Goal: Task Accomplishment & Management: Manage account settings

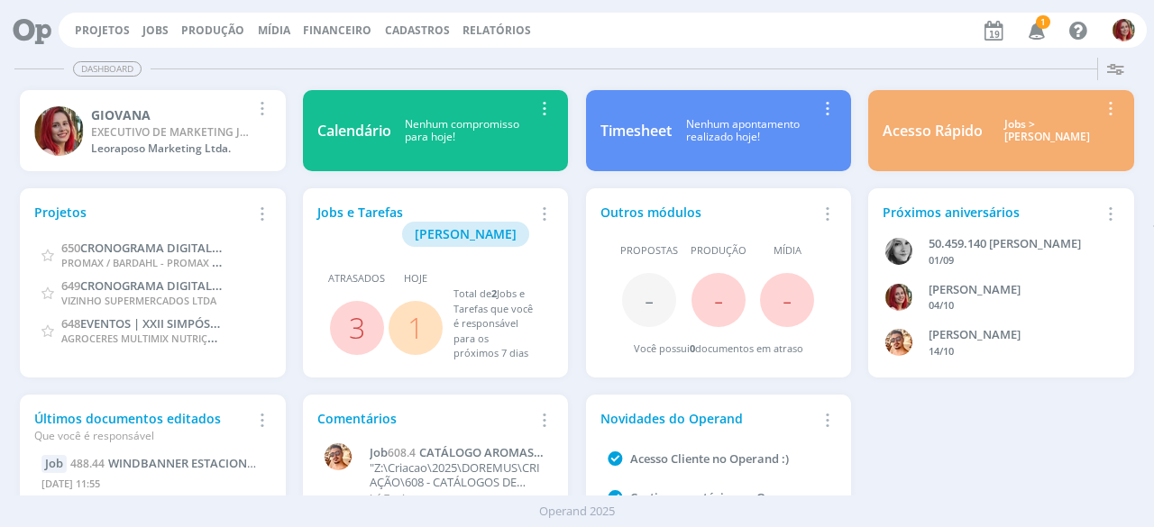
click at [1044, 29] on icon "button" at bounding box center [1037, 29] width 32 height 31
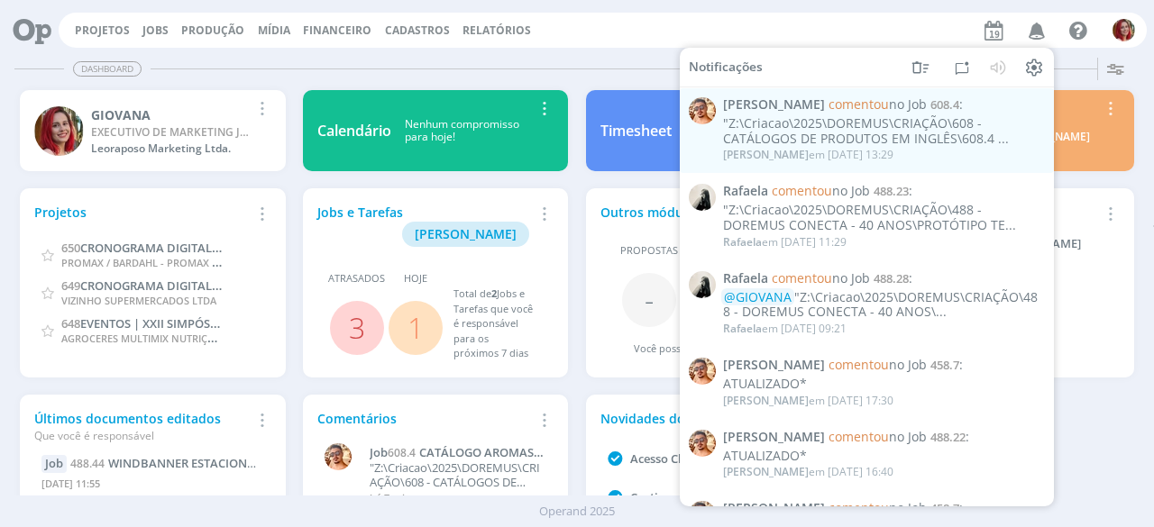
click at [586, 58] on div "Dashboard" at bounding box center [576, 69] width 1125 height 26
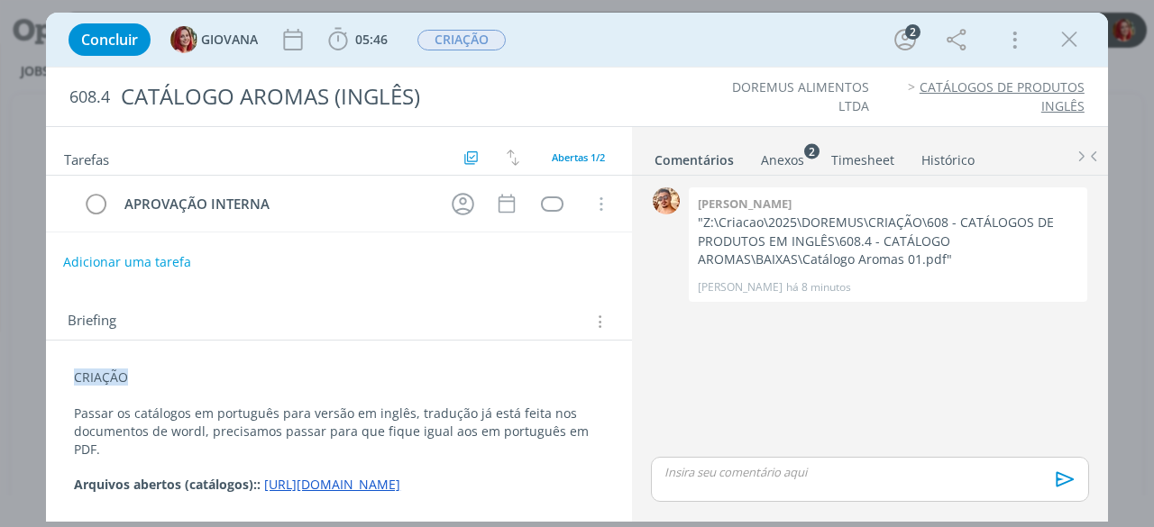
click at [132, 257] on button "Adicionar uma tarefa" at bounding box center [127, 262] width 128 height 31
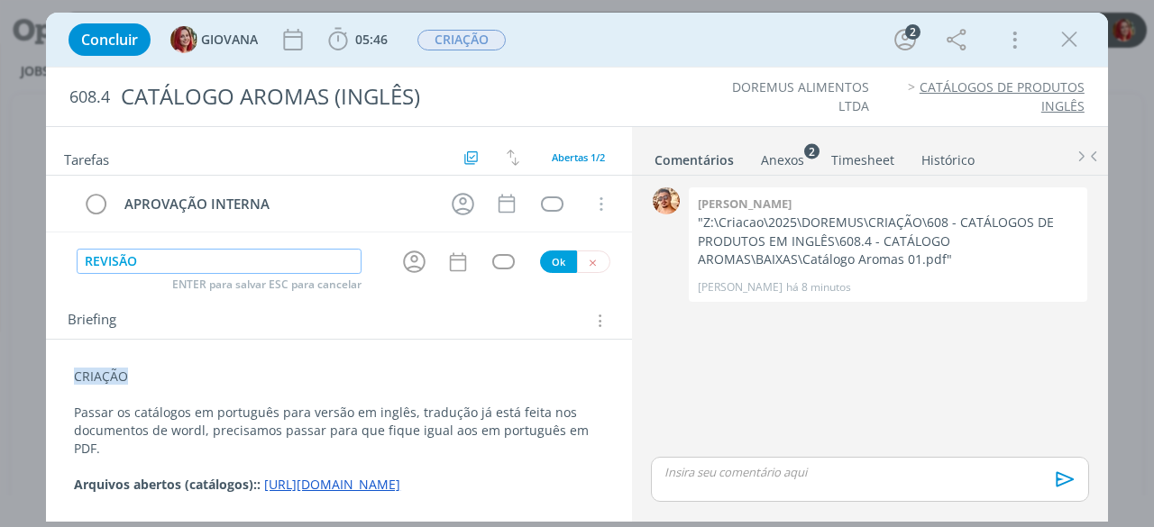
type input "REVISÃO"
click at [559, 262] on button "Ok" at bounding box center [558, 262] width 37 height 23
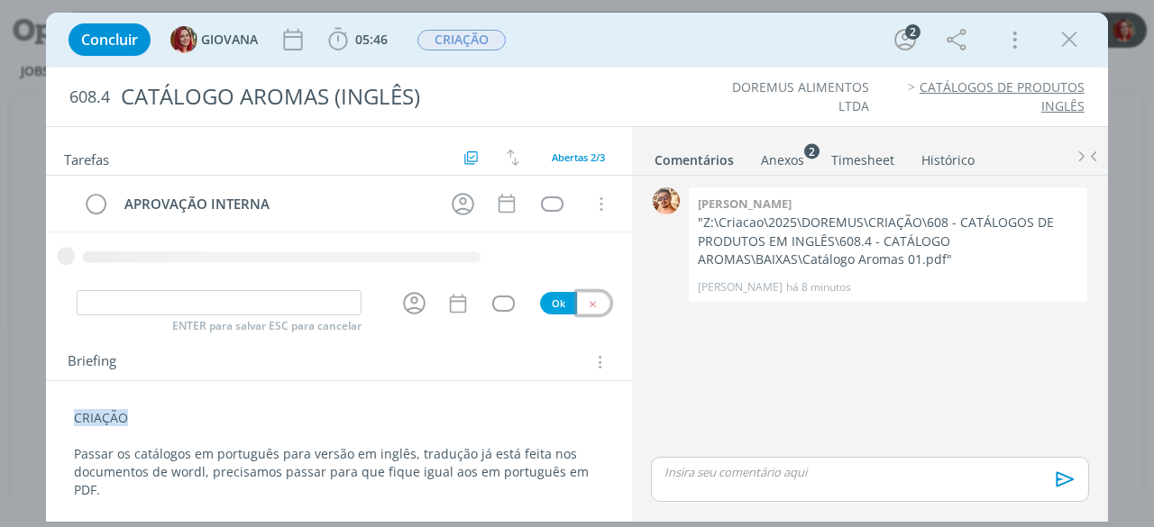
click at [590, 301] on icon "dialog" at bounding box center [593, 304] width 12 height 12
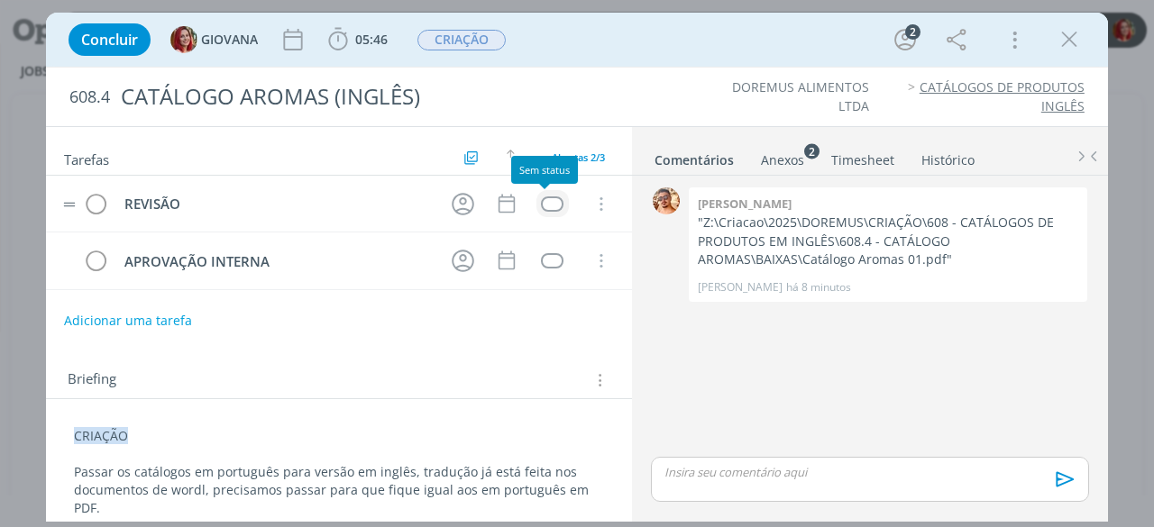
click at [549, 196] on div "dialog" at bounding box center [552, 203] width 23 height 15
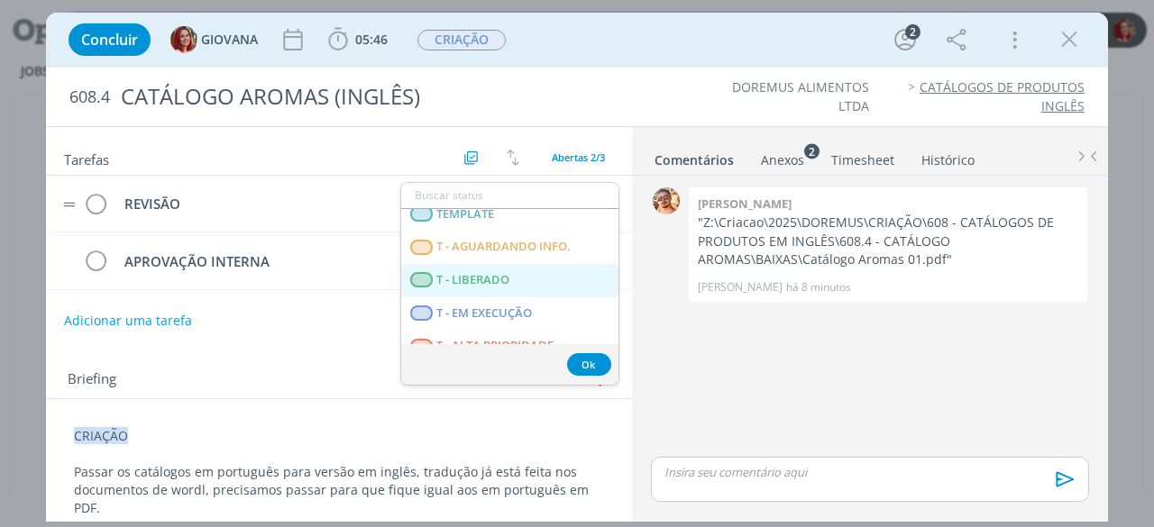
scroll to position [460, 0]
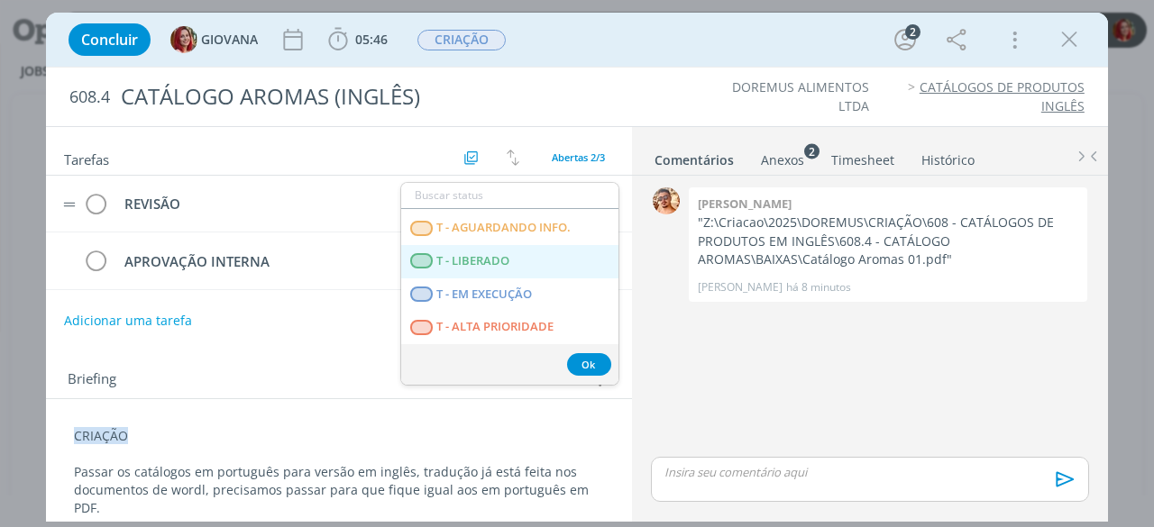
click at [509, 254] on span "T - LIBERADO" at bounding box center [473, 261] width 73 height 14
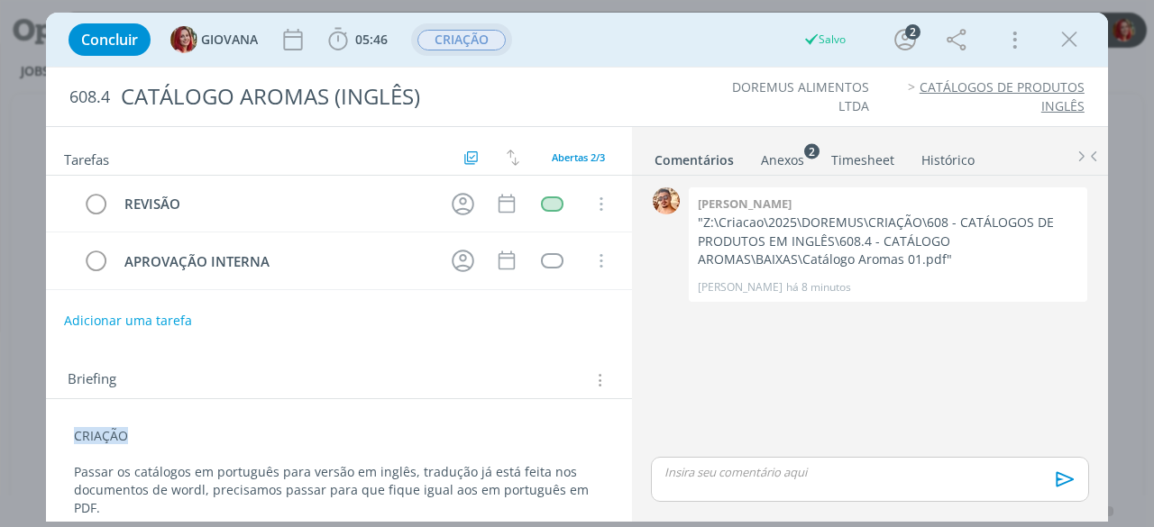
click at [463, 43] on span "CRIAÇÃO" at bounding box center [461, 40] width 88 height 21
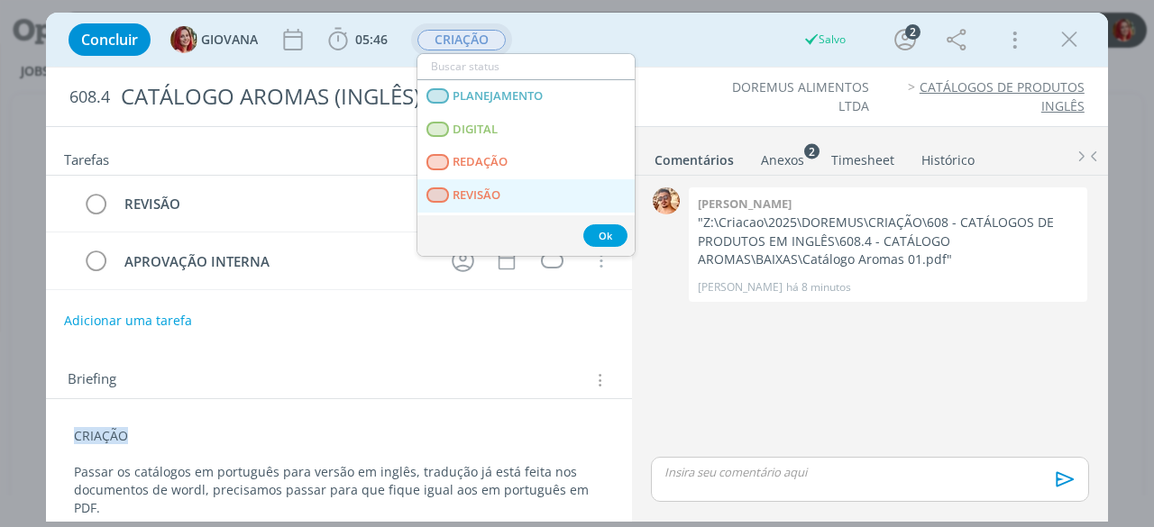
click at [526, 190] on link "REVISÃO" at bounding box center [525, 195] width 217 height 33
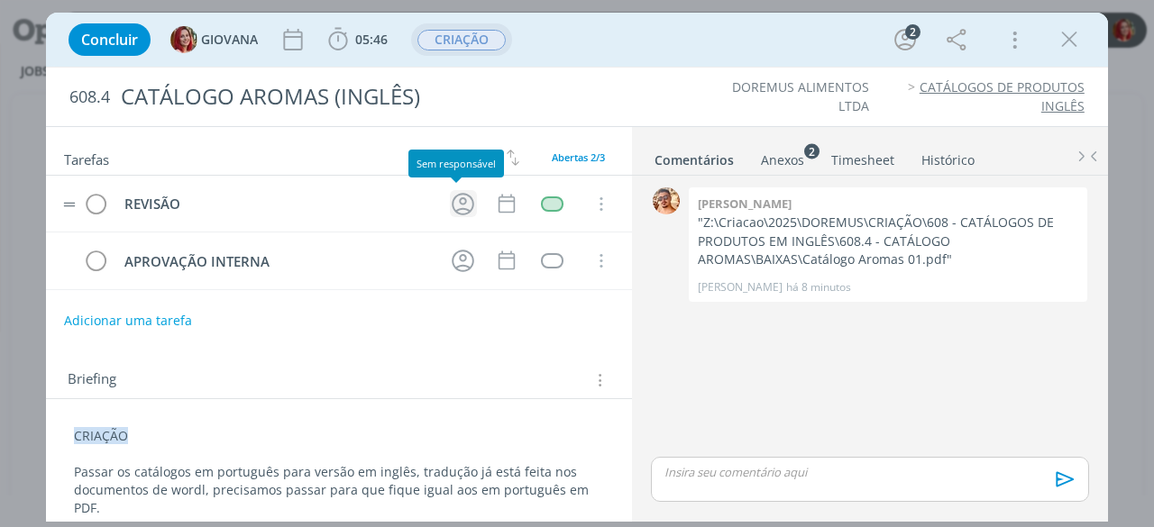
click at [458, 194] on icon "dialog" at bounding box center [463, 204] width 28 height 28
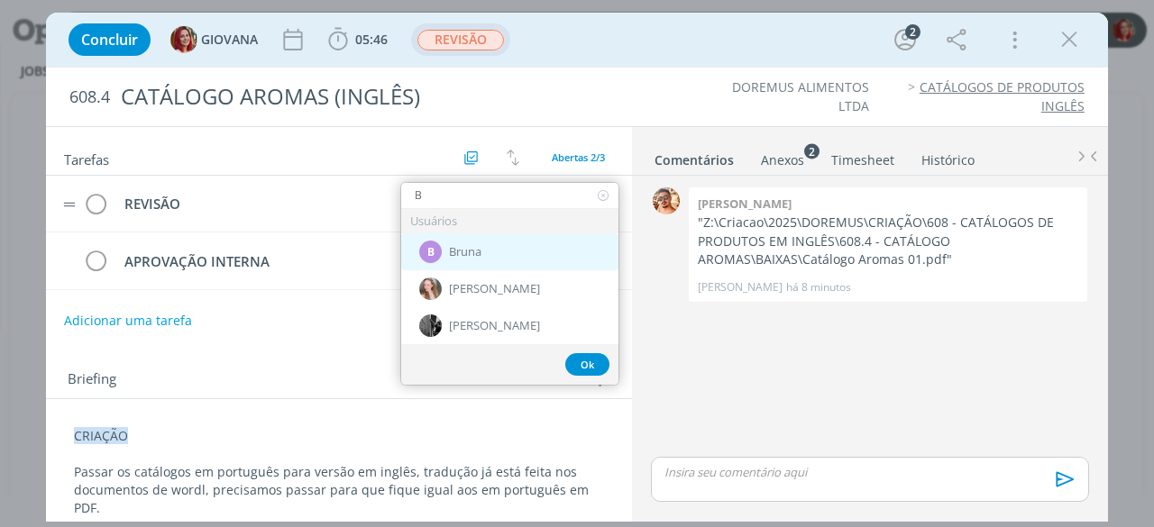
type input "B"
click at [479, 249] on span "Bruna" at bounding box center [465, 252] width 32 height 14
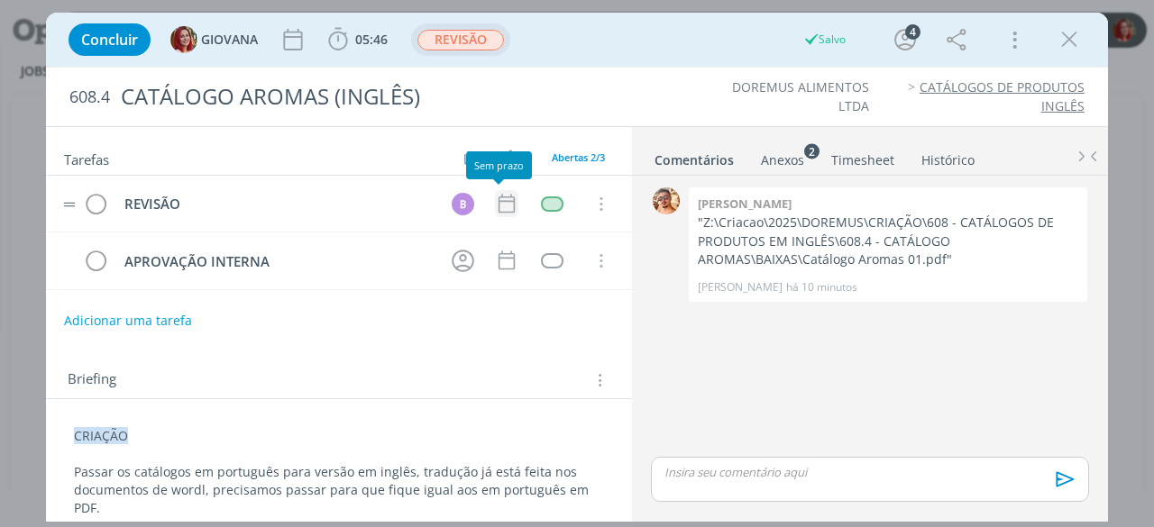
click at [496, 201] on icon "dialog" at bounding box center [506, 203] width 23 height 23
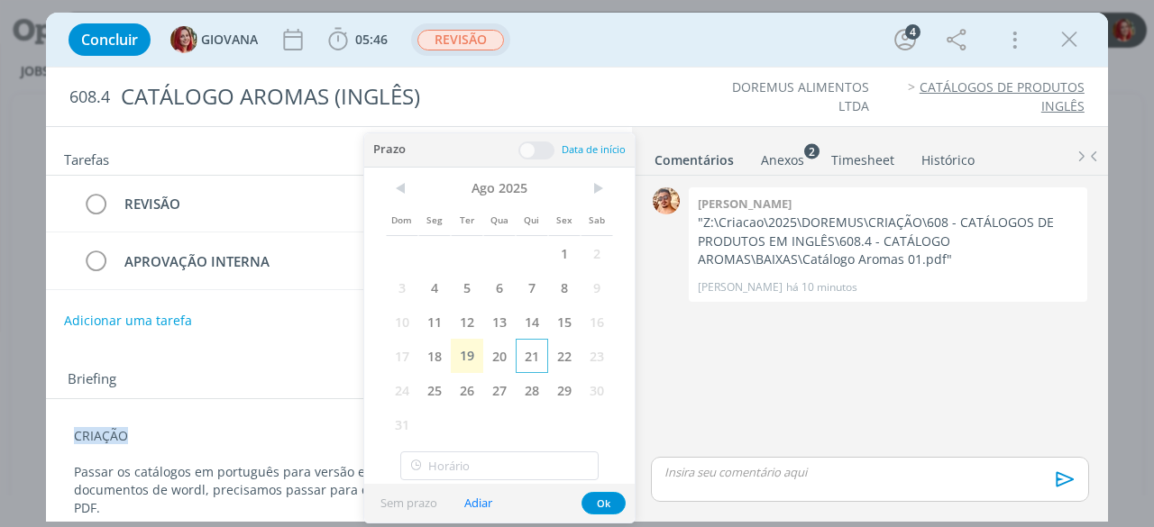
click at [539, 360] on span "21" at bounding box center [532, 356] width 32 height 34
click at [605, 507] on button "Ok" at bounding box center [603, 503] width 44 height 23
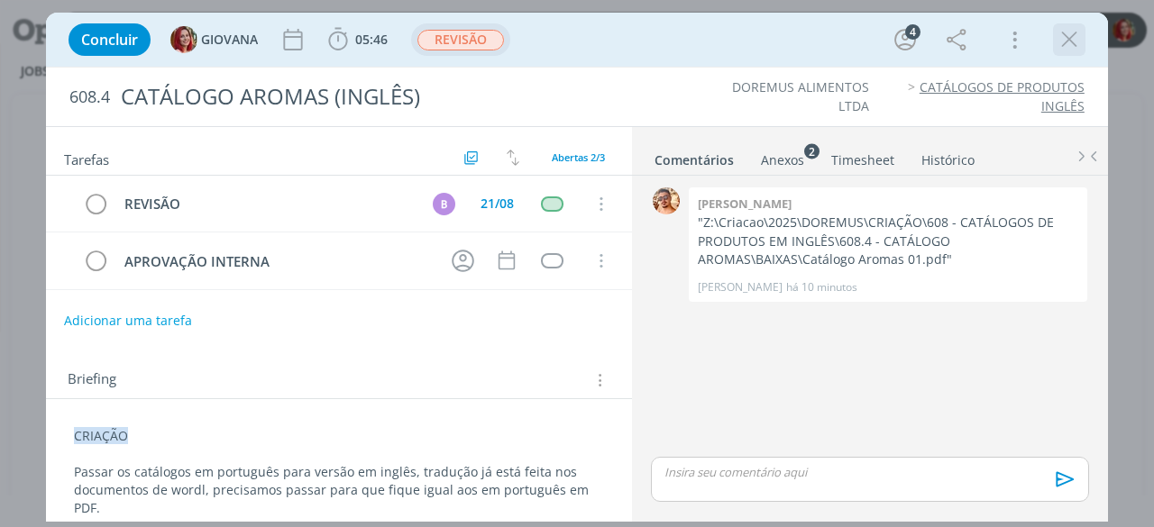
click at [1074, 48] on icon "dialog" at bounding box center [1068, 39] width 27 height 27
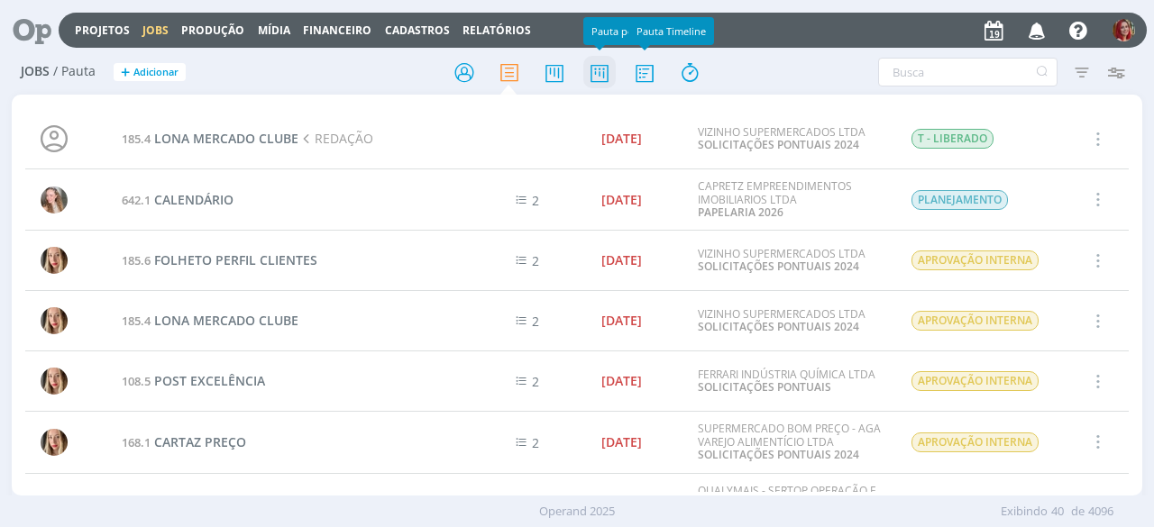
click at [603, 68] on icon at bounding box center [599, 72] width 32 height 35
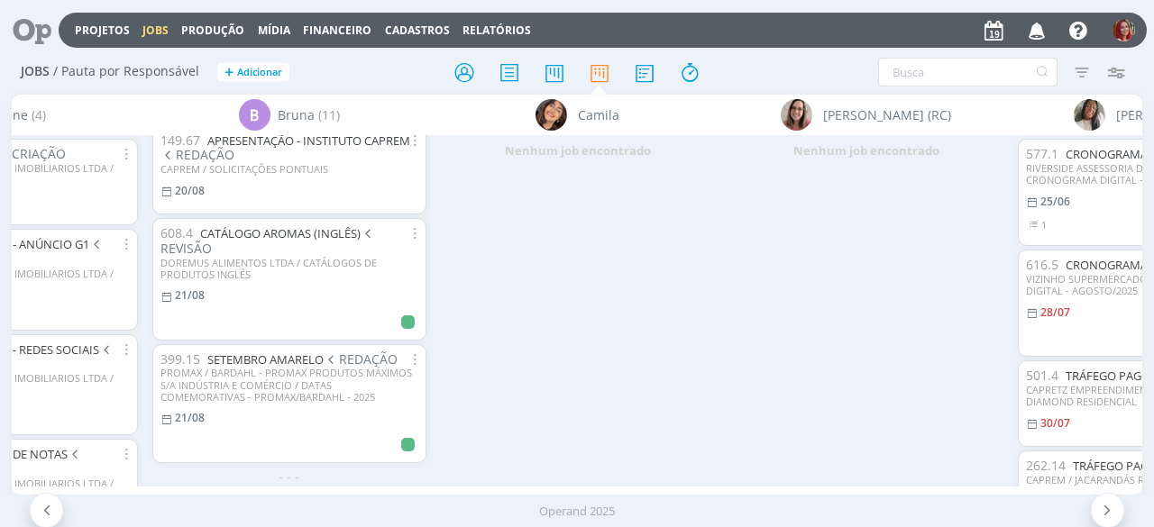
scroll to position [913, 0]
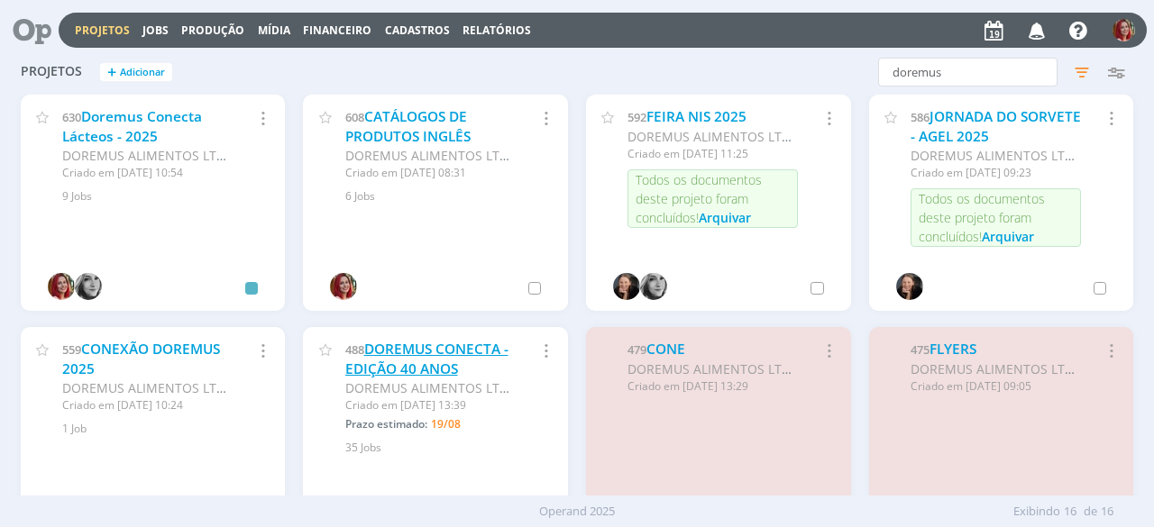
click at [409, 351] on link "DOREMUS CONECTA - EDIÇÃO 40 ANOS" at bounding box center [426, 359] width 163 height 39
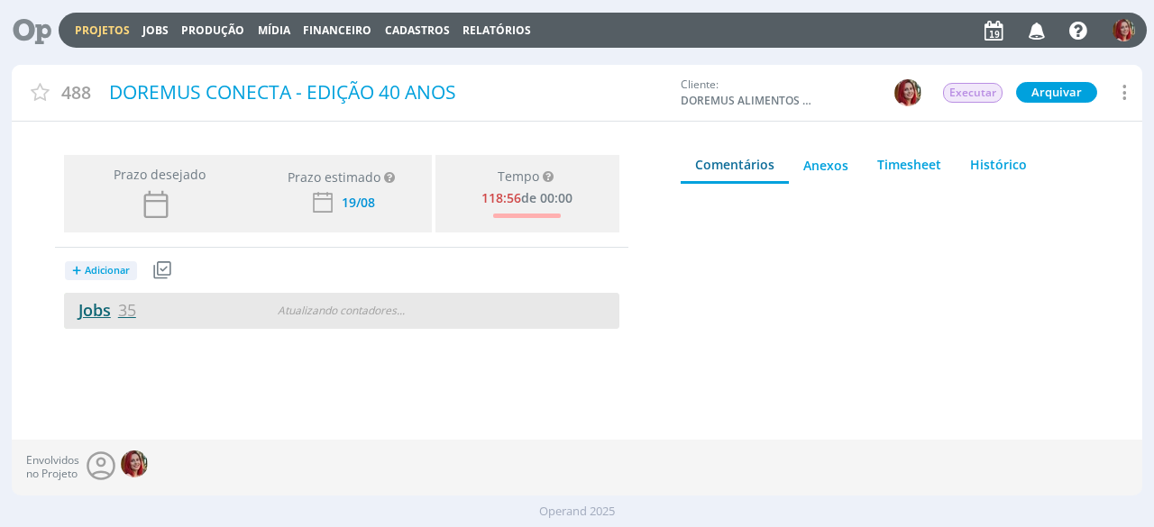
click at [105, 307] on link "Jobs 35" at bounding box center [100, 310] width 72 height 22
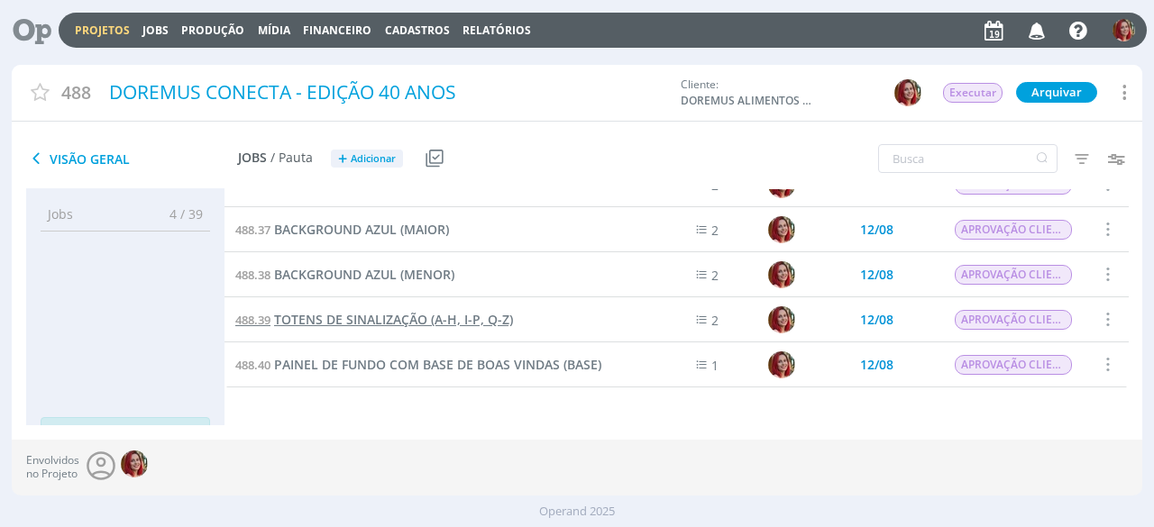
scroll to position [180, 0]
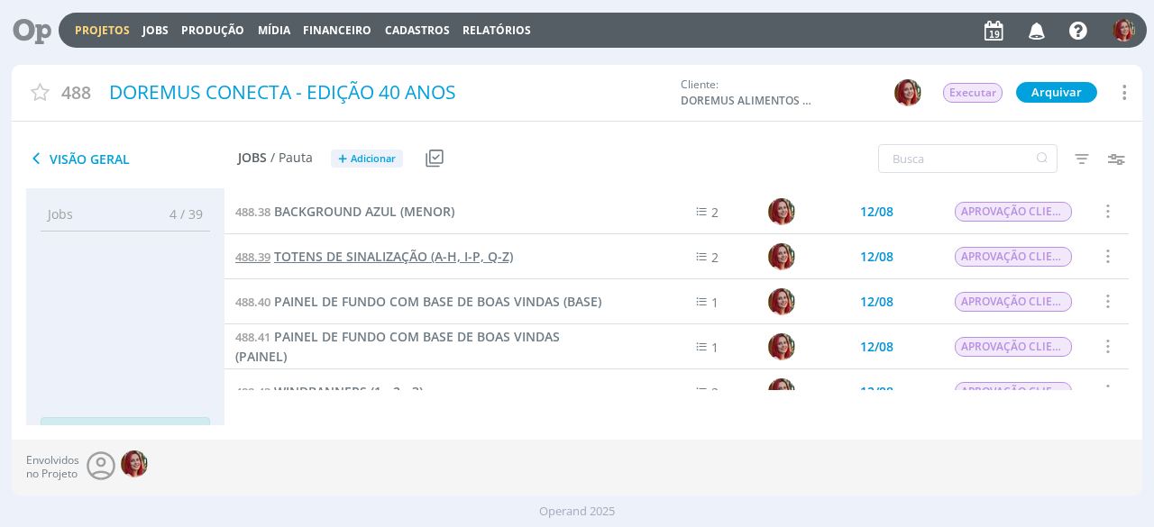
click at [402, 256] on span "TOTENS DE SINALIZAÇÃO (A-H, I-P, Q-Z)" at bounding box center [393, 256] width 239 height 17
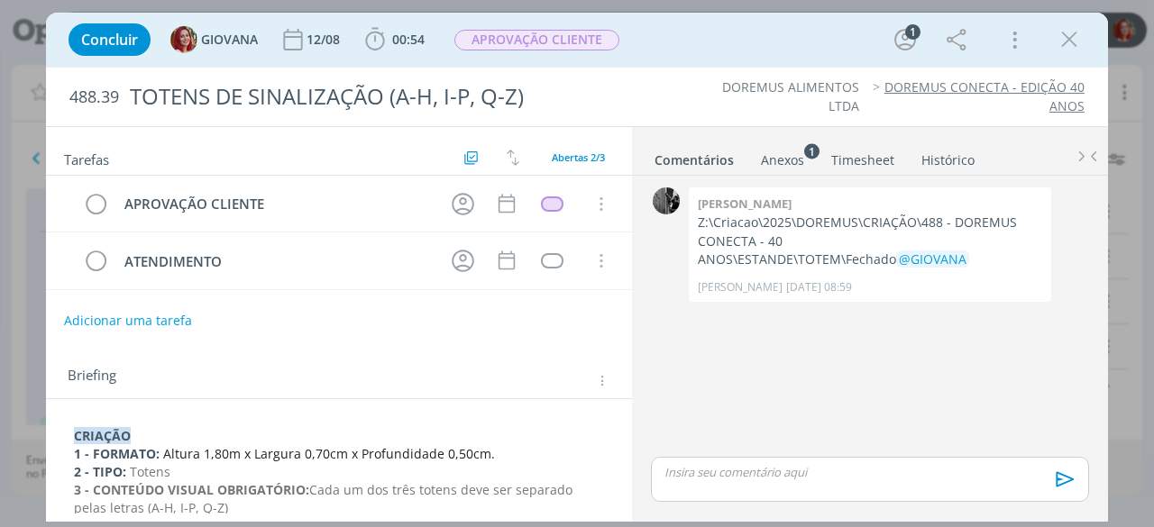
click at [76, 427] on strong "CRIAÇÃO" at bounding box center [102, 435] width 57 height 17
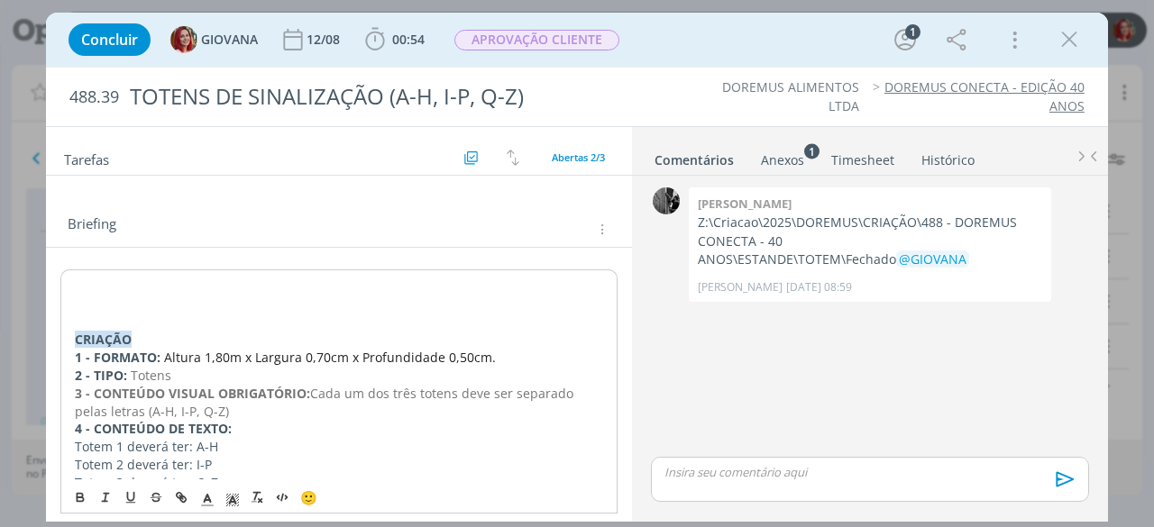
scroll to position [158, 0]
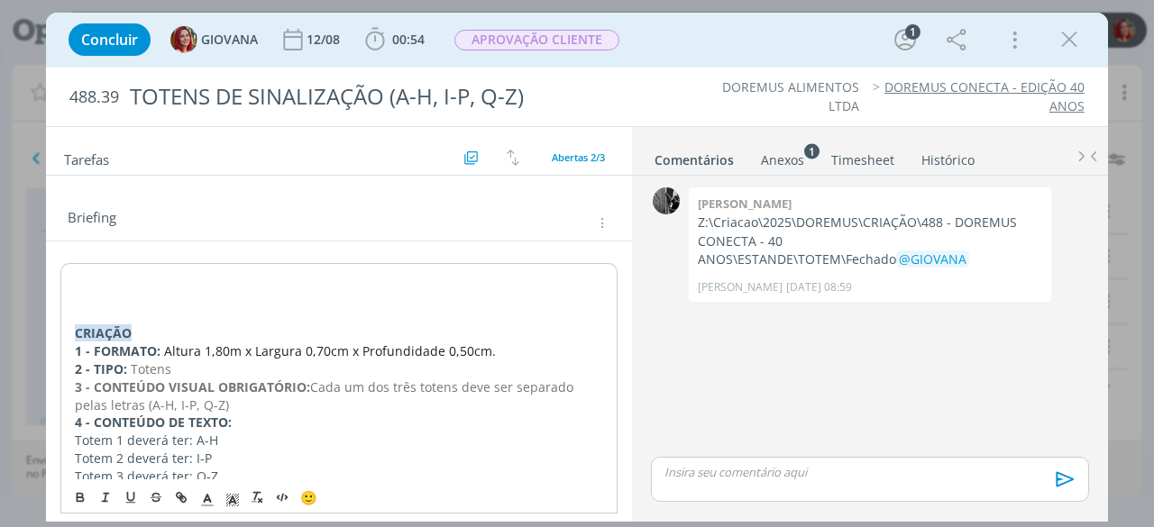
click at [92, 278] on p "dialog" at bounding box center [339, 279] width 528 height 18
drag, startPoint x: 276, startPoint y: 280, endPoint x: 67, endPoint y: 277, distance: 209.1
click at [67, 277] on div "ALTERAÇÃO CLIENTE - 19/08/25 CRIAÇÃO 1 - FORMATO: Altura 1,80m x Largura 0,70cm…" at bounding box center [338, 529] width 557 height 533
click at [233, 497] on polyline "dialog" at bounding box center [233, 500] width 6 height 7
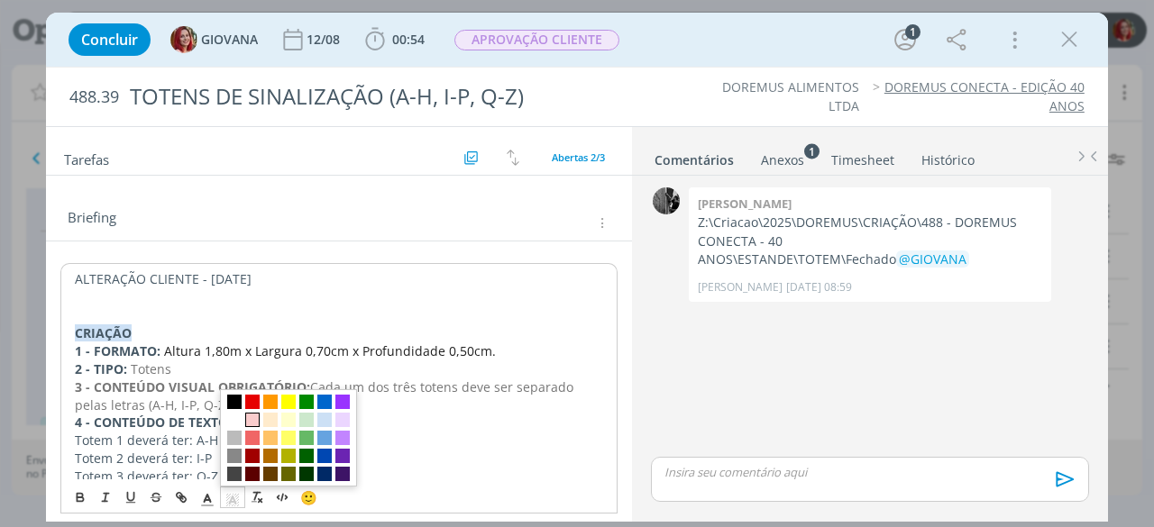
click at [246, 419] on span "dialog" at bounding box center [252, 420] width 14 height 14
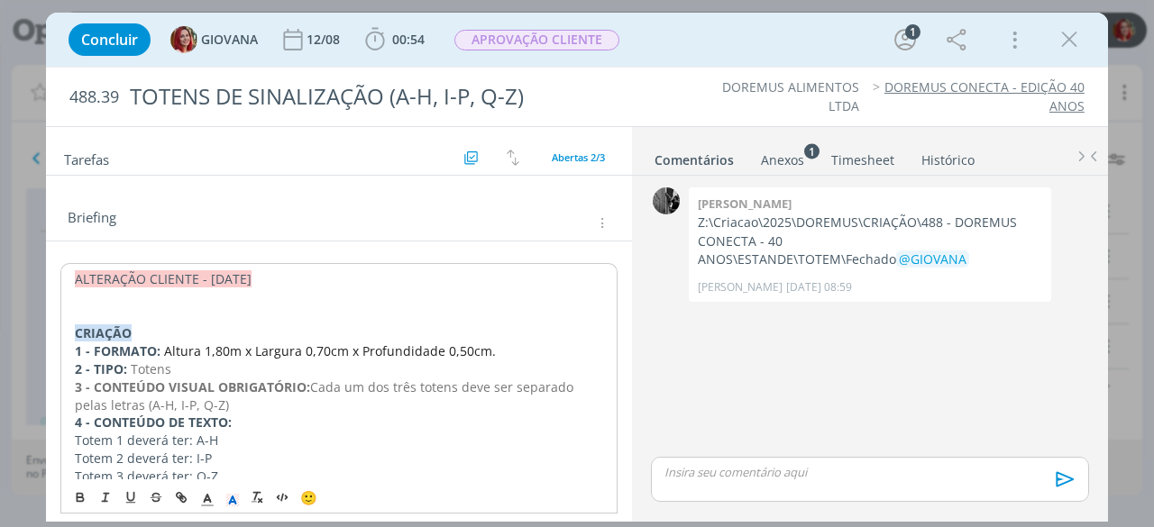
click at [272, 270] on p "ALTERAÇÃO CLIENTE - 19/08/25" at bounding box center [339, 279] width 528 height 18
click at [192, 306] on p "dialog" at bounding box center [339, 315] width 528 height 18
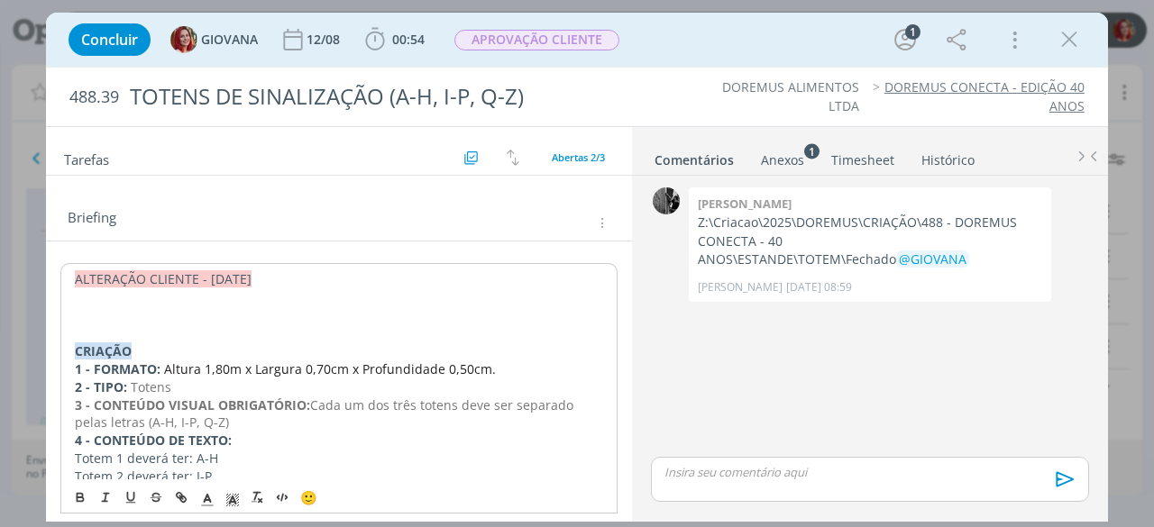
click at [116, 297] on p "dialog" at bounding box center [339, 297] width 528 height 18
click at [88, 307] on p "dialog" at bounding box center [339, 315] width 528 height 18
click at [81, 313] on p "dialog" at bounding box center [339, 315] width 530 height 18
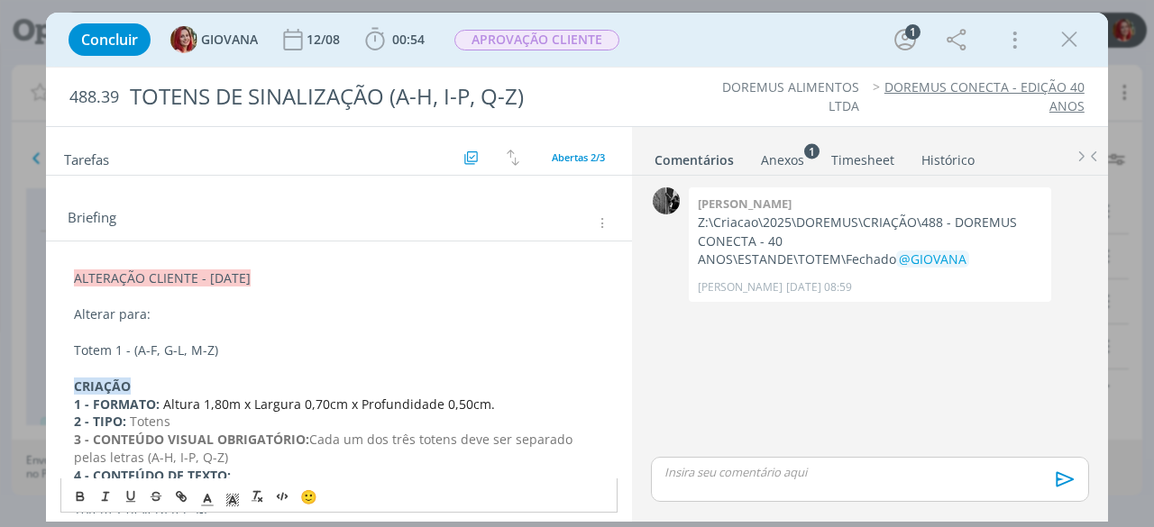
click at [137, 346] on p "Totem 1 - (A-F, G-L, M-Z)" at bounding box center [339, 351] width 530 height 18
click at [161, 342] on p "Totem 1 - (A-F, G-L, M-Z)" at bounding box center [339, 351] width 530 height 18
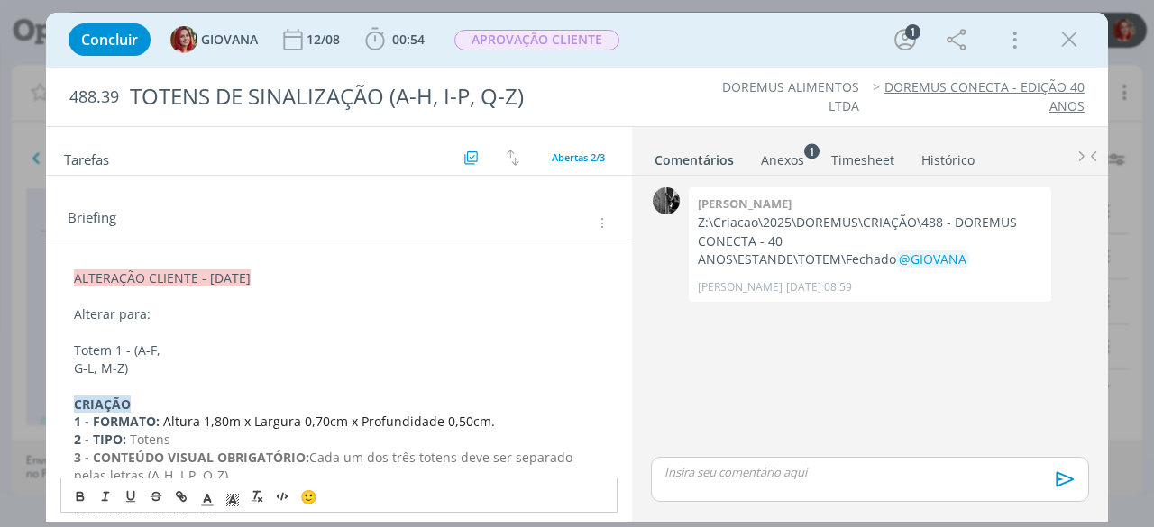
click at [101, 365] on p "G-L, M-Z)" at bounding box center [339, 369] width 530 height 18
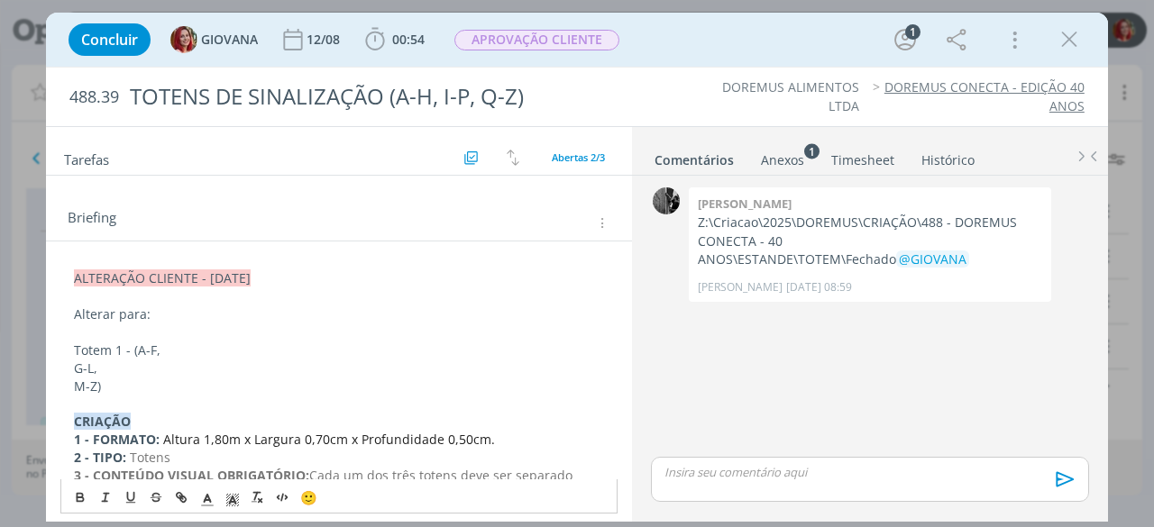
click at [135, 345] on p "Totem 1 - (A-F," at bounding box center [339, 351] width 530 height 18
click at [152, 345] on p "Totem 1 - A-F," at bounding box center [339, 351] width 530 height 18
click at [156, 345] on p "Totem 1 - A-F," at bounding box center [339, 351] width 530 height 18
drag, startPoint x: 132, startPoint y: 343, endPoint x: 150, endPoint y: 343, distance: 18.0
click at [150, 343] on p "Totem 1 - A-F" at bounding box center [339, 351] width 530 height 18
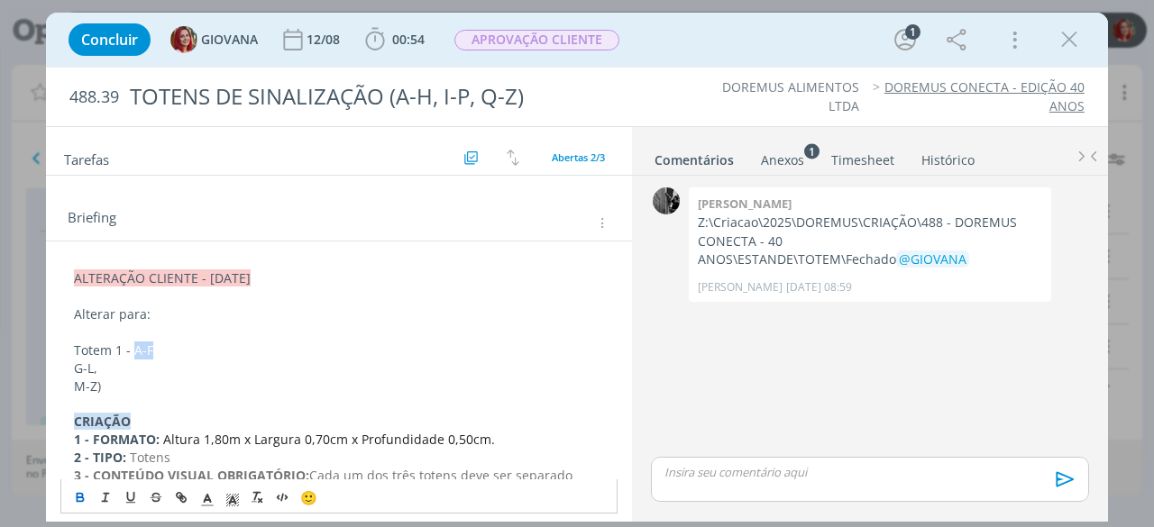
click at [83, 488] on button "dialog" at bounding box center [80, 498] width 25 height 22
drag, startPoint x: 90, startPoint y: 362, endPoint x: 68, endPoint y: 370, distance: 23.1
click at [76, 495] on icon "dialog" at bounding box center [80, 497] width 14 height 14
drag, startPoint x: 72, startPoint y: 386, endPoint x: 96, endPoint y: 383, distance: 23.6
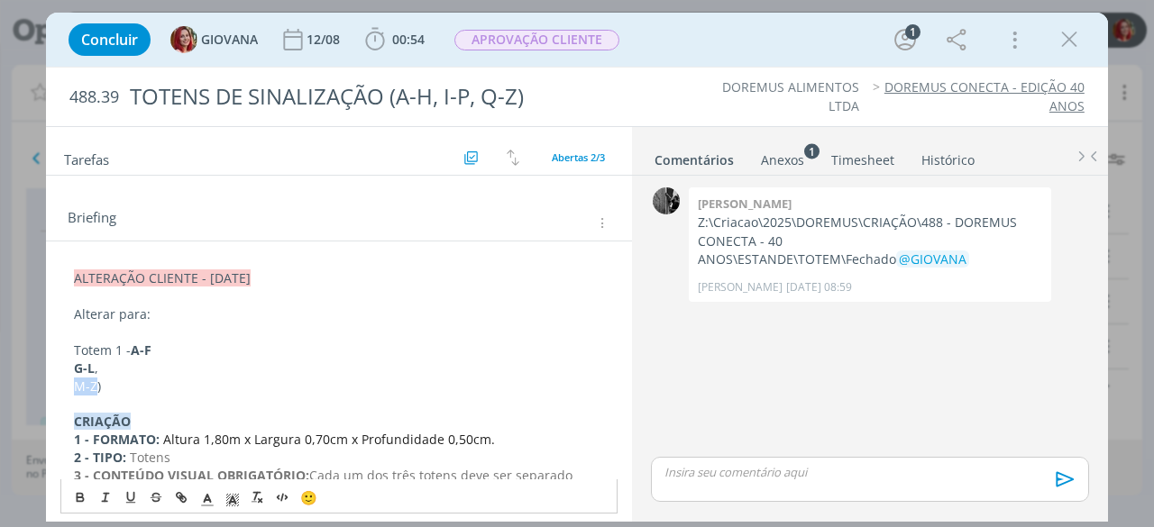
click at [79, 486] on div "🙂" at bounding box center [338, 495] width 555 height 33
drag, startPoint x: 76, startPoint y: 381, endPoint x: 95, endPoint y: 381, distance: 18.9
click at [95, 381] on p "M-Z)" at bounding box center [339, 387] width 530 height 18
click at [81, 494] on icon "dialog" at bounding box center [80, 495] width 5 height 4
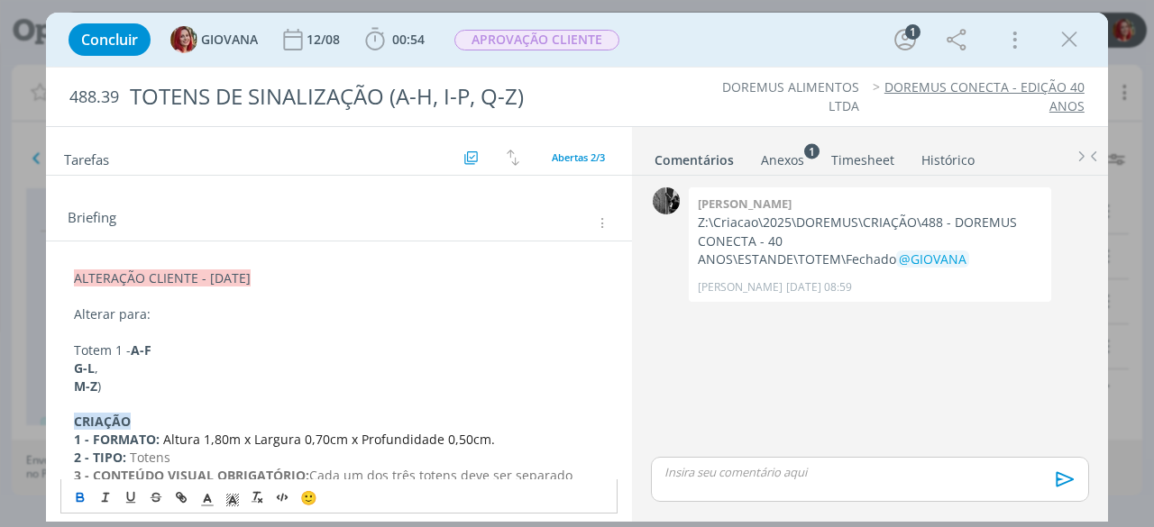
click at [116, 378] on p "M-Z )" at bounding box center [339, 387] width 530 height 18
click at [106, 363] on p "G-L ," at bounding box center [339, 369] width 530 height 18
click at [132, 345] on p "Totem 1 - A-F" at bounding box center [339, 351] width 530 height 18
click at [134, 365] on strong "Totem 2 - G-L" at bounding box center [116, 368] width 84 height 17
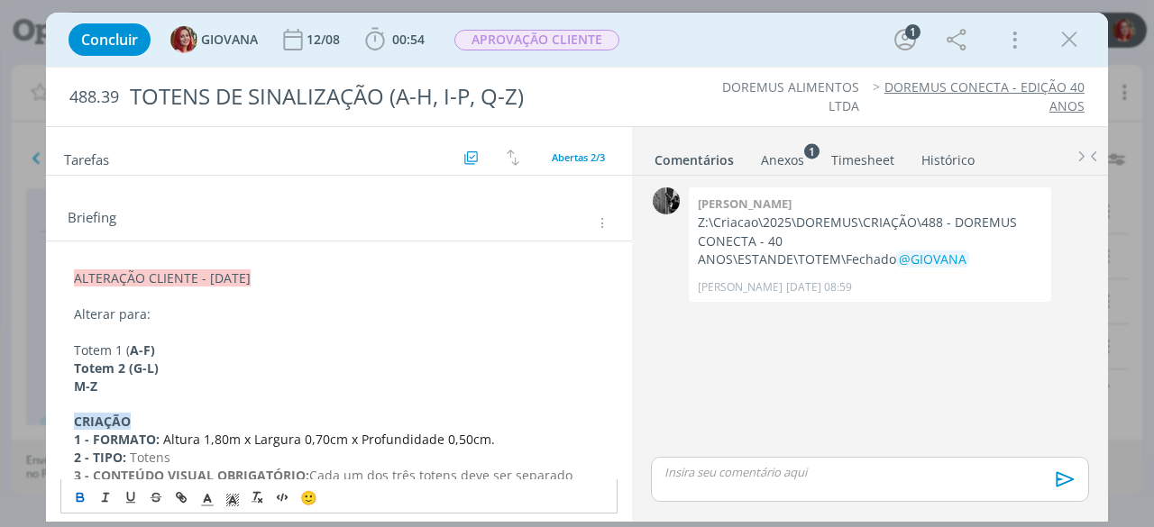
click at [168, 379] on p "Totem 3 (M-Z" at bounding box center [339, 387] width 530 height 18
drag, startPoint x: 68, startPoint y: 365, endPoint x: 123, endPoint y: 365, distance: 55.9
click at [78, 495] on icon "dialog" at bounding box center [80, 495] width 5 height 4
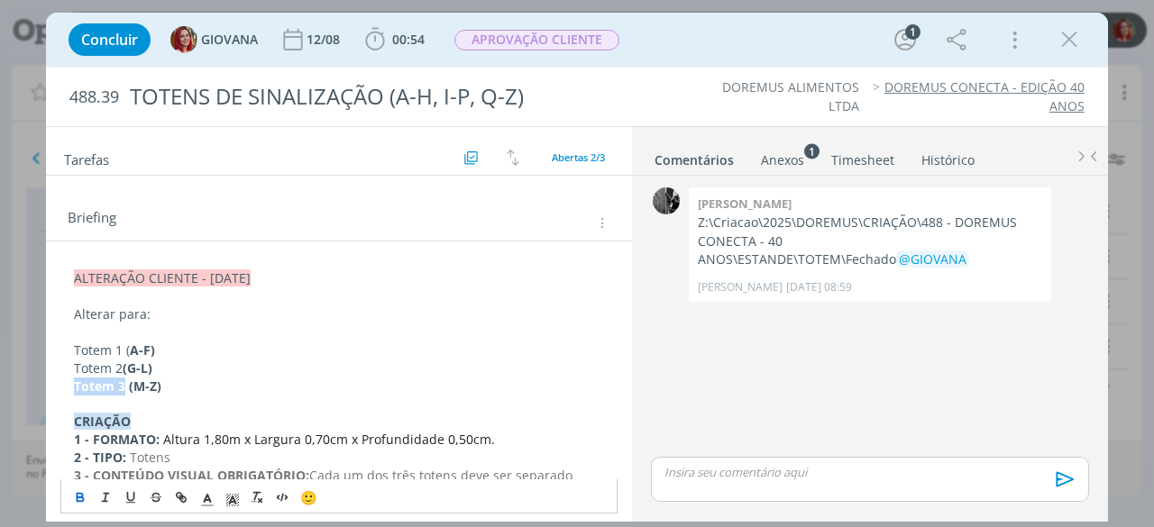
drag, startPoint x: 75, startPoint y: 381, endPoint x: 123, endPoint y: 379, distance: 48.7
click at [123, 379] on strong "Totem 3 (M-Z)" at bounding box center [117, 386] width 87 height 17
click at [75, 493] on icon "dialog" at bounding box center [80, 497] width 14 height 14
click at [182, 361] on p "Totem 2 (G-L)" at bounding box center [339, 369] width 530 height 18
click at [205, 360] on p "Totem 2 (G-L)" at bounding box center [339, 369] width 530 height 18
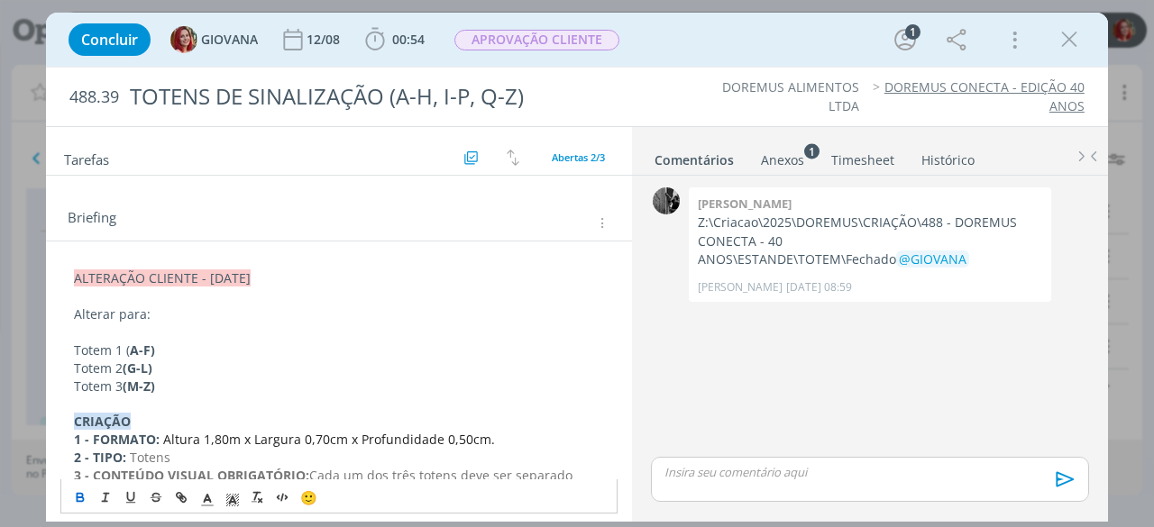
click at [224, 379] on p "Totem 3 (M-Z)" at bounding box center [339, 387] width 530 height 18
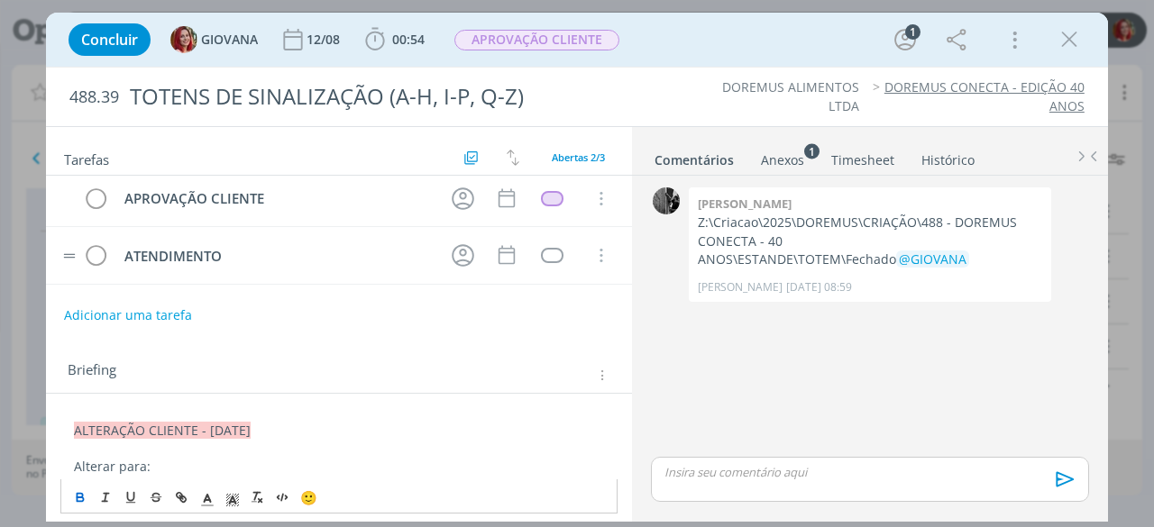
scroll to position [0, 0]
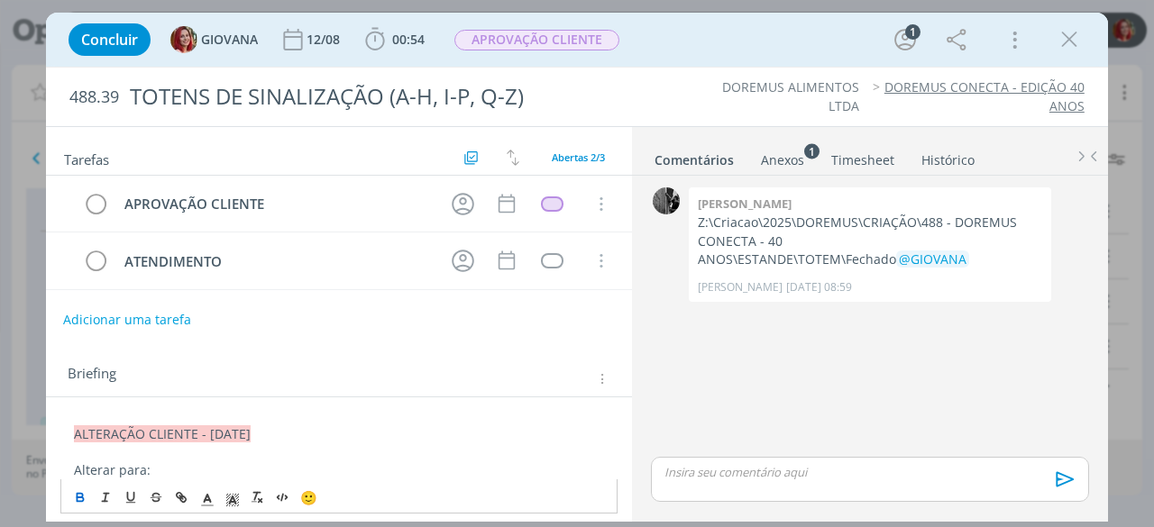
click at [101, 309] on button "Adicionar uma tarefa" at bounding box center [127, 320] width 128 height 31
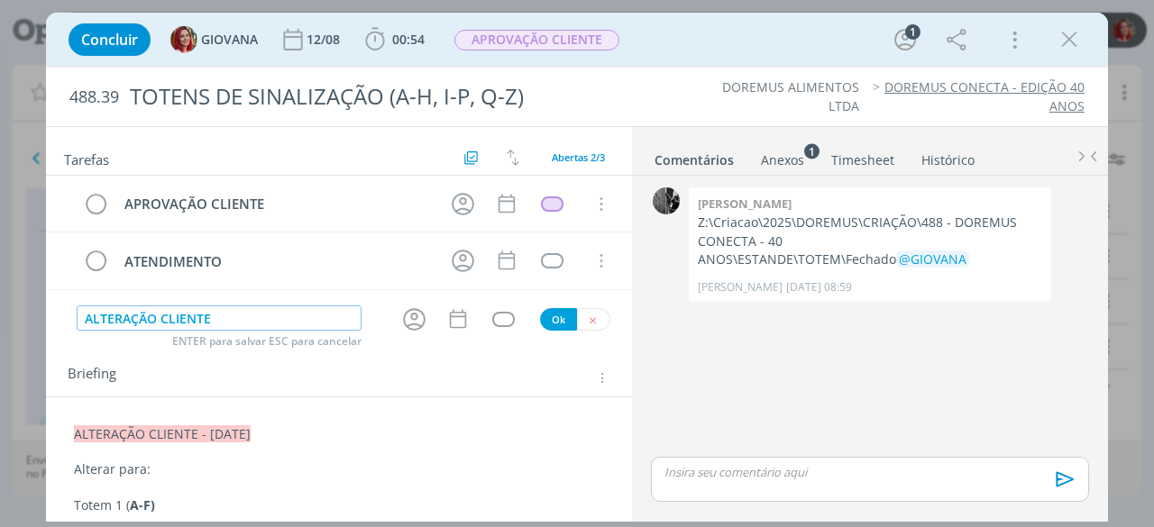
type input "ALTERAÇÃO CLIENTE"
click at [547, 324] on button "Ok" at bounding box center [558, 319] width 37 height 23
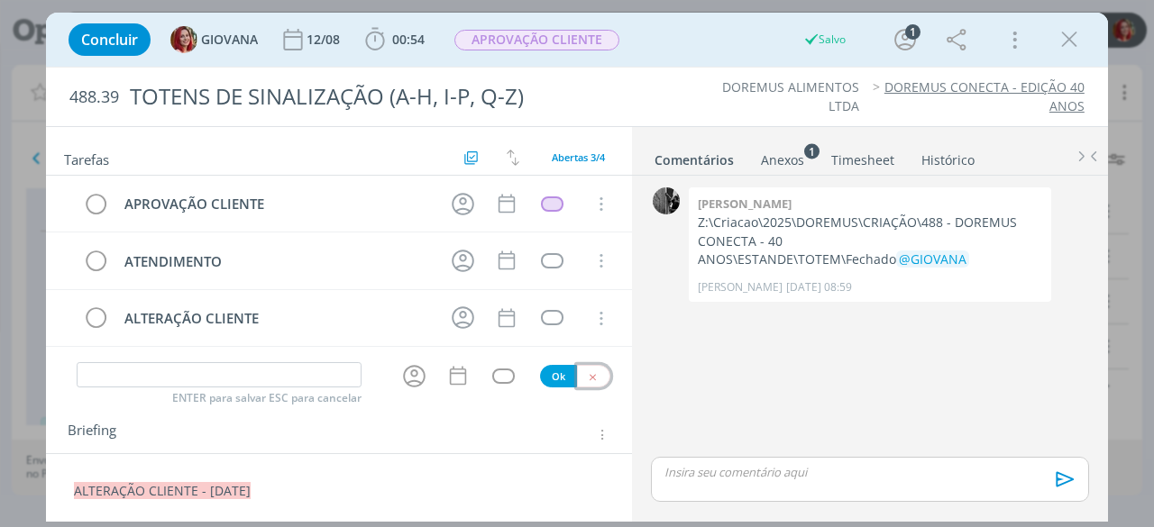
click at [589, 366] on button "dialog" at bounding box center [593, 376] width 33 height 23
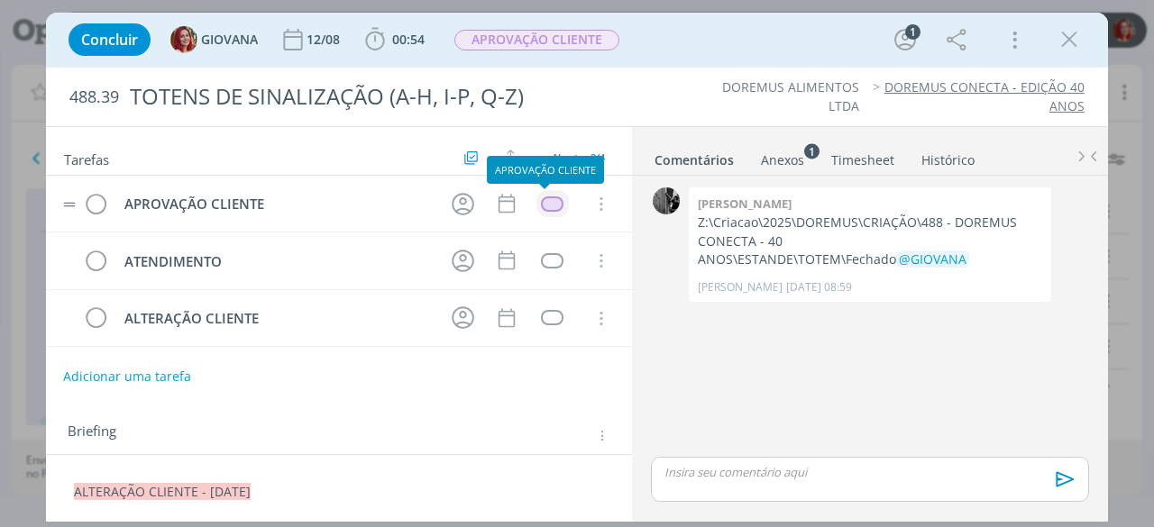
click at [541, 199] on div "dialog" at bounding box center [552, 203] width 23 height 15
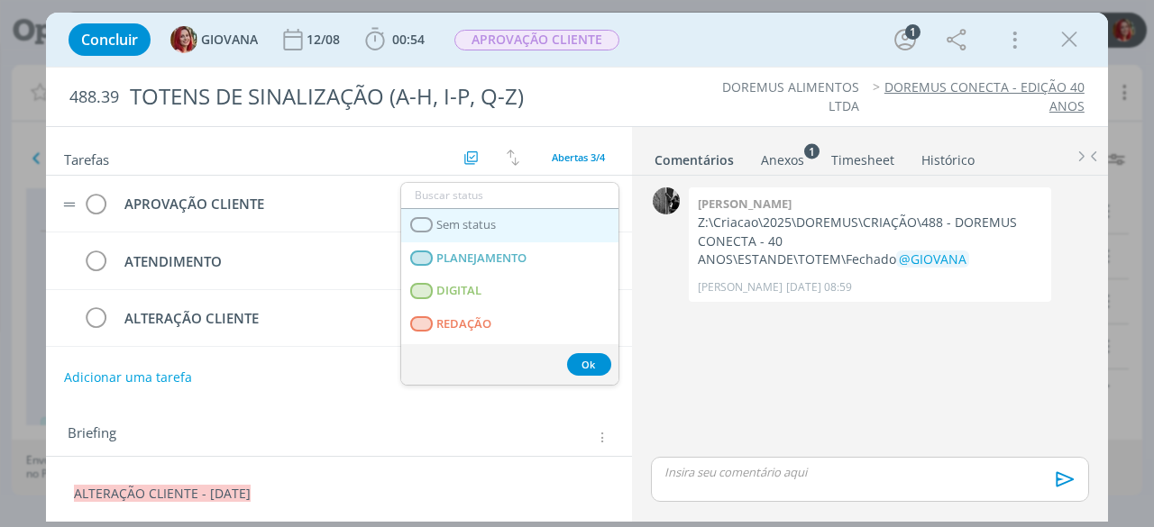
click at [499, 223] on link "Sem status" at bounding box center [509, 225] width 217 height 33
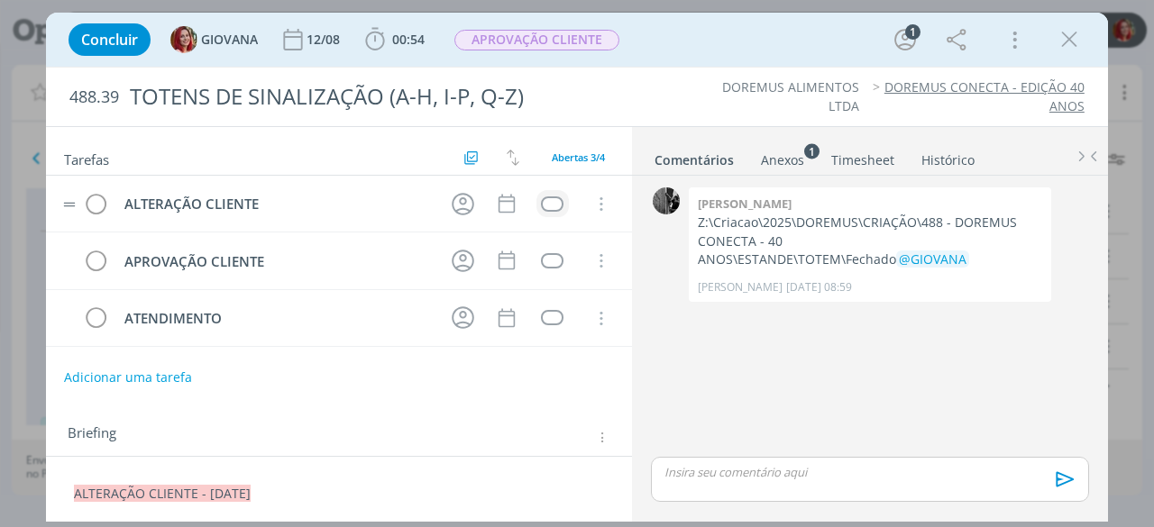
click at [541, 205] on div "dialog" at bounding box center [552, 203] width 23 height 15
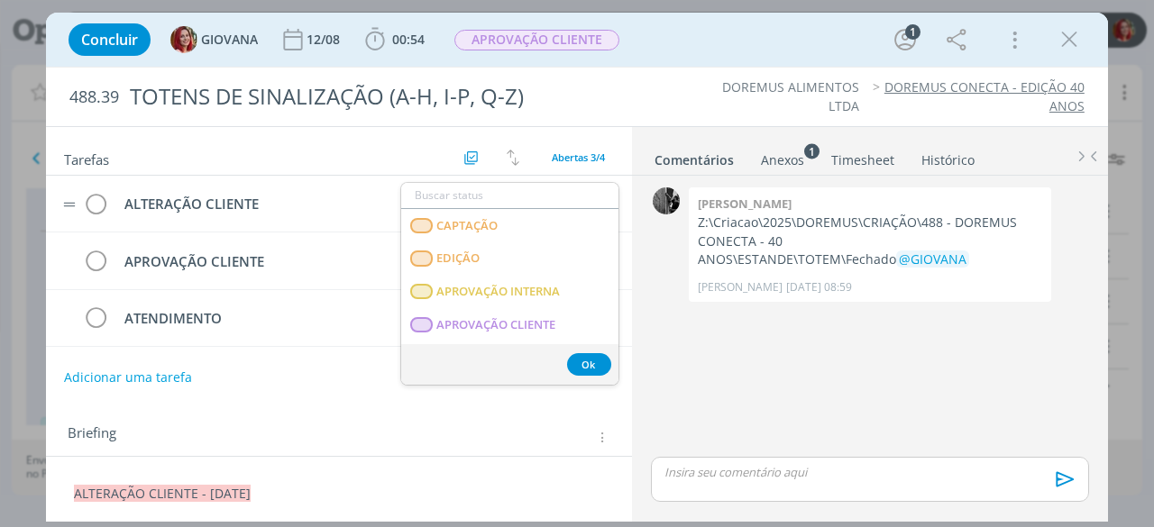
scroll to position [451, 0]
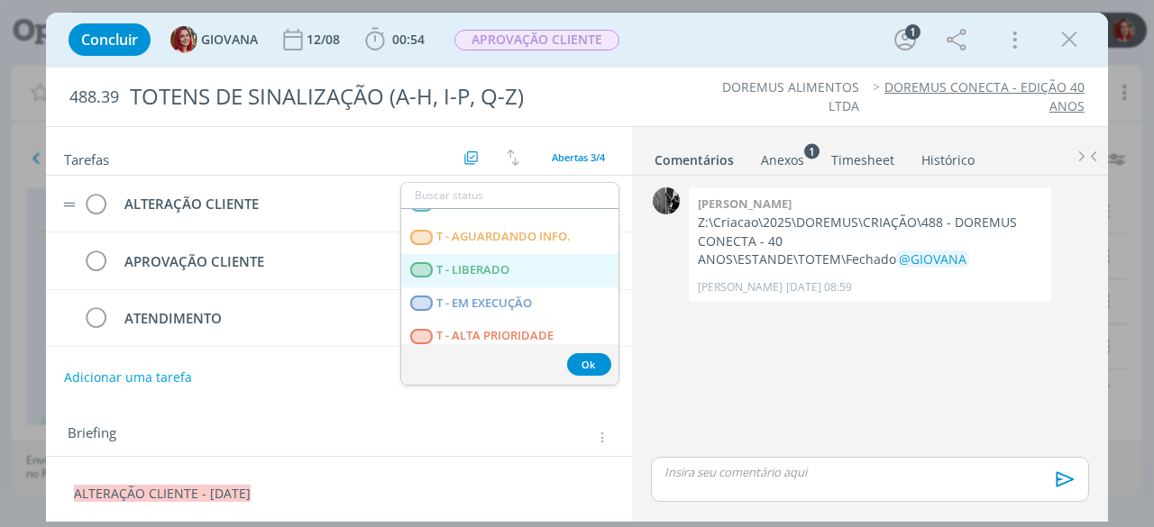
click at [523, 262] on LIBERADO "T - LIBERADO" at bounding box center [509, 270] width 217 height 33
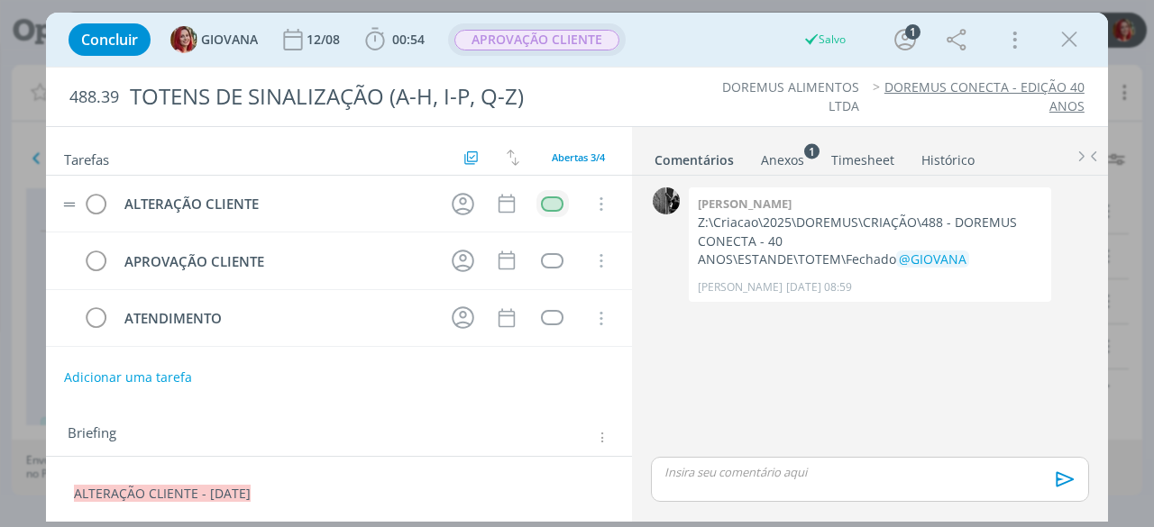
click at [536, 51] on span "APROVAÇÃO CLIENTE" at bounding box center [537, 39] width 178 height 32
click at [554, 41] on span "APROVAÇÃO CLIENTE" at bounding box center [536, 40] width 165 height 21
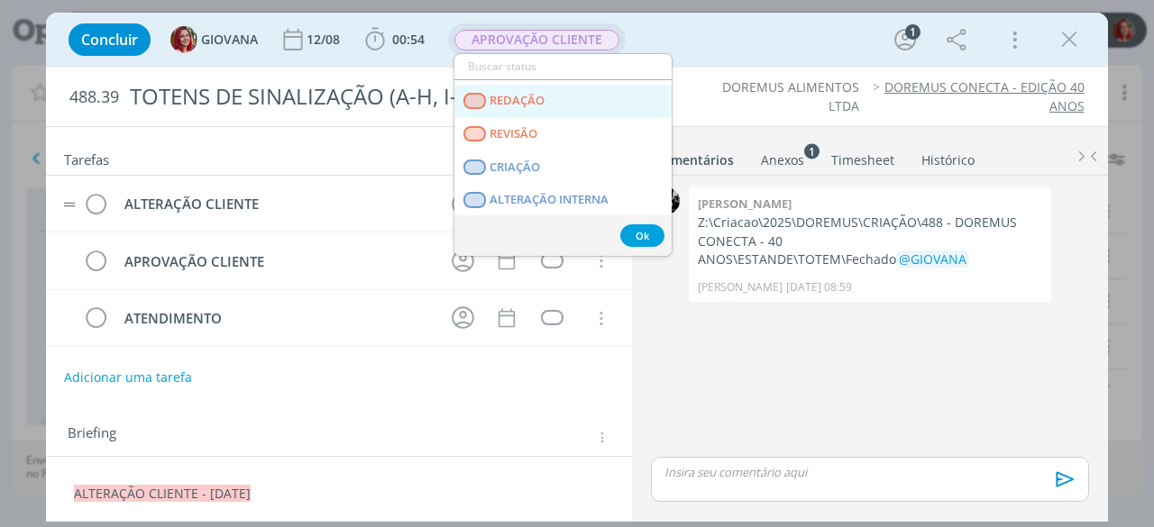
scroll to position [90, 0]
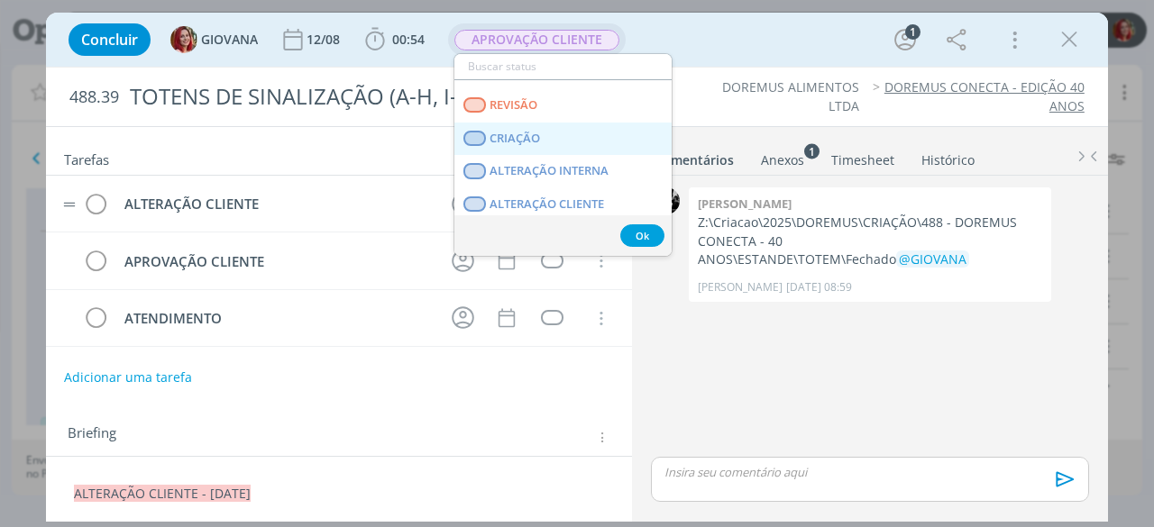
click at [547, 137] on link "CRIAÇÃO" at bounding box center [562, 139] width 217 height 33
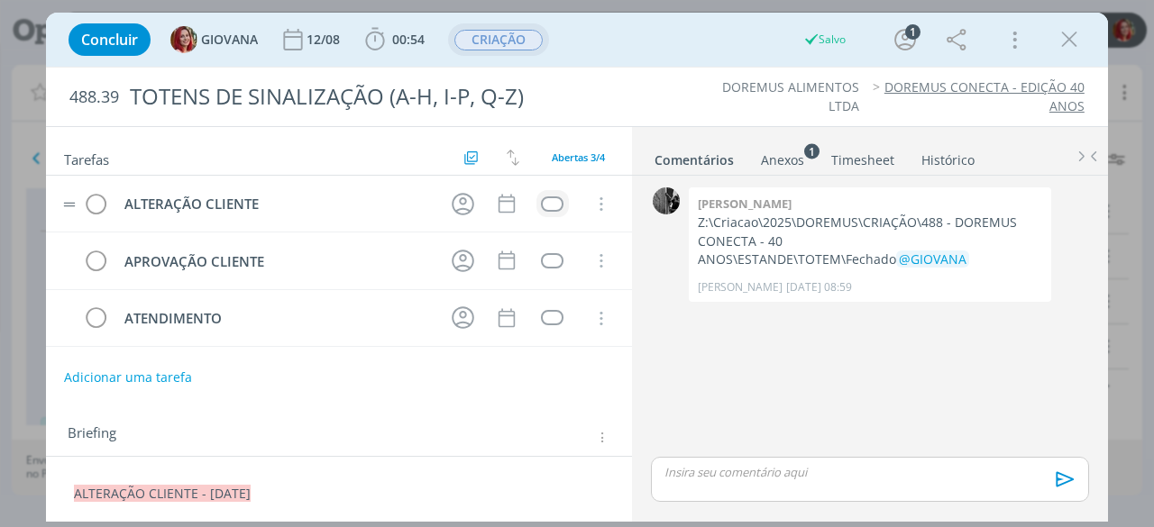
click at [543, 194] on td "dialog" at bounding box center [552, 203] width 32 height 27
click at [546, 197] on div "dialog" at bounding box center [552, 203] width 23 height 15
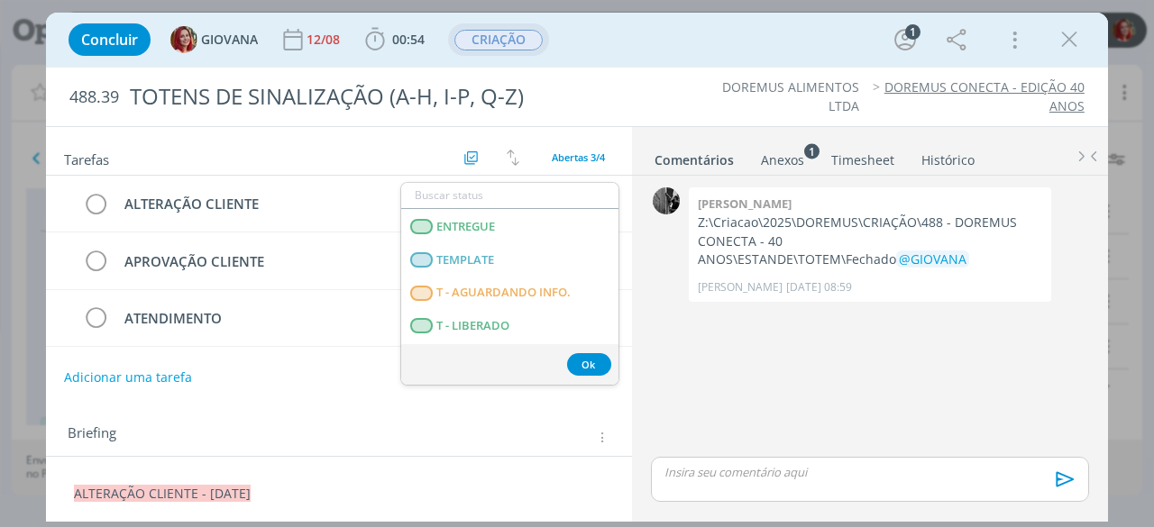
scroll to position [451, 0]
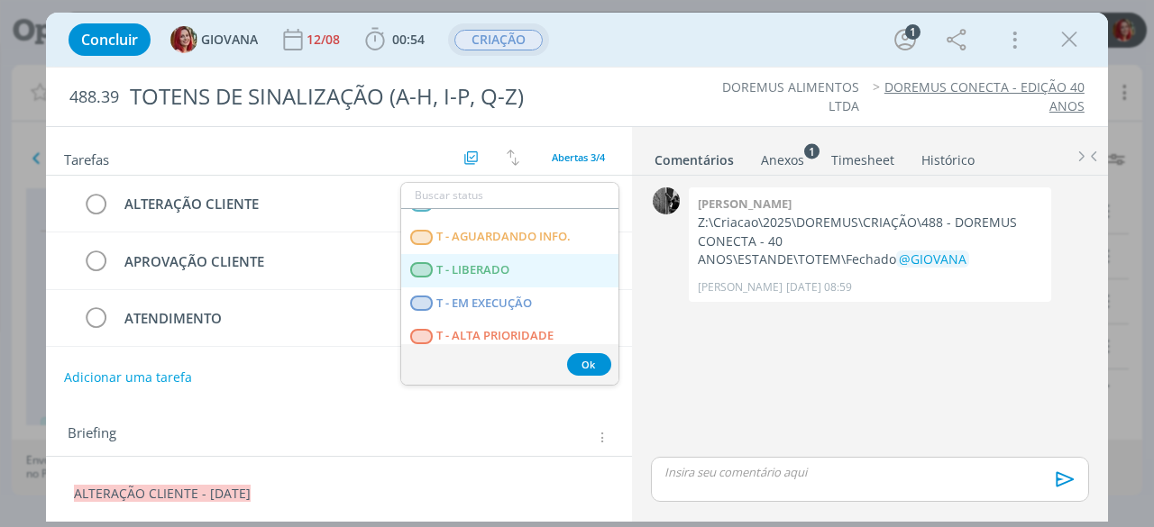
click at [496, 280] on LIBERADO "T - LIBERADO" at bounding box center [509, 270] width 217 height 33
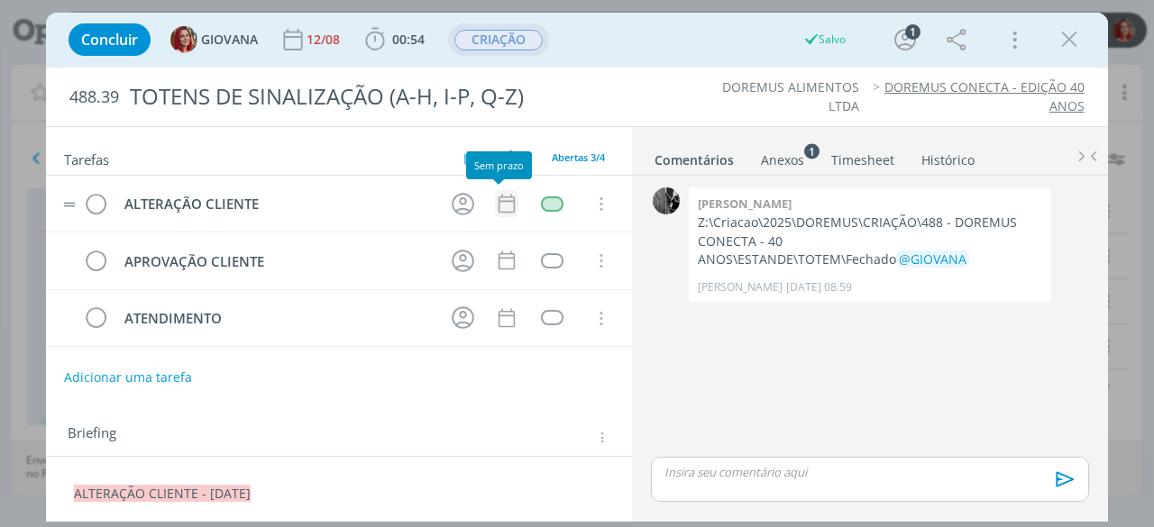
click at [497, 206] on icon "dialog" at bounding box center [506, 203] width 23 height 23
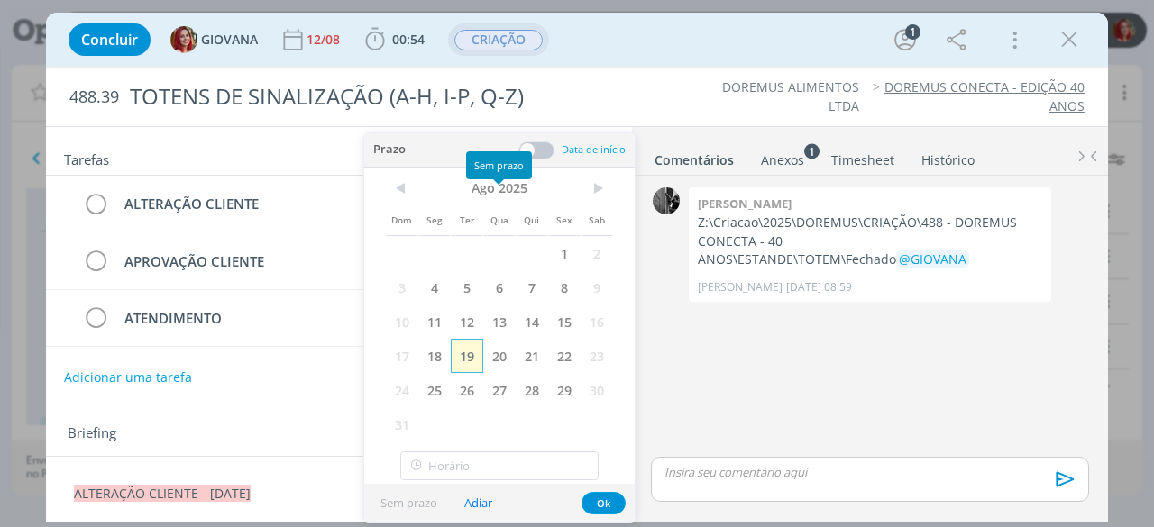
click at [465, 368] on span "19" at bounding box center [467, 356] width 32 height 34
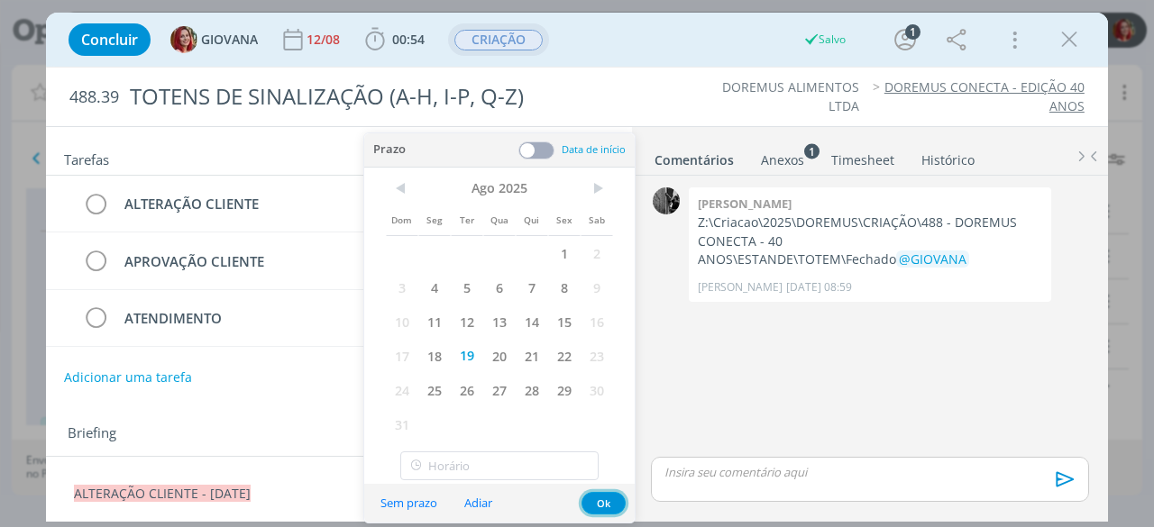
click at [604, 506] on button "Ok" at bounding box center [603, 503] width 44 height 23
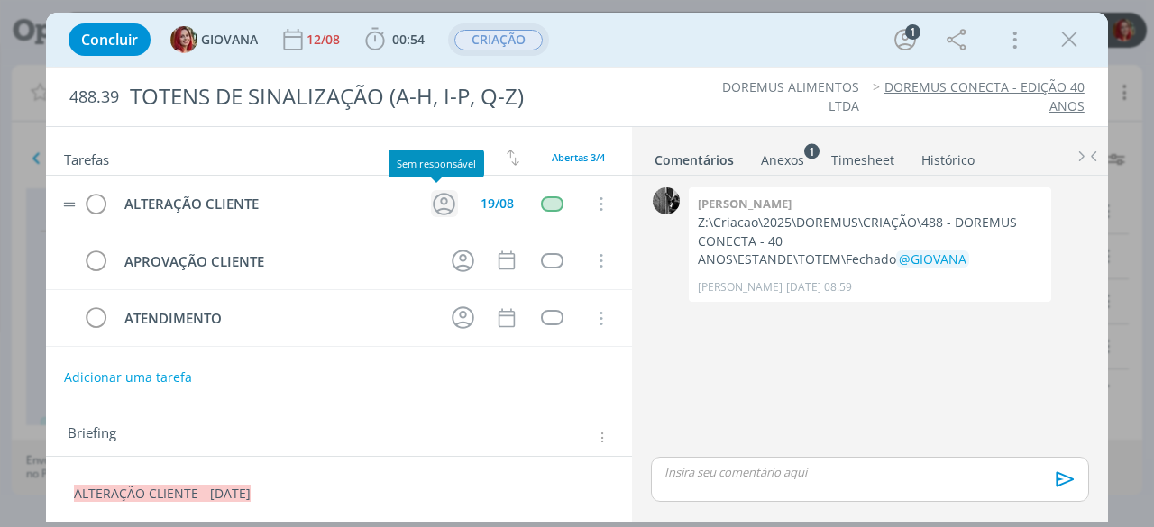
click at [434, 205] on icon "dialog" at bounding box center [444, 204] width 28 height 28
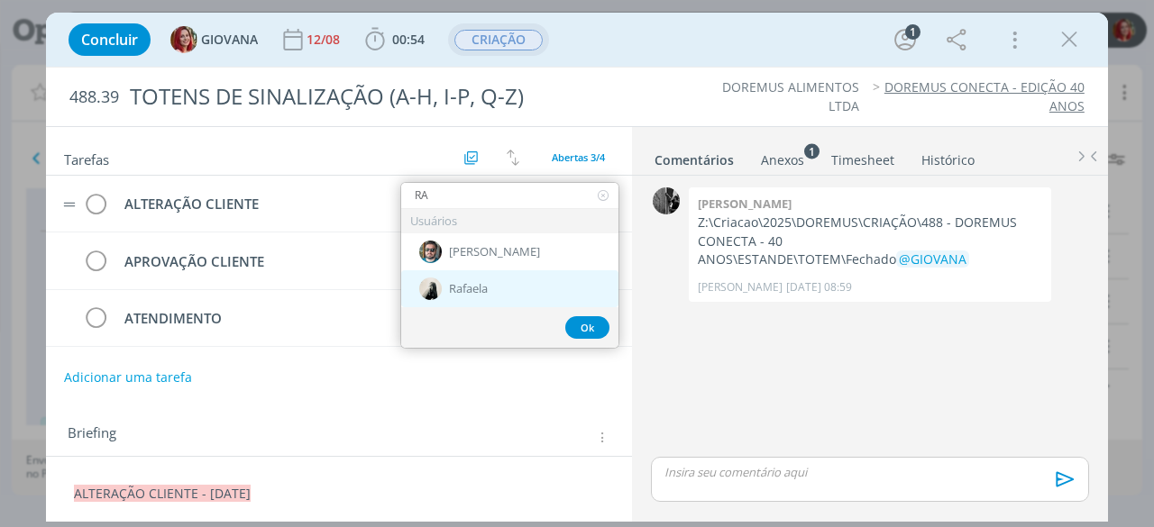
type input "RA"
click at [479, 282] on span "Rafaela" at bounding box center [468, 289] width 39 height 14
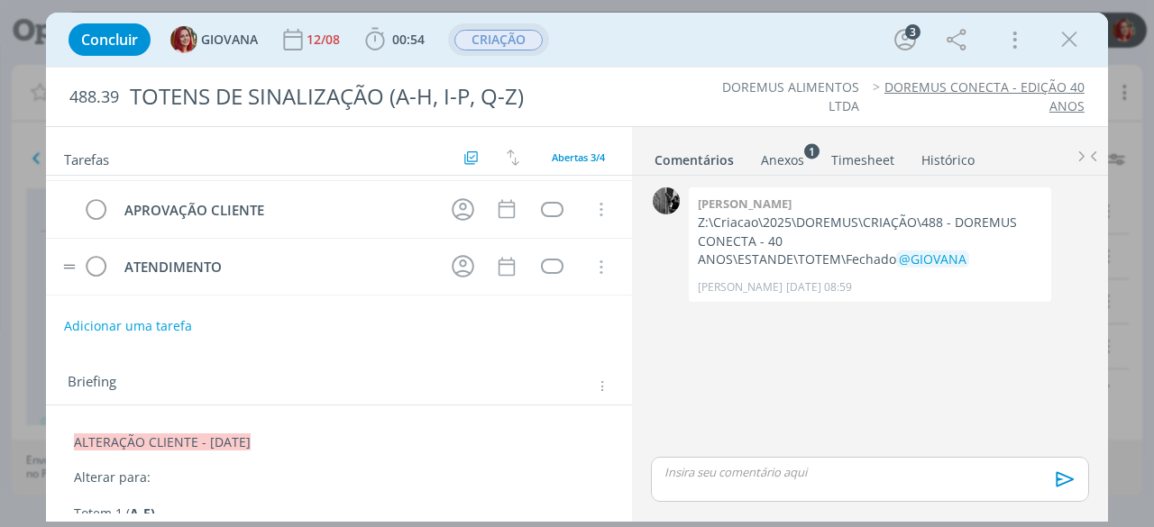
scroll to position [0, 0]
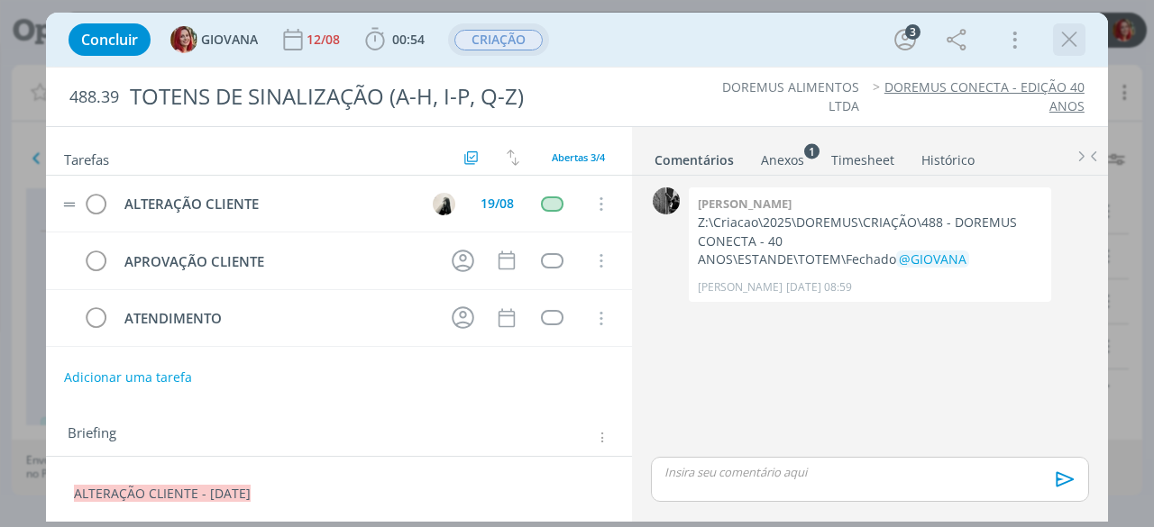
click at [1073, 33] on icon "dialog" at bounding box center [1068, 39] width 27 height 27
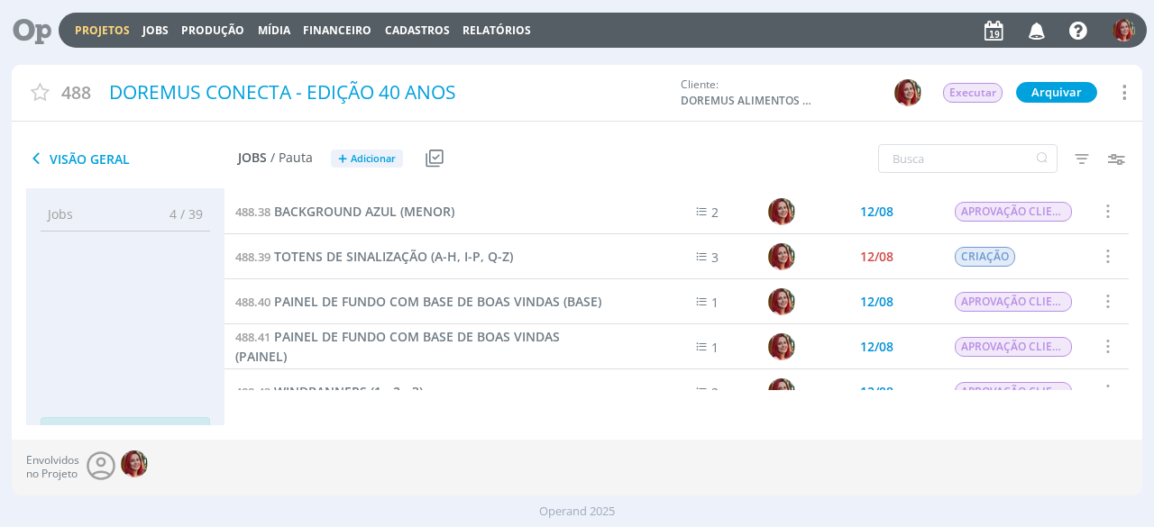
click at [36, 22] on icon at bounding box center [25, 30] width 37 height 35
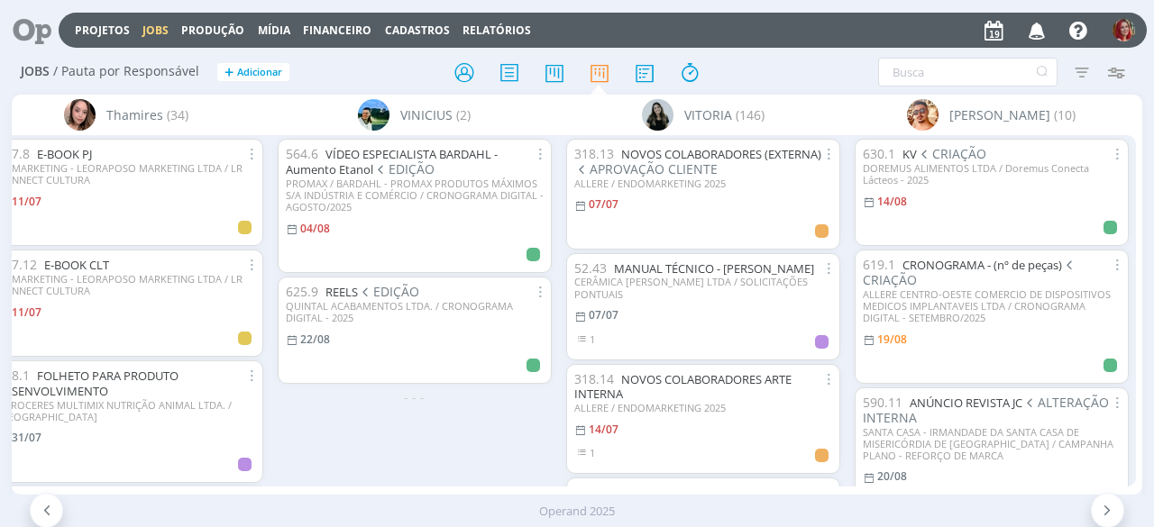
scroll to position [0, 4929]
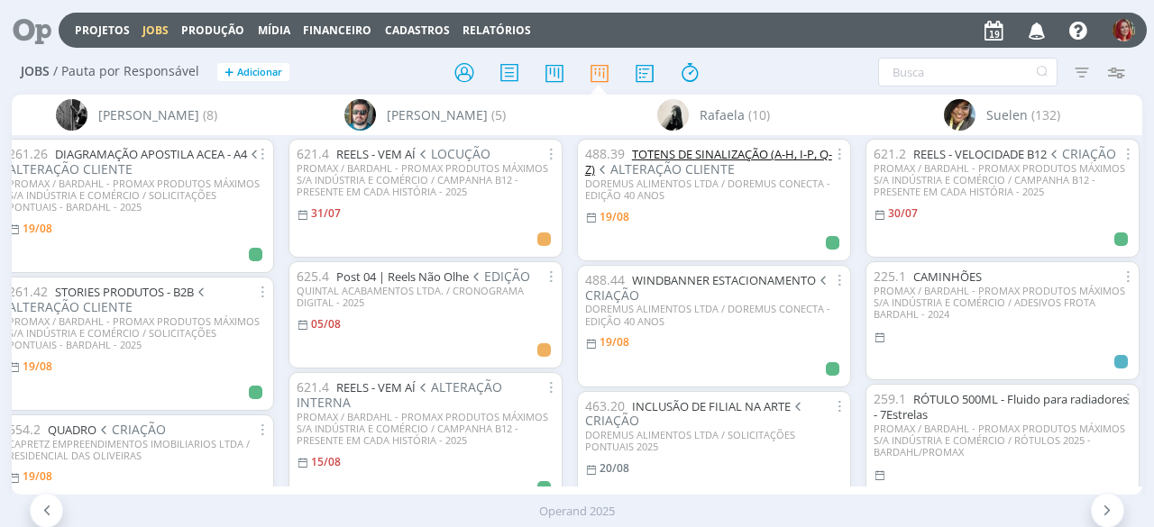
click at [725, 158] on link "TOTENS DE SINALIZAÇÃO (A-H, I-P, Q-Z)" at bounding box center [708, 162] width 247 height 32
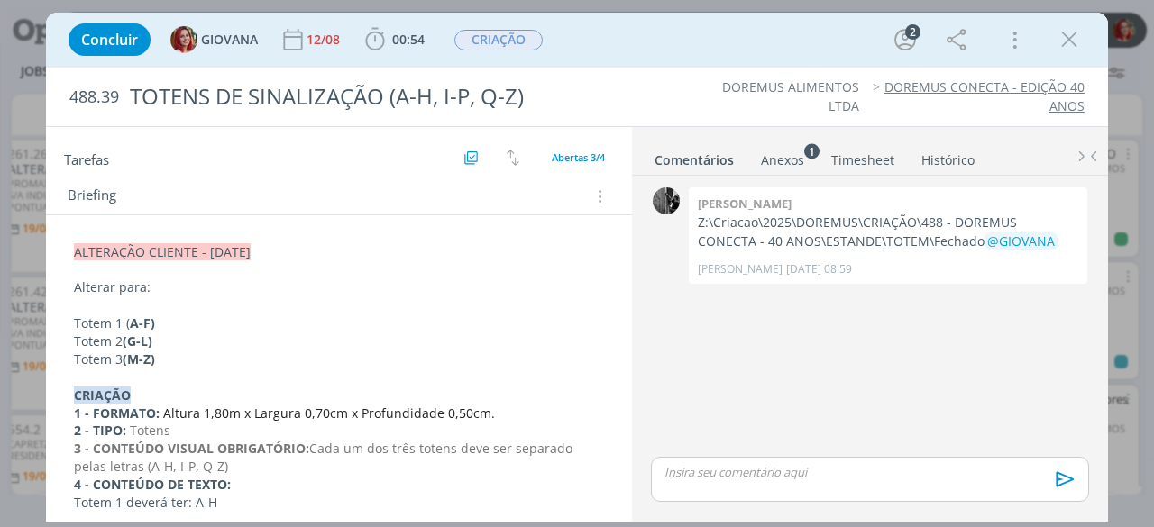
scroll to position [270, 0]
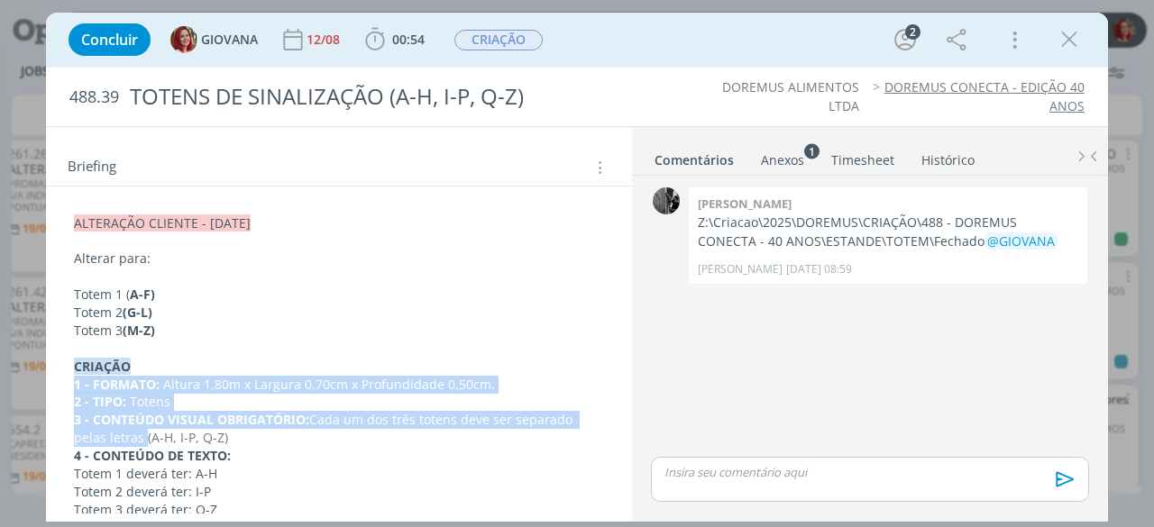
drag, startPoint x: 72, startPoint y: 378, endPoint x: 127, endPoint y: 428, distance: 74.6
click at [127, 428] on div "ALTERAÇÃO CLIENTE - 19/08/25 Alterar para: Totem 1 ( A-F) Totem 2 (G-L) Totem 3…" at bounding box center [338, 519] width 557 height 622
copy div "1 - FORMATO: Altura 1,80m x Largura 0,70cm x Profundidade 0,50cm. 2 - TIPO: Tot…"
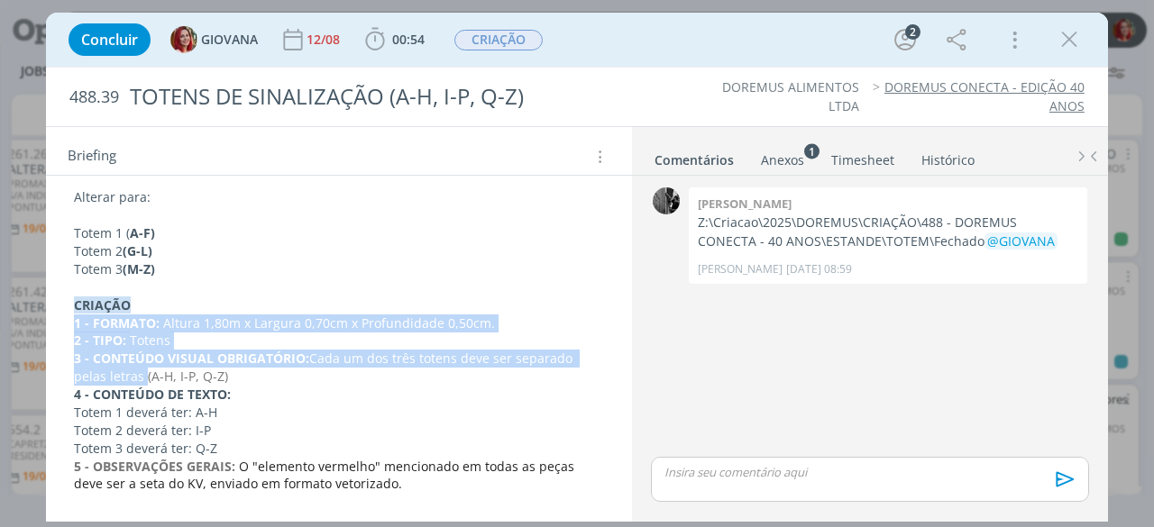
scroll to position [361, 0]
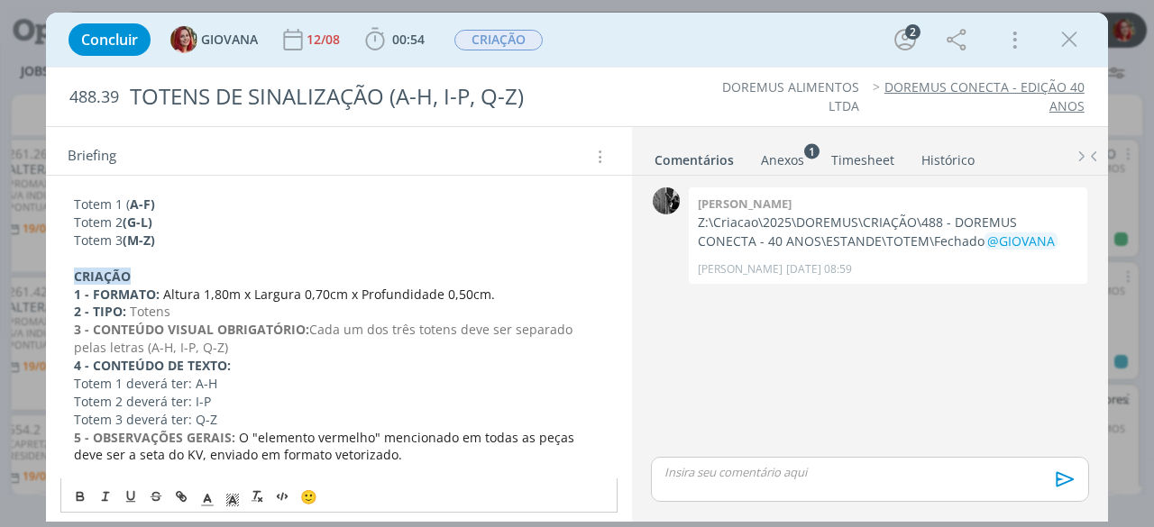
click at [164, 365] on strong "4 - CONTEÚDO DE TEXTO:" at bounding box center [152, 365] width 157 height 17
drag, startPoint x: 68, startPoint y: 358, endPoint x: 189, endPoint y: 379, distance: 122.7
click at [189, 379] on div "ALTERAÇÃO CLIENTE - 19/08/25 Alterar para: Totem 1 ( A-F) Totem 2 (G-L) Totem 3…" at bounding box center [338, 429] width 557 height 622
copy div "4 - CONTEÚDO DE TEXTO: Totem 1 deverá ter:"
drag, startPoint x: 72, startPoint y: 398, endPoint x: 188, endPoint y: 394, distance: 116.4
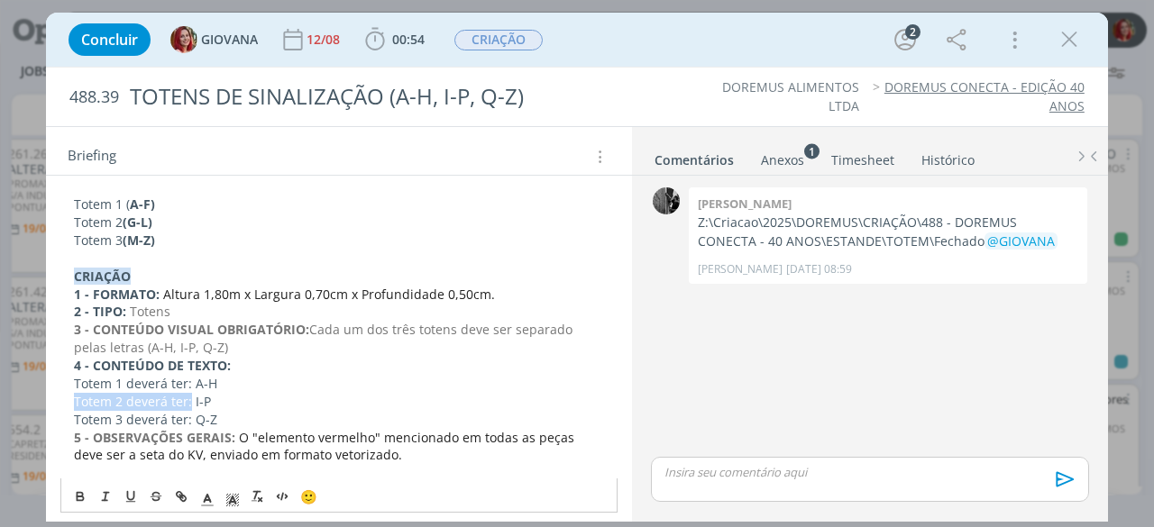
click at [188, 394] on div "ALTERAÇÃO CLIENTE - 19/08/25 Alterar para: Totem 1 ( A-F) Totem 2 (G-L) Totem 3…" at bounding box center [338, 429] width 557 height 622
copy p "Totem 2 deverá ter:"
drag, startPoint x: 73, startPoint y: 416, endPoint x: 185, endPoint y: 408, distance: 112.1
click at [185, 408] on div "ALTERAÇÃO CLIENTE - 19/08/25 Alterar para: Totem 1 ( A-F) Totem 2 (G-L) Totem 3…" at bounding box center [338, 429] width 557 height 622
copy p "Totem 3 deverá ter"
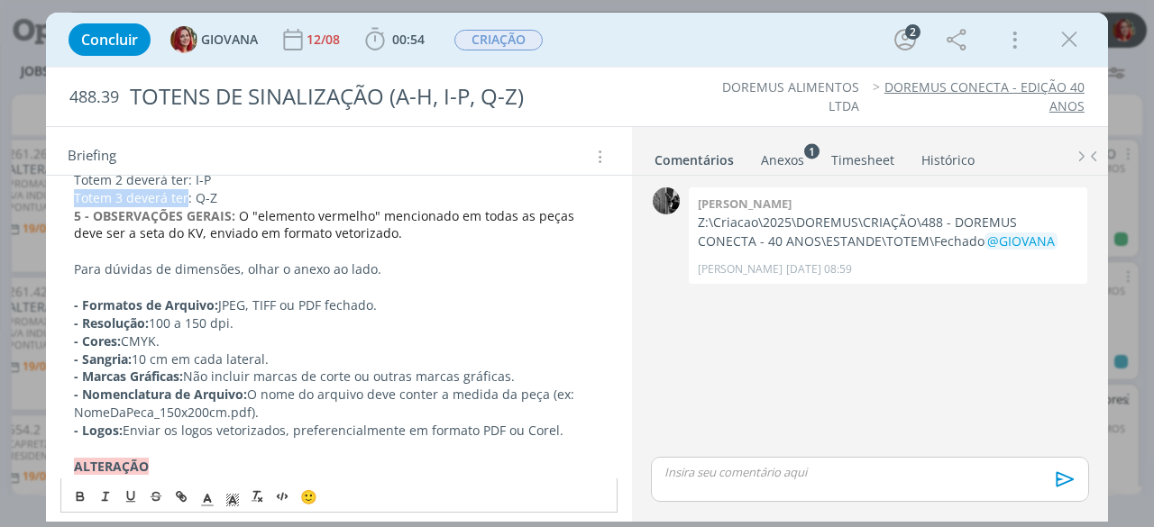
scroll to position [622, 0]
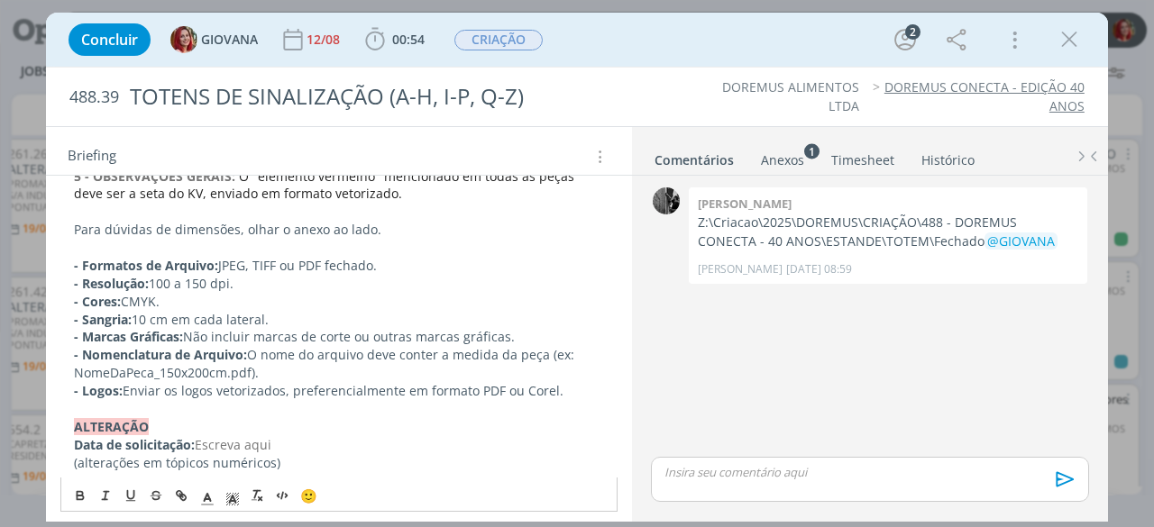
drag, startPoint x: 72, startPoint y: 340, endPoint x: 353, endPoint y: 375, distance: 283.4
click at [353, 375] on div "ALTERAÇÃO CLIENTE - 19/08/25 Alterar para: Totem 1 ( A-F) Totem 2 (G-L) Totem 3…" at bounding box center [338, 168] width 557 height 622
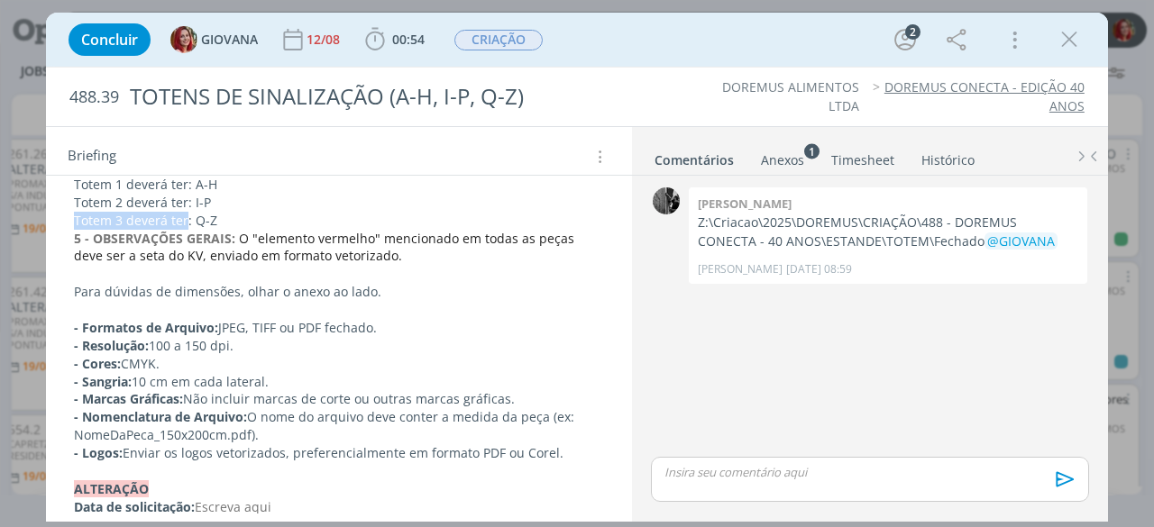
scroll to position [532, 0]
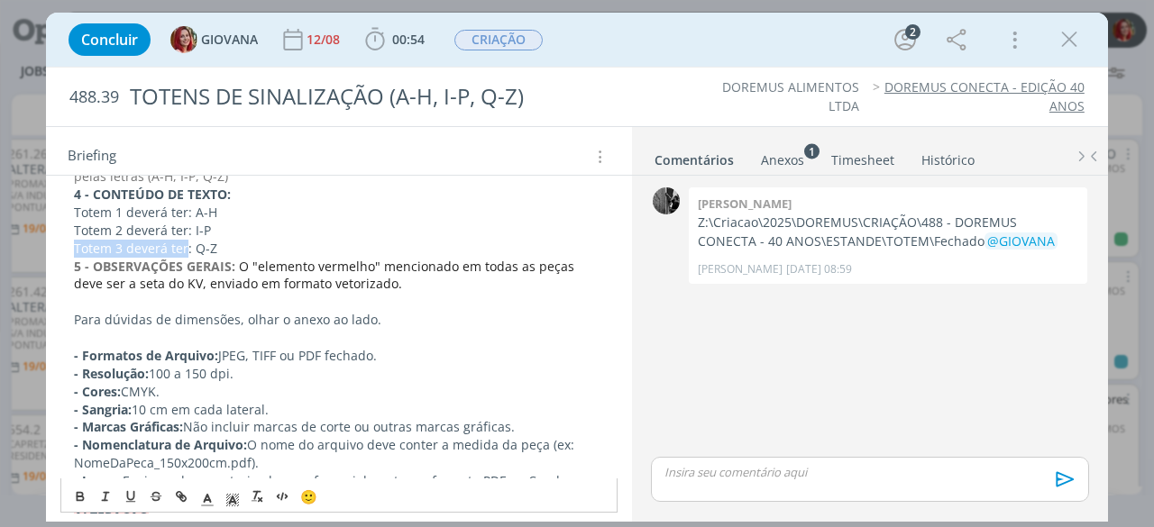
click at [69, 262] on div "ALTERAÇÃO CLIENTE - 19/08/25 Alterar para: Totem 1 ( A-F) Totem 2 (G-L) Totem 3…" at bounding box center [338, 258] width 557 height 622
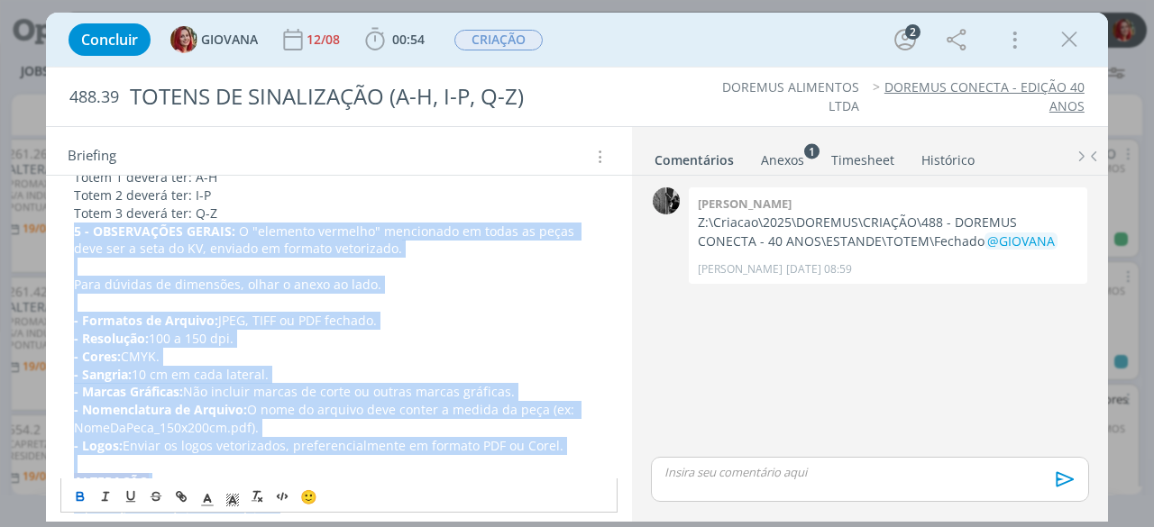
scroll to position [622, 0]
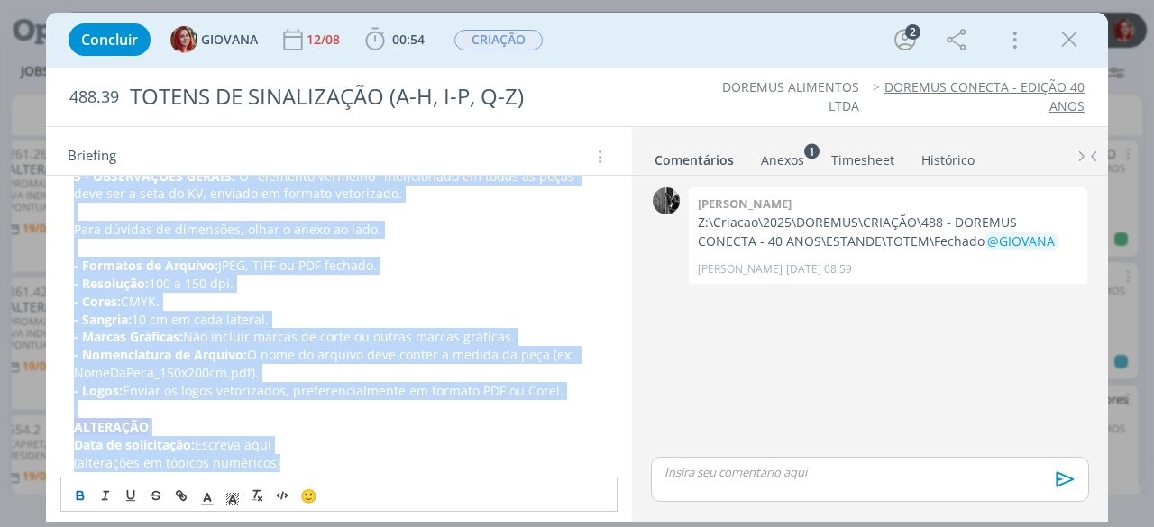
drag, startPoint x: 74, startPoint y: 262, endPoint x: 564, endPoint y: 385, distance: 505.4
click at [564, 385] on div "ALTERAÇÃO CLIENTE - 19/08/25 Alterar para: Totem 1 ( A-F) Totem 2 (G-L) Totem 3…" at bounding box center [338, 168] width 557 height 622
copy div "5 - OBSERVAÇÕES GERAIS: O "elemento vermelho" mencionado em todas as peças deve…"
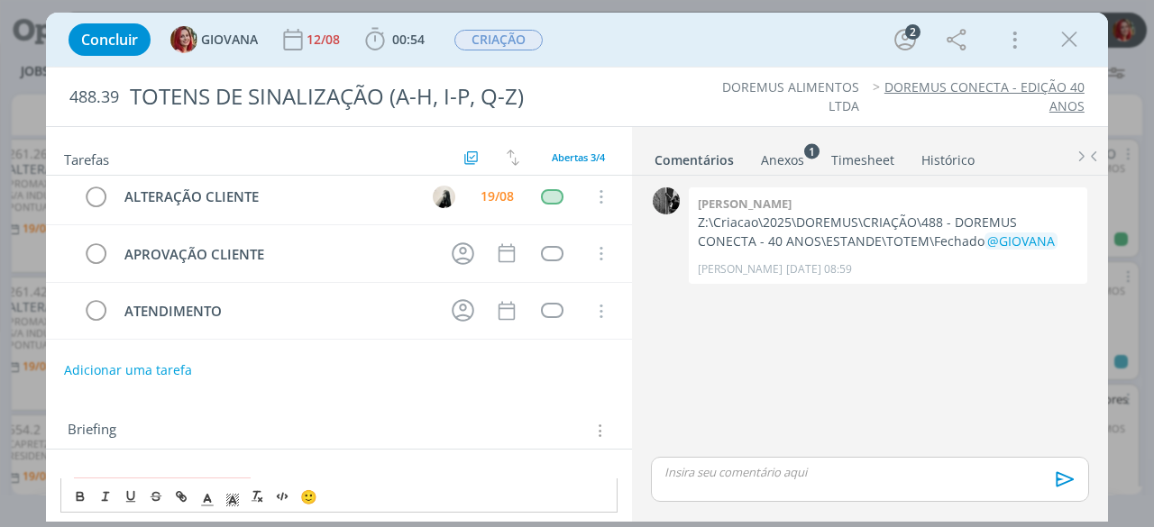
scroll to position [0, 0]
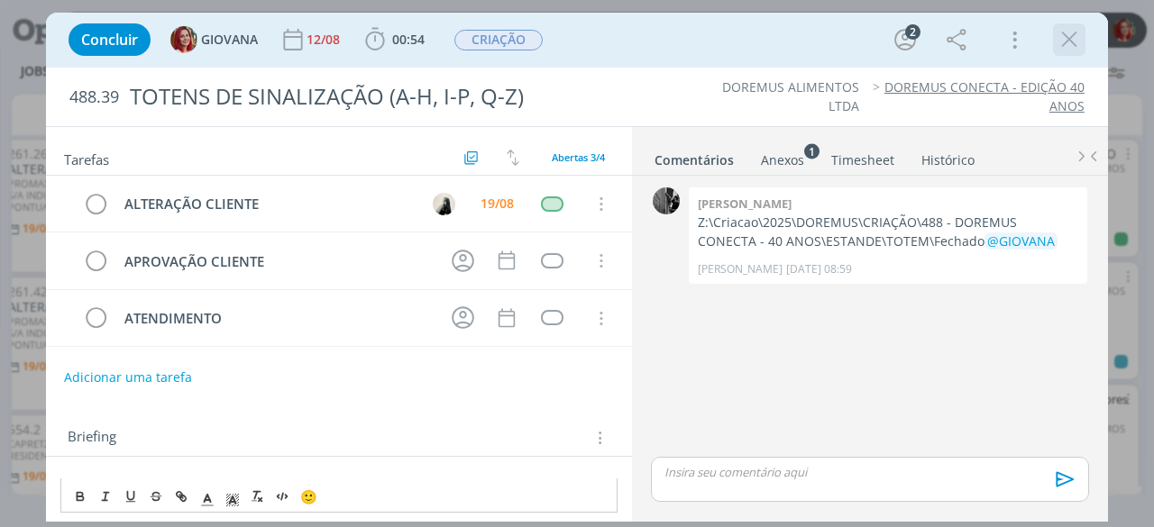
click at [1054, 34] on div "dialog" at bounding box center [1069, 39] width 32 height 32
click at [786, 158] on div "Anexos 1" at bounding box center [782, 160] width 43 height 18
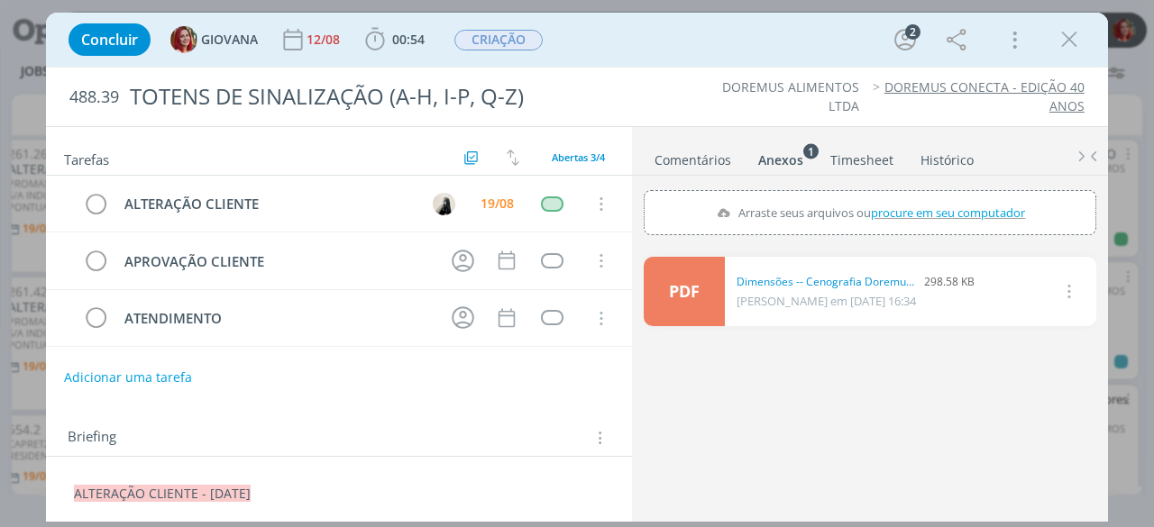
click at [1071, 42] on icon "dialog" at bounding box center [1068, 39] width 27 height 27
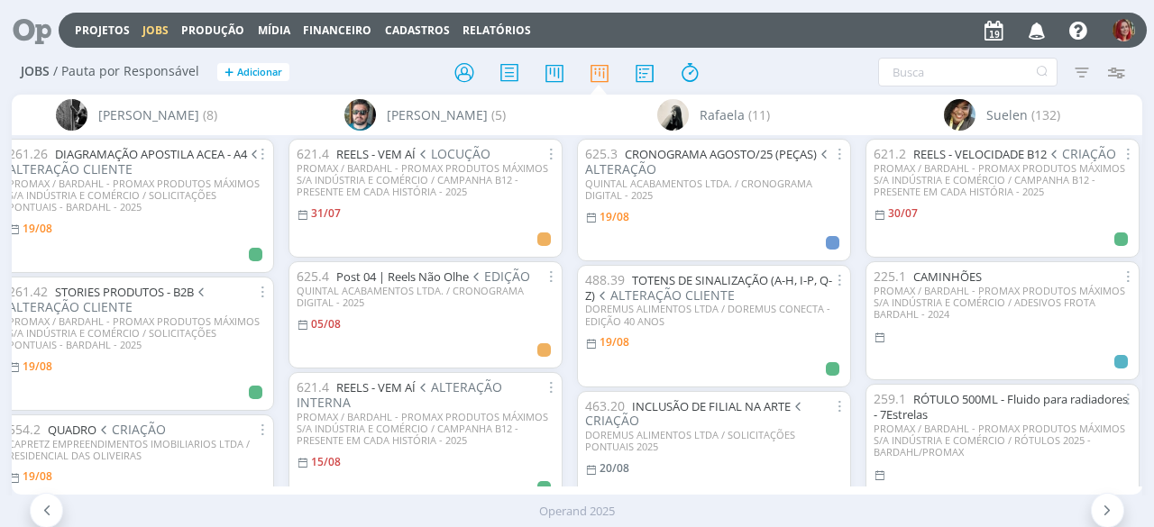
click at [1031, 33] on icon "button" at bounding box center [1037, 29] width 32 height 31
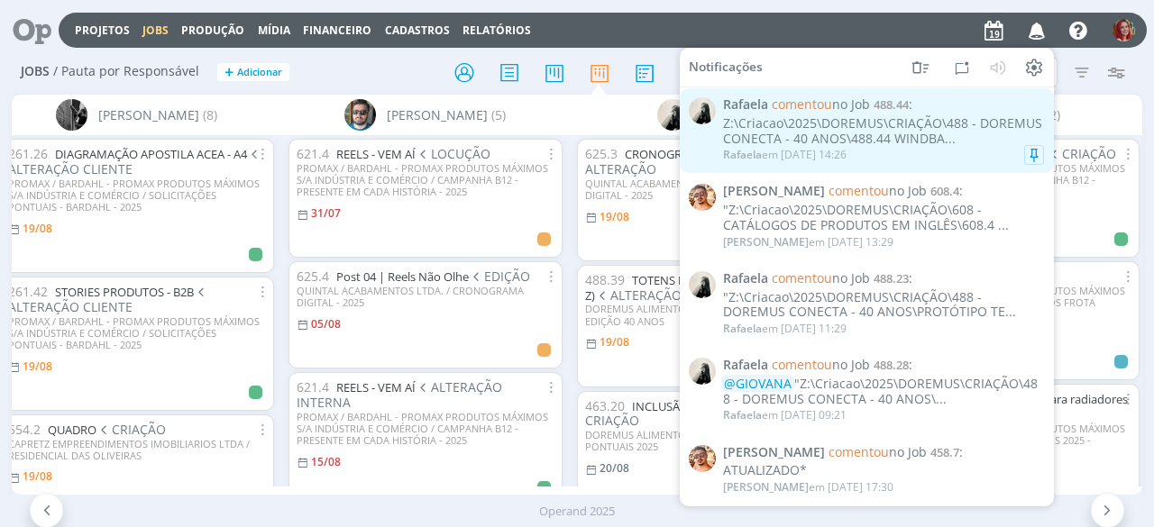
click at [952, 141] on div "Z:\Criacao\2025\DOREMUS\CRIAÇÃO\488 - DOREMUS CONECTA - 40 ANOS\488.44 WINDBA..." at bounding box center [883, 131] width 321 height 31
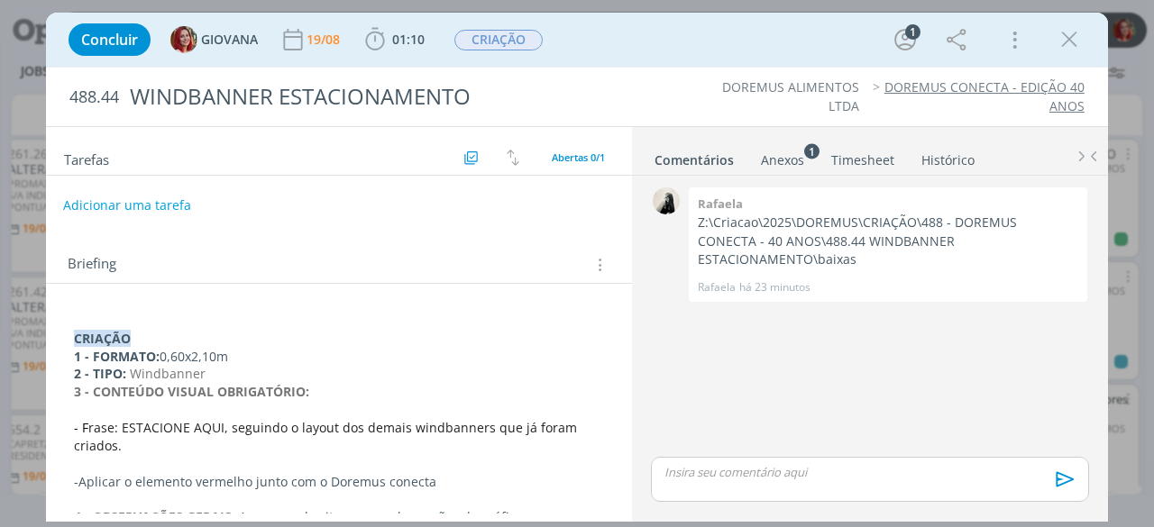
click at [109, 198] on button "Adicionar uma tarefa" at bounding box center [127, 205] width 128 height 31
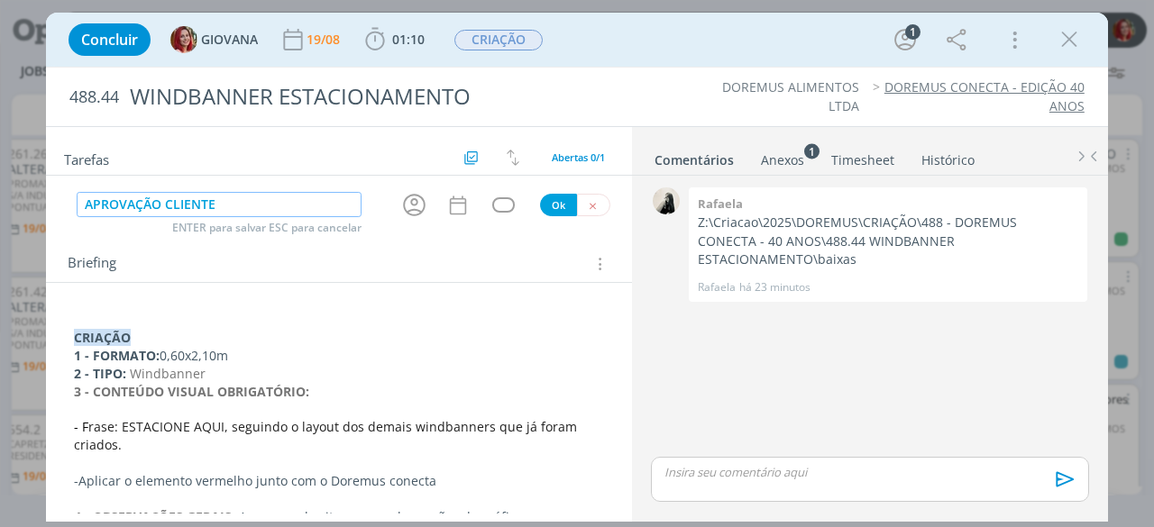
type input "APROVAÇÃO CLIENTE"
click at [550, 199] on button "Ok" at bounding box center [558, 205] width 37 height 23
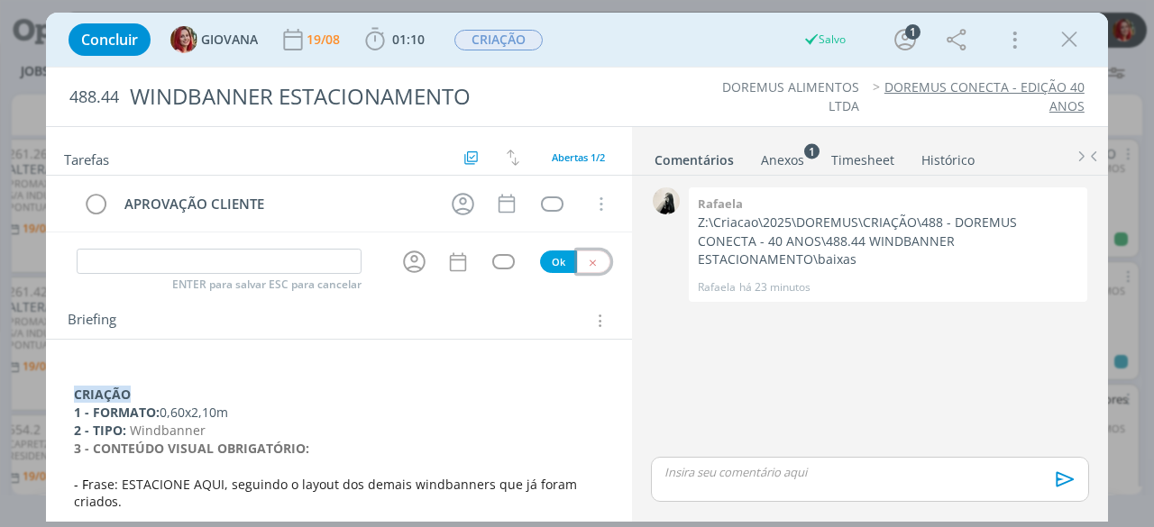
click at [592, 257] on button "dialog" at bounding box center [593, 262] width 33 height 23
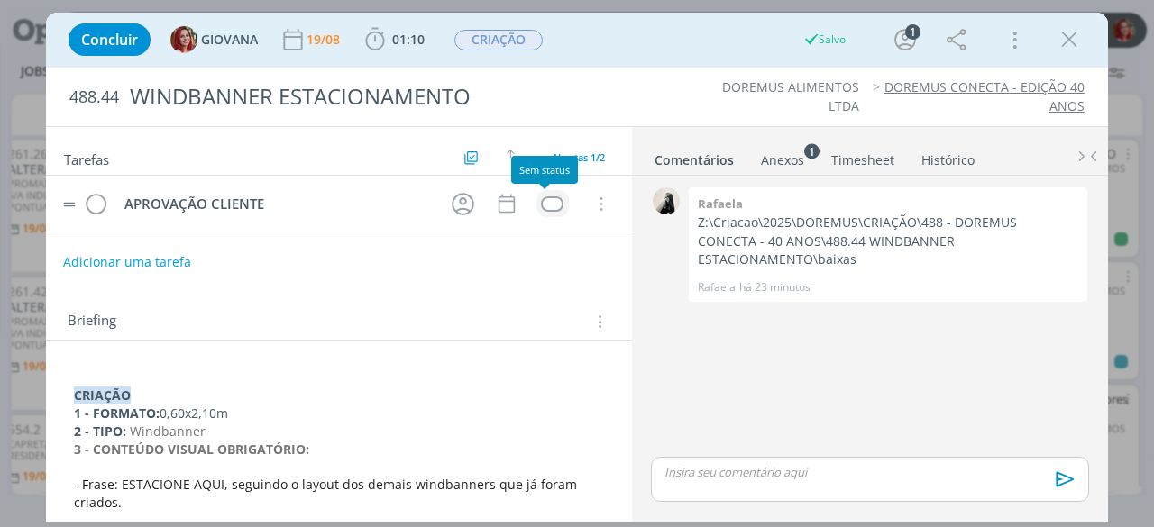
click at [546, 201] on div "dialog" at bounding box center [552, 203] width 23 height 15
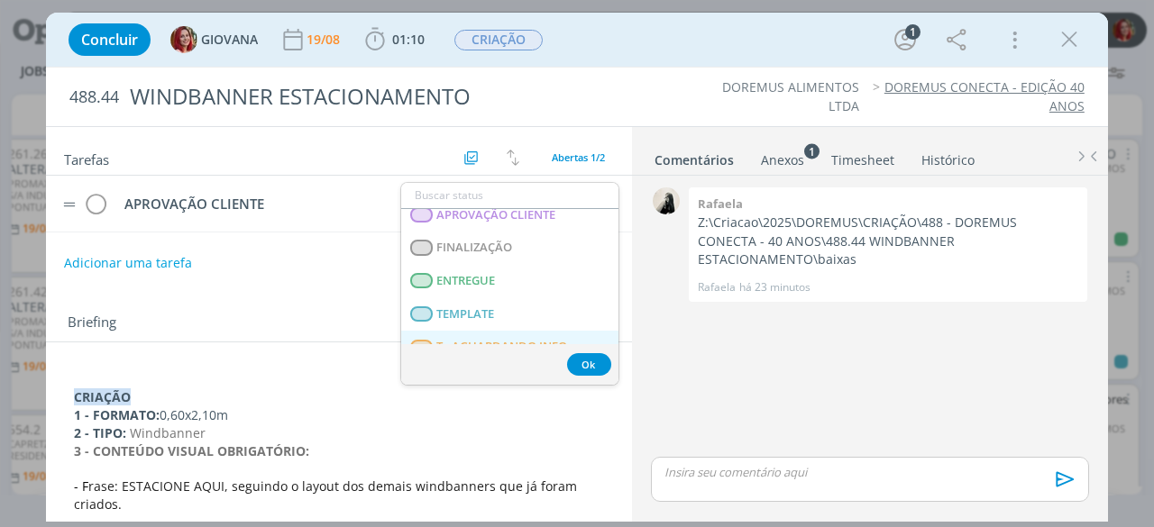
scroll to position [279, 0]
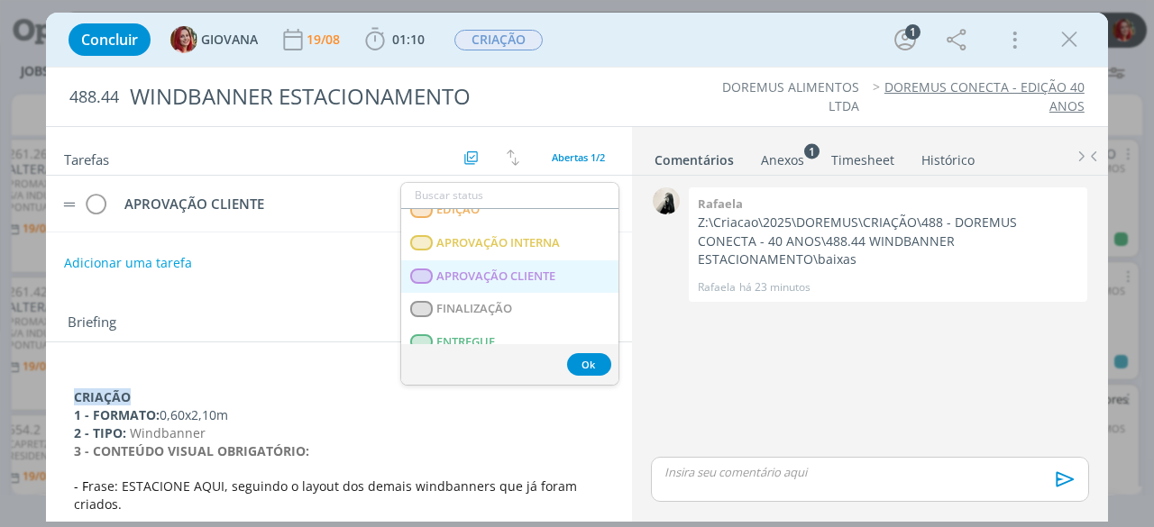
click at [525, 265] on CLIENTE "APROVAÇÃO CLIENTE" at bounding box center [509, 276] width 217 height 33
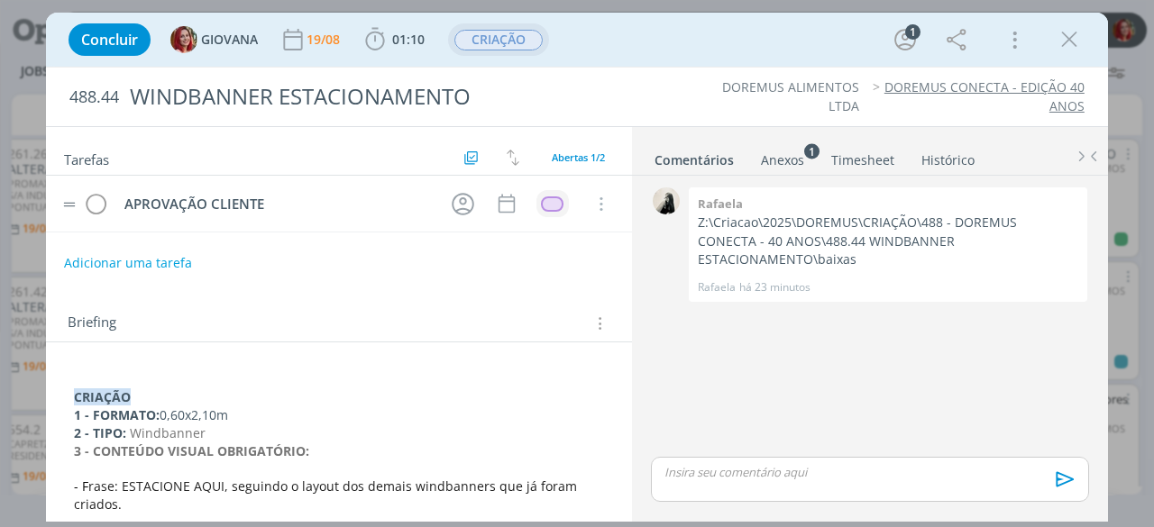
click at [497, 39] on span "CRIAÇÃO" at bounding box center [498, 40] width 88 height 21
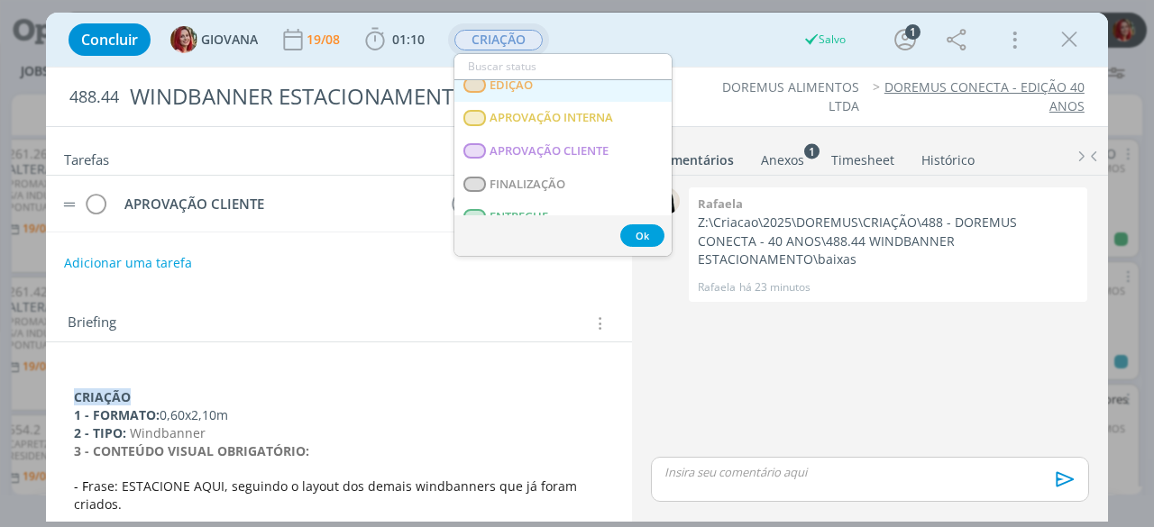
scroll to position [270, 0]
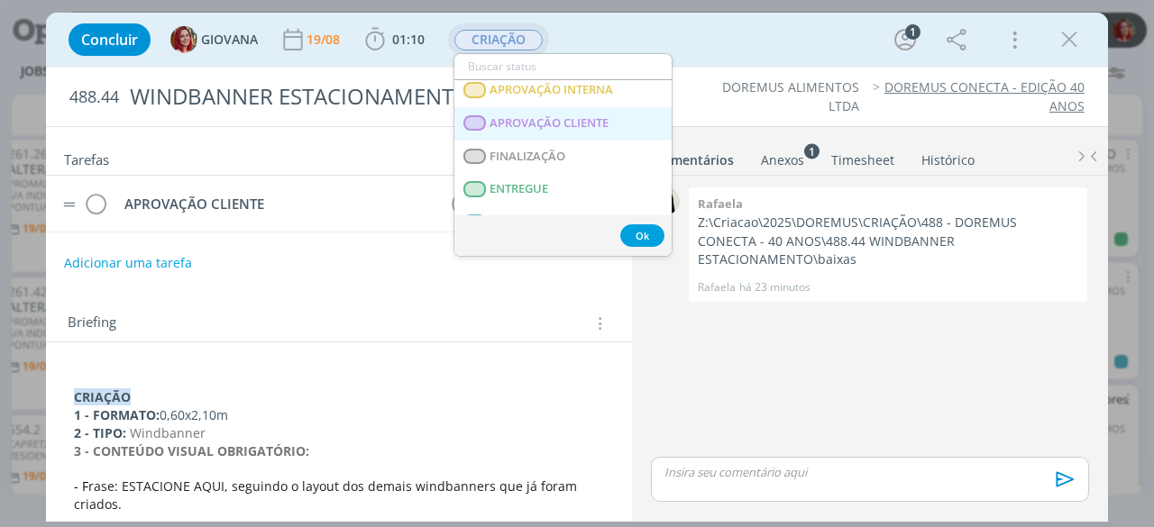
click at [575, 123] on span "APROVAÇÃO CLIENTE" at bounding box center [549, 123] width 119 height 14
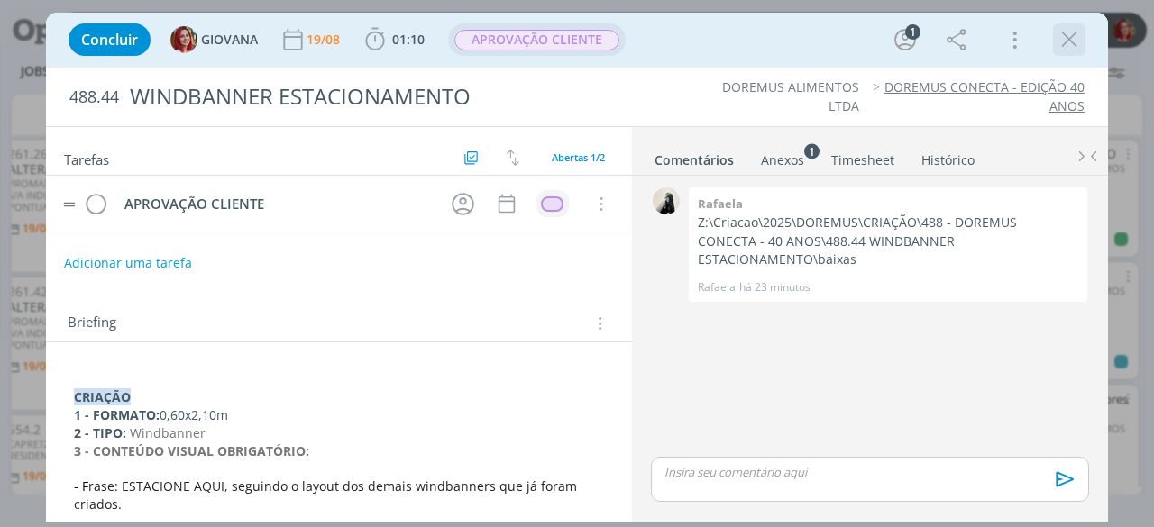
click at [1076, 41] on icon "dialog" at bounding box center [1068, 39] width 27 height 27
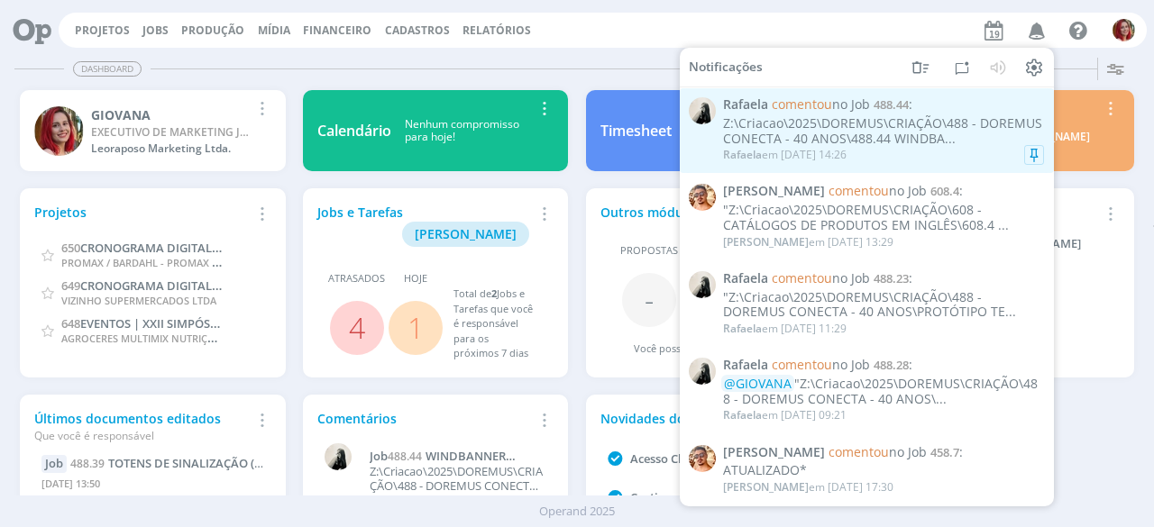
click at [890, 145] on div "Z:\Criacao\2025\DOREMUS\CRIAÇÃO\488 - DOREMUS CONECTA - 40 ANOS\488.44 WINDBA..." at bounding box center [883, 131] width 321 height 31
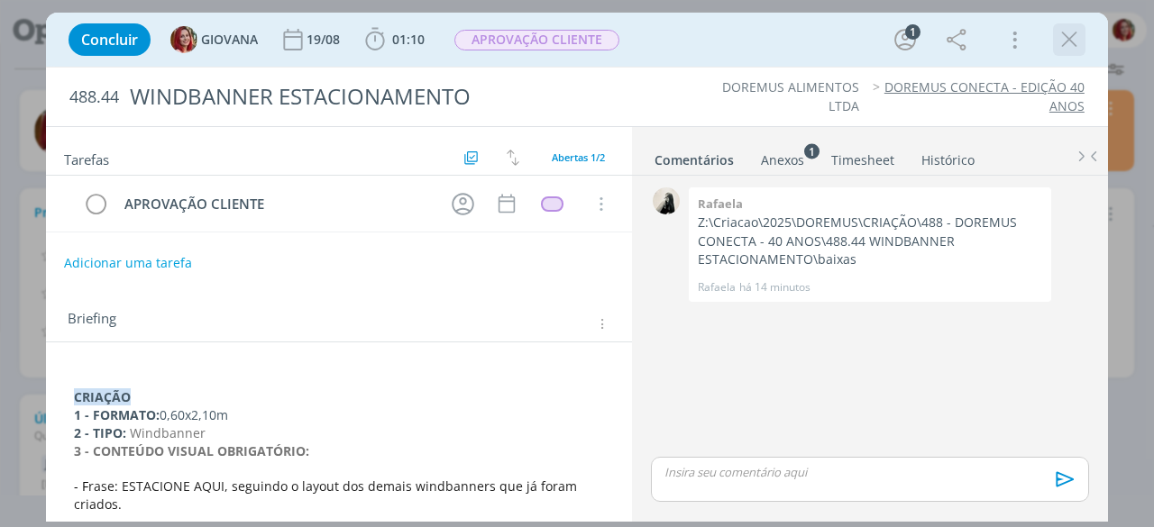
click at [1076, 35] on icon "dialog" at bounding box center [1068, 39] width 27 height 27
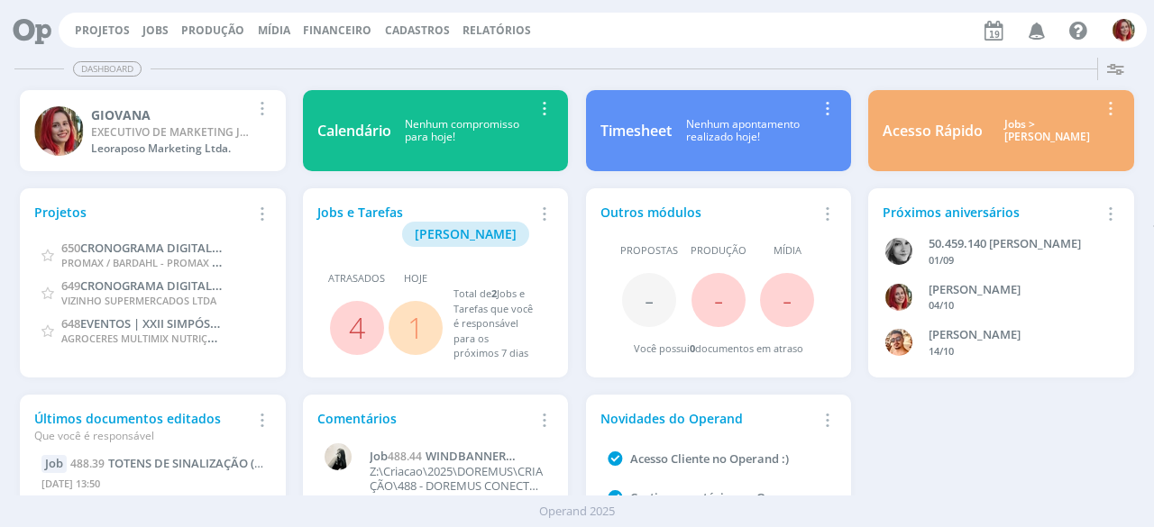
click at [30, 30] on icon at bounding box center [25, 30] width 37 height 35
click at [88, 32] on link "Projetos" at bounding box center [102, 30] width 55 height 15
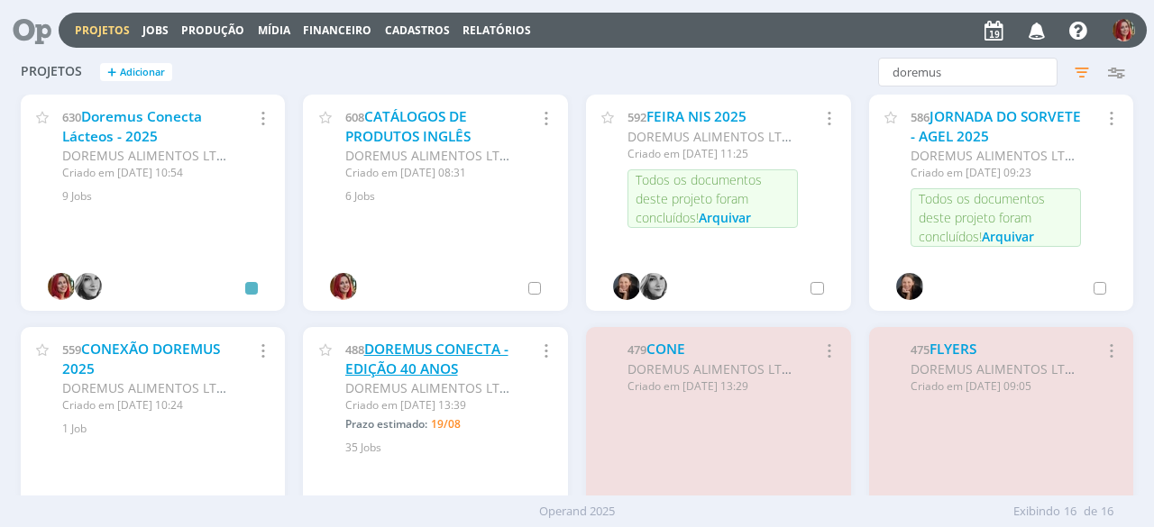
click at [429, 360] on link "DOREMUS CONECTA - EDIÇÃO 40 ANOS" at bounding box center [426, 359] width 163 height 39
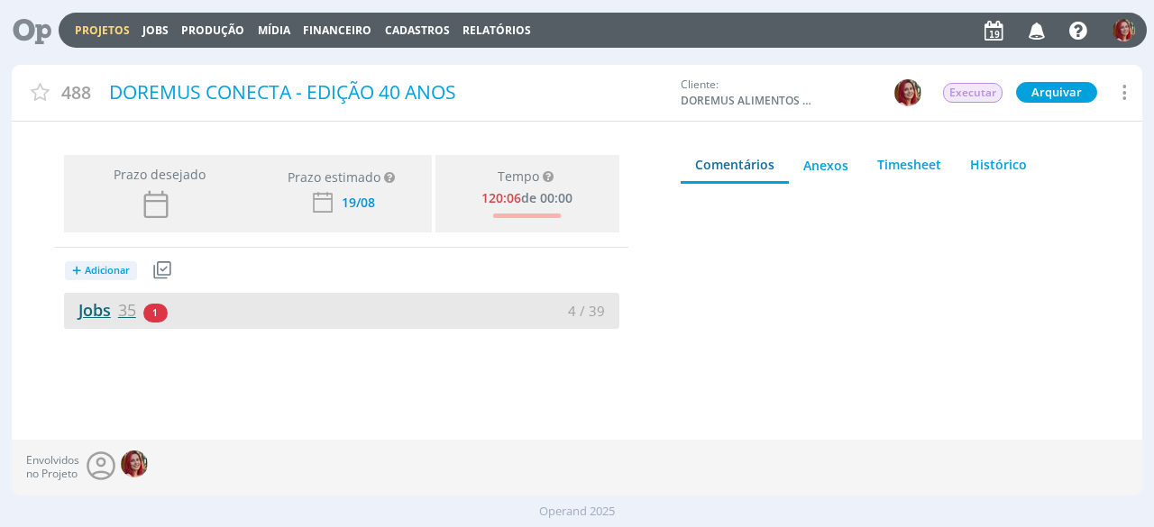
click at [78, 310] on link "Jobs 35" at bounding box center [100, 310] width 72 height 22
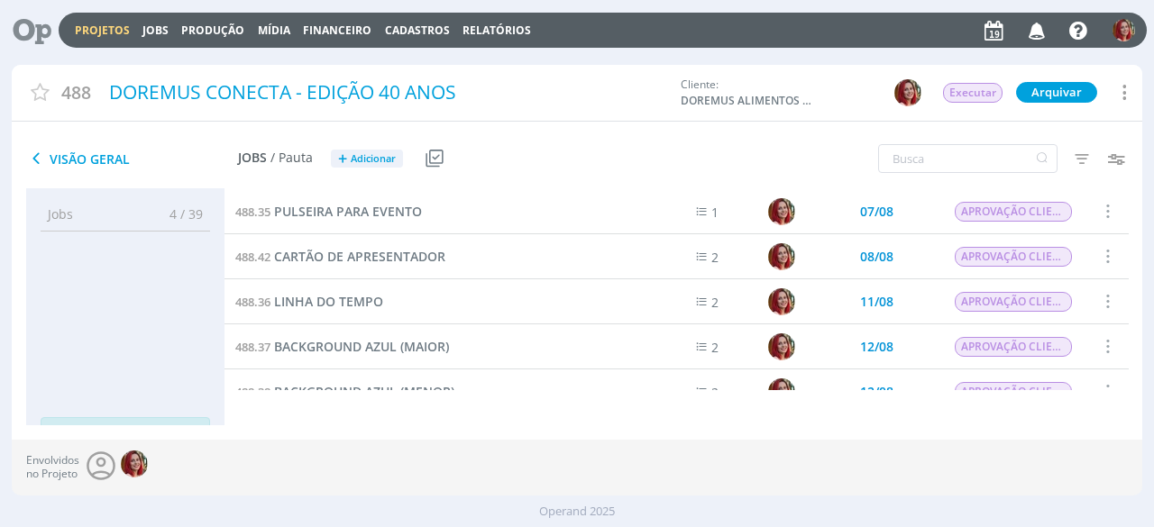
scroll to position [180, 0]
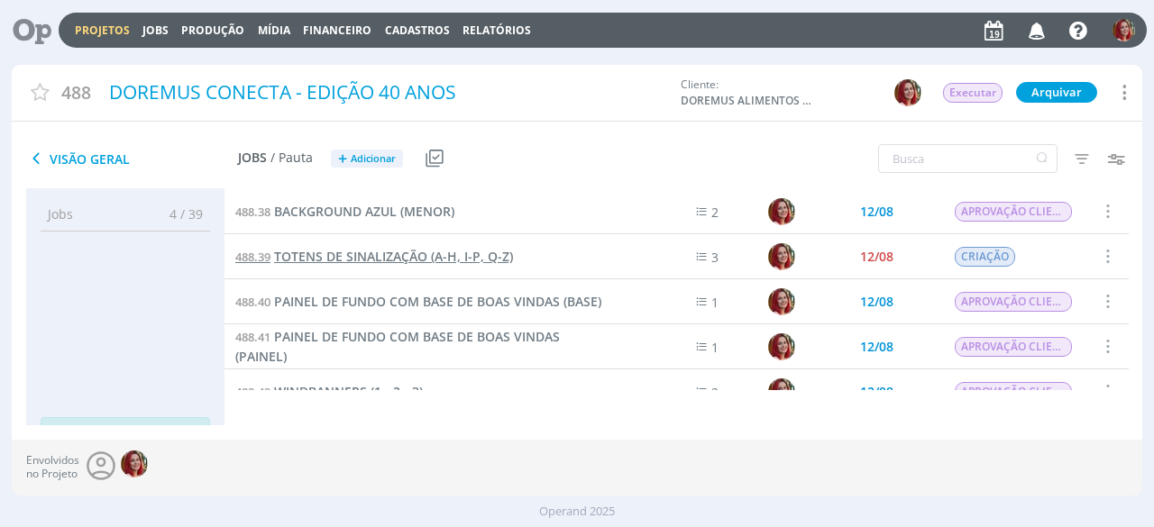
click at [449, 255] on span "TOTENS DE SINALIZAÇÃO (A-H, I-P, Q-Z)" at bounding box center [393, 256] width 239 height 17
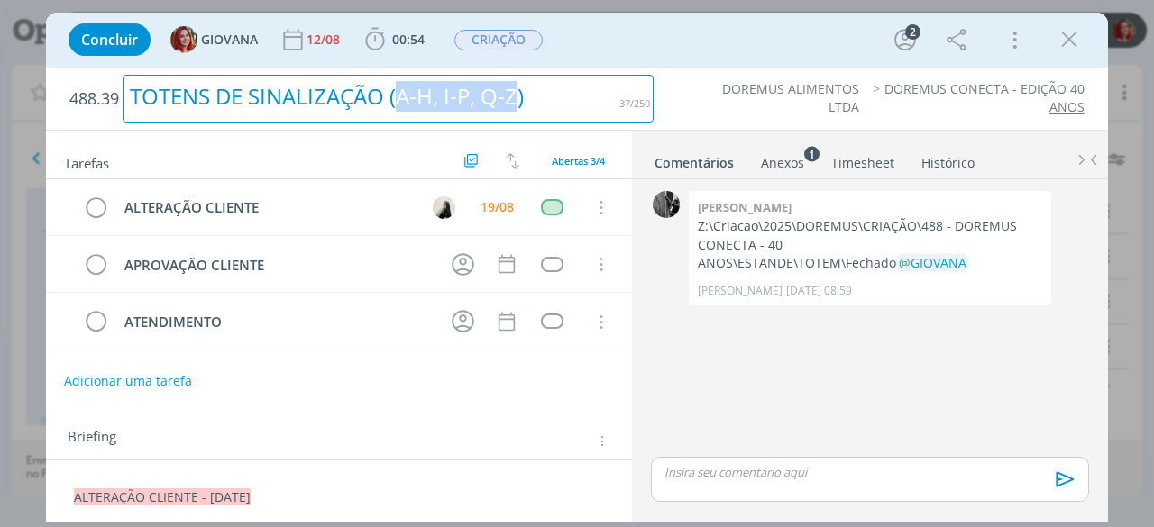
drag, startPoint x: 519, startPoint y: 102, endPoint x: 402, endPoint y: 113, distance: 117.7
click at [402, 113] on div "TOTENS DE SINALIZAÇÃO (A-H, I-P, Q-Z)" at bounding box center [388, 99] width 531 height 48
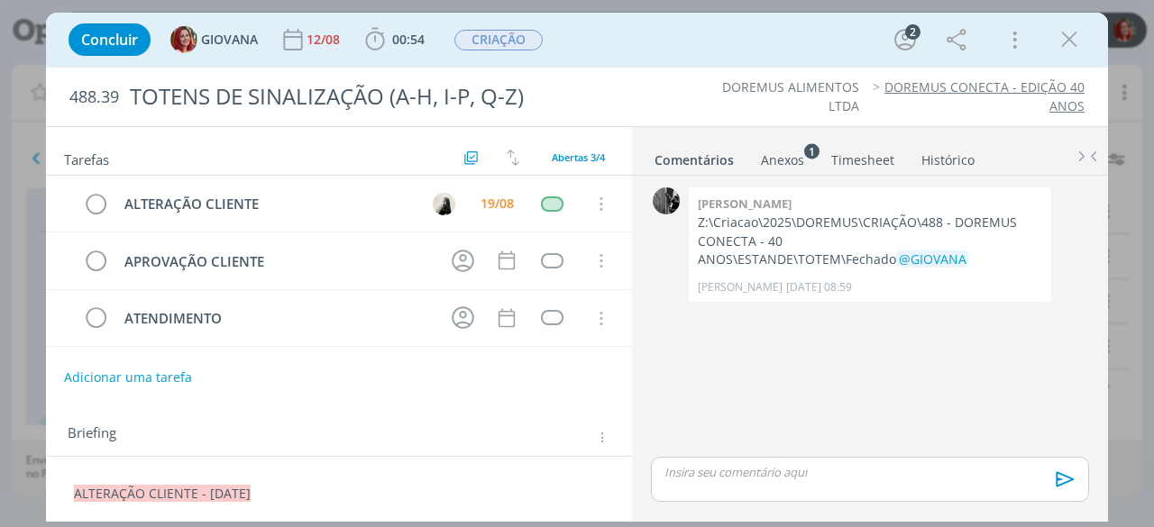
click at [684, 90] on ul "DOREMUS ALIMENTOS LTDA DOREMUS CONECTA - EDIÇÃO 40 ANOS" at bounding box center [877, 96] width 412 height 37
click at [1078, 44] on icon "dialog" at bounding box center [1068, 39] width 27 height 27
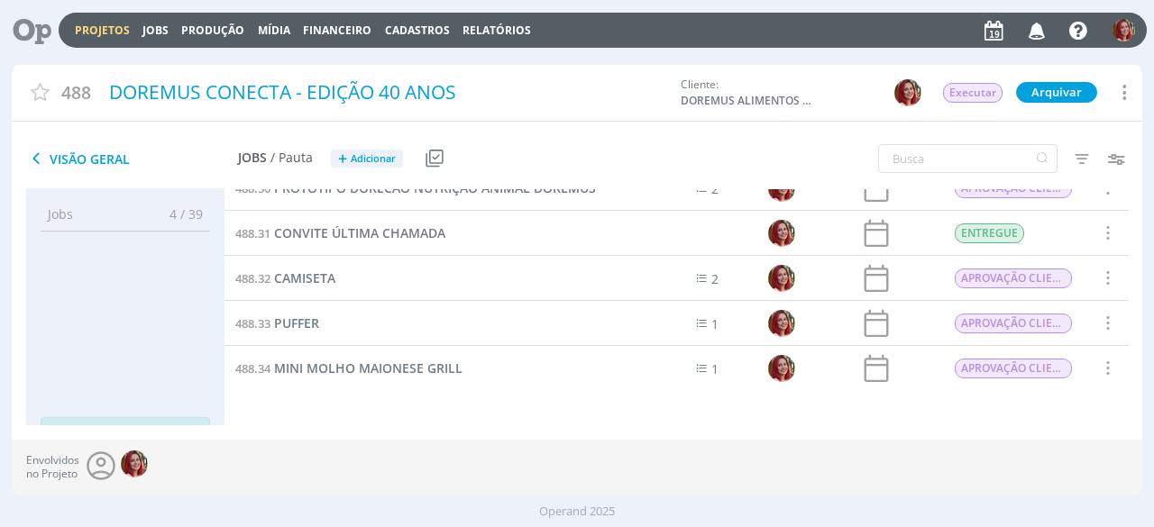
scroll to position [1164, 0]
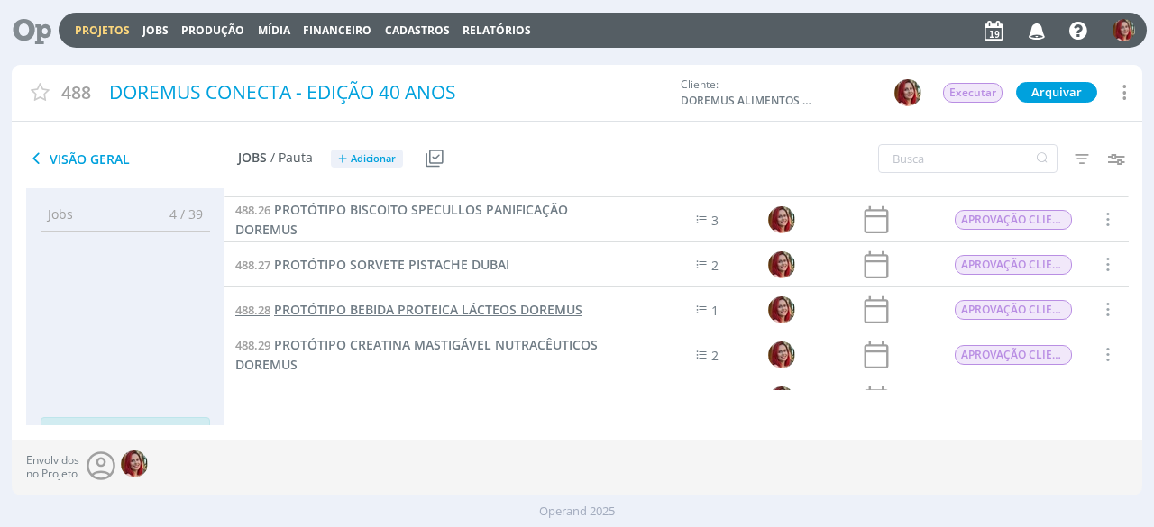
click at [523, 309] on span "PROTÓTIPO BEBIDA PROTEICA LÁCTEOS DOREMUS" at bounding box center [428, 309] width 308 height 17
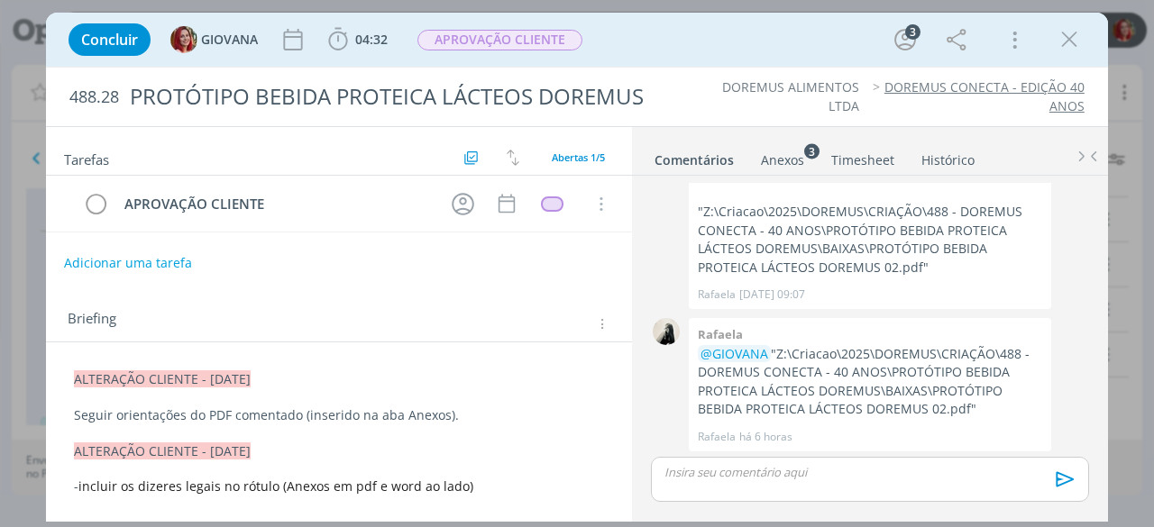
click at [76, 370] on span "ALTERAÇÃO CLIENTE - [DATE]" at bounding box center [162, 378] width 177 height 17
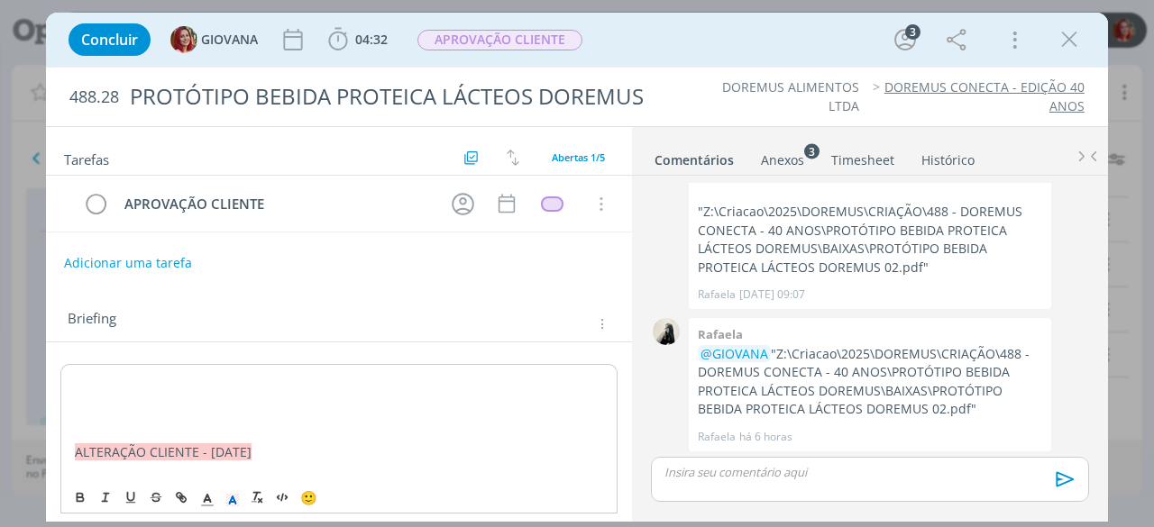
click at [78, 399] on p "dialog" at bounding box center [339, 398] width 528 height 18
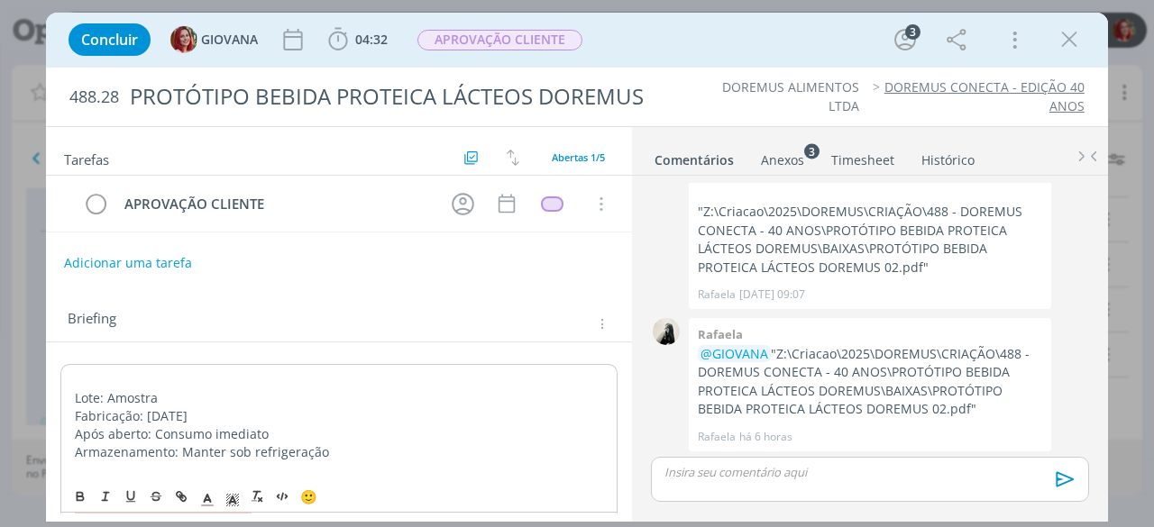
click at [89, 372] on p "dialog" at bounding box center [339, 380] width 528 height 18
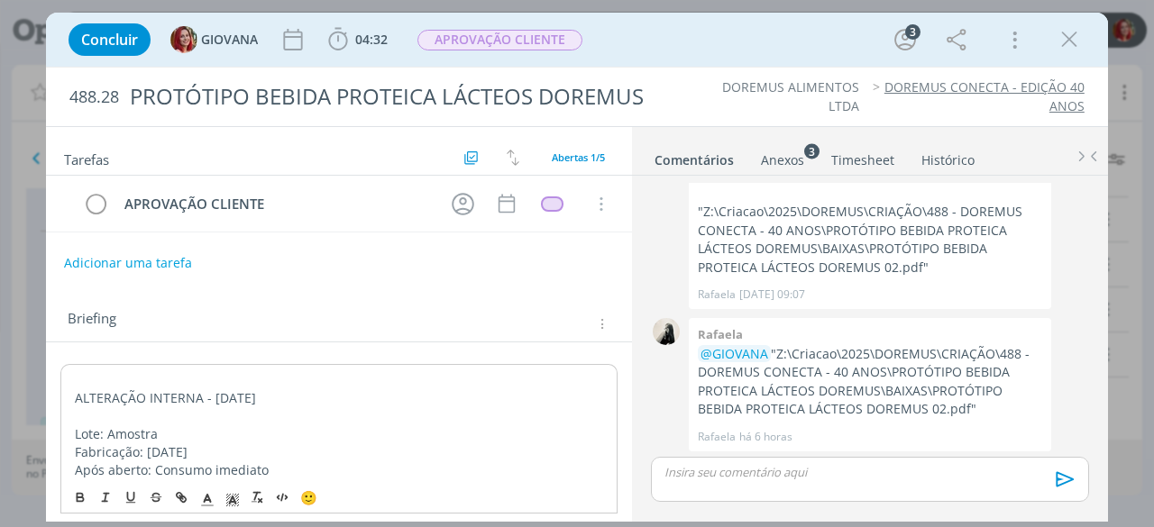
click at [81, 376] on p "dialog" at bounding box center [339, 380] width 528 height 18
click at [77, 392] on p "ALTERAÇÃO INTERNA - [DATE]" at bounding box center [339, 398] width 528 height 18
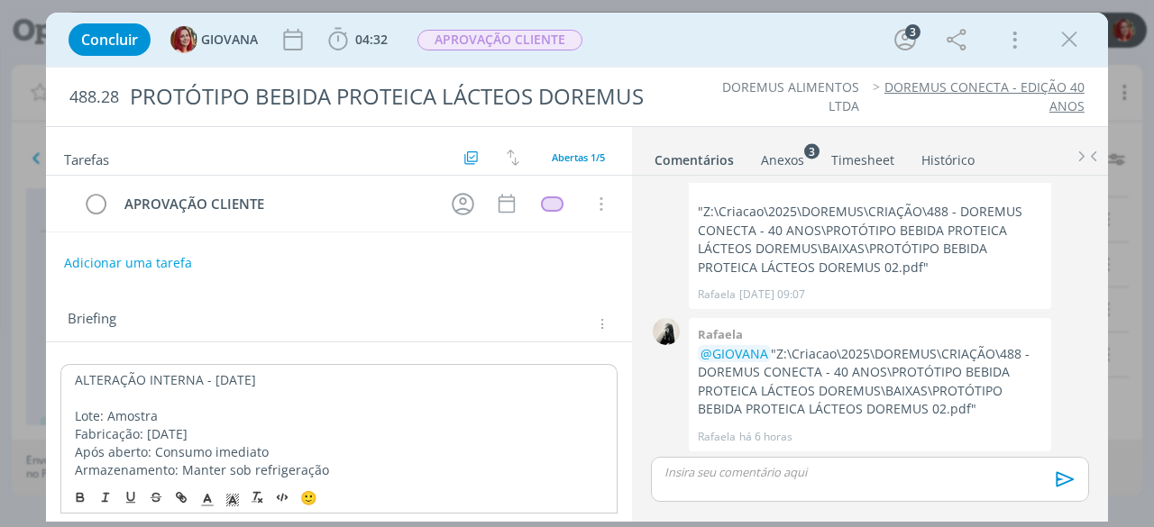
drag, startPoint x: 273, startPoint y: 378, endPoint x: 33, endPoint y: 367, distance: 240.0
click at [33, 367] on div "Concluir GIOVANA 04:32 Iniciar Apontar Data * 19/08/2025 Horas * 00:00 Tarefa S…" at bounding box center [577, 263] width 1154 height 527
click at [226, 500] on rect "dialog" at bounding box center [226, 500] width 1 height 1
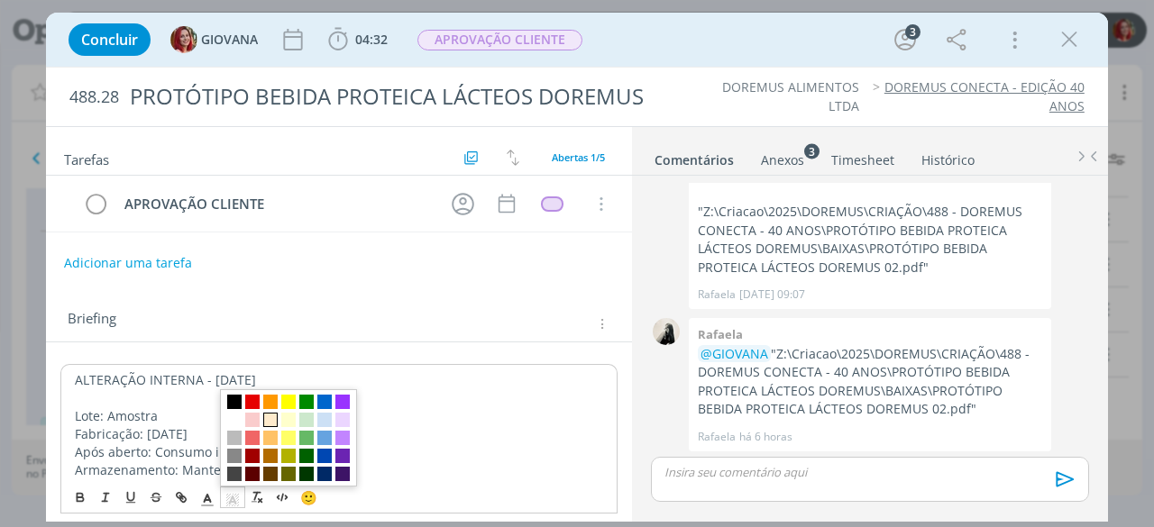
click at [263, 424] on span "dialog" at bounding box center [270, 420] width 14 height 14
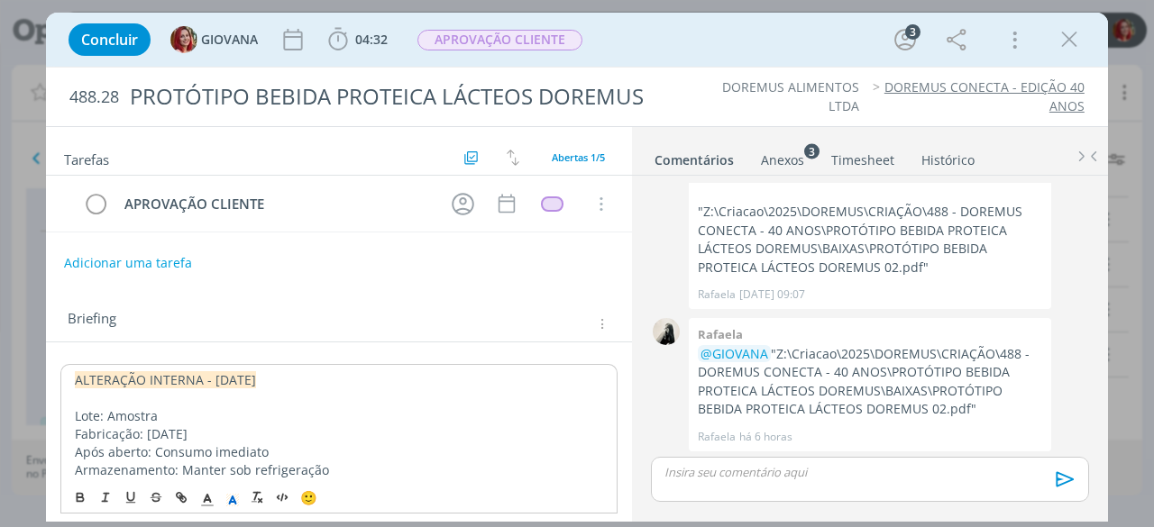
click at [279, 399] on p "dialog" at bounding box center [339, 398] width 528 height 18
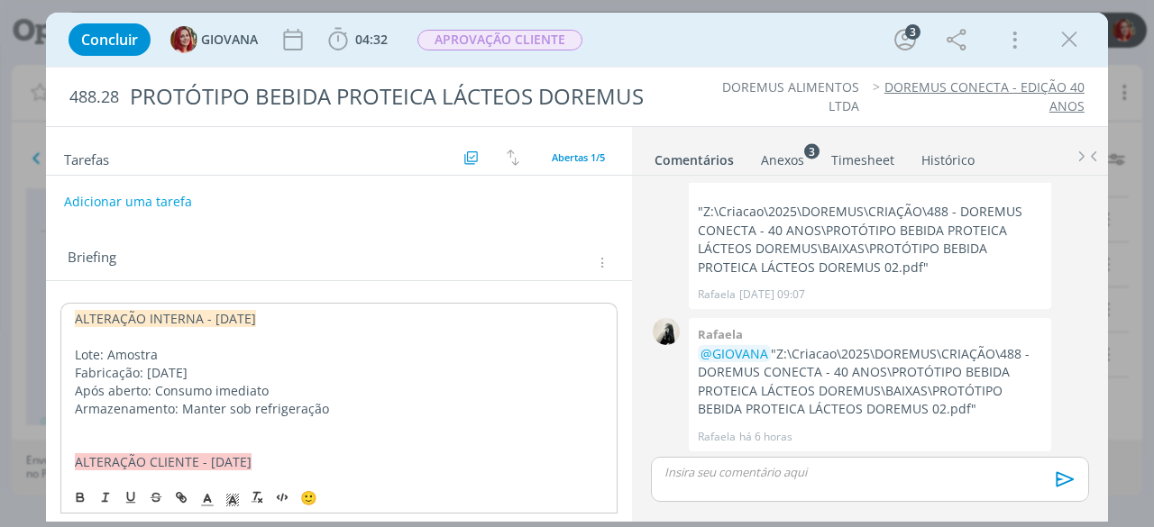
scroll to position [90, 0]
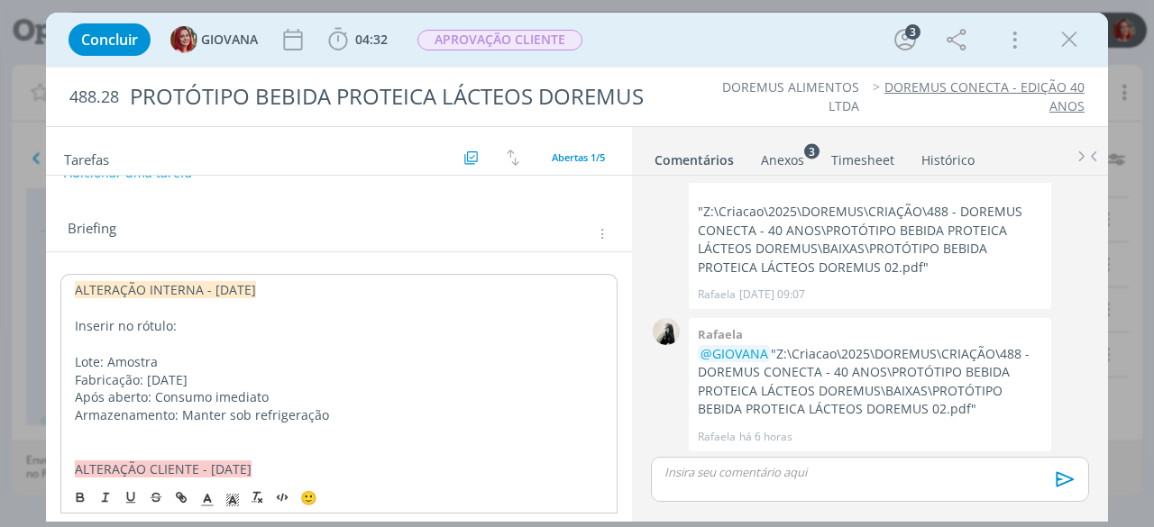
click at [386, 419] on p "Armazenamento: Manter sob refrigeração" at bounding box center [339, 415] width 528 height 18
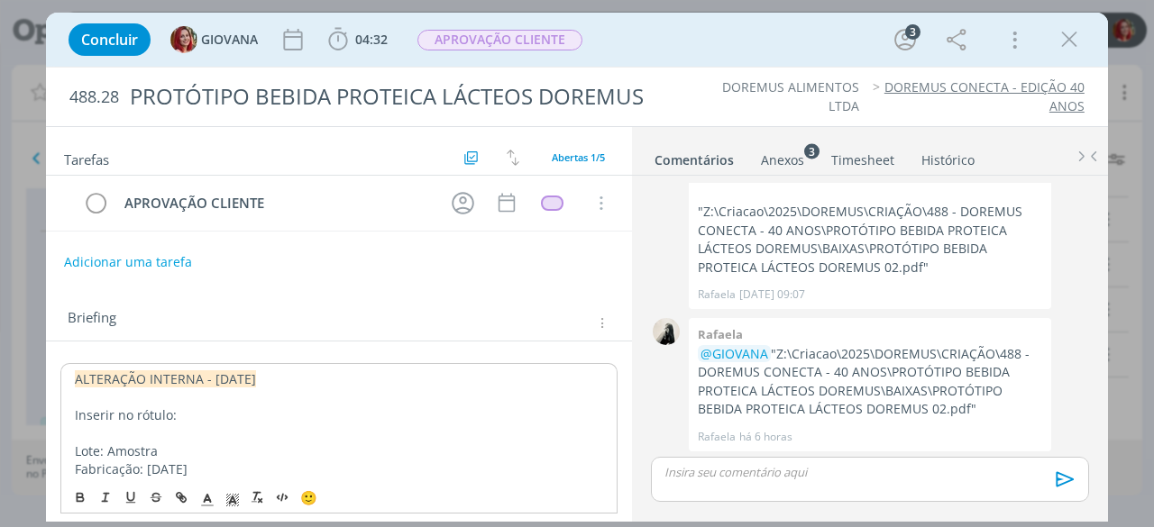
scroll to position [0, 0]
click at [121, 259] on button "Adicionar uma tarefa" at bounding box center [127, 262] width 128 height 31
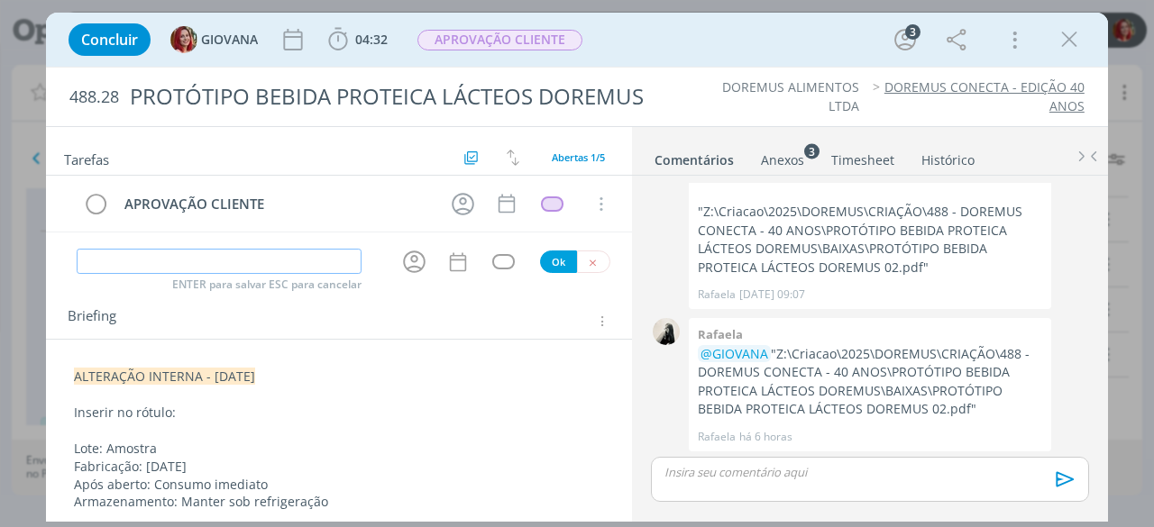
click at [132, 257] on input "dialog" at bounding box center [219, 261] width 284 height 25
type input "ALTERAÇÃO CLIENTE"
click at [552, 255] on button "Ok" at bounding box center [558, 262] width 37 height 23
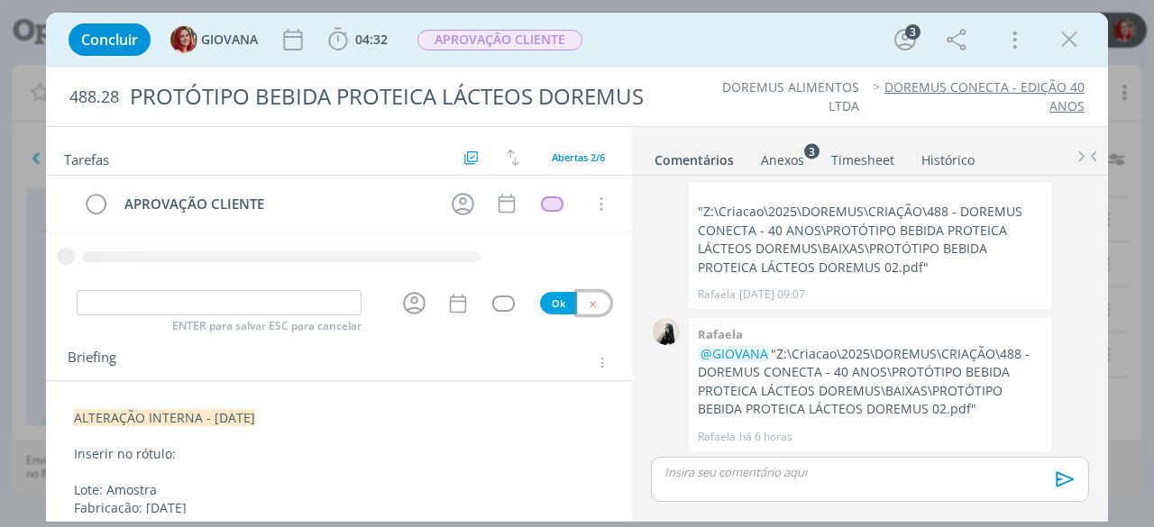
click at [589, 305] on button "dialog" at bounding box center [593, 303] width 33 height 23
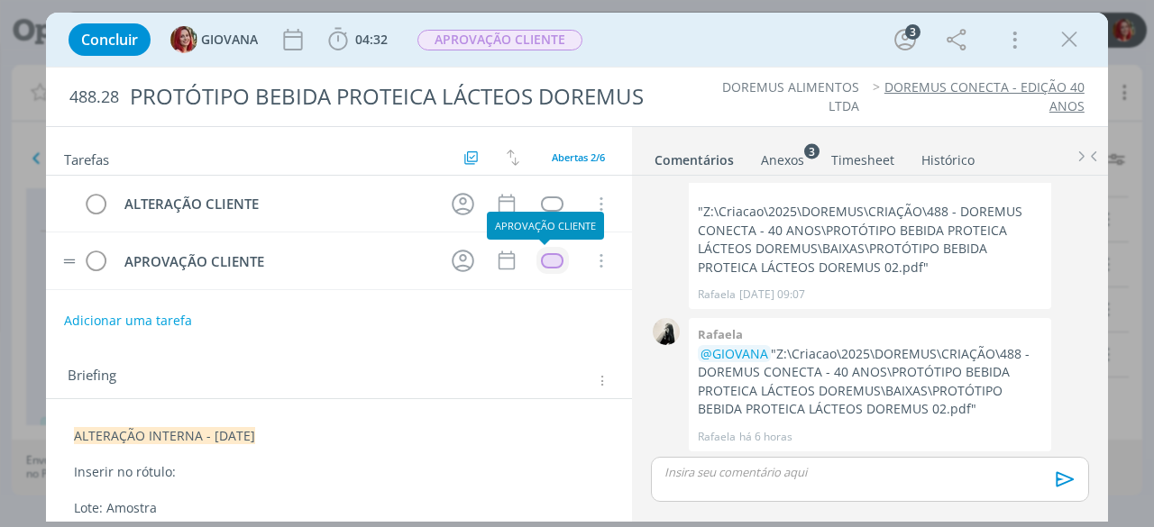
click at [546, 256] on div "dialog" at bounding box center [552, 260] width 23 height 15
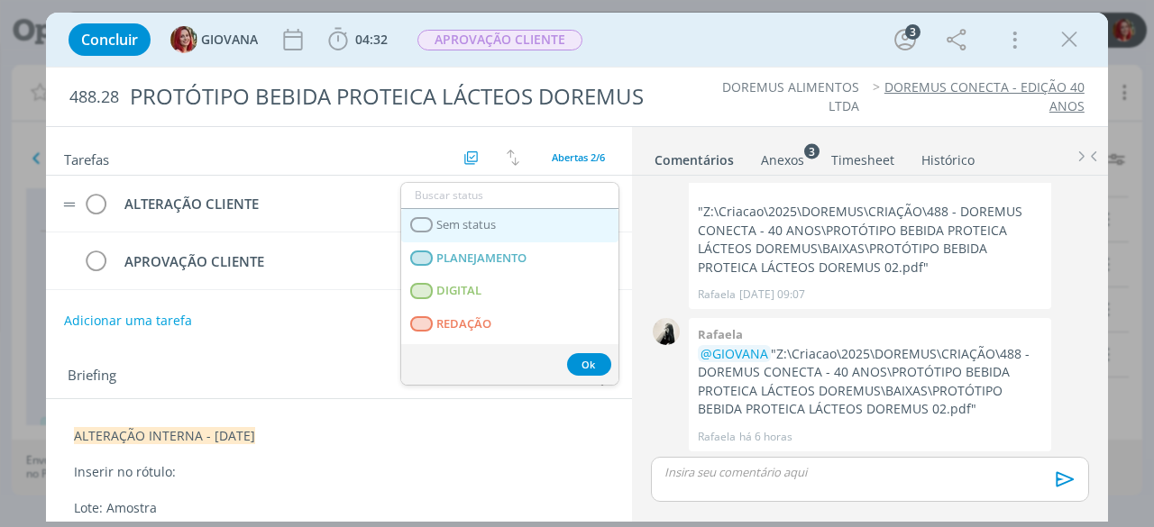
drag, startPoint x: 497, startPoint y: 217, endPoint x: 499, endPoint y: 176, distance: 41.5
click at [497, 216] on link "Sem status" at bounding box center [509, 225] width 217 height 33
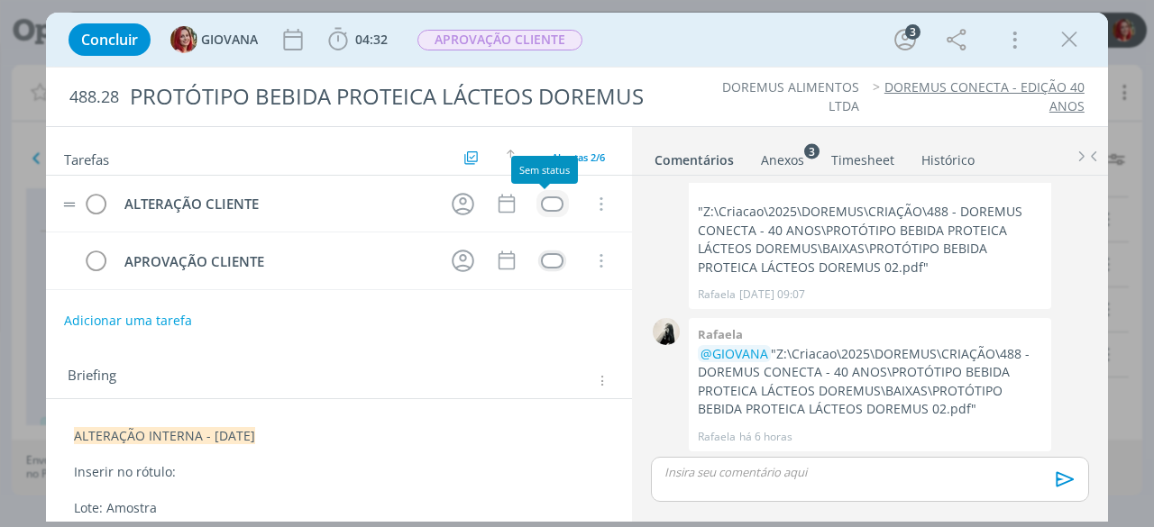
click at [552, 206] on div "dialog" at bounding box center [552, 203] width 23 height 15
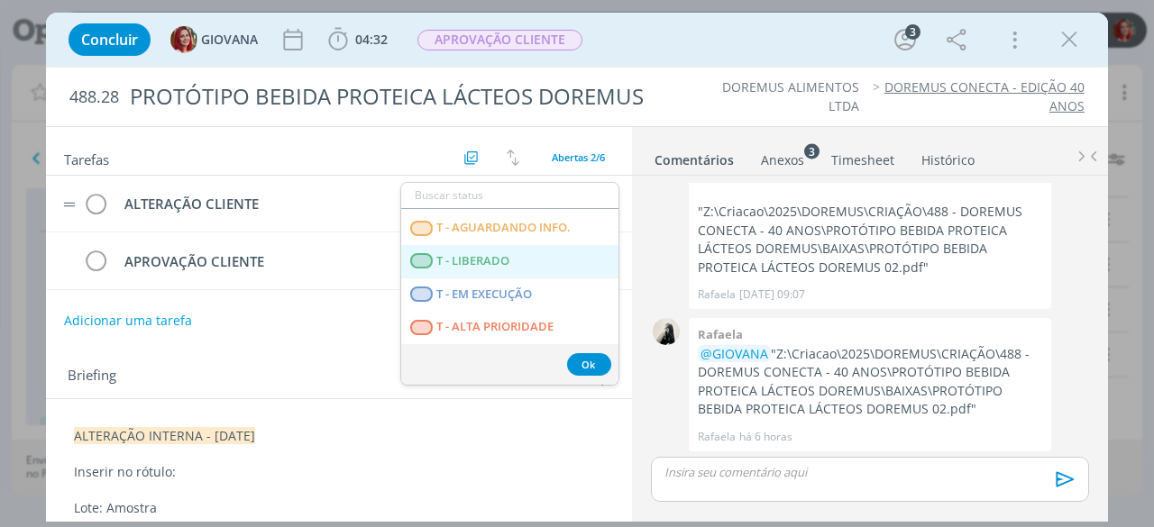
click at [499, 269] on LIBERADO "T - LIBERADO" at bounding box center [509, 261] width 217 height 33
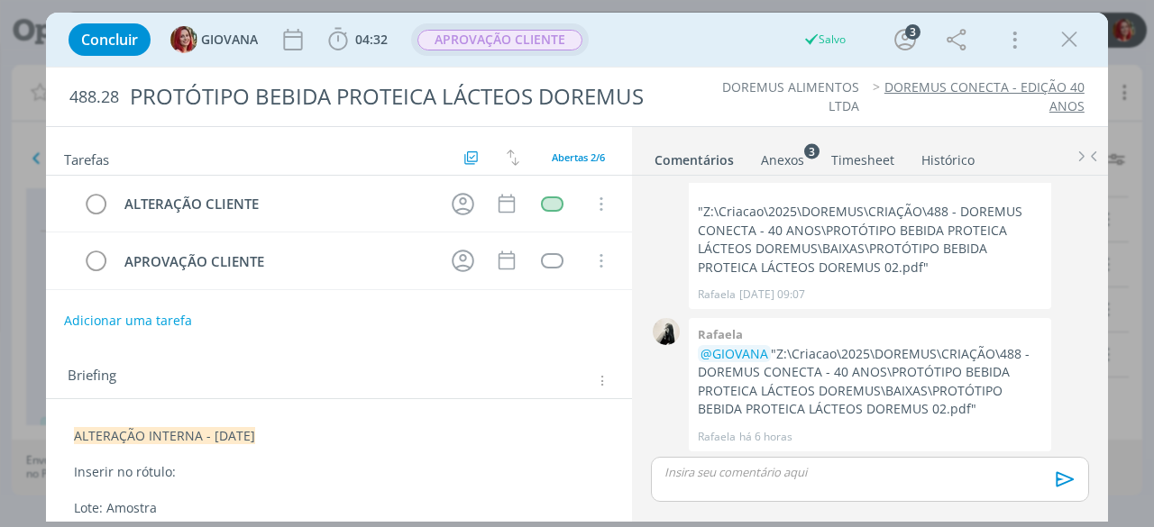
click at [503, 50] on span "APROVAÇÃO CLIENTE" at bounding box center [499, 40] width 165 height 21
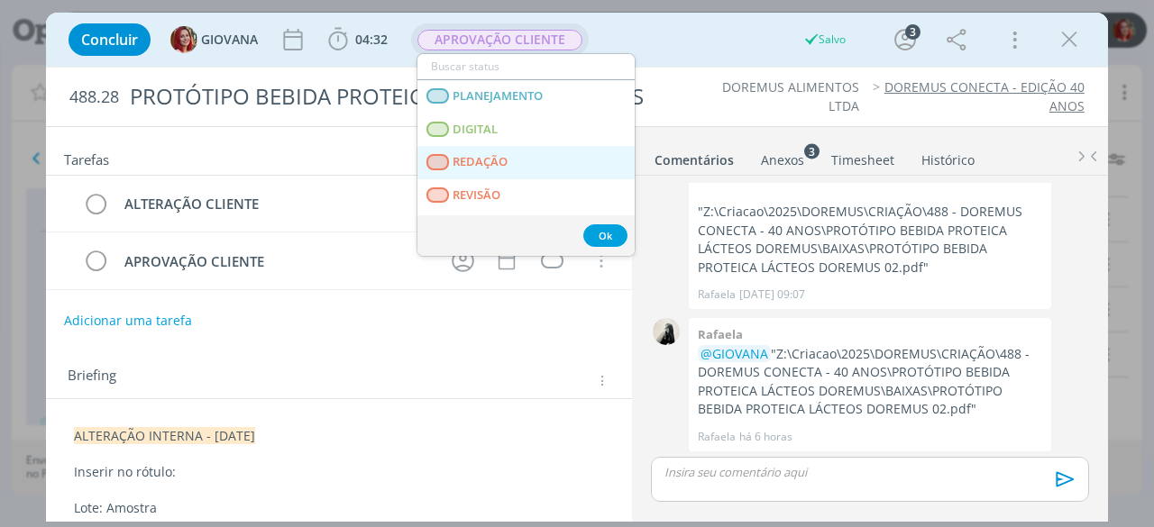
scroll to position [90, 0]
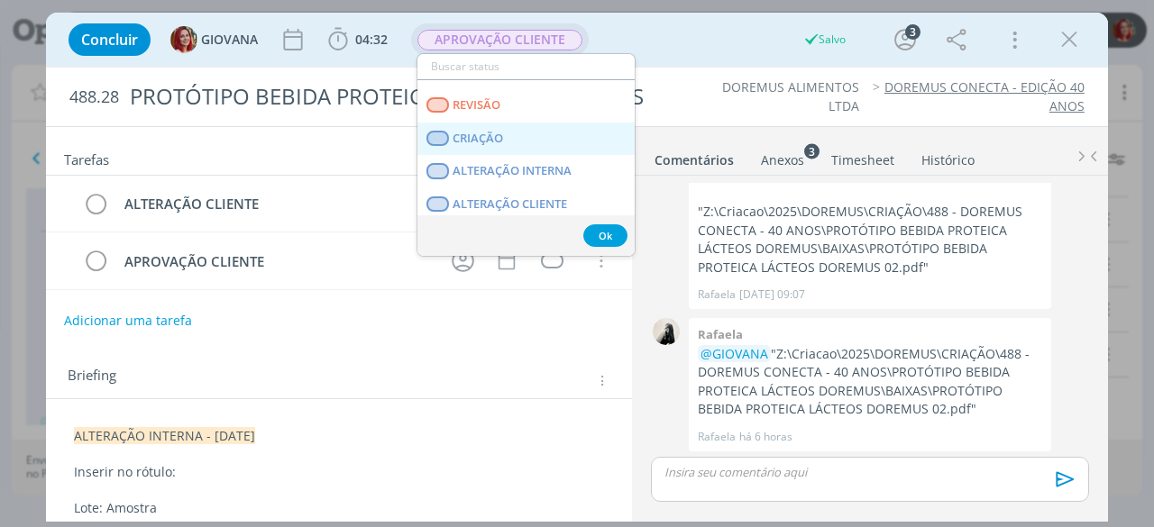
click at [491, 138] on span "CRIAÇÃO" at bounding box center [478, 139] width 50 height 14
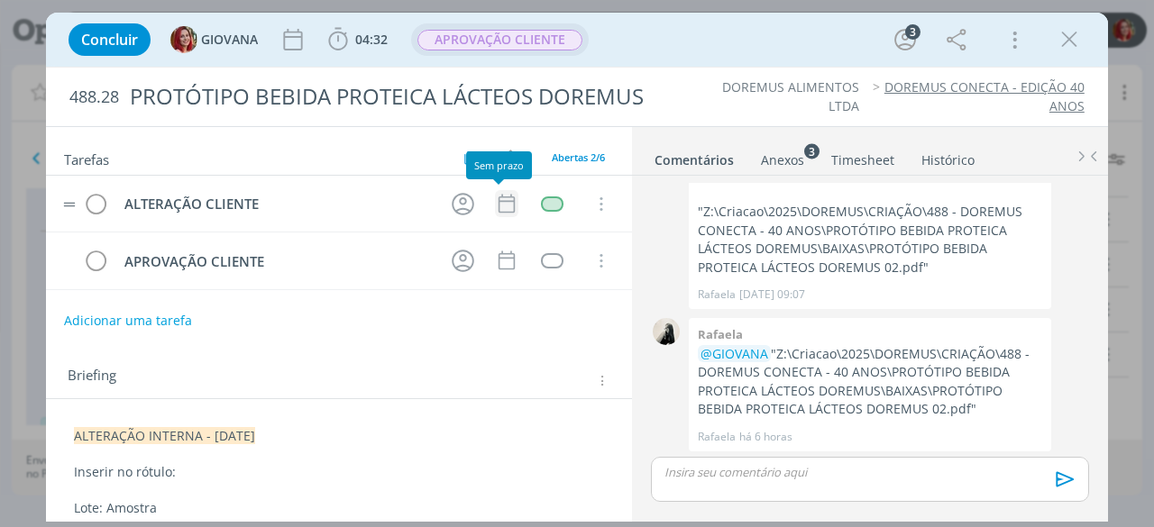
click at [501, 197] on icon "dialog" at bounding box center [506, 203] width 23 height 23
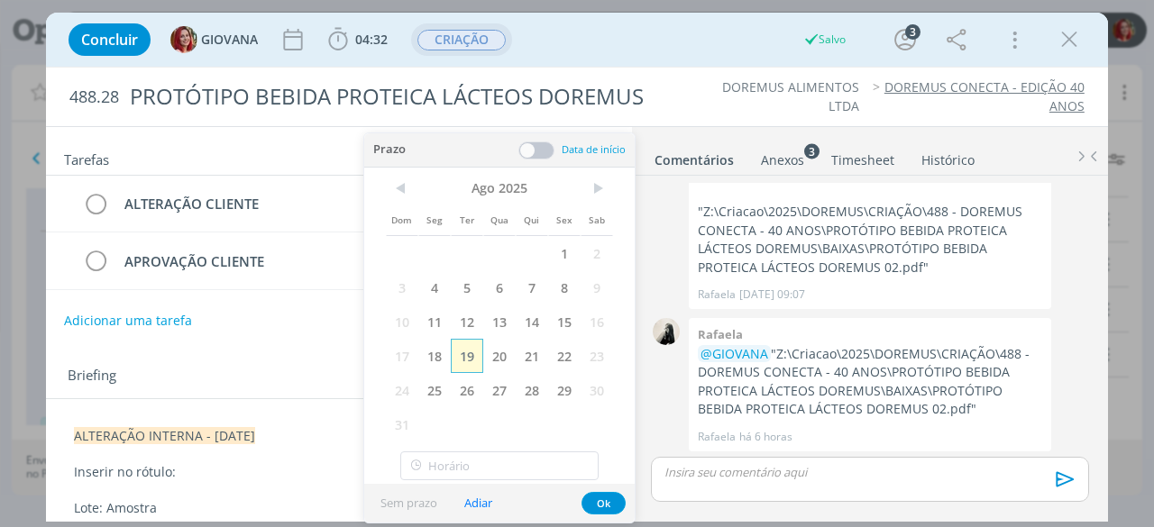
click at [472, 351] on span "19" at bounding box center [467, 356] width 32 height 34
click at [600, 504] on button "Ok" at bounding box center [603, 503] width 44 height 23
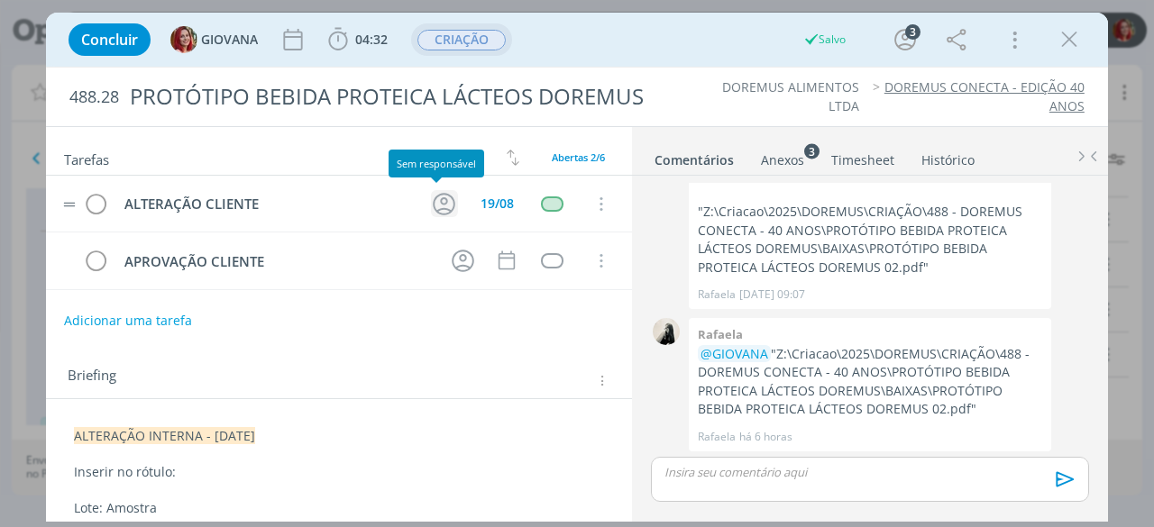
click at [434, 201] on icon "dialog" at bounding box center [445, 204] width 23 height 23
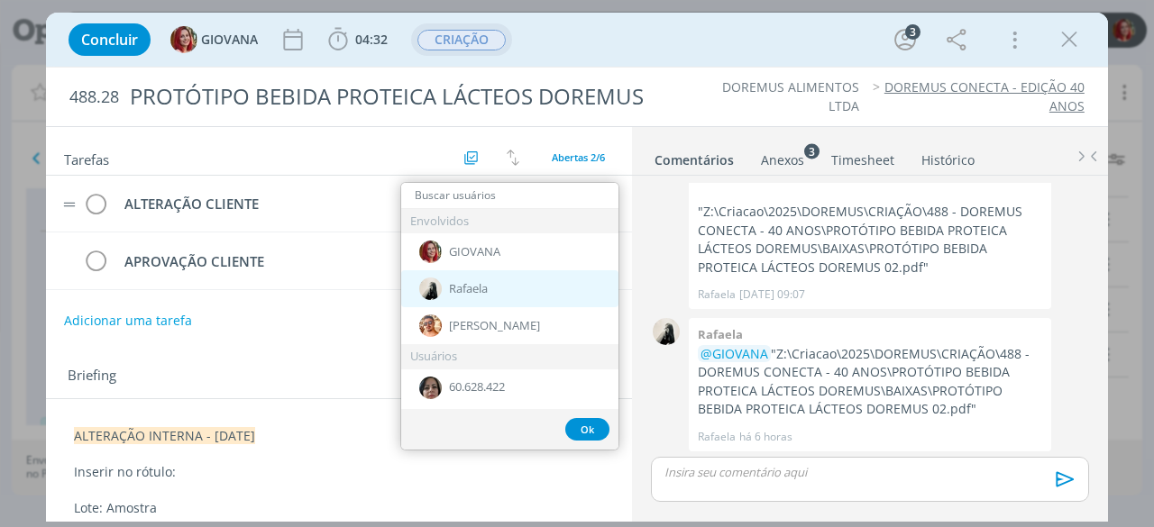
click at [487, 282] on span "Rafaela" at bounding box center [468, 289] width 39 height 14
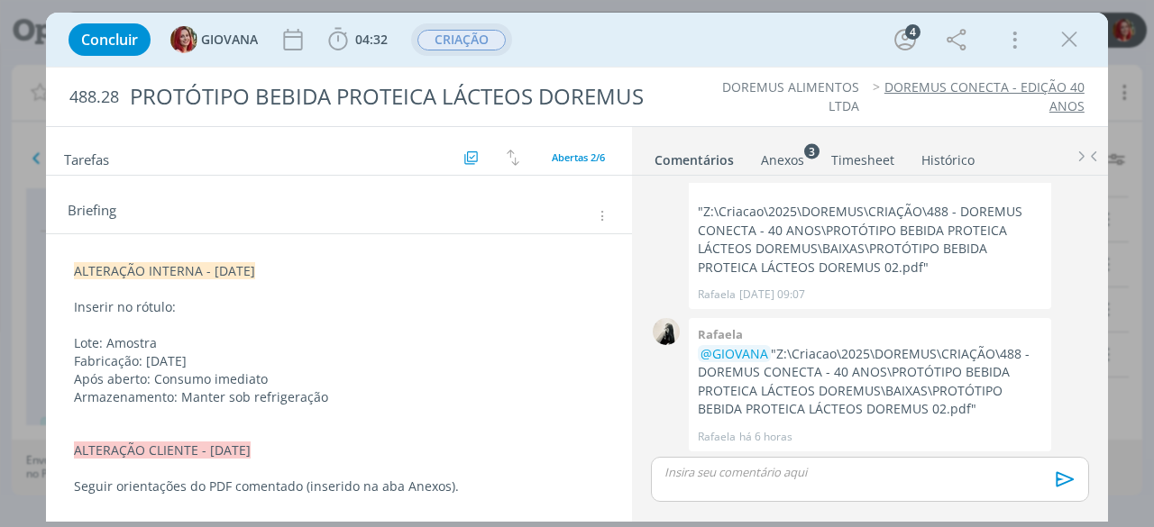
scroll to position [0, 0]
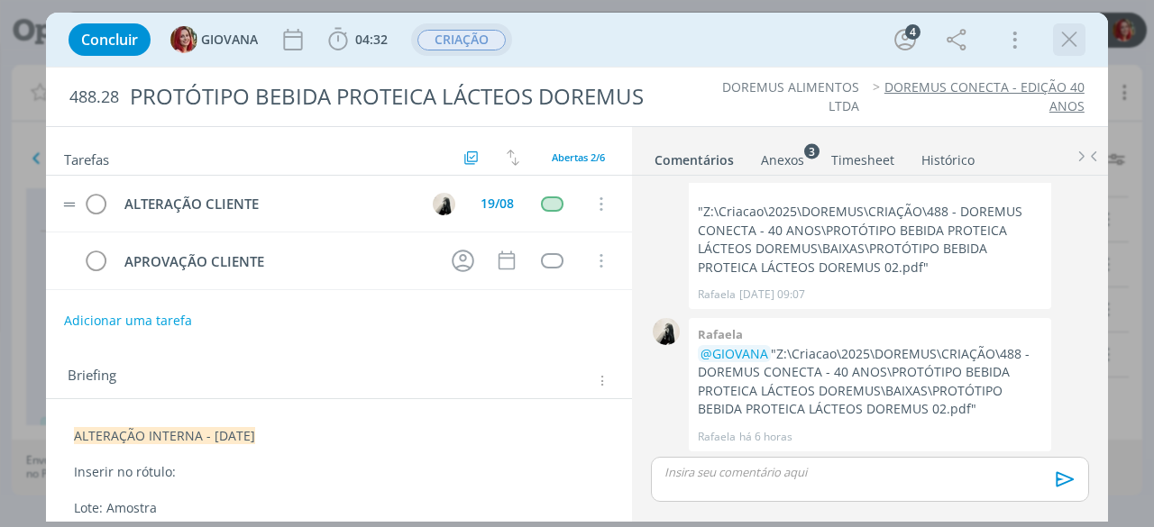
click at [1063, 41] on icon "dialog" at bounding box center [1068, 39] width 27 height 27
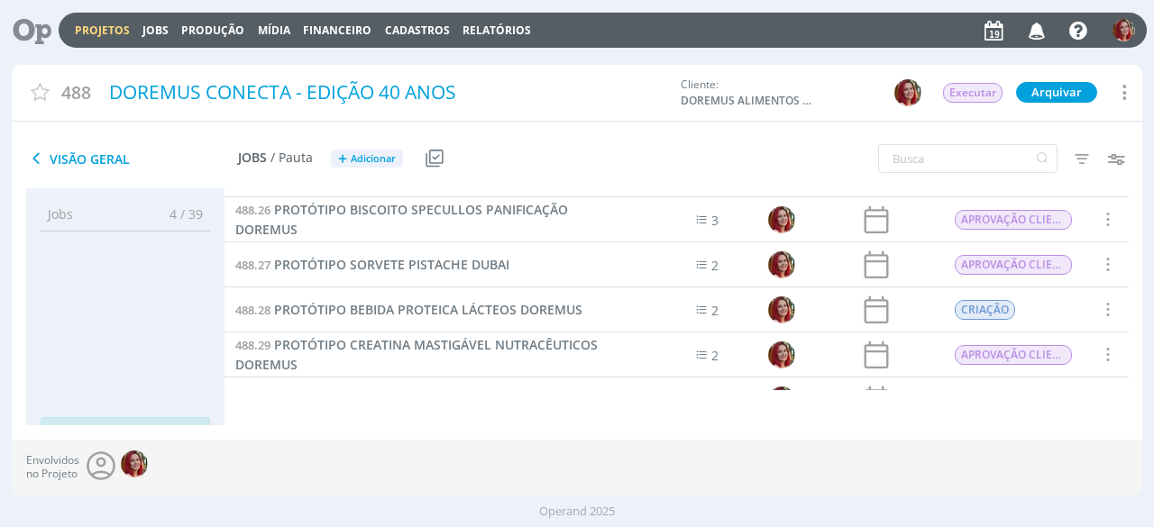
click at [27, 28] on icon at bounding box center [25, 30] width 37 height 35
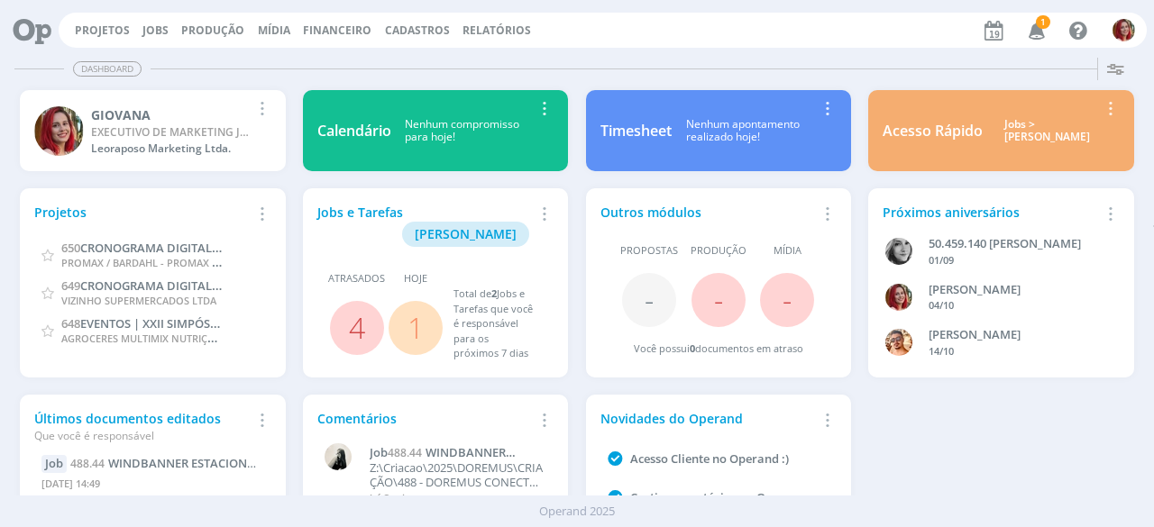
click at [1035, 28] on icon "button" at bounding box center [1037, 29] width 32 height 31
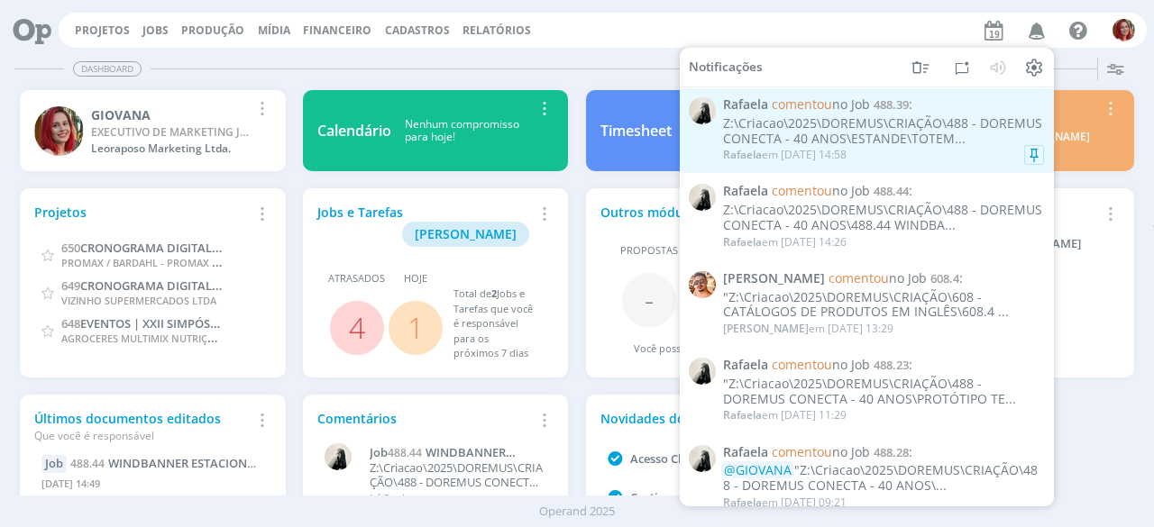
click at [820, 147] on div "[PERSON_NAME] em [DATE] 14:58" at bounding box center [883, 155] width 321 height 18
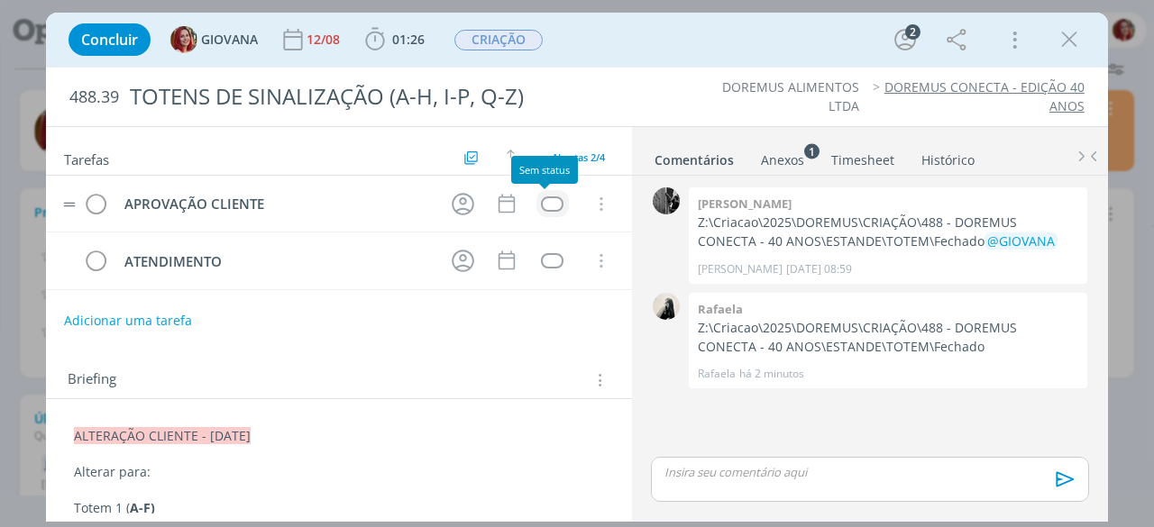
click at [541, 202] on div "dialog" at bounding box center [552, 203] width 23 height 15
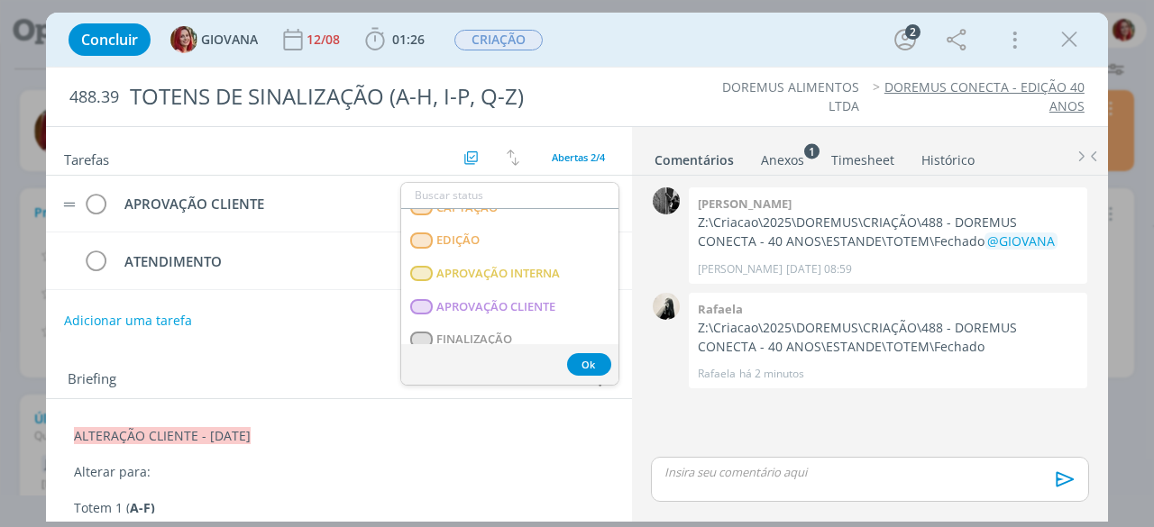
scroll to position [270, 0]
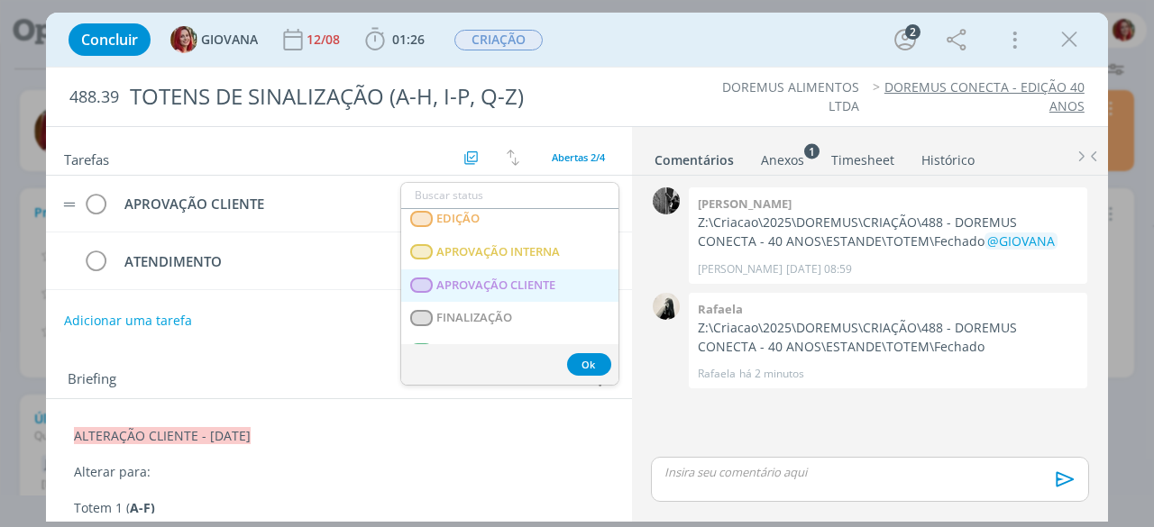
click at [525, 278] on span "APROVAÇÃO CLIENTE" at bounding box center [496, 285] width 119 height 14
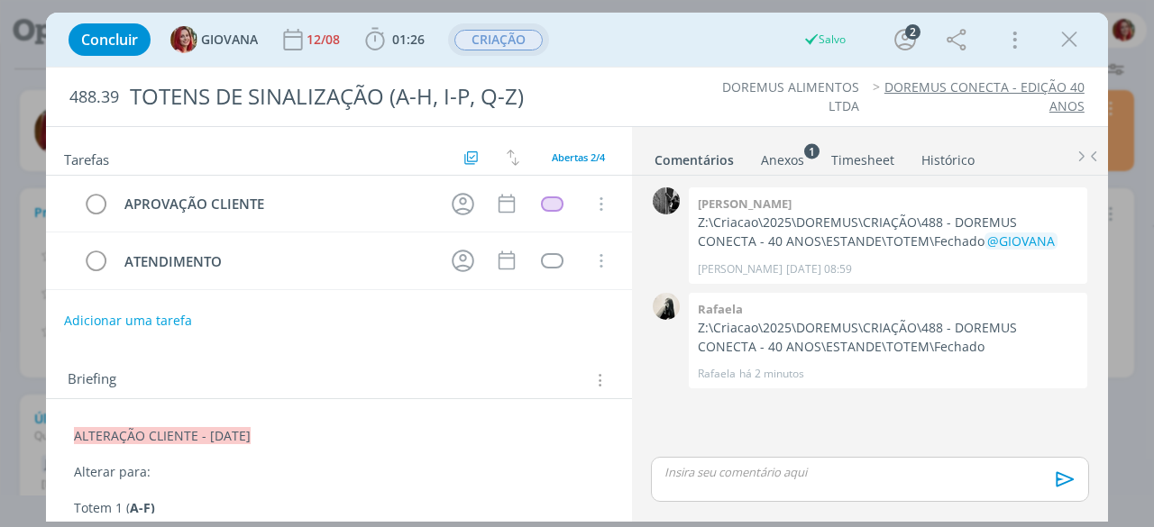
click at [523, 36] on span "CRIAÇÃO" at bounding box center [498, 40] width 88 height 21
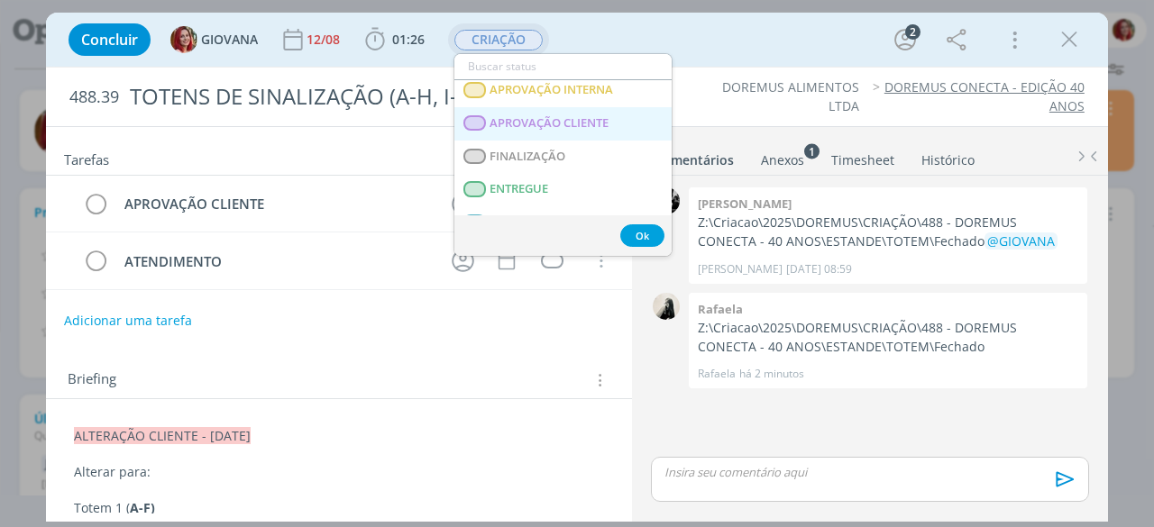
click at [513, 130] on span "APROVAÇÃO CLIENTE" at bounding box center [549, 123] width 119 height 14
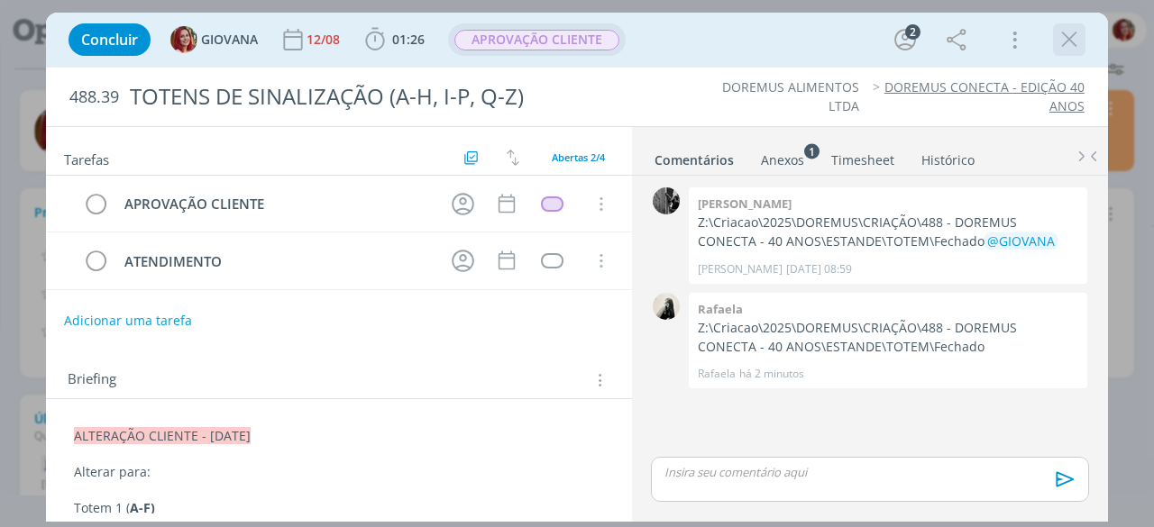
click at [1074, 32] on icon "dialog" at bounding box center [1068, 39] width 27 height 27
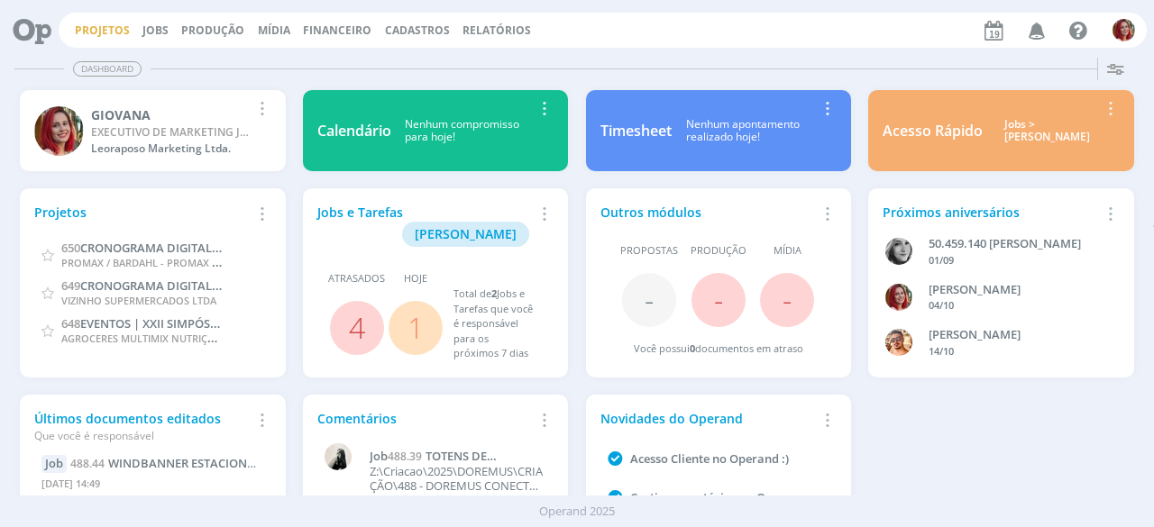
click at [105, 28] on link "Projetos" at bounding box center [102, 30] width 55 height 15
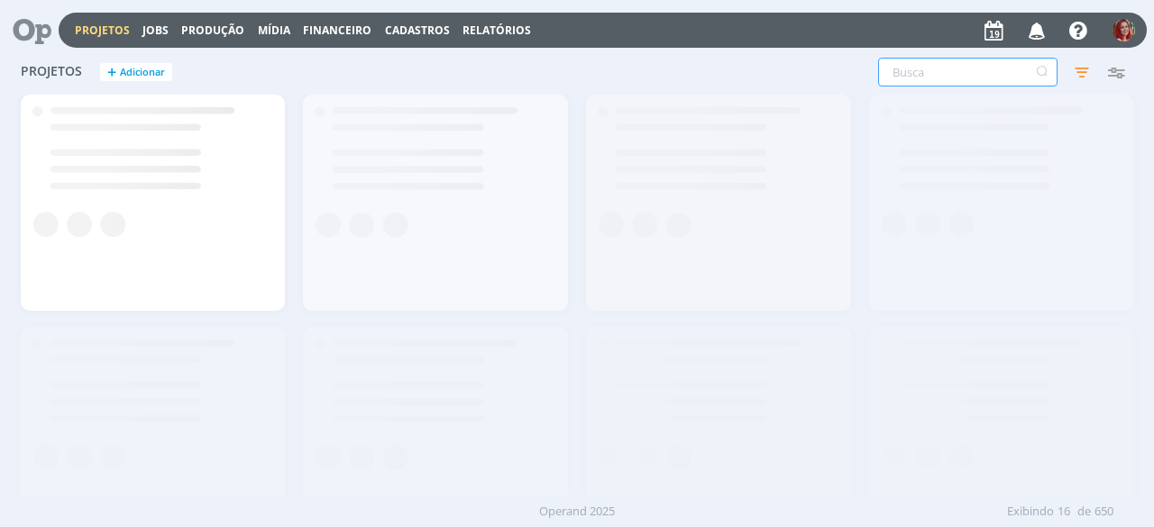
click at [1007, 71] on input "text" at bounding box center [967, 72] width 179 height 29
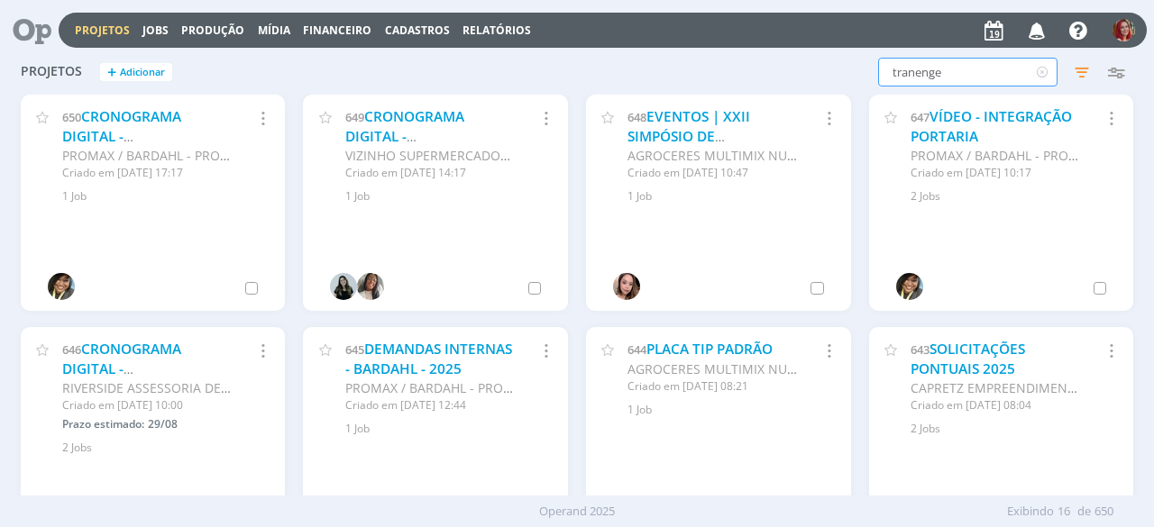
type input "tranenge"
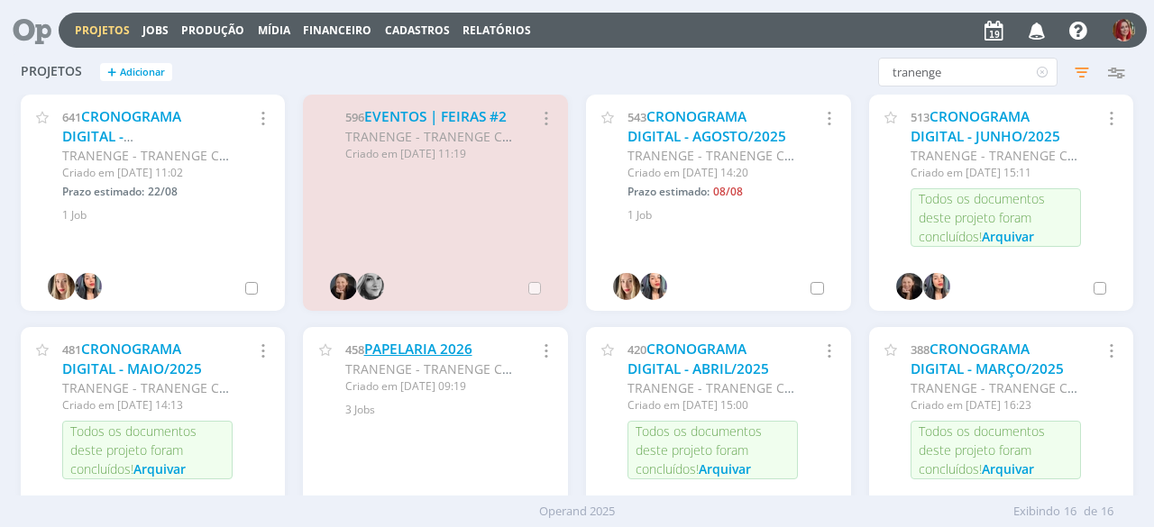
click at [392, 340] on link "PAPELARIA 2026" at bounding box center [418, 349] width 108 height 19
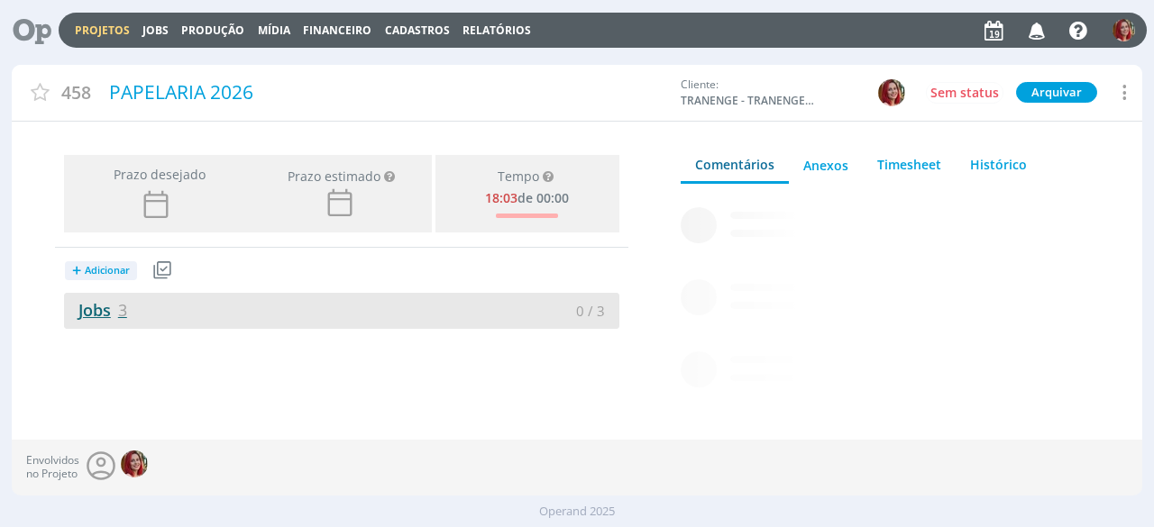
click at [114, 307] on link "Jobs 3" at bounding box center [95, 310] width 63 height 22
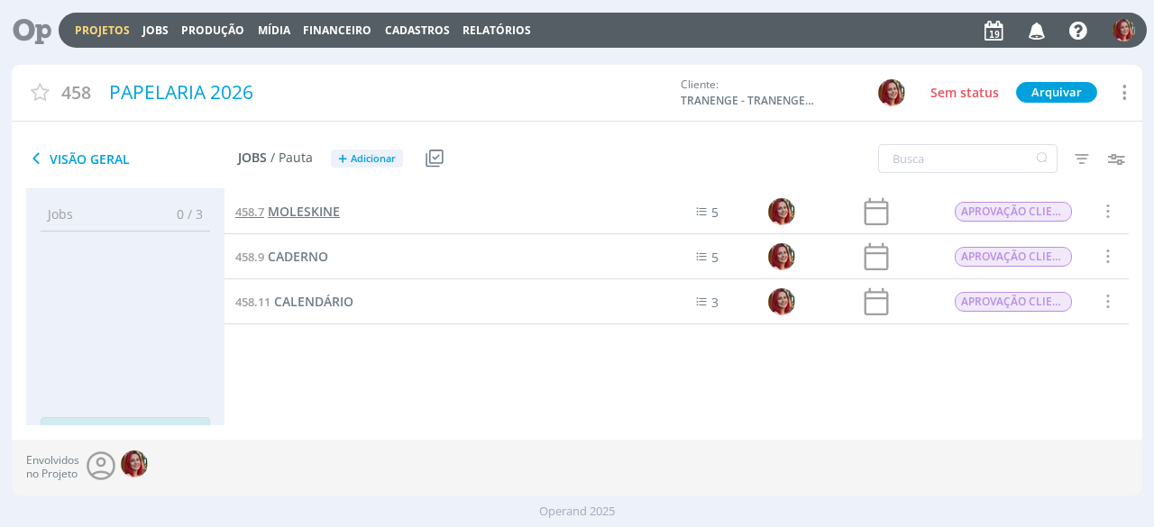
click at [321, 212] on span "MOLESKINE" at bounding box center [304, 211] width 72 height 17
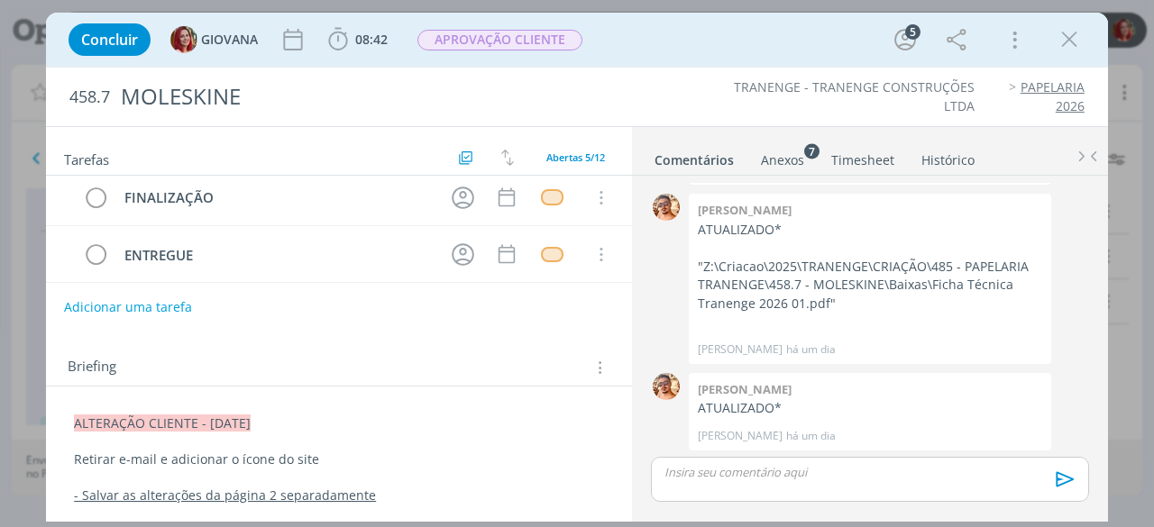
scroll to position [270, 0]
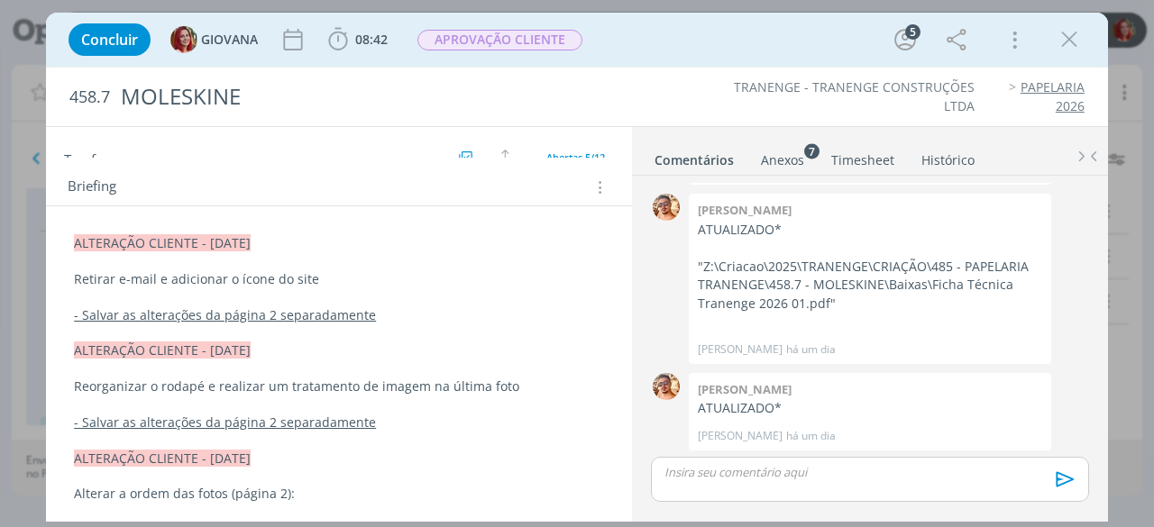
drag, startPoint x: 68, startPoint y: 244, endPoint x: 479, endPoint y: 244, distance: 410.1
copy span "ALTERAÇÃO CLIENTE - [DATE]"
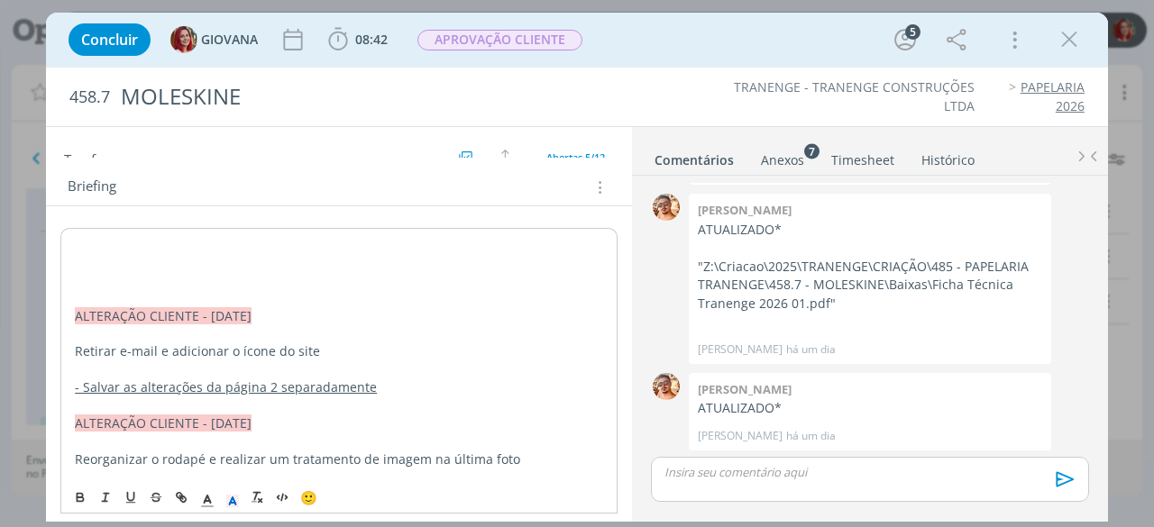
click at [80, 237] on p "dialog" at bounding box center [339, 244] width 528 height 18
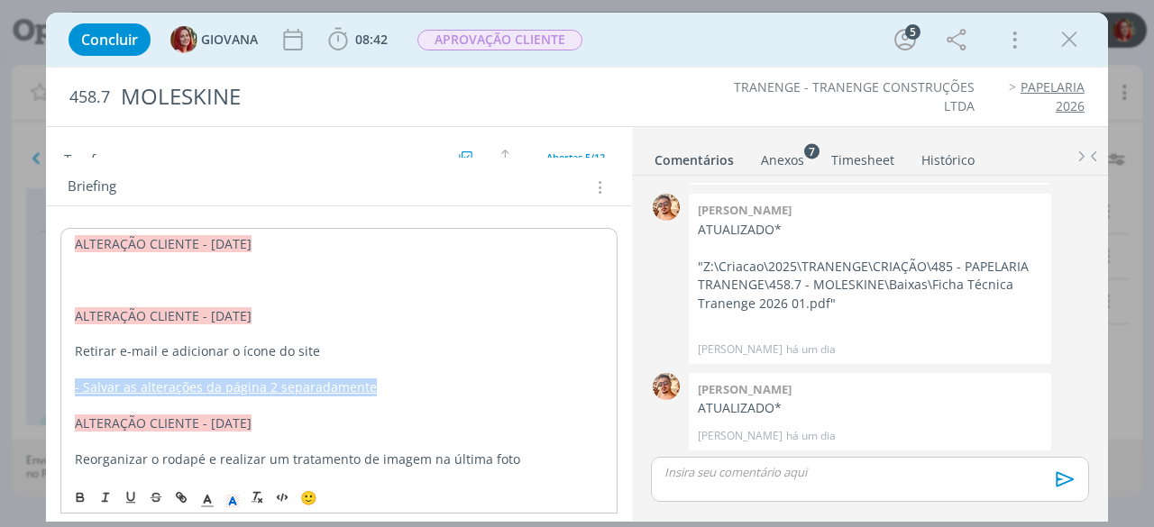
drag, startPoint x: 71, startPoint y: 388, endPoint x: 421, endPoint y: 361, distance: 350.8
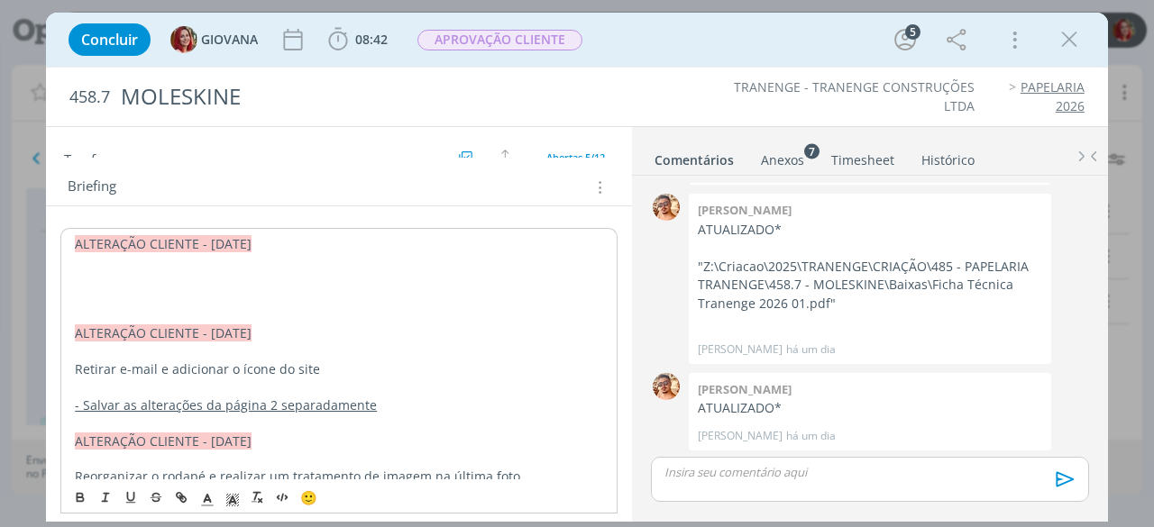
click at [78, 296] on p "dialog" at bounding box center [339, 298] width 528 height 18
click at [81, 271] on p "dialog" at bounding box center [339, 280] width 528 height 18
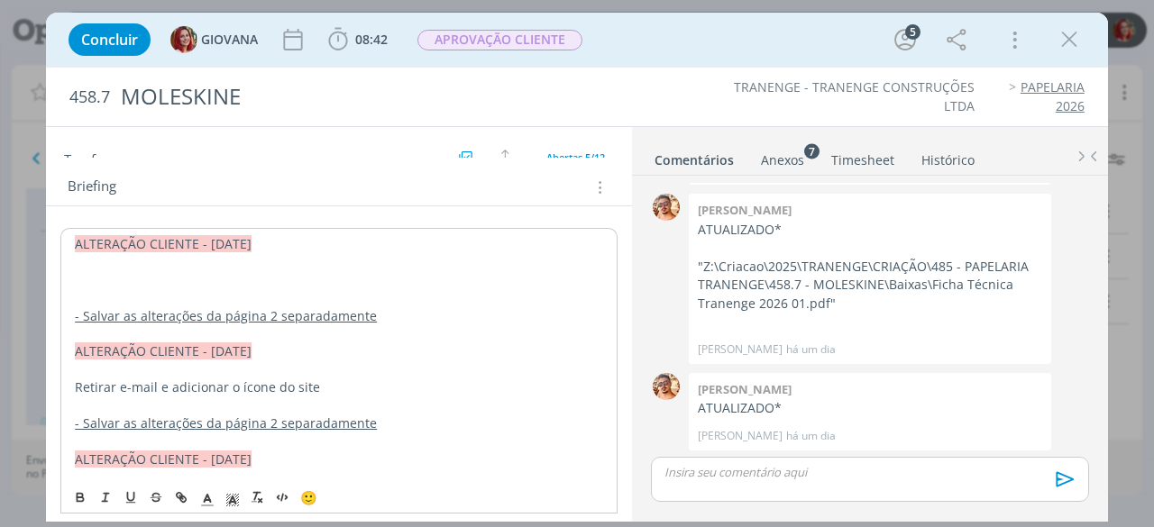
click at [79, 282] on p "dialog" at bounding box center [339, 280] width 528 height 18
click at [217, 244] on span "ALTERAÇÃO CLIENTE - [DATE]" at bounding box center [163, 243] width 177 height 17
click at [197, 289] on p "dialog" at bounding box center [339, 298] width 528 height 18
click at [135, 271] on p "dialog" at bounding box center [339, 280] width 528 height 18
click at [117, 271] on p "dialog" at bounding box center [339, 279] width 530 height 18
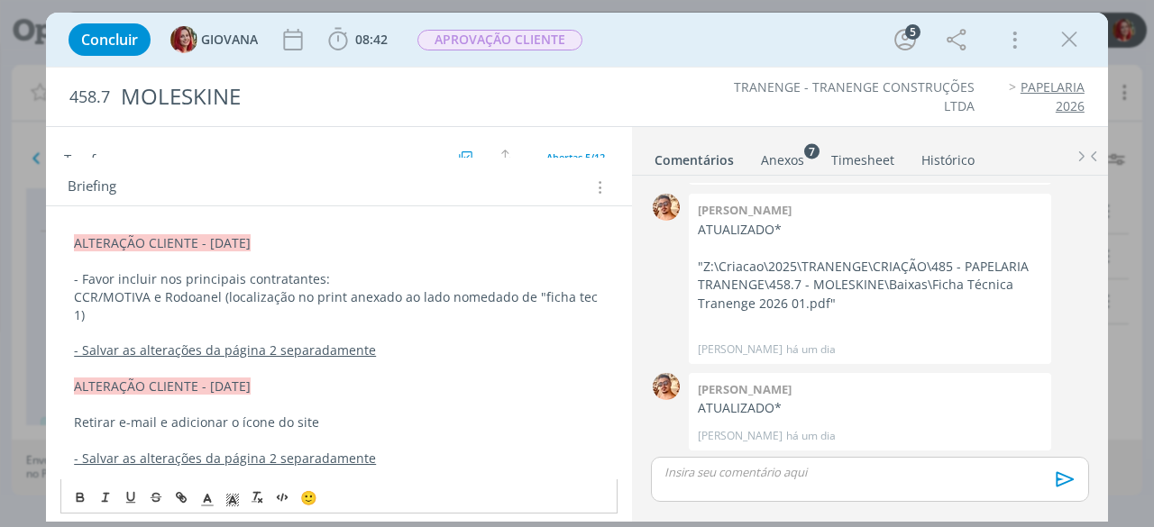
click at [335, 276] on p "- Favor incluir nos principais contratantes:" at bounding box center [339, 279] width 530 height 18
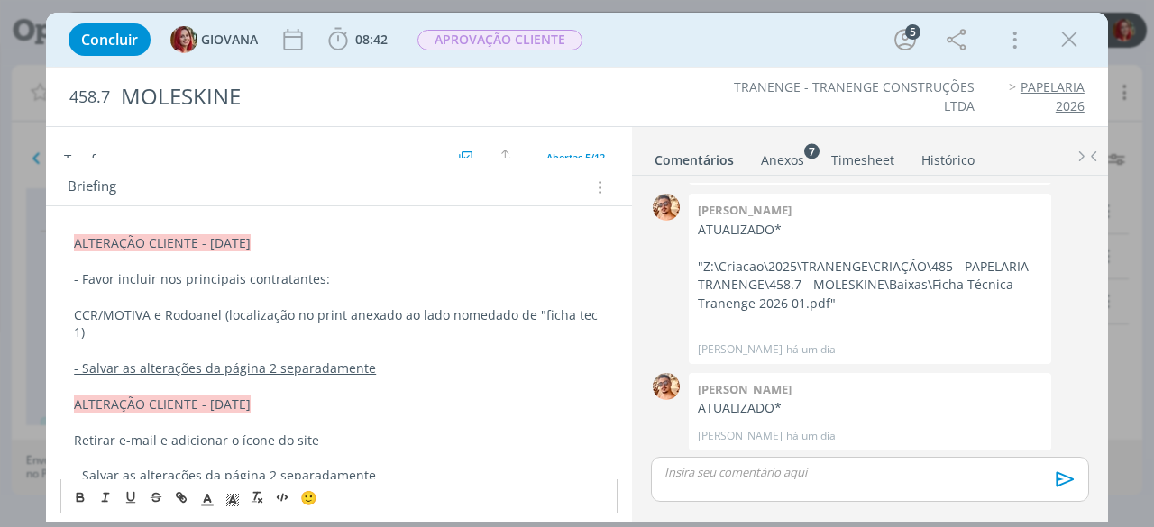
click at [220, 310] on p "CCR/MOTIVA e Rodoanel (localização no print anexado ao lado nomedado de "ficha …" at bounding box center [339, 324] width 530 height 36
click at [222, 313] on p "CCR/MOTIVA e Rodoanel (localização no print anexado ao lado nomedado de "ficha …" at bounding box center [339, 324] width 530 height 36
click at [130, 334] on p "CCR/MOTIVA e Rodoanel - (localização no print anexado ao lado nomedado de "fich…" at bounding box center [339, 324] width 530 height 36
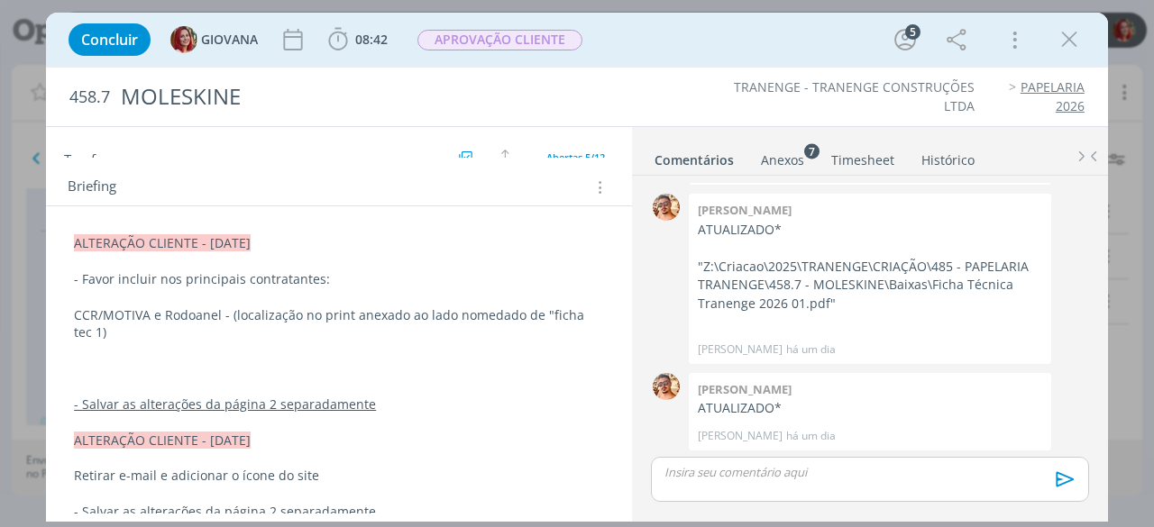
click at [87, 363] on p "dialog" at bounding box center [339, 369] width 530 height 18
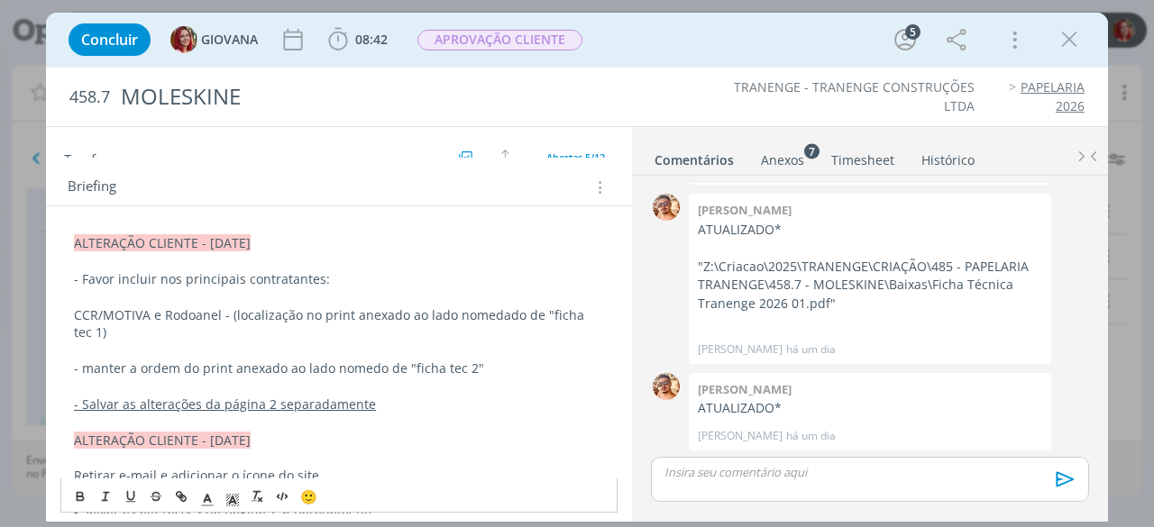
click at [191, 367] on p "- manter a ordem do print anexado ao lado nomedo de "ficha tec 2"" at bounding box center [339, 369] width 530 height 18
click at [571, 367] on p "- manter a ordem como no print anexado ao lado nomedo de "ficha tec 2"" at bounding box center [339, 369] width 530 height 18
click at [780, 158] on div "Anexos 7" at bounding box center [782, 160] width 43 height 18
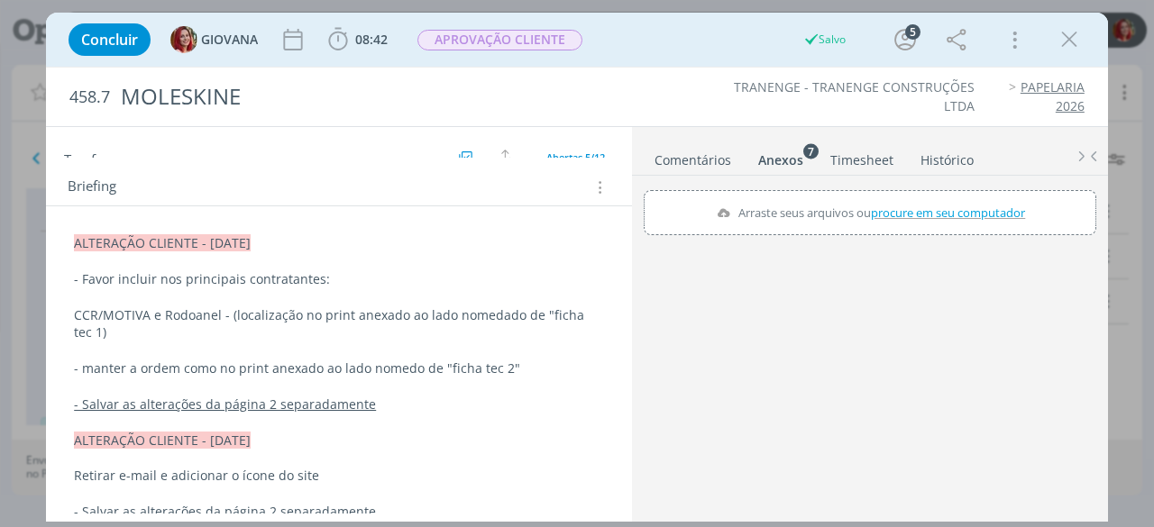
click at [914, 212] on span "procure em seu computador" at bounding box center [948, 213] width 154 height 16
click at [914, 196] on input "Arraste seus arquivos ou procure em seu computador" at bounding box center [870, 192] width 452 height 5
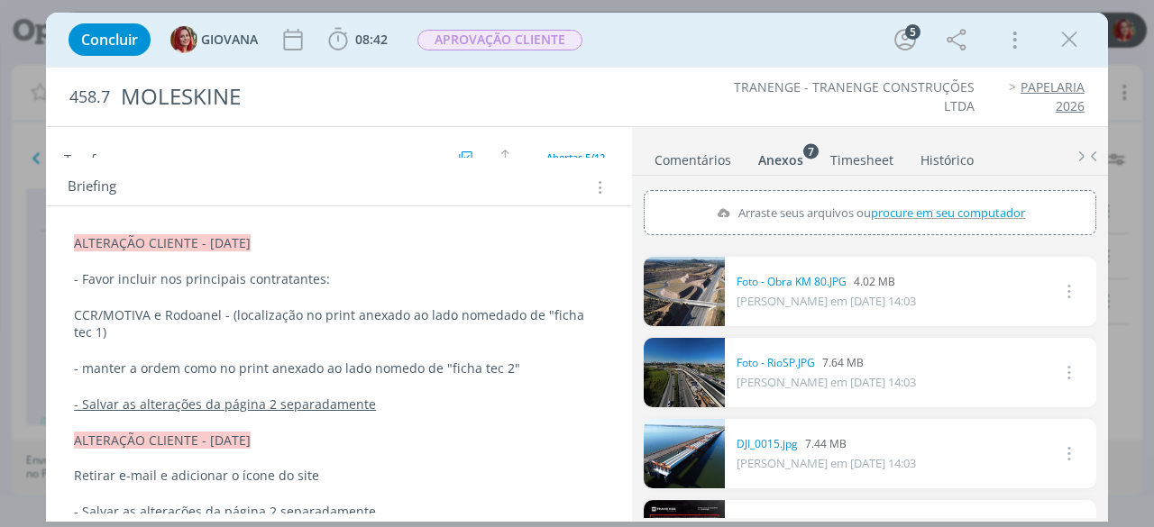
type input "C:\fakepath\ficha tec 2.png"
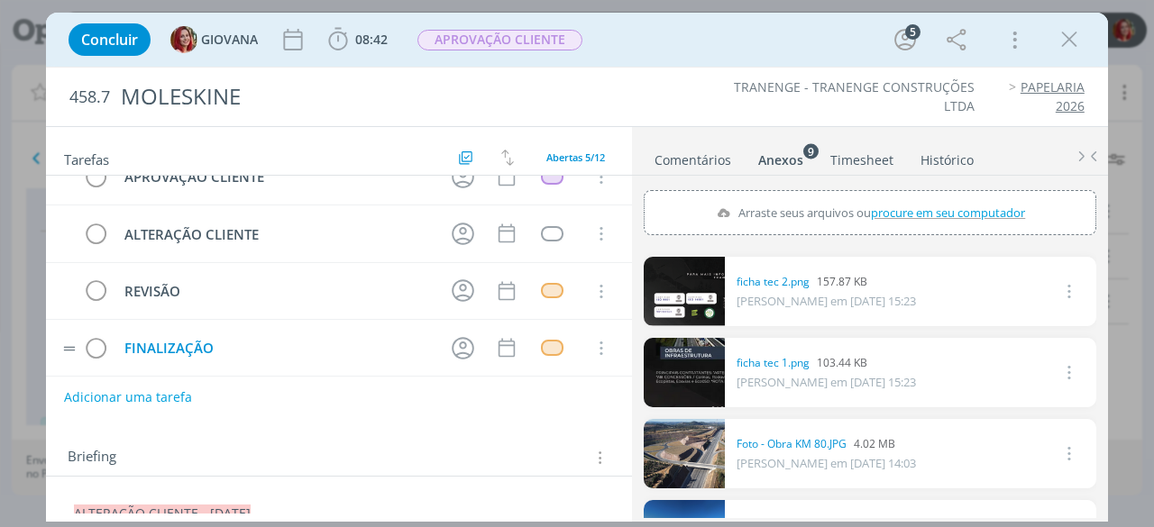
scroll to position [0, 0]
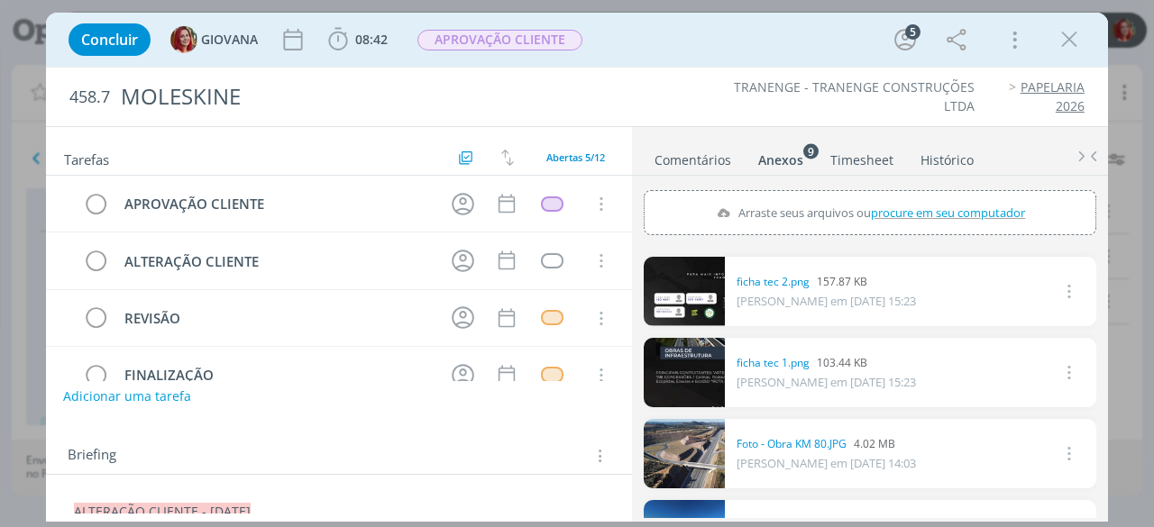
click at [145, 398] on button "Adicionar uma tarefa" at bounding box center [127, 396] width 128 height 31
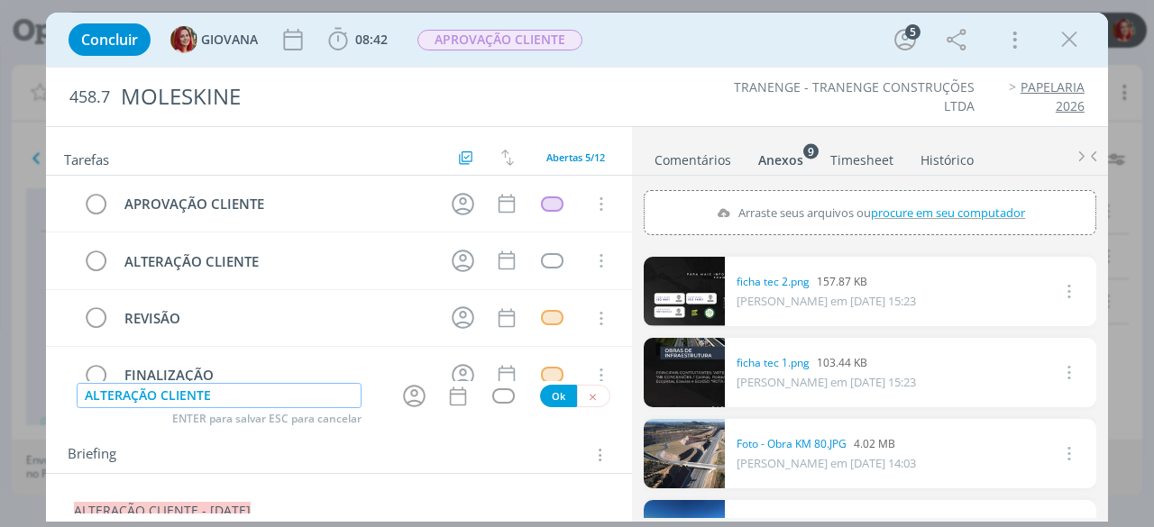
type input "ALTERAÇÃO CLIENTE"
click at [540, 392] on button "Ok" at bounding box center [558, 396] width 37 height 23
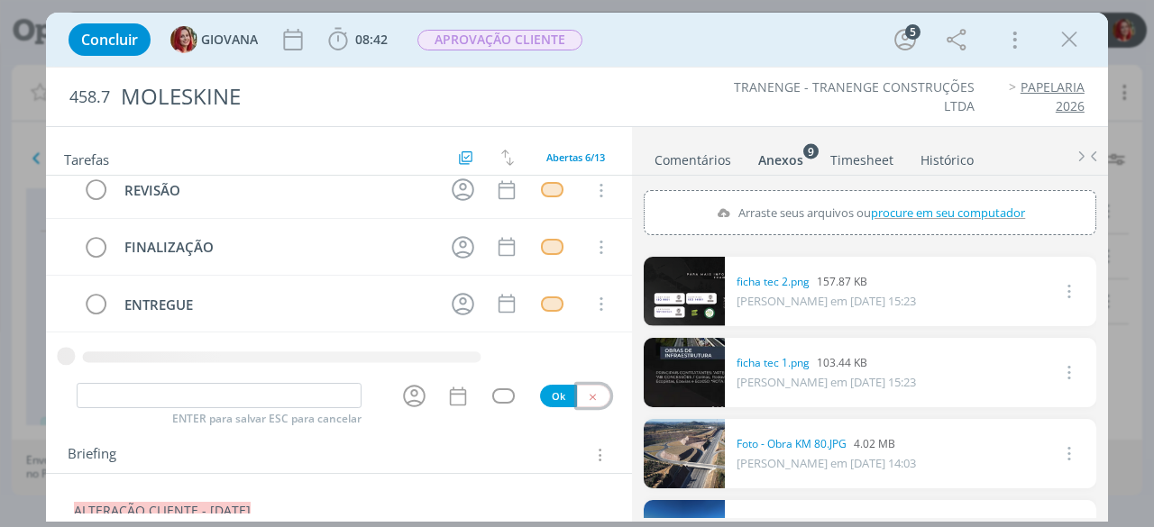
click at [589, 399] on icon "dialog" at bounding box center [593, 397] width 12 height 12
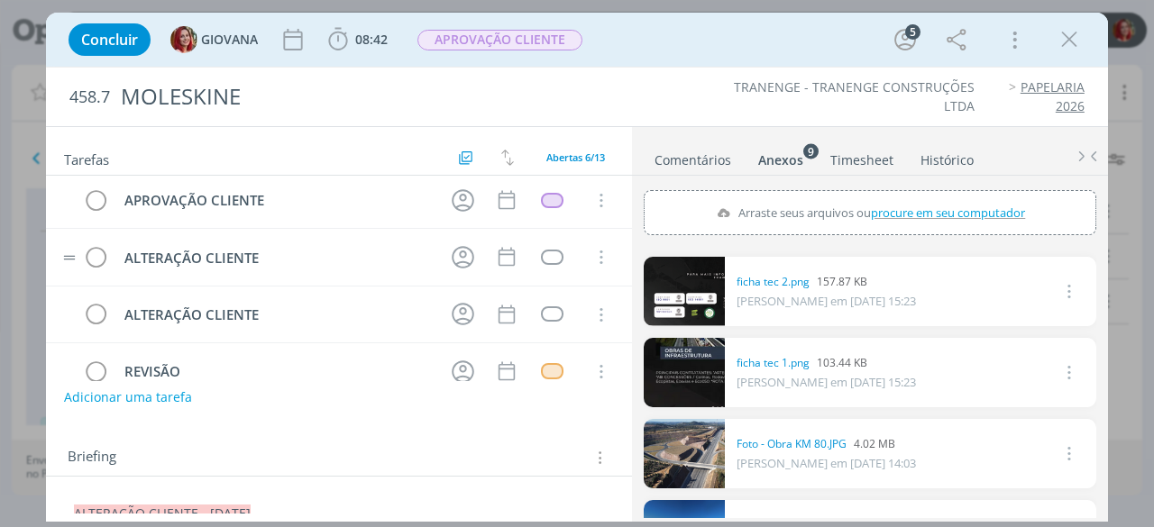
scroll to position [0, 0]
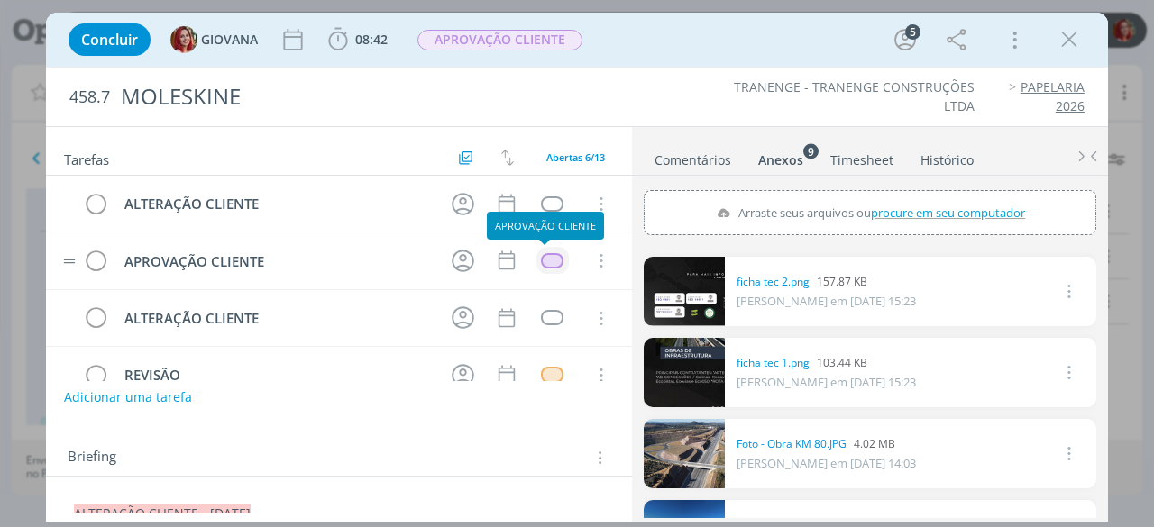
click at [540, 250] on td "dialog" at bounding box center [552, 260] width 32 height 27
click at [548, 253] on div "dialog" at bounding box center [552, 260] width 23 height 15
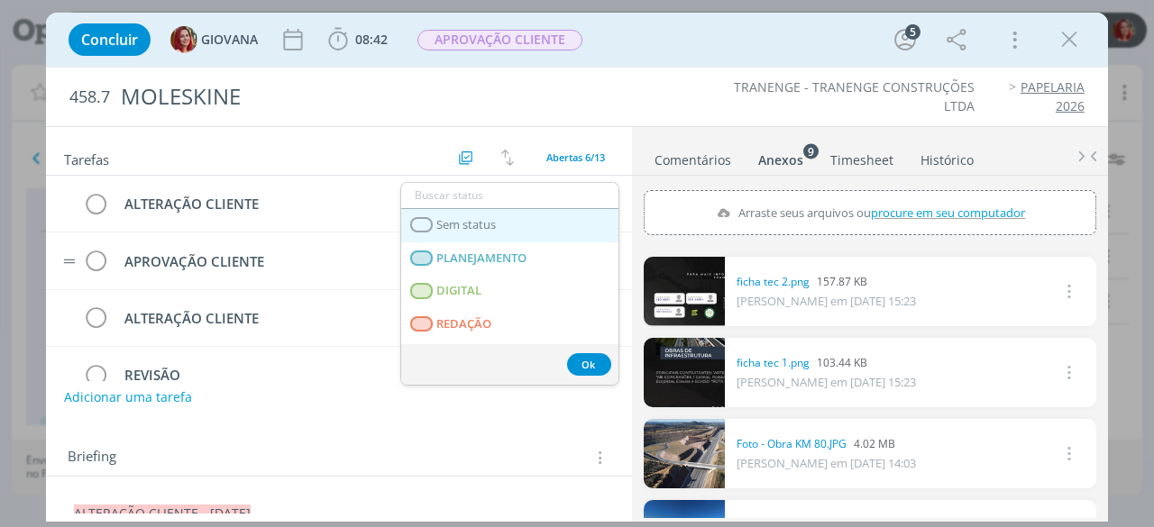
click at [529, 224] on link "Sem status" at bounding box center [509, 225] width 217 height 33
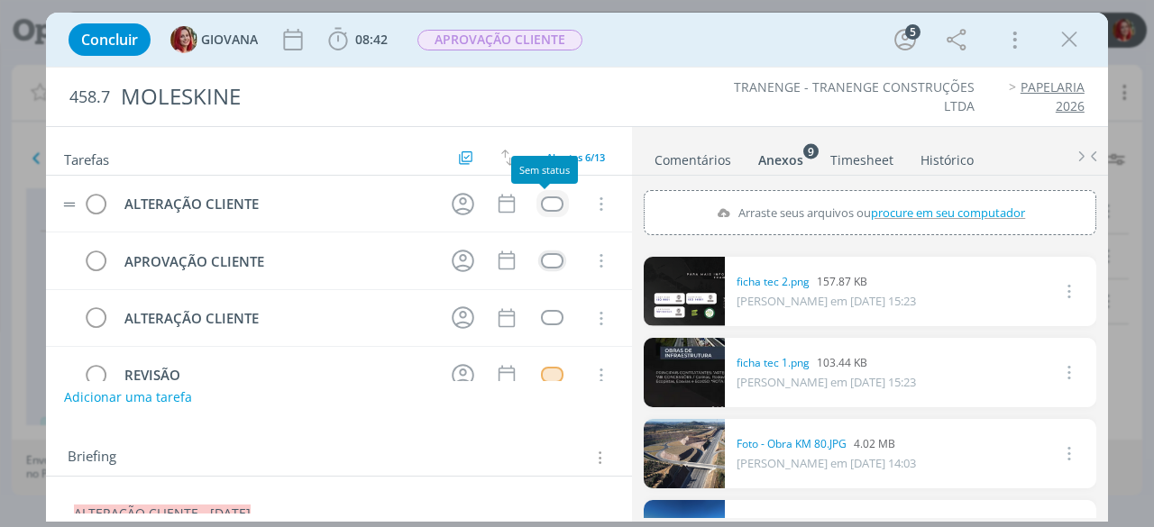
click at [551, 204] on div "dialog" at bounding box center [552, 203] width 23 height 15
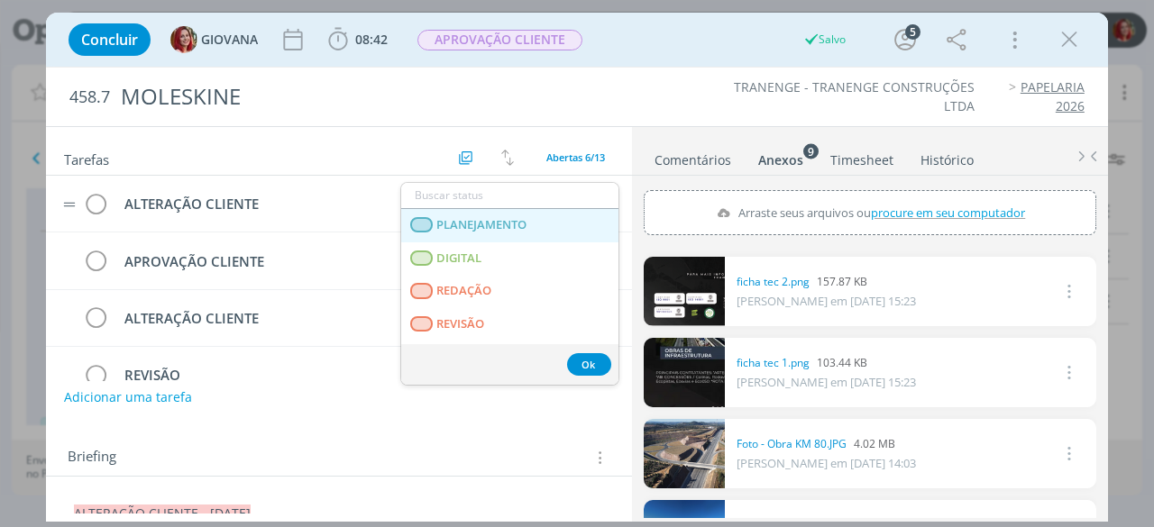
scroll to position [460, 0]
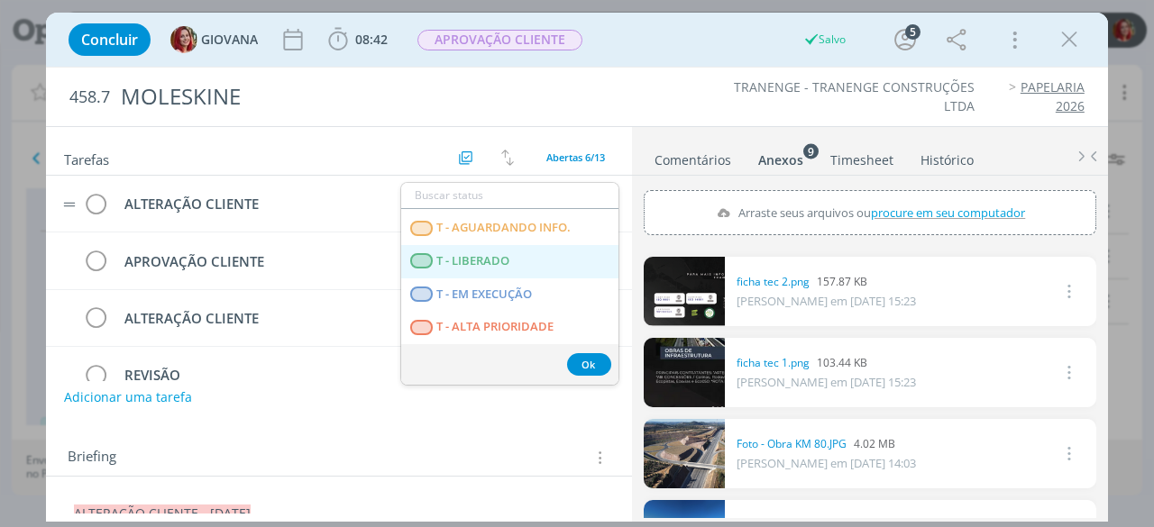
click at [514, 251] on LIBERADO "T - LIBERADO" at bounding box center [509, 261] width 217 height 33
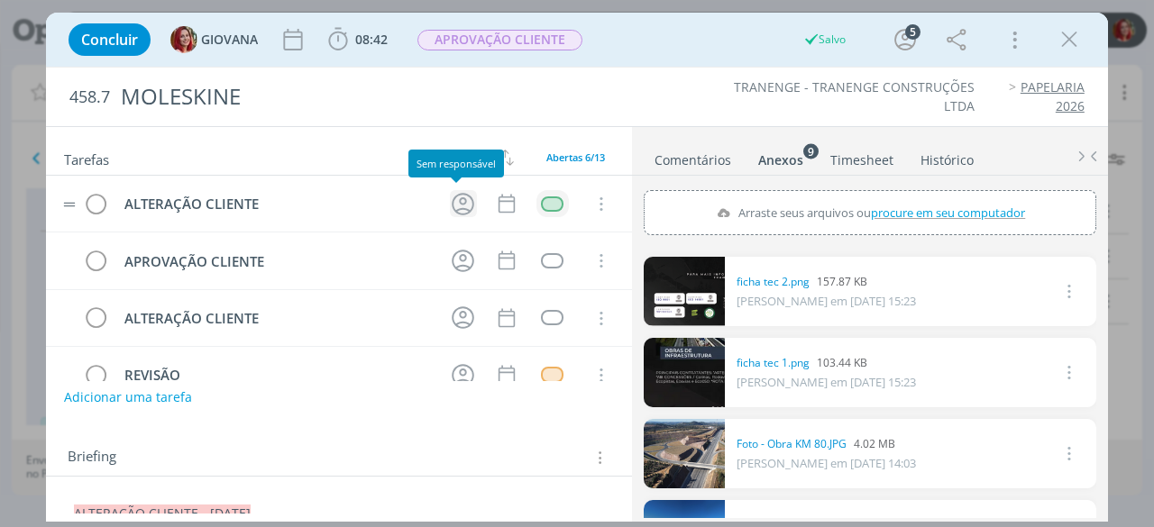
click at [460, 197] on icon "dialog" at bounding box center [463, 204] width 28 height 28
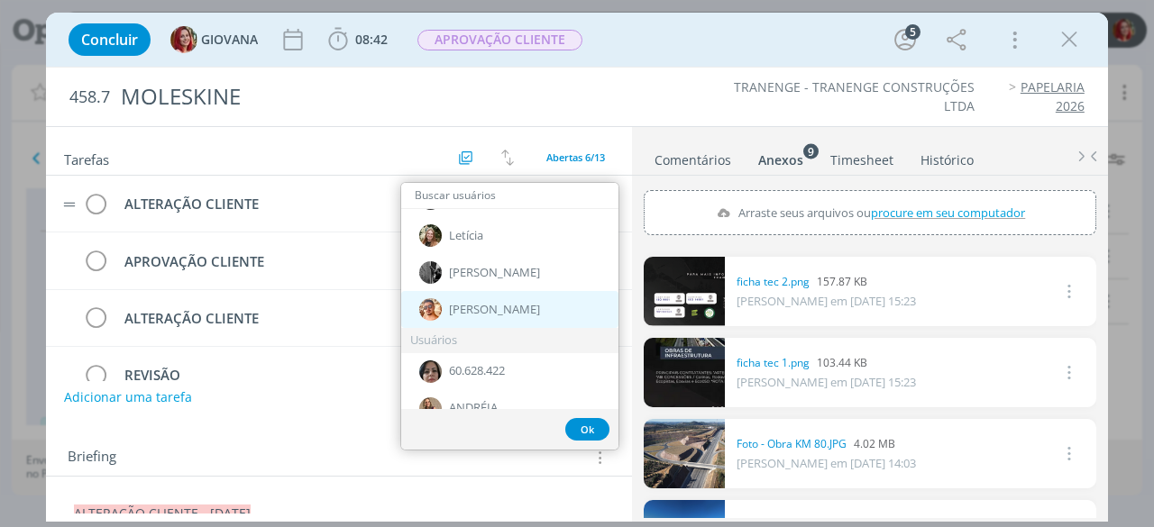
scroll to position [0, 0]
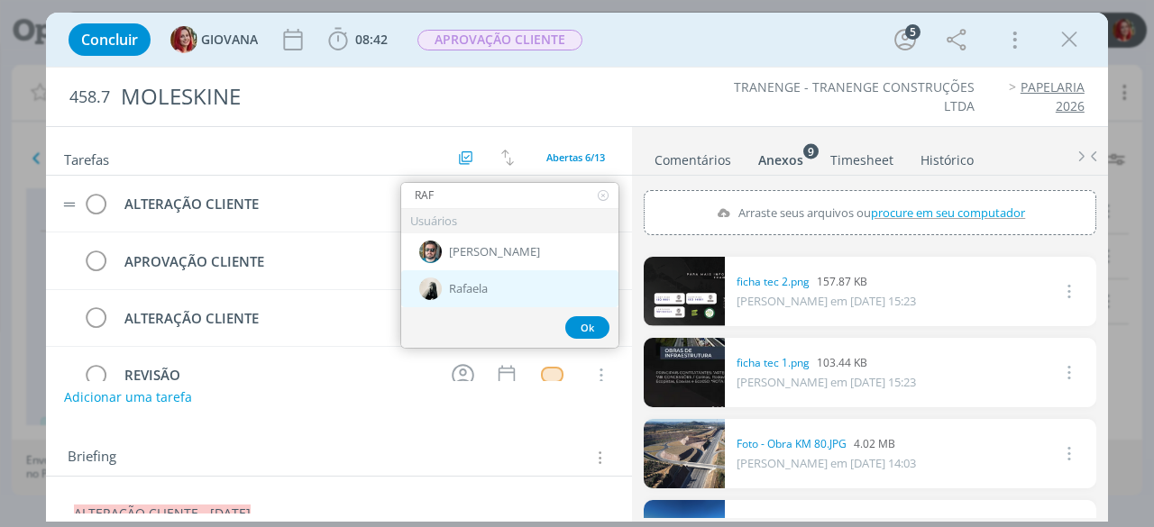
type input "RAF"
click at [497, 279] on div "Rafaela" at bounding box center [509, 288] width 217 height 37
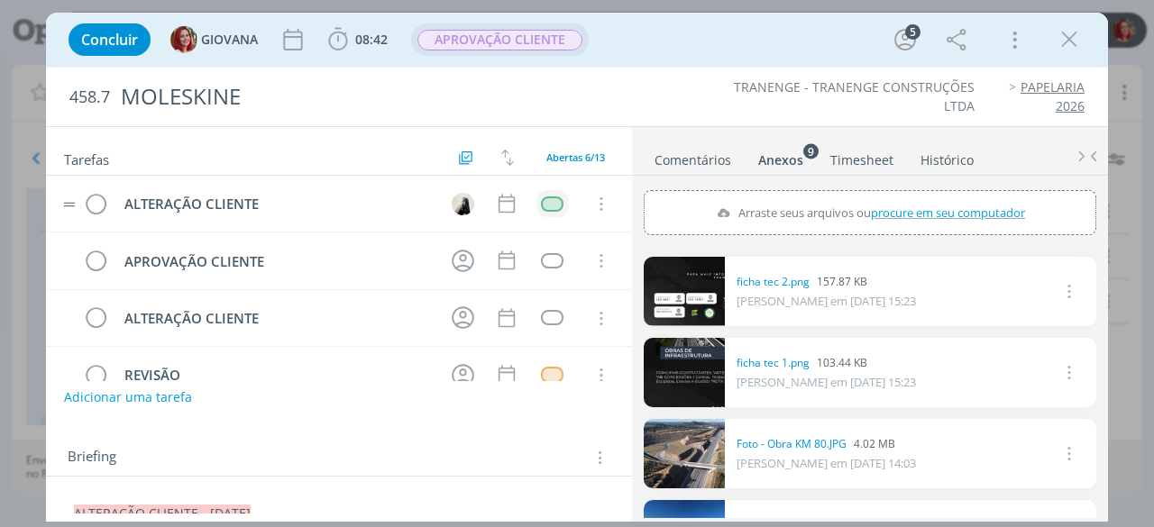
click at [503, 30] on span "APROVAÇÃO CLIENTE" at bounding box center [499, 40] width 165 height 21
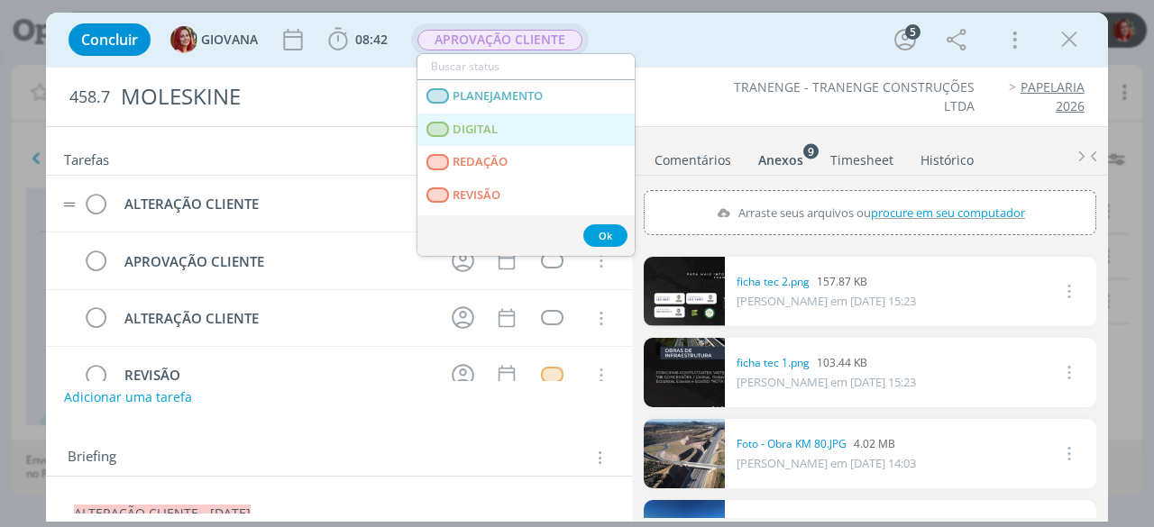
scroll to position [90, 0]
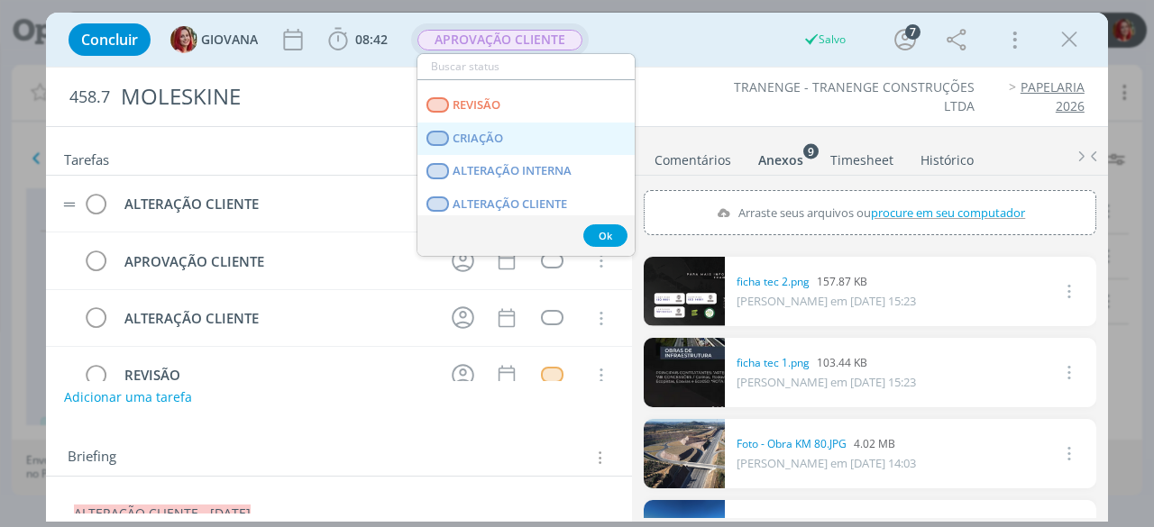
click at [523, 132] on link "CRIAÇÃO" at bounding box center [525, 139] width 217 height 33
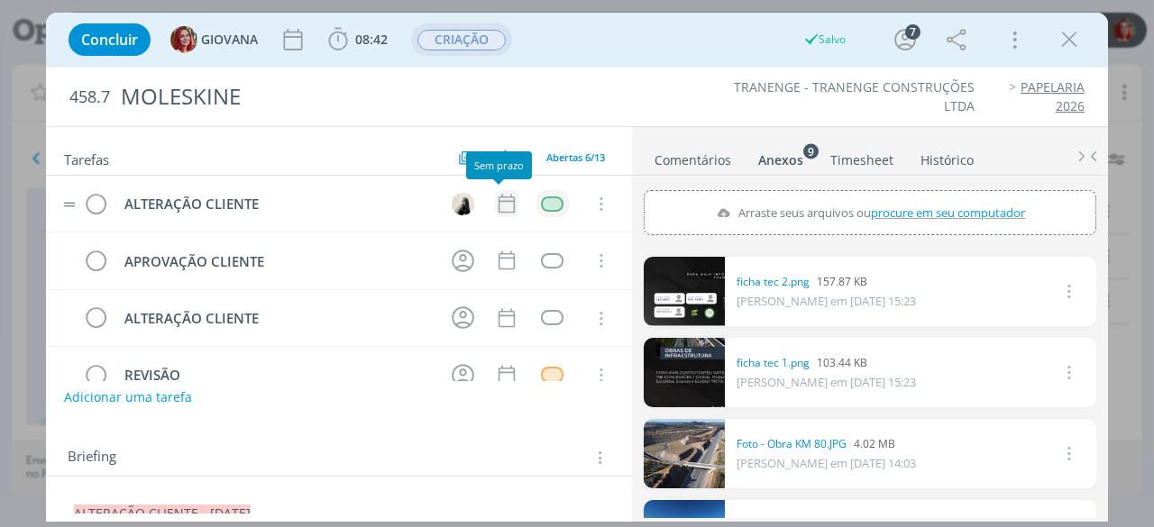
click at [502, 204] on icon "dialog" at bounding box center [506, 203] width 23 height 23
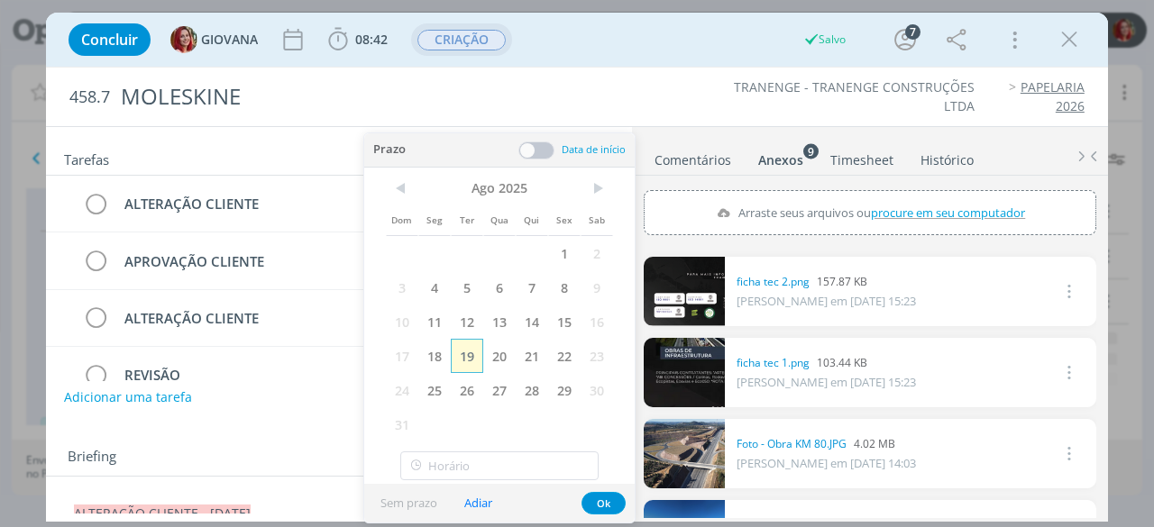
click at [474, 355] on span "19" at bounding box center [467, 356] width 32 height 34
click at [613, 502] on button "Ok" at bounding box center [603, 503] width 44 height 23
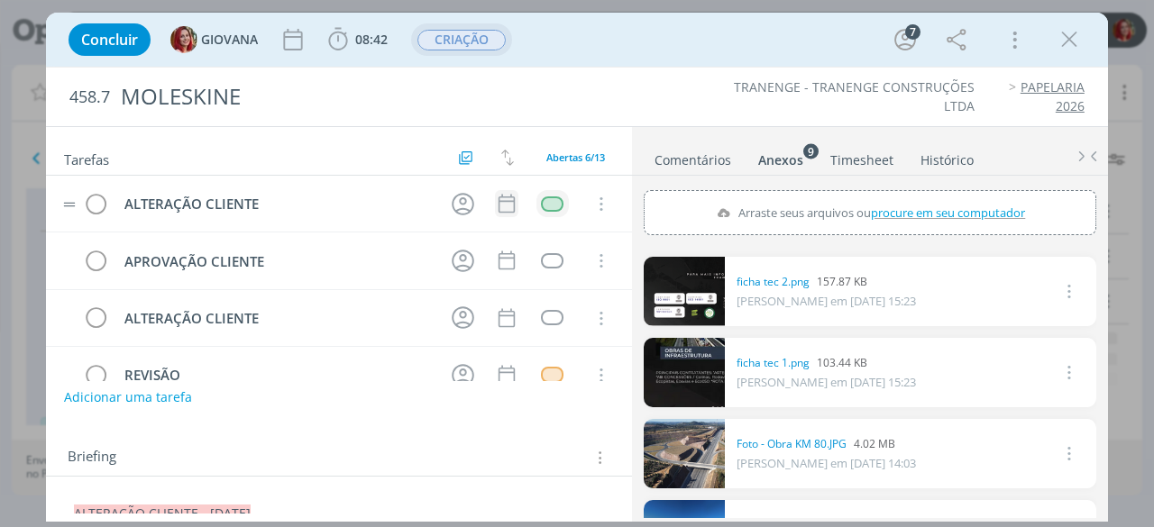
click at [501, 200] on icon "dialog" at bounding box center [506, 204] width 16 height 19
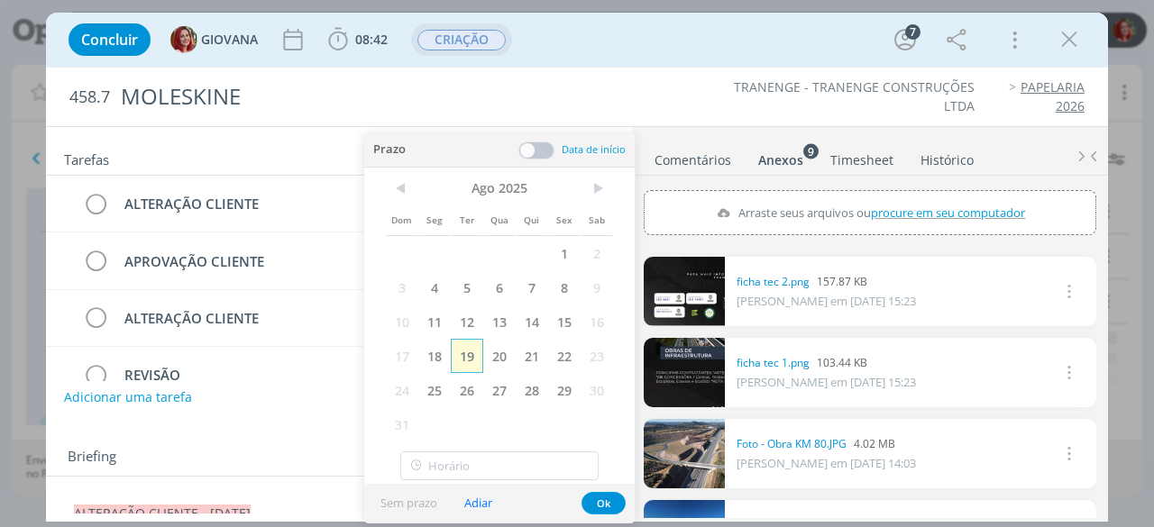
click at [468, 349] on span "19" at bounding box center [467, 356] width 32 height 34
click at [611, 504] on button "Ok" at bounding box center [603, 503] width 44 height 23
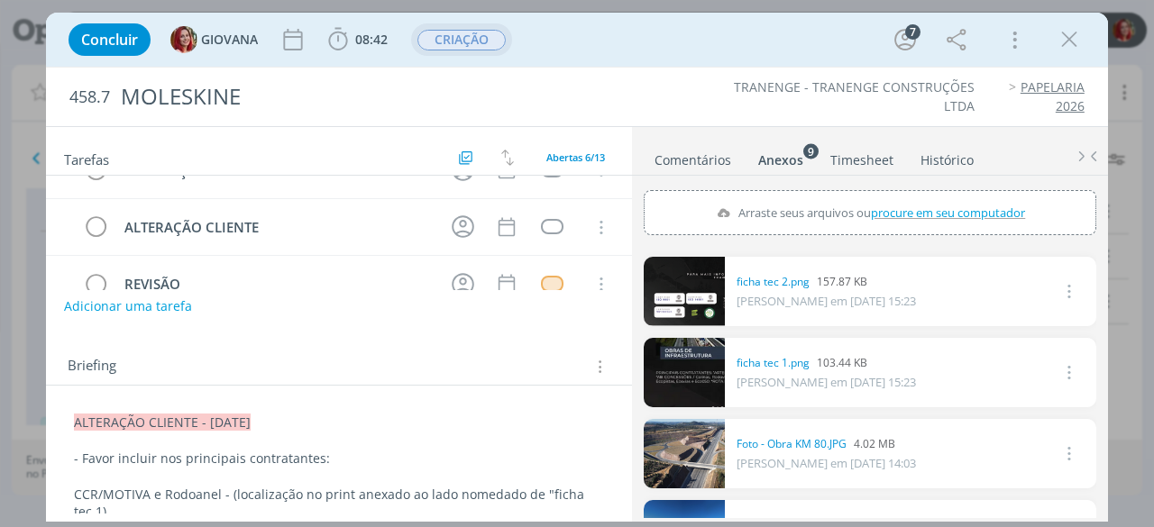
scroll to position [180, 0]
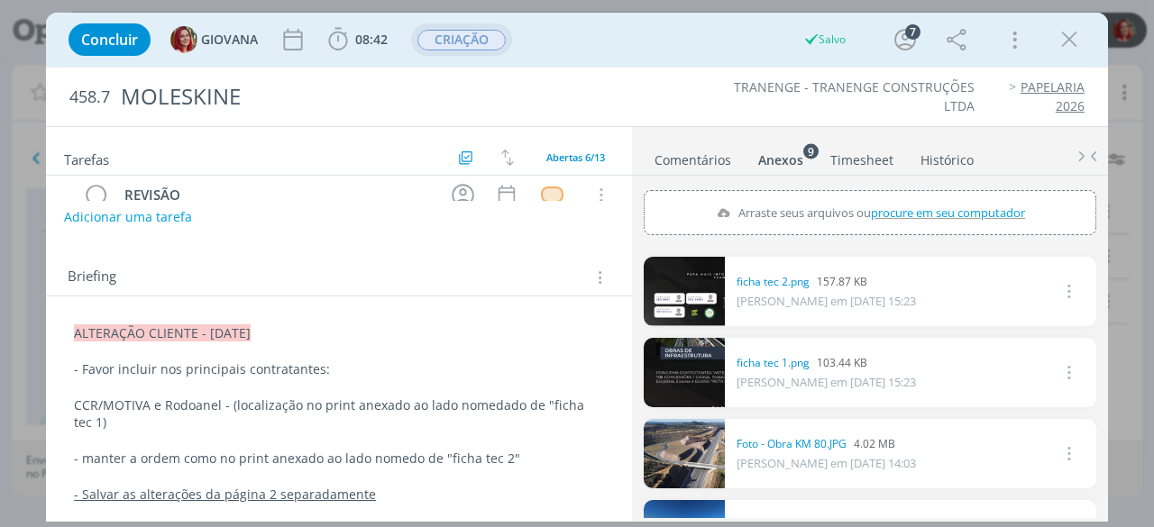
click at [672, 91] on ul "TRANENGE - TRANENGE CONSTRUÇÕES LTDA PAPELARIA 2026" at bounding box center [877, 96] width 412 height 37
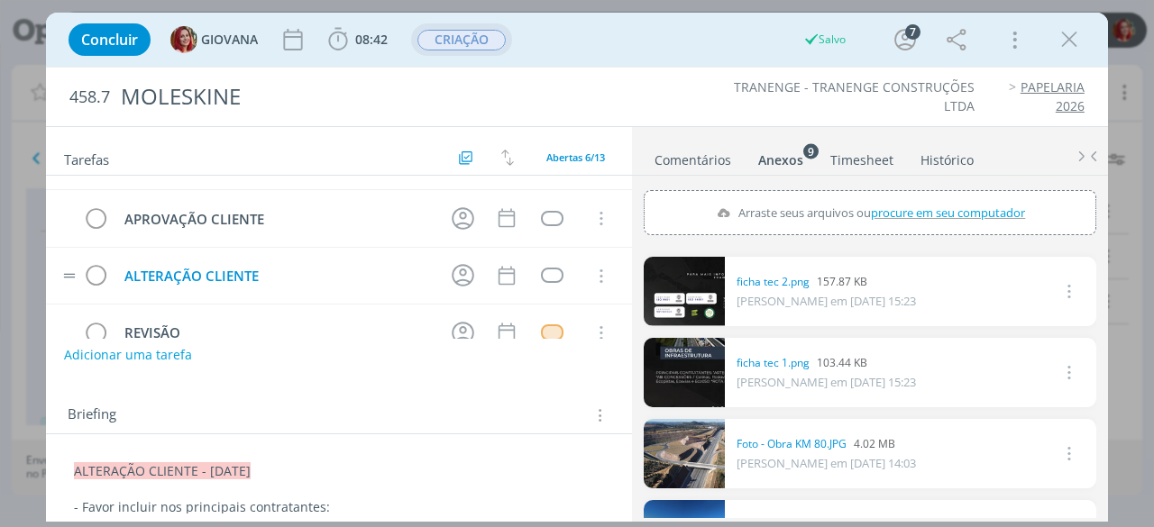
scroll to position [0, 0]
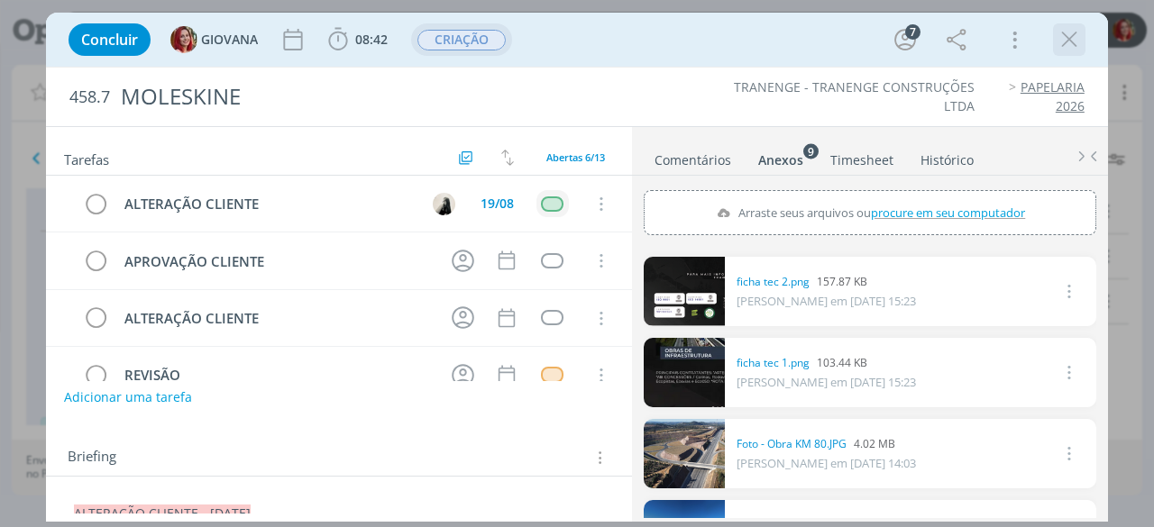
click at [1061, 37] on icon "dialog" at bounding box center [1068, 39] width 27 height 27
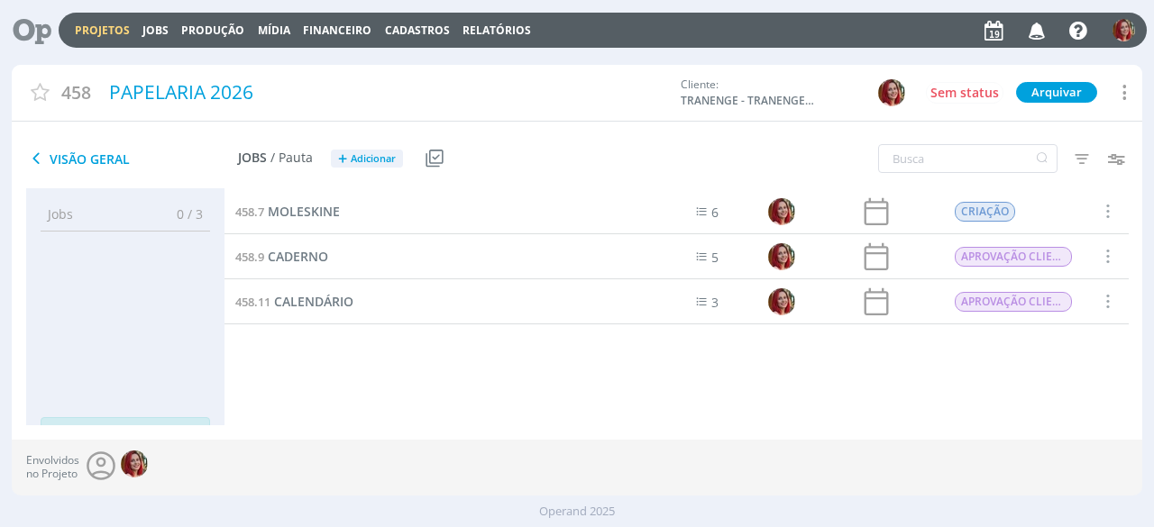
click at [30, 28] on icon at bounding box center [25, 30] width 37 height 35
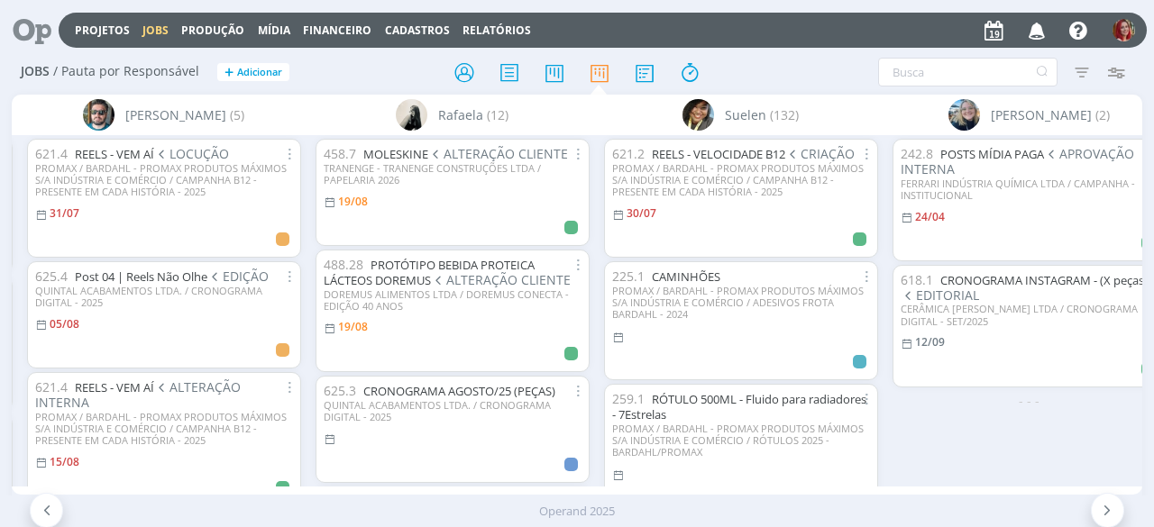
scroll to position [0, 5186]
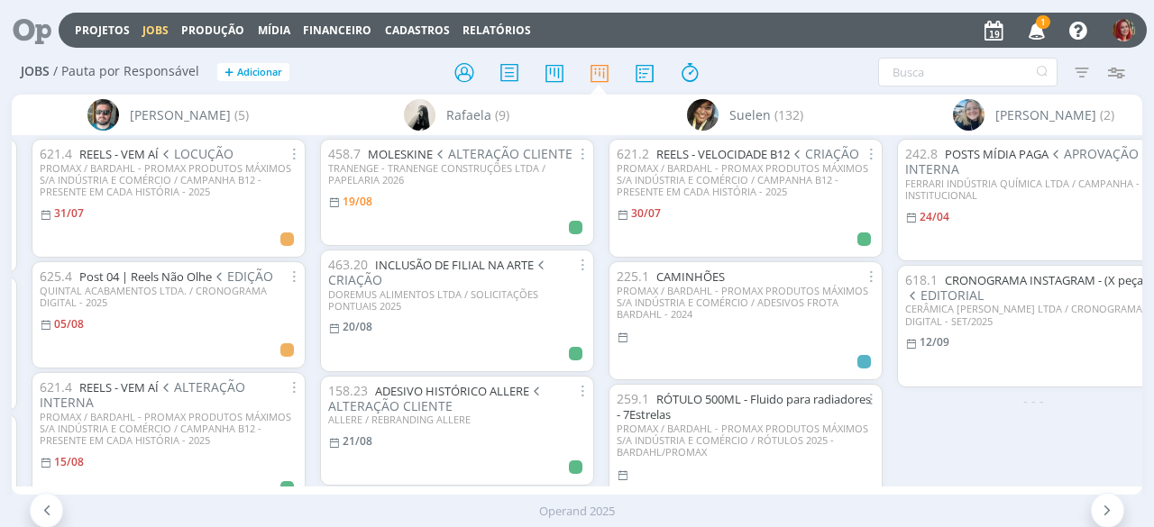
click at [1045, 26] on span "1" at bounding box center [1043, 22] width 14 height 14
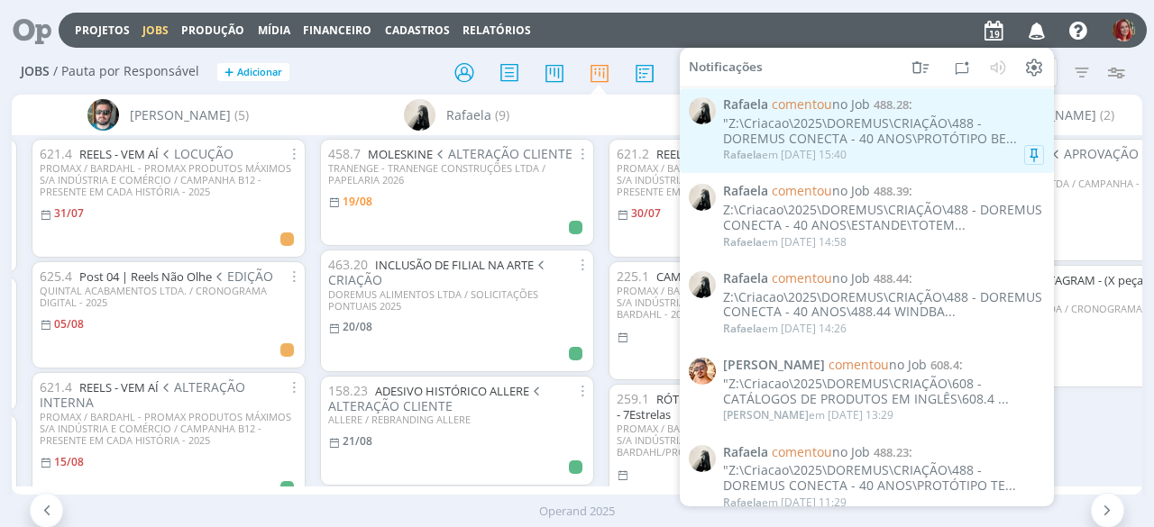
click at [903, 143] on div ""Z:\Criacao\2025\DOREMUS\CRIAÇÃO\488 - DOREMUS CONECTA - 40 ANOS\PROTÓTIPO BE..." at bounding box center [883, 131] width 321 height 31
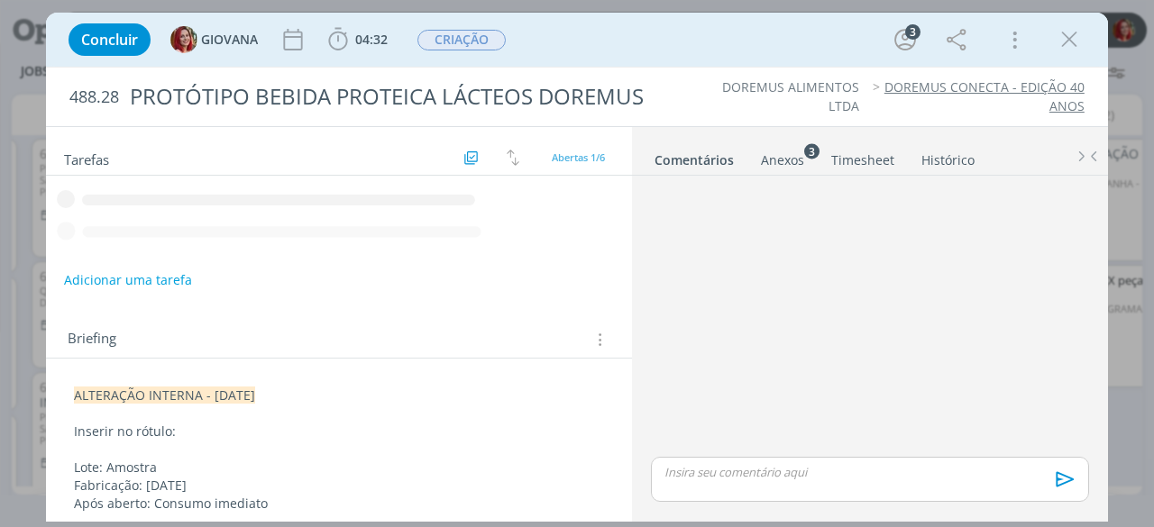
scroll to position [388, 0]
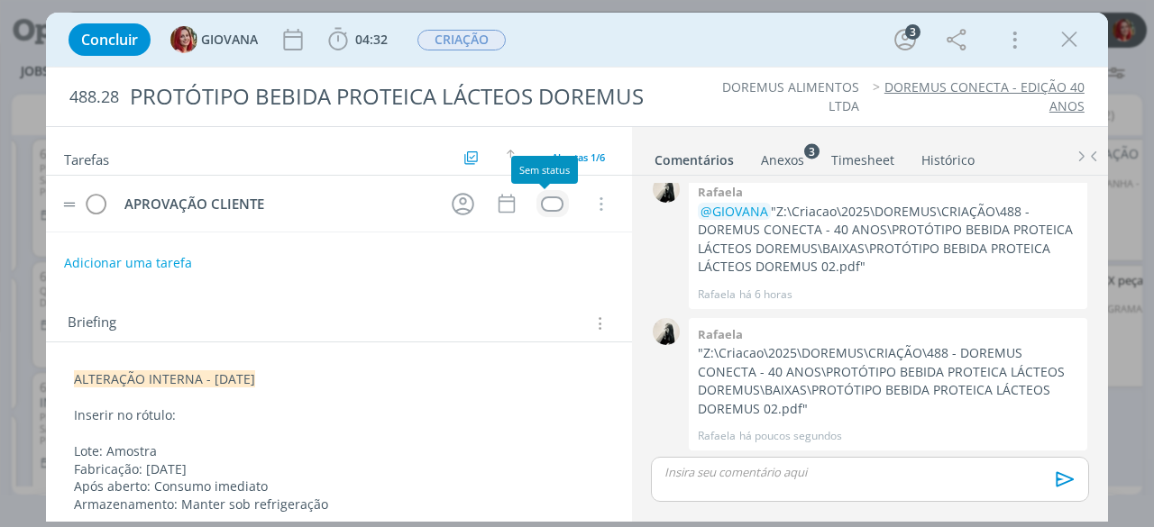
click at [541, 208] on div "dialog" at bounding box center [552, 203] width 23 height 15
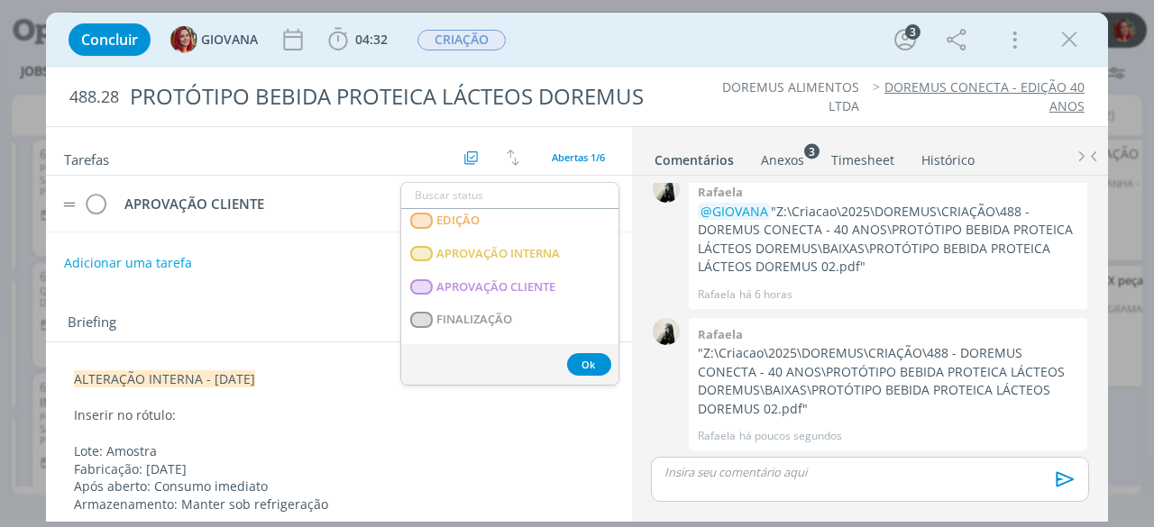
scroll to position [270, 0]
click at [505, 275] on CLIENTE "APROVAÇÃO CLIENTE" at bounding box center [509, 285] width 217 height 33
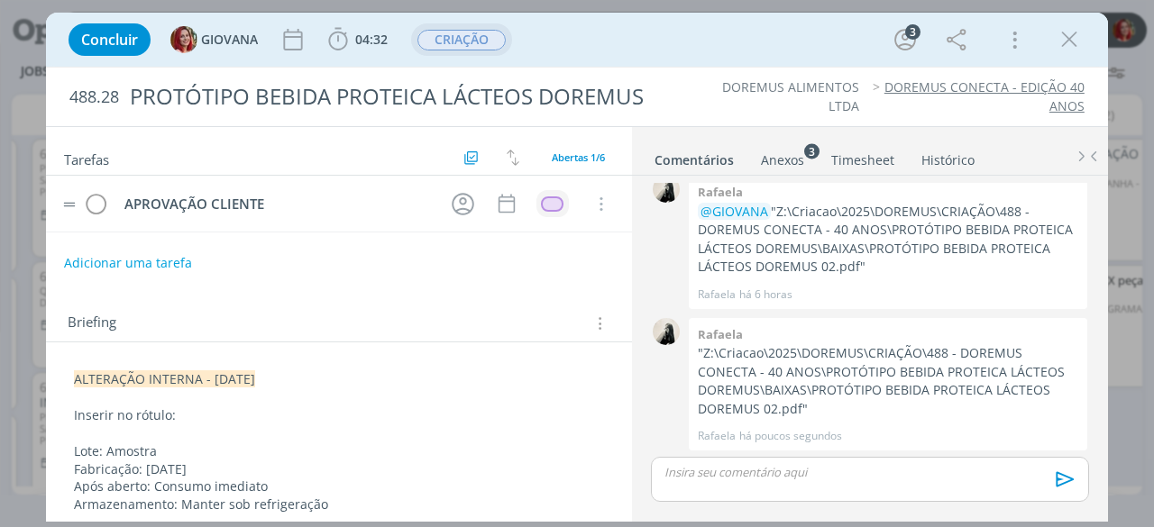
click at [476, 46] on span "CRIAÇÃO" at bounding box center [461, 40] width 88 height 21
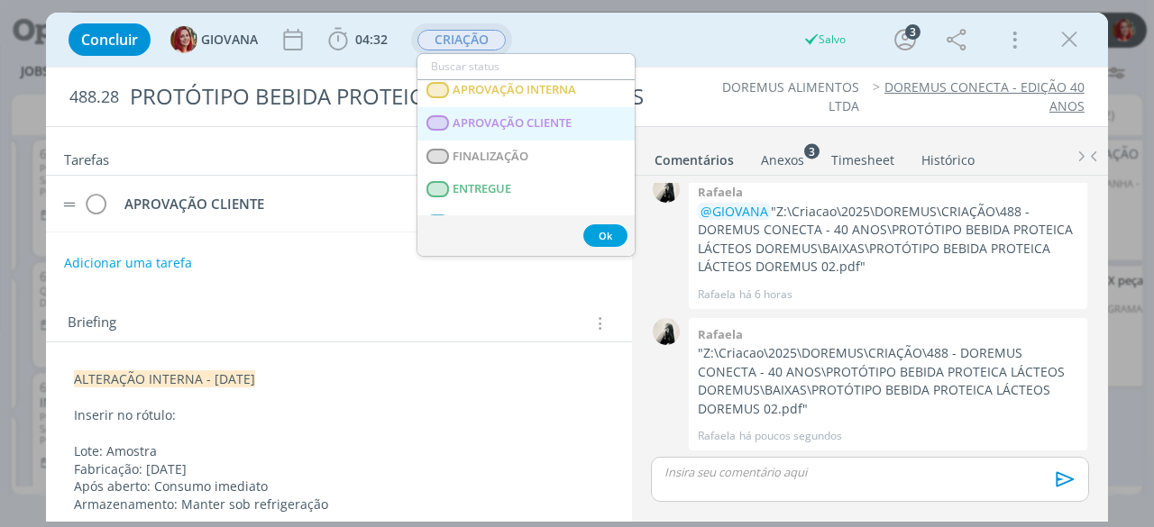
click at [482, 125] on span "APROVAÇÃO CLIENTE" at bounding box center [512, 123] width 119 height 14
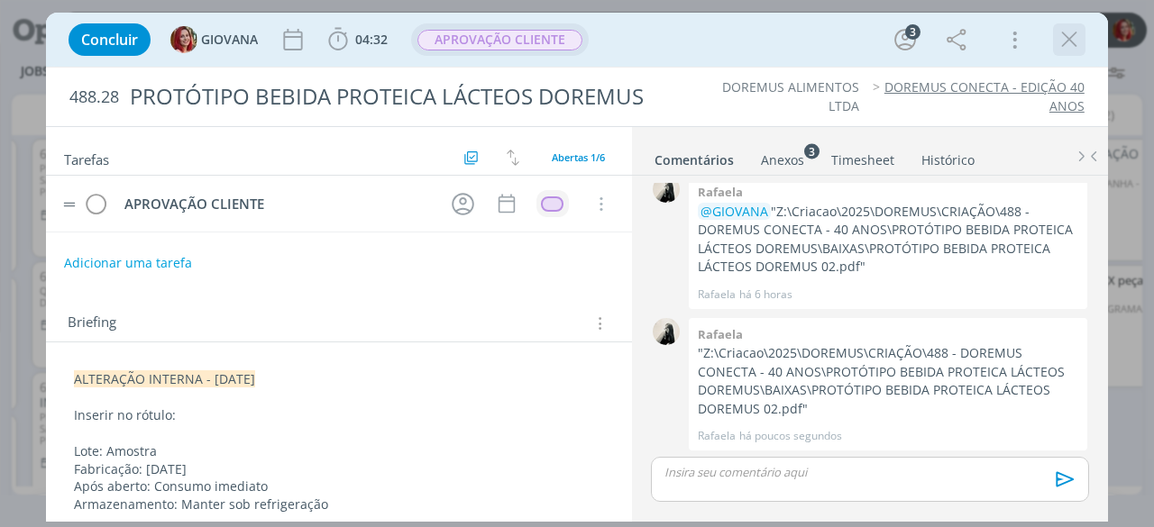
click at [1069, 46] on icon "dialog" at bounding box center [1068, 39] width 27 height 27
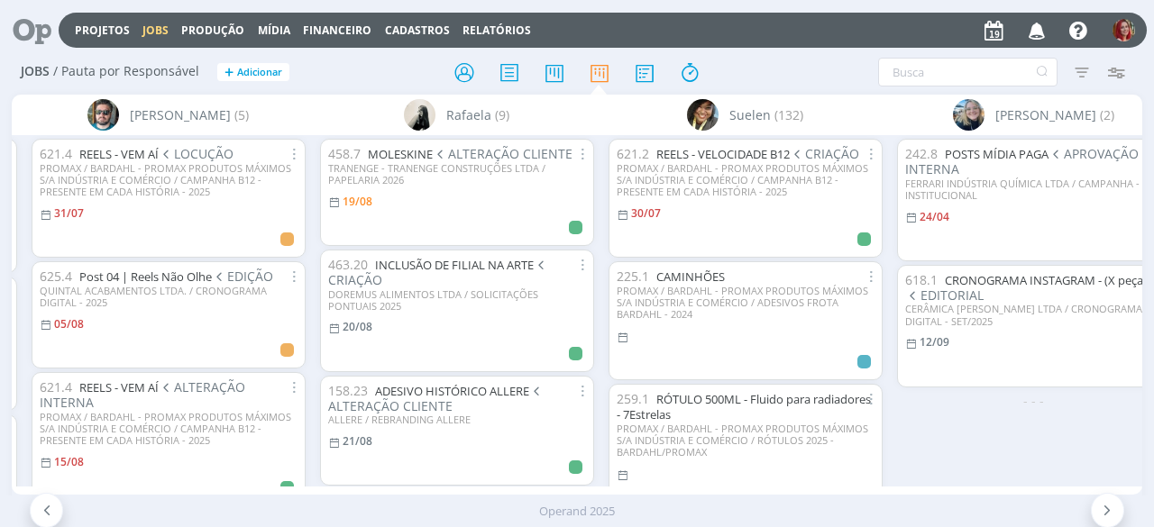
click at [28, 34] on icon at bounding box center [25, 30] width 37 height 35
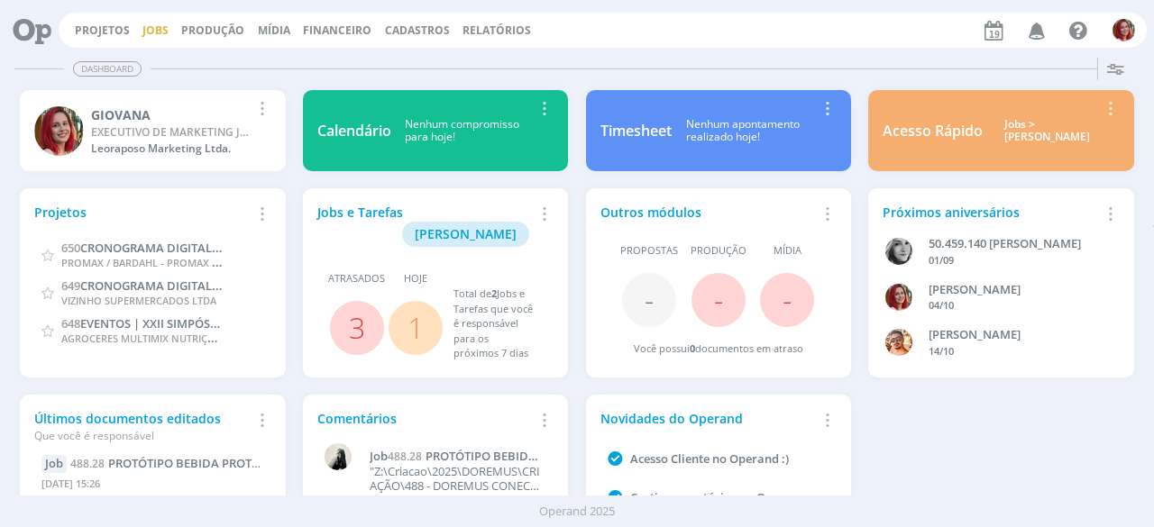
click at [161, 23] on link "Jobs" at bounding box center [155, 30] width 26 height 15
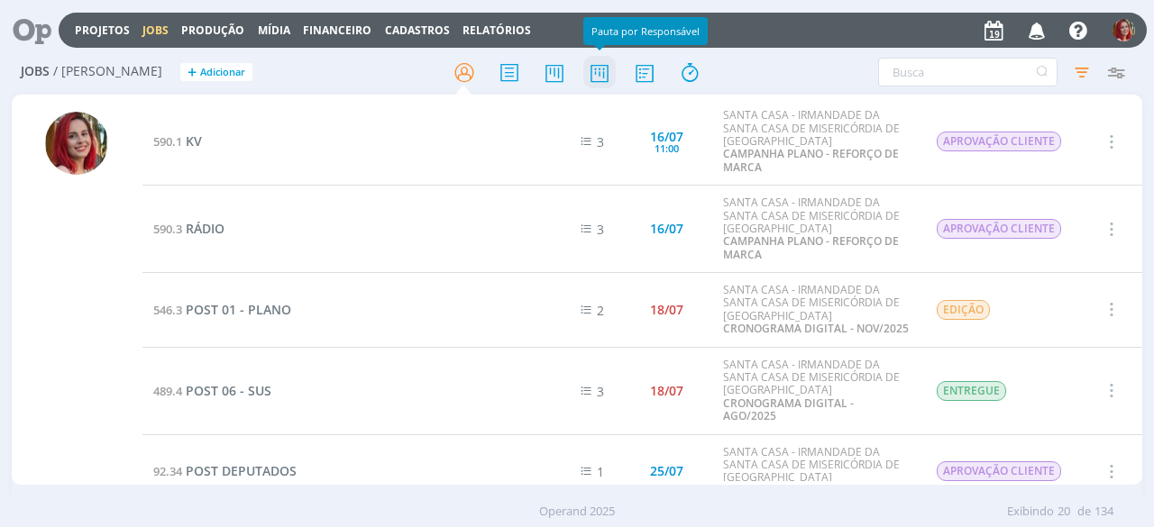
click at [611, 63] on icon at bounding box center [599, 72] width 32 height 35
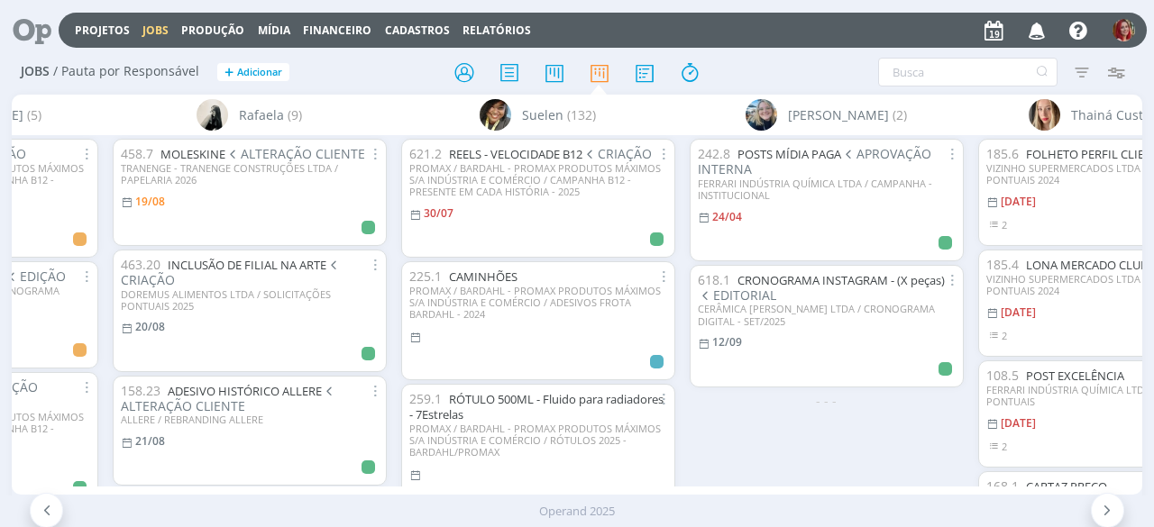
scroll to position [0, 5319]
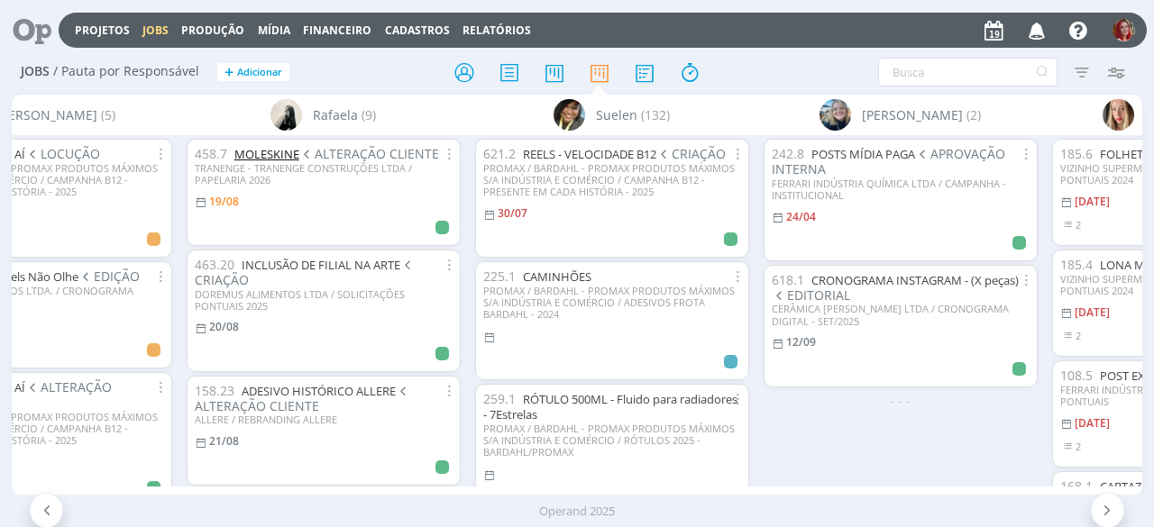
click at [269, 151] on link "MOLESKINE" at bounding box center [266, 154] width 65 height 16
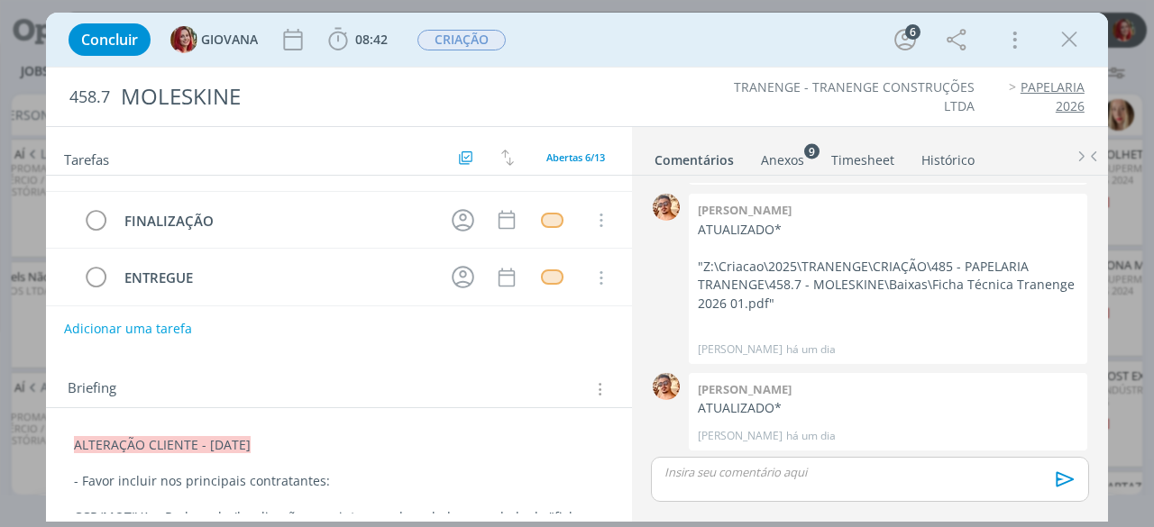
scroll to position [180, 0]
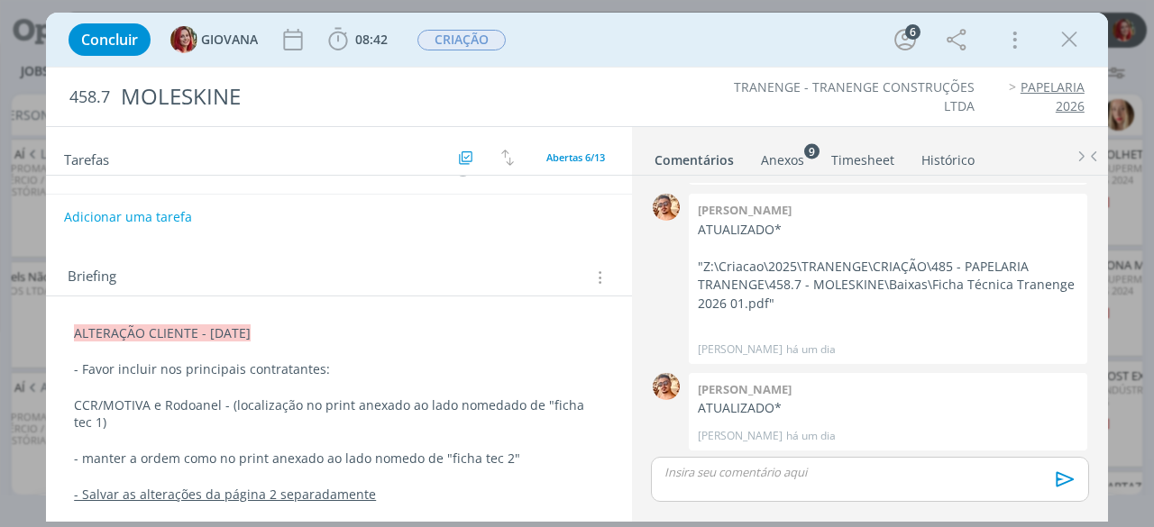
click at [180, 455] on p "- manter a ordem como no print anexado ao lado nomedo de "ficha tec 2"" at bounding box center [339, 459] width 530 height 18
click at [135, 473] on p "- manter a ordem dos endereços como no print anexado ao lado nomedo de "ficha t…" at bounding box center [339, 469] width 528 height 36
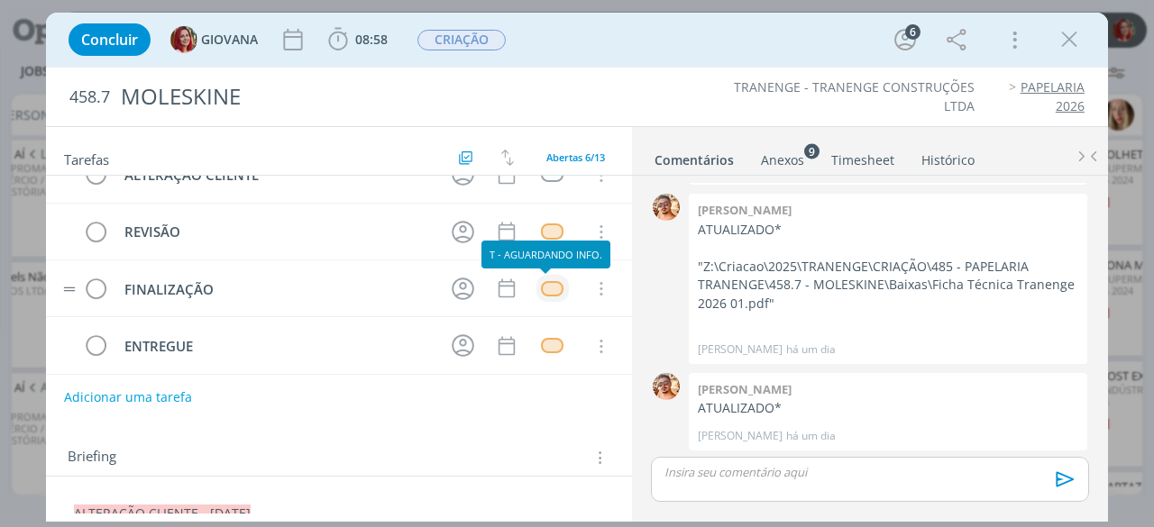
scroll to position [0, 0]
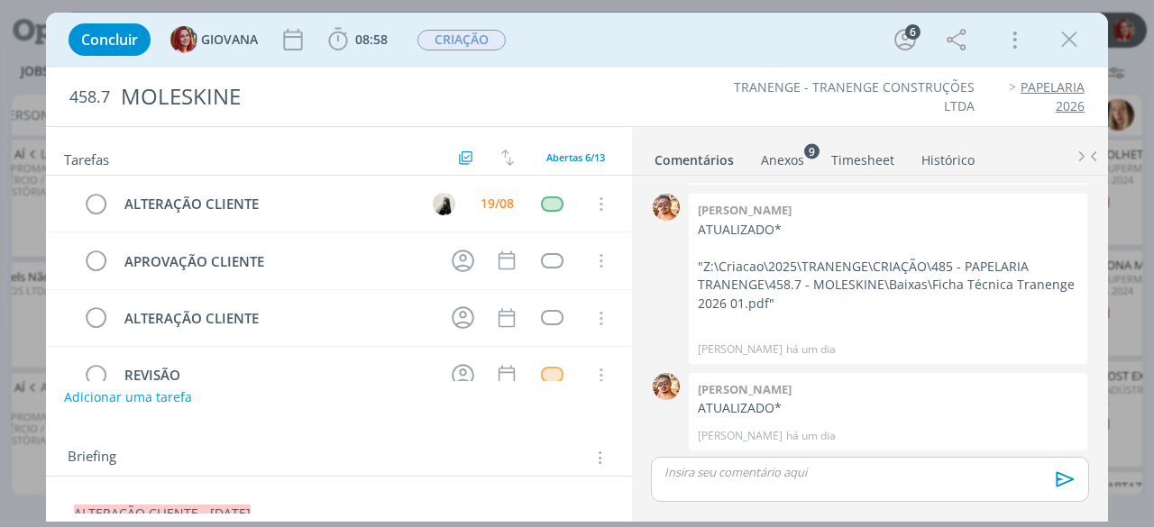
click at [662, 109] on div "TRANENGE - TRANENGE CONSTRUÇÕES LTDA PAPELARIA 2026" at bounding box center [877, 96] width 430 height 37
click at [1065, 35] on icon "dialog" at bounding box center [1068, 39] width 27 height 27
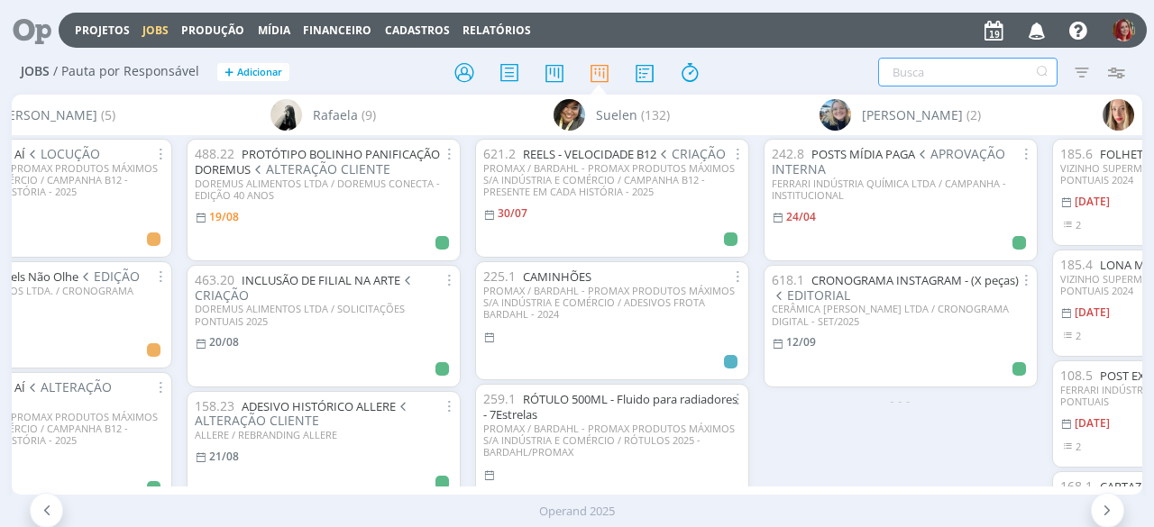
click at [966, 71] on input "text" at bounding box center [967, 72] width 179 height 29
click at [865, 482] on div "Sem responsável (2584) 60.628.422 ANDRÉIA Aline (4) B Bruna (11) Camila Carol G…" at bounding box center [577, 295] width 1130 height 400
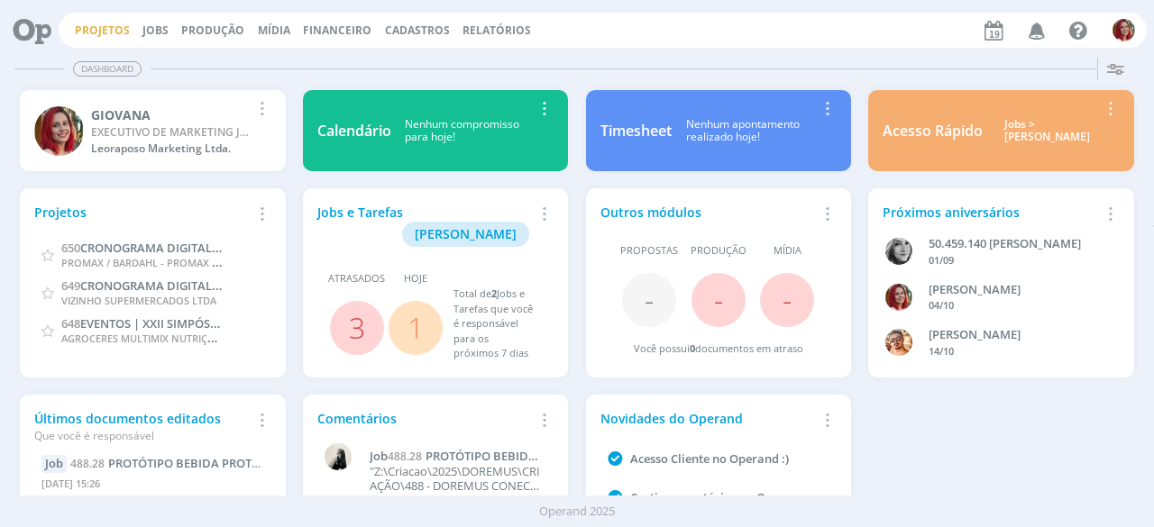
click at [122, 28] on link "Projetos" at bounding box center [102, 30] width 55 height 15
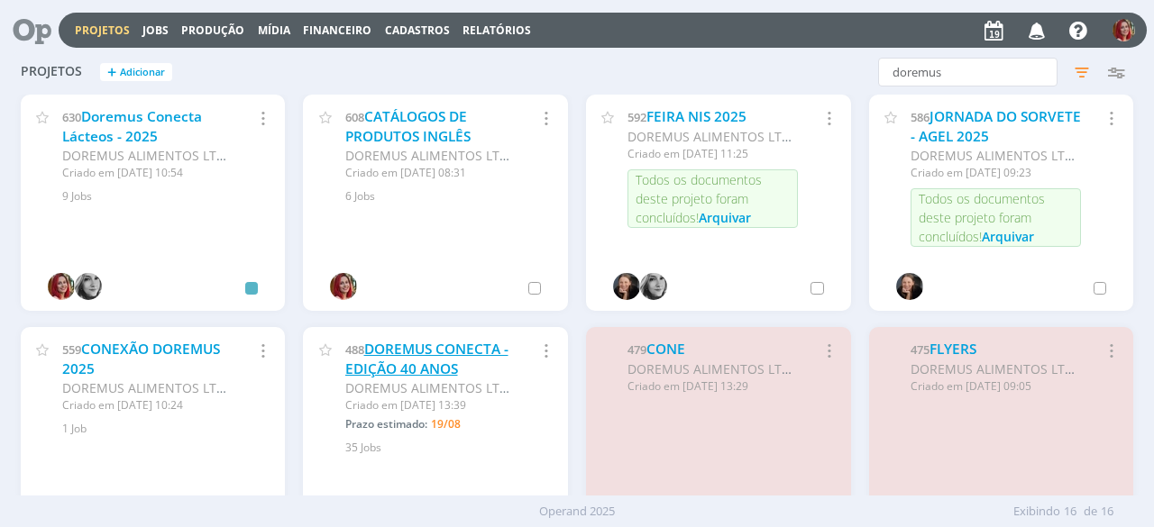
click at [420, 347] on link "DOREMUS CONECTA - EDIÇÃO 40 ANOS" at bounding box center [426, 359] width 163 height 39
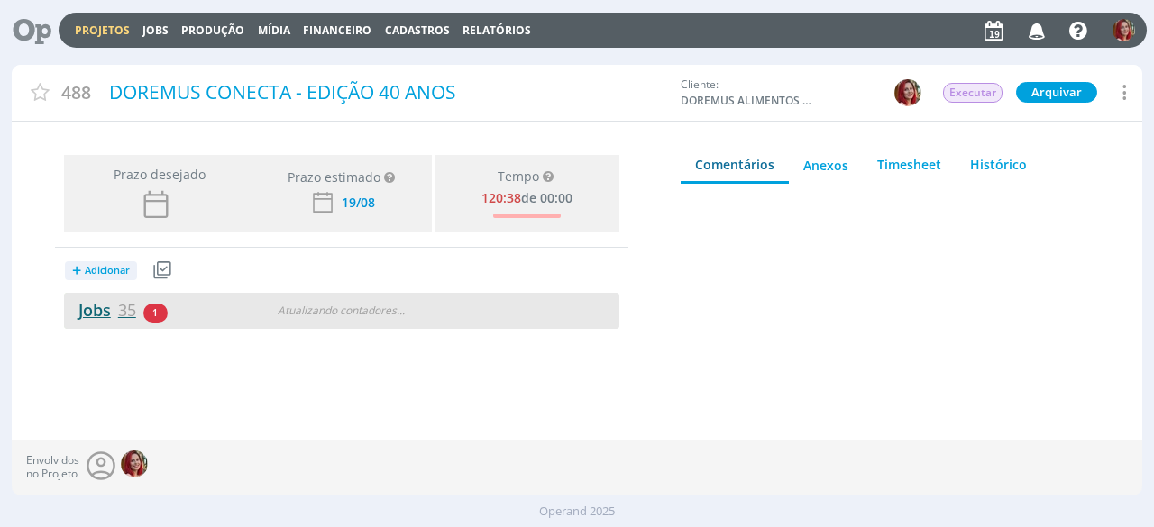
click at [83, 309] on link "Jobs 35" at bounding box center [100, 310] width 72 height 22
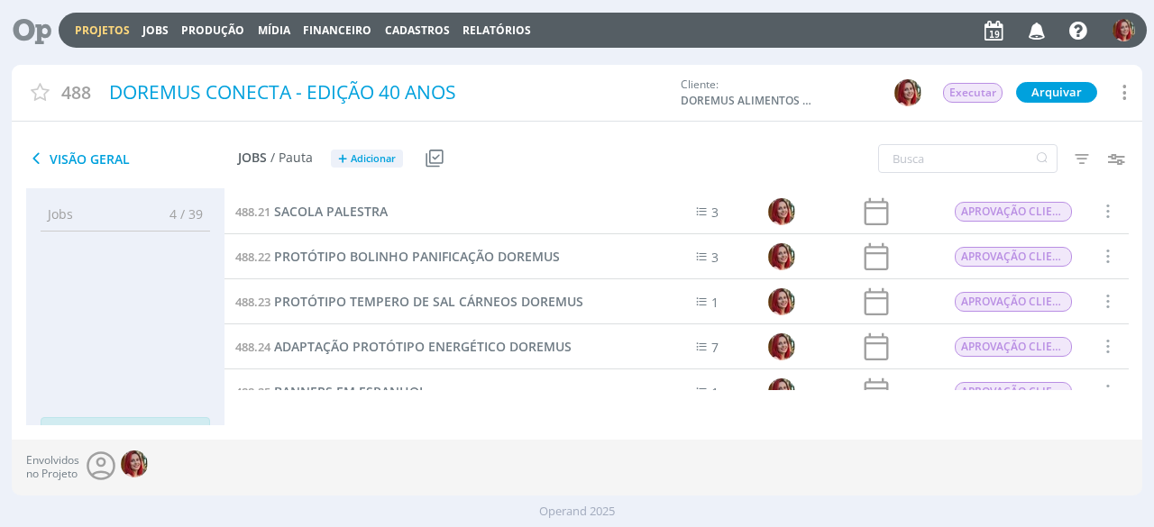
scroll to position [938, 0]
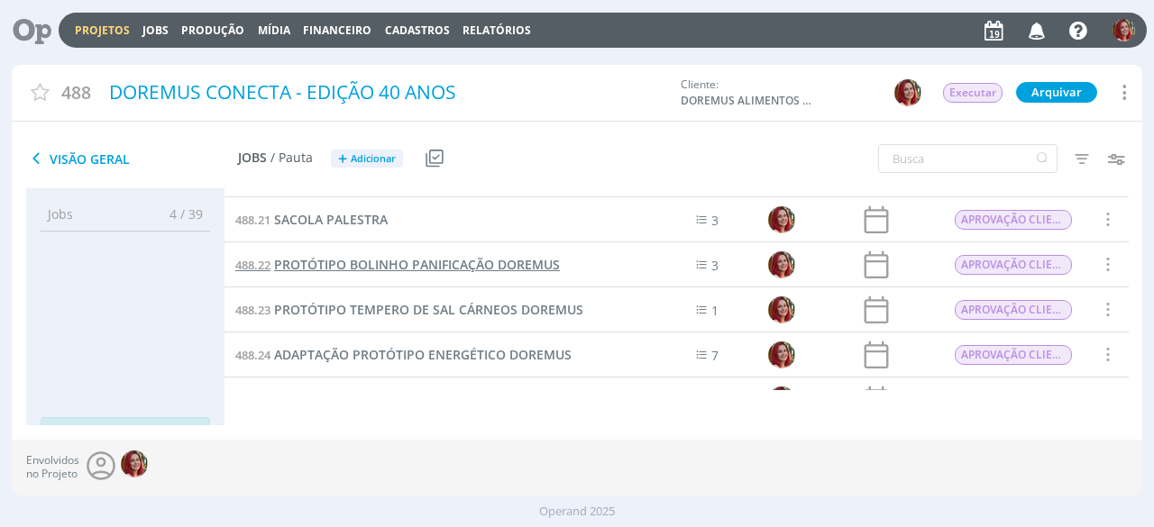
click at [452, 271] on span "PROTÓTIPO BOLINHO PANIFICAÇÃO DOREMUS" at bounding box center [417, 264] width 286 height 17
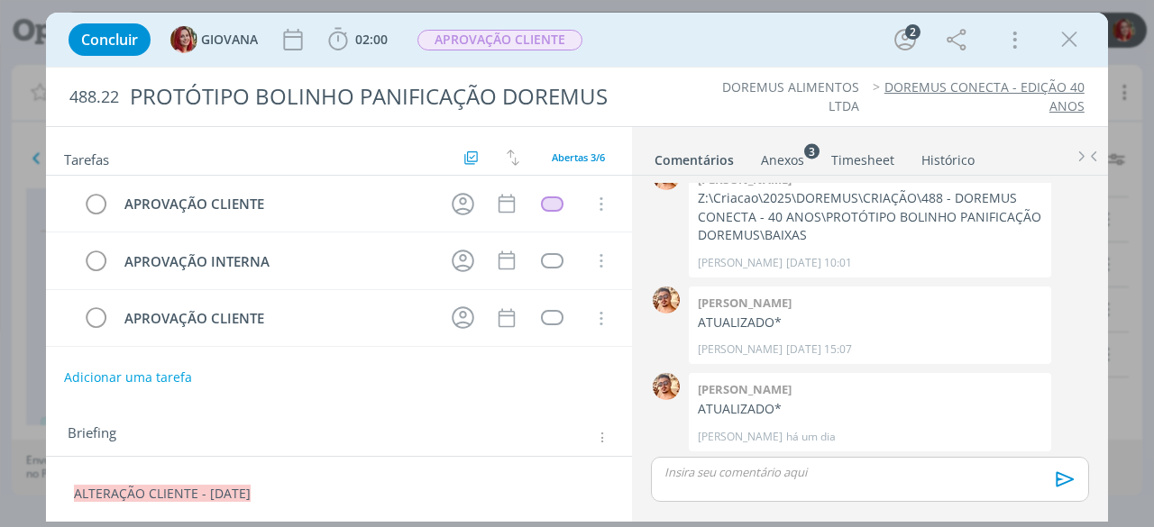
scroll to position [180, 0]
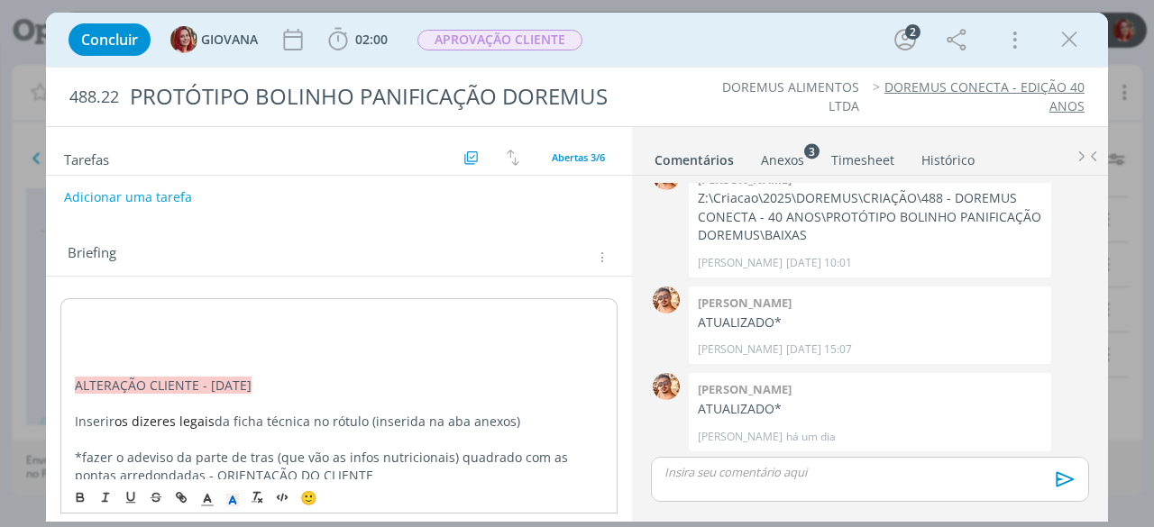
drag, startPoint x: 96, startPoint y: 382, endPoint x: 406, endPoint y: 383, distance: 310.0
click at [389, 383] on p "﻿ ALTERAÇÃO CLIENTE - [DATE]" at bounding box center [339, 386] width 528 height 18
click at [300, 363] on p "dialog" at bounding box center [339, 368] width 528 height 18
drag, startPoint x: 292, startPoint y: 382, endPoint x: 65, endPoint y: 382, distance: 227.1
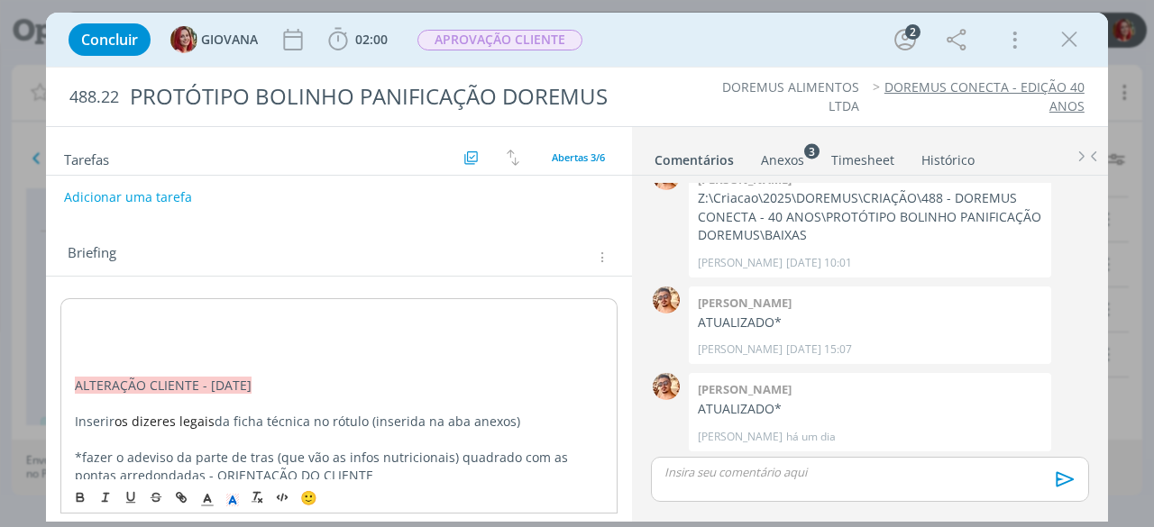
copy span "ALTERAÇÃO CLIENTE - [DATE]"
click at [83, 324] on p "dialog" at bounding box center [339, 333] width 528 height 18
click at [89, 309] on p "dialog" at bounding box center [339, 315] width 528 height 18
click at [78, 343] on p "dialog" at bounding box center [339, 350] width 528 height 18
click at [219, 307] on span "ALTERAÇÃO CLIENTE - [DATE]" at bounding box center [163, 314] width 177 height 17
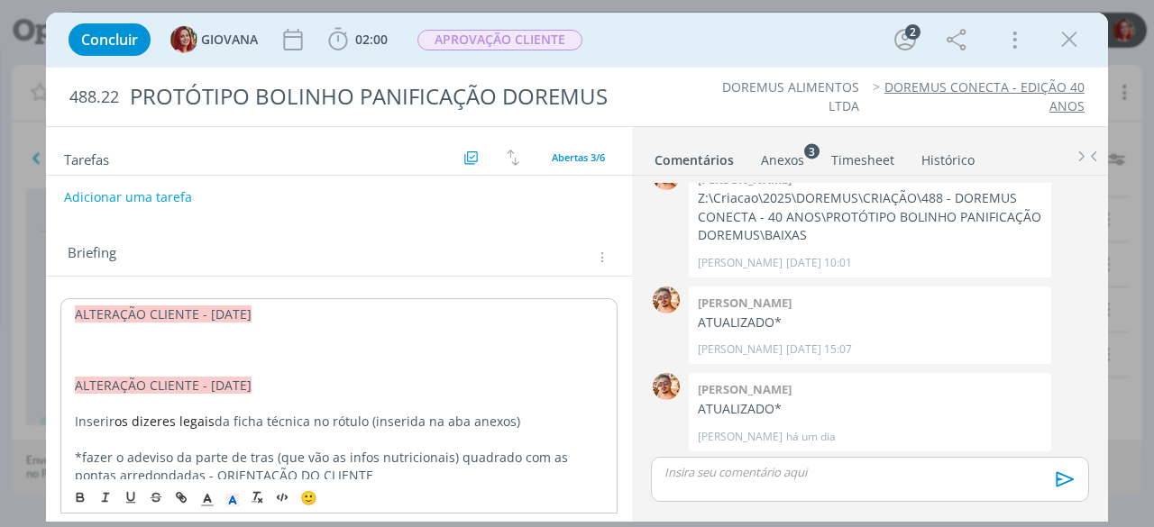
click at [155, 341] on p "dialog" at bounding box center [339, 350] width 528 height 18
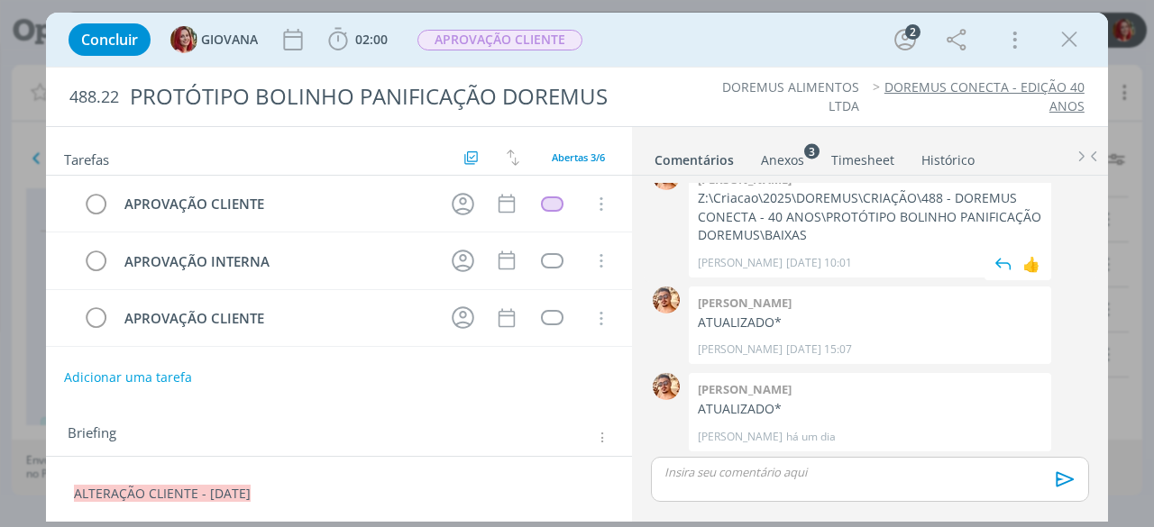
scroll to position [90, 0]
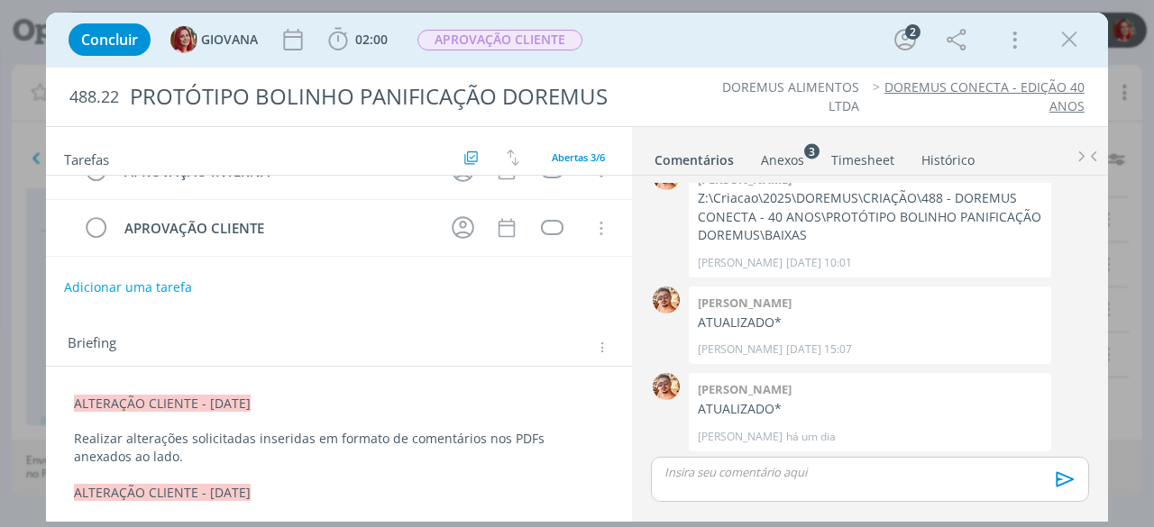
click at [780, 158] on div "Anexos 3" at bounding box center [782, 160] width 43 height 18
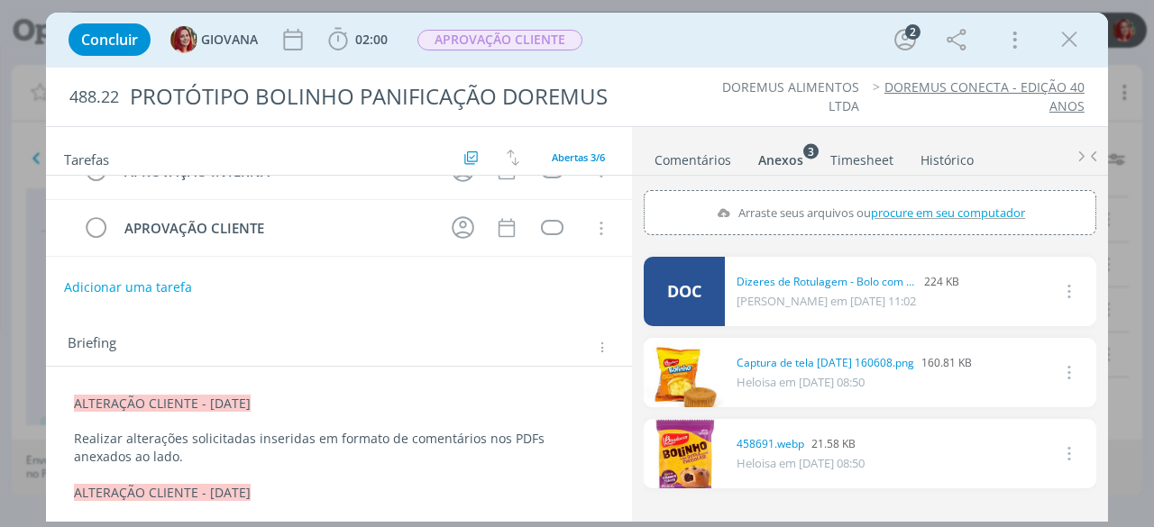
click at [908, 207] on span "procure em seu computador" at bounding box center [948, 213] width 154 height 16
click at [908, 196] on input "Arraste seus arquivos ou procure em seu computador" at bounding box center [870, 192] width 452 height 5
type input "C:\fakepath\Dizeres de Rotulagem - Bolo com Recheio de Limão - Convenção 40 ano…"
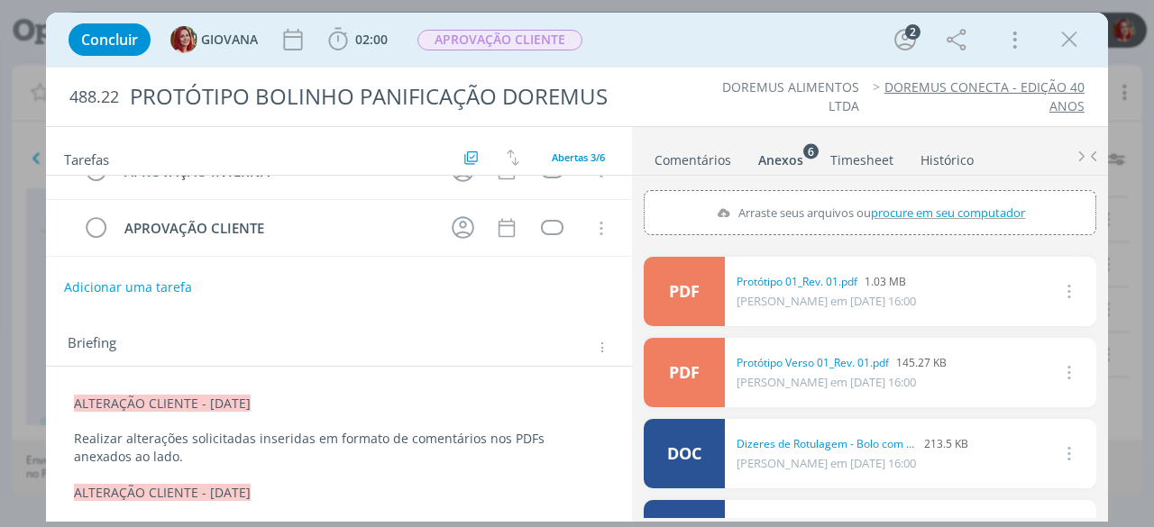
click at [116, 453] on p "Realizar alterações solicitadas inseridas em formato de comentários nos PDFs an…" at bounding box center [339, 448] width 530 height 36
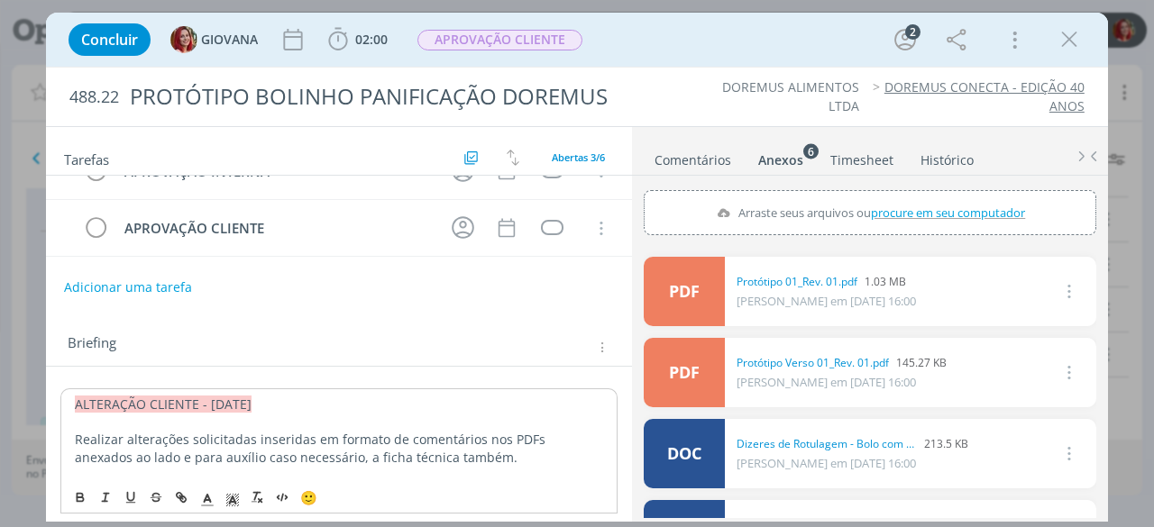
scroll to position [0, 0]
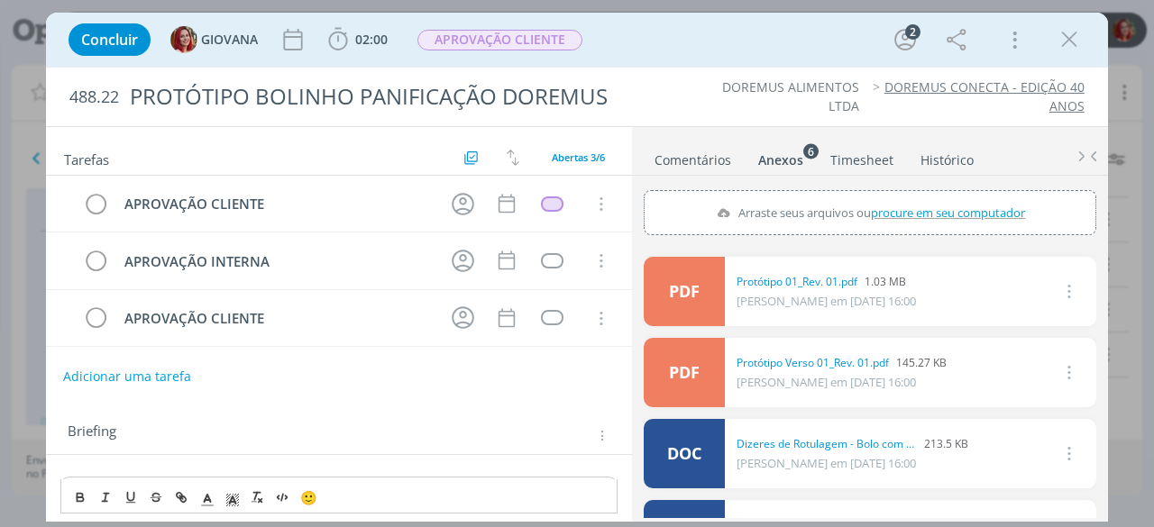
click at [141, 367] on button "Adicionar uma tarefa" at bounding box center [127, 376] width 128 height 31
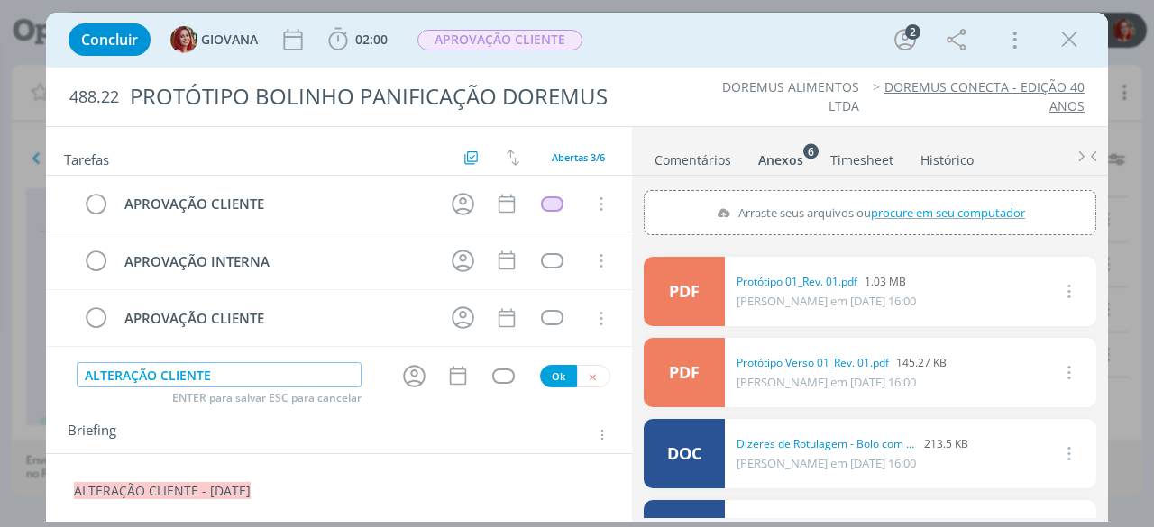
type input "ALTERAÇÃO CLIENTE"
click at [552, 382] on div "ALTERAÇÃO CLIENTE ENTER para salvar ESC para cancelar Ok" at bounding box center [339, 376] width 586 height 30
click at [548, 372] on button "Ok" at bounding box center [558, 376] width 37 height 23
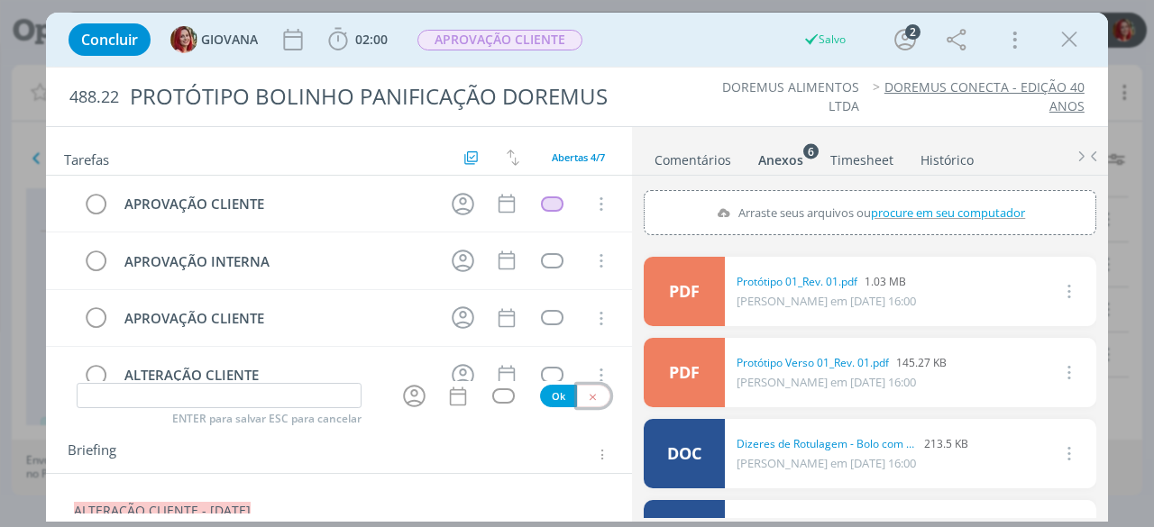
click at [588, 401] on icon "dialog" at bounding box center [593, 397] width 12 height 12
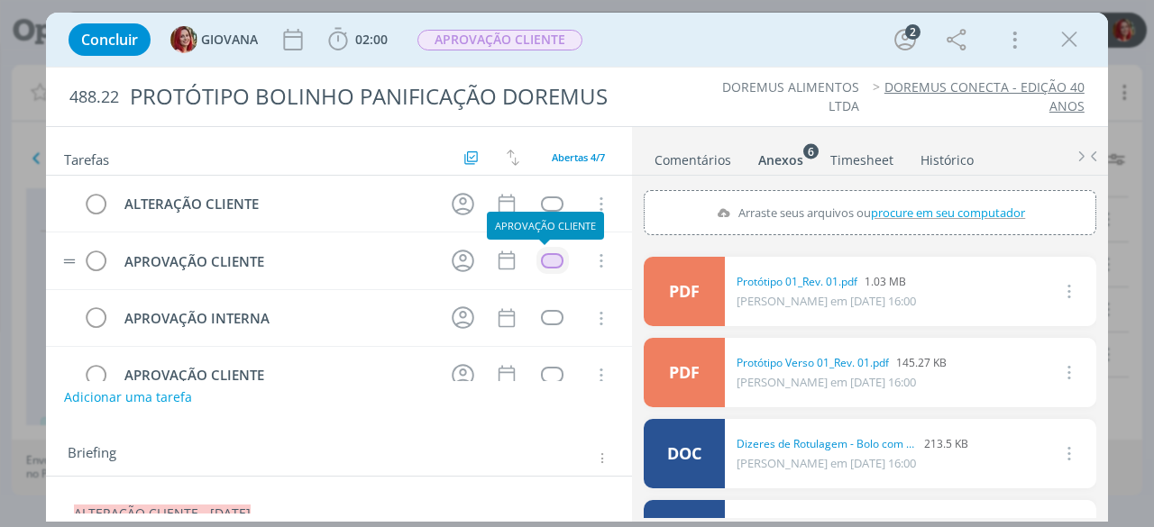
click at [552, 255] on div "dialog" at bounding box center [552, 260] width 23 height 15
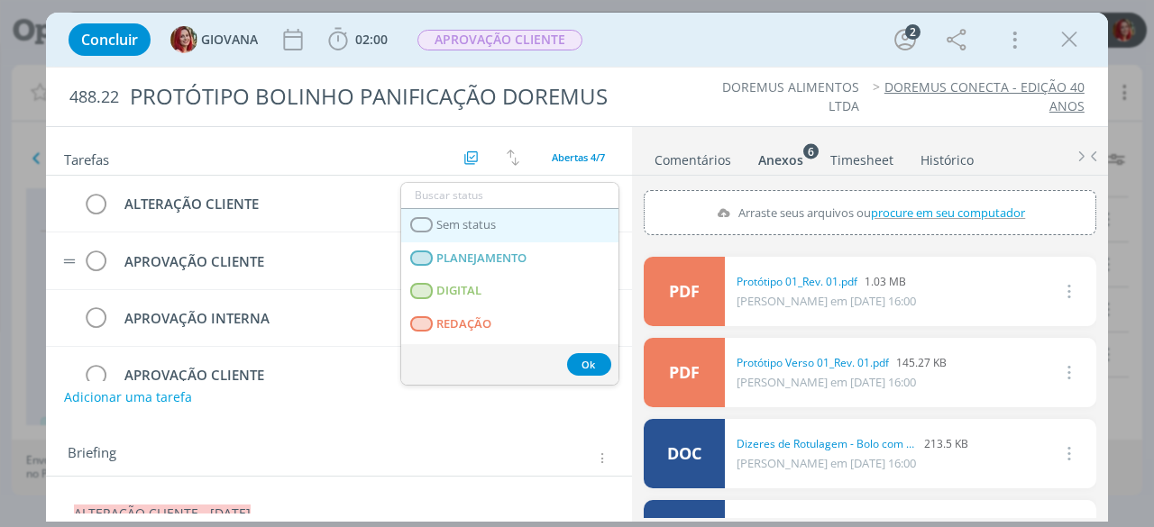
click at [449, 224] on span "Sem status" at bounding box center [466, 225] width 59 height 14
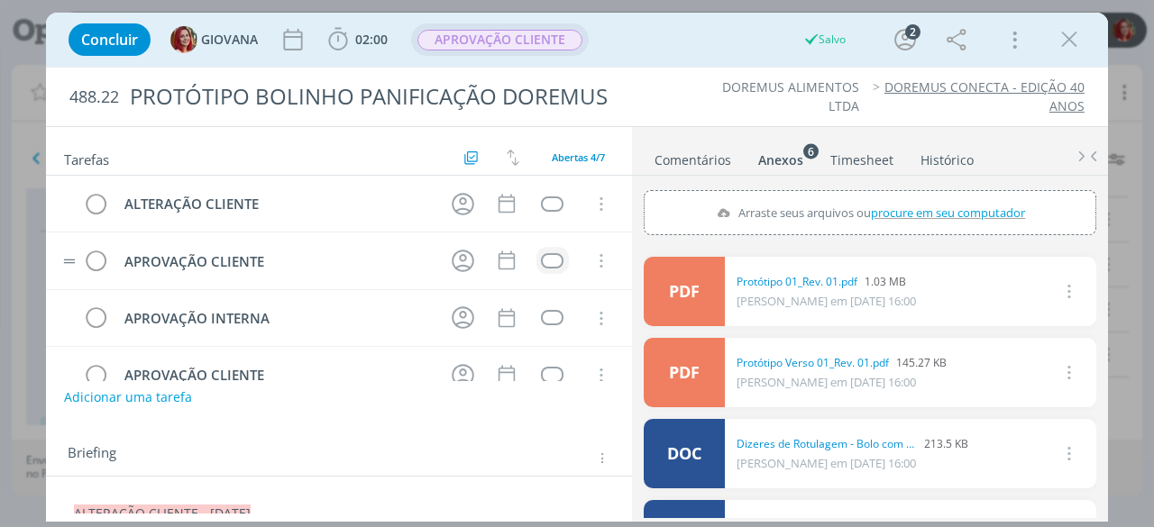
click at [517, 53] on span "APROVAÇÃO CLIENTE" at bounding box center [500, 39] width 178 height 32
click at [524, 49] on span "APROVAÇÃO CLIENTE" at bounding box center [499, 40] width 165 height 21
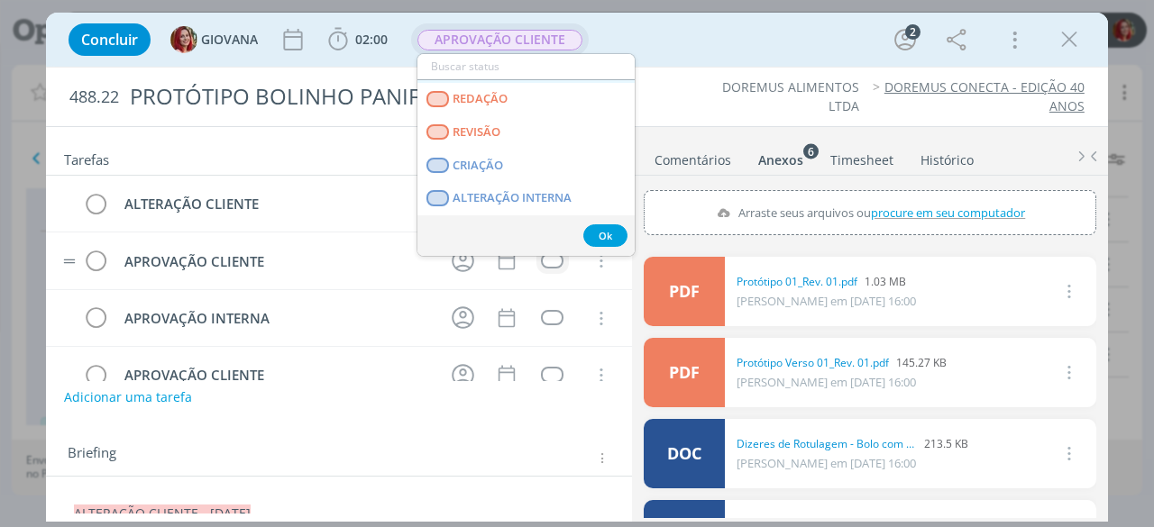
scroll to position [90, 0]
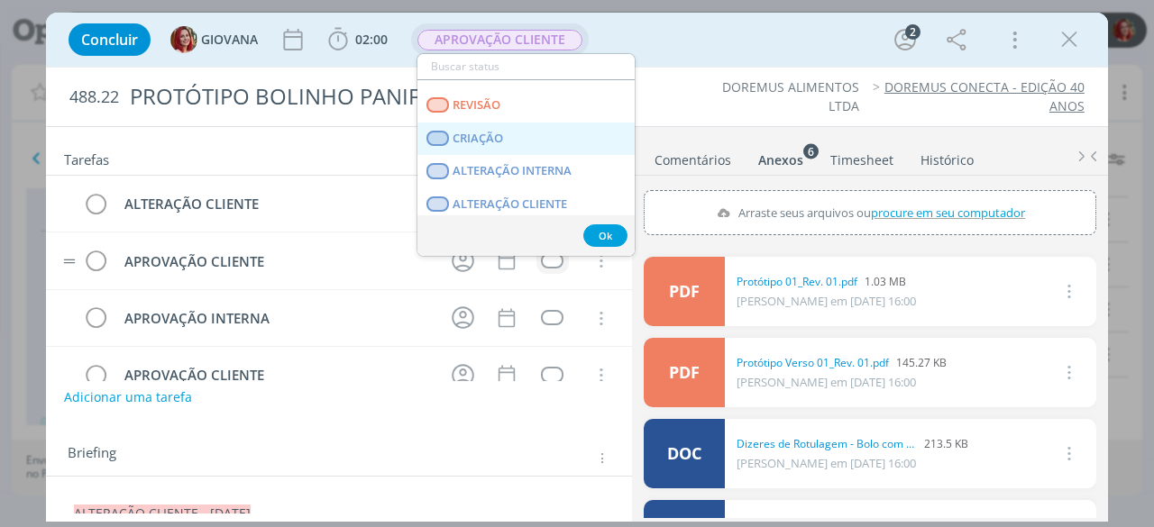
click at [520, 132] on link "CRIAÇÃO" at bounding box center [525, 139] width 217 height 33
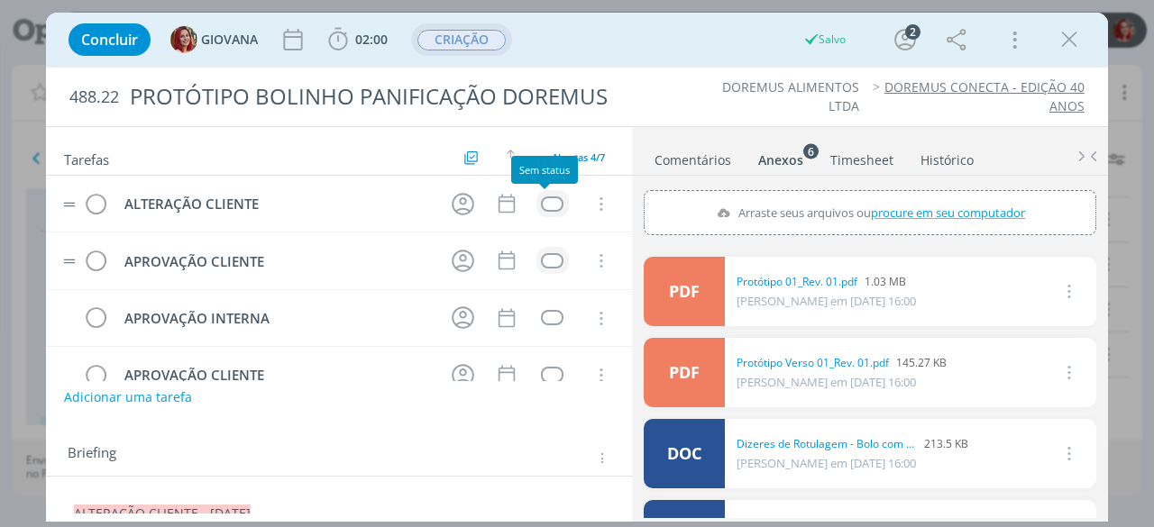
click at [549, 199] on div "dialog" at bounding box center [552, 203] width 23 height 15
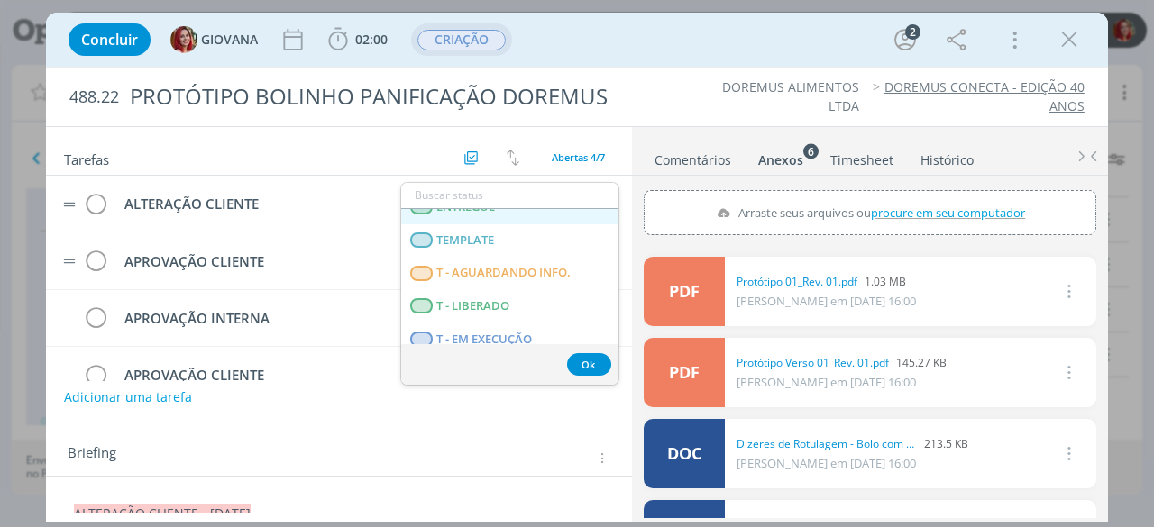
scroll to position [460, 0]
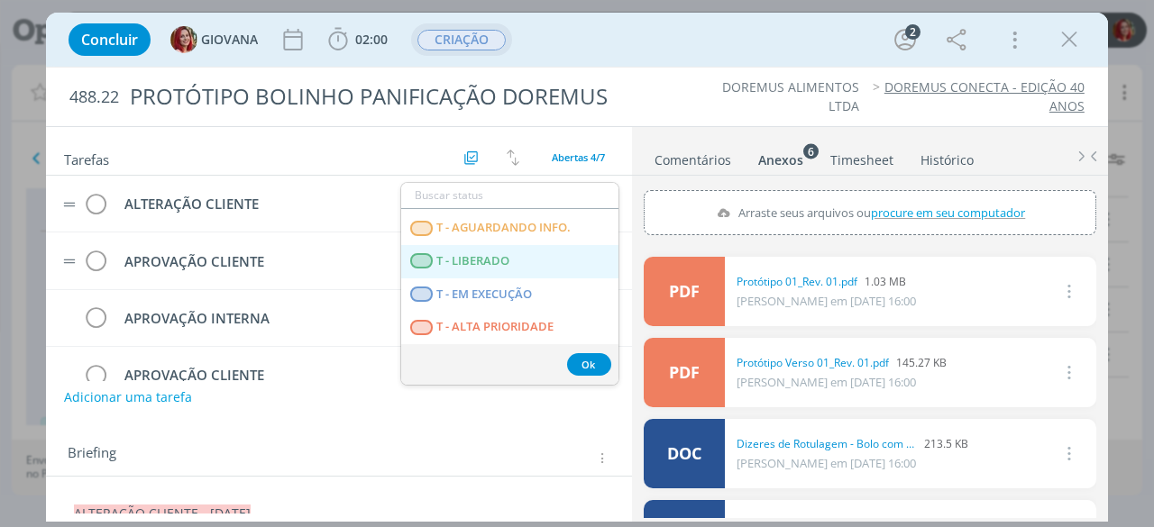
click at [479, 257] on span "T - LIBERADO" at bounding box center [473, 261] width 73 height 14
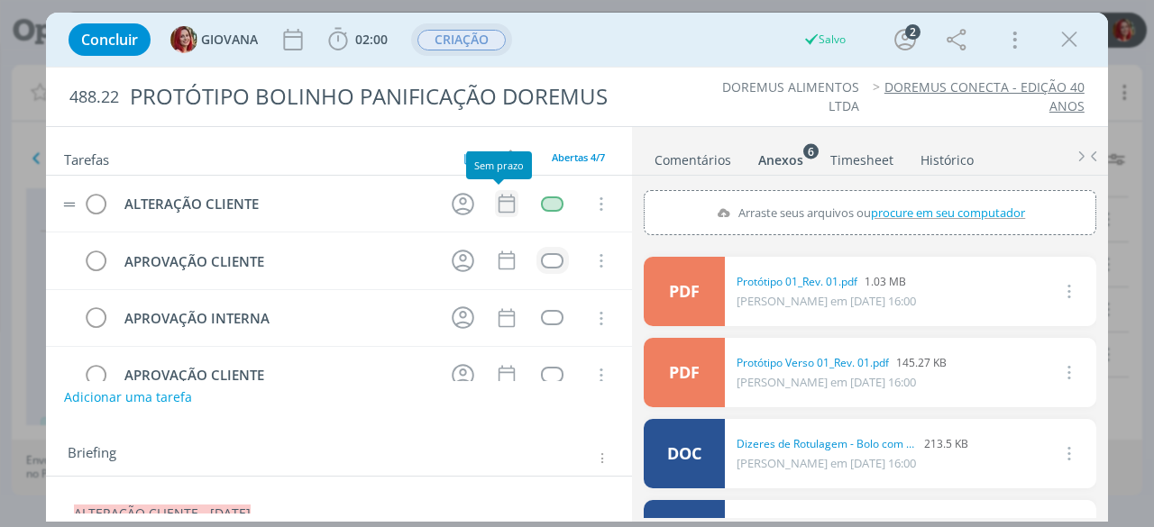
click at [498, 195] on icon "dialog" at bounding box center [506, 204] width 16 height 19
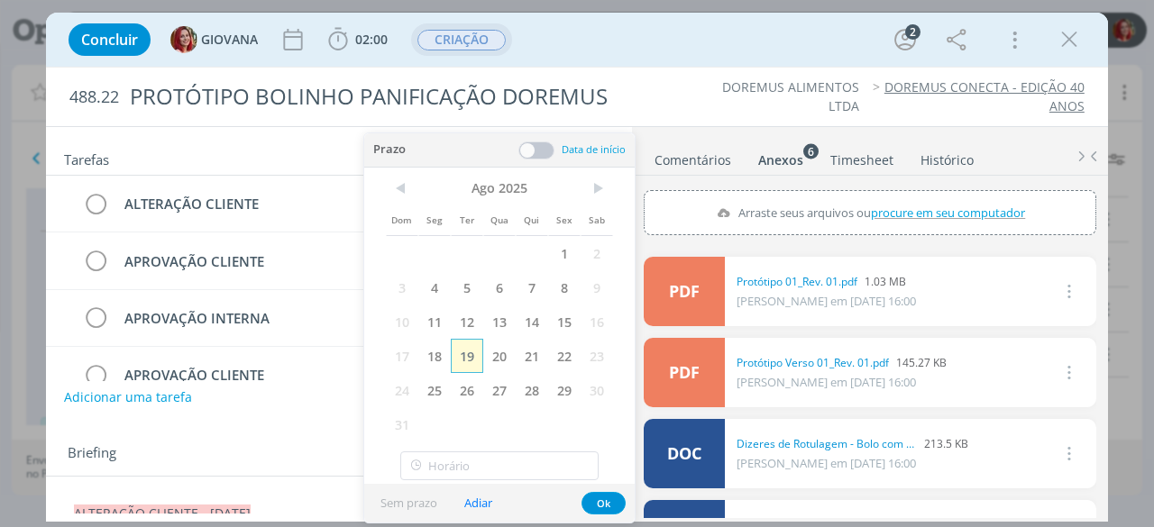
click at [470, 355] on span "19" at bounding box center [467, 356] width 32 height 34
click at [605, 497] on button "Ok" at bounding box center [603, 503] width 44 height 23
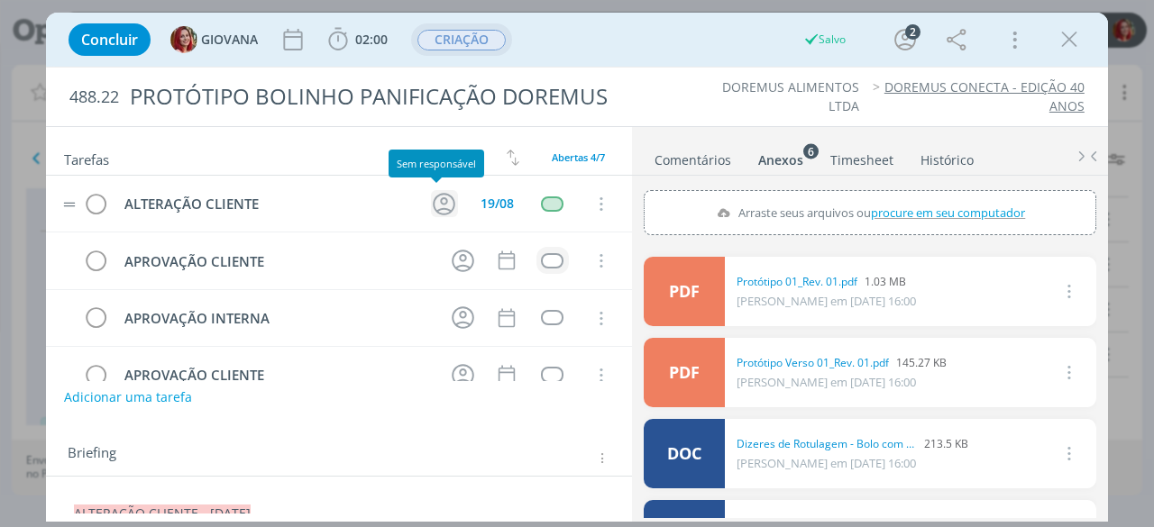
click at [434, 196] on icon "dialog" at bounding box center [445, 204] width 23 height 23
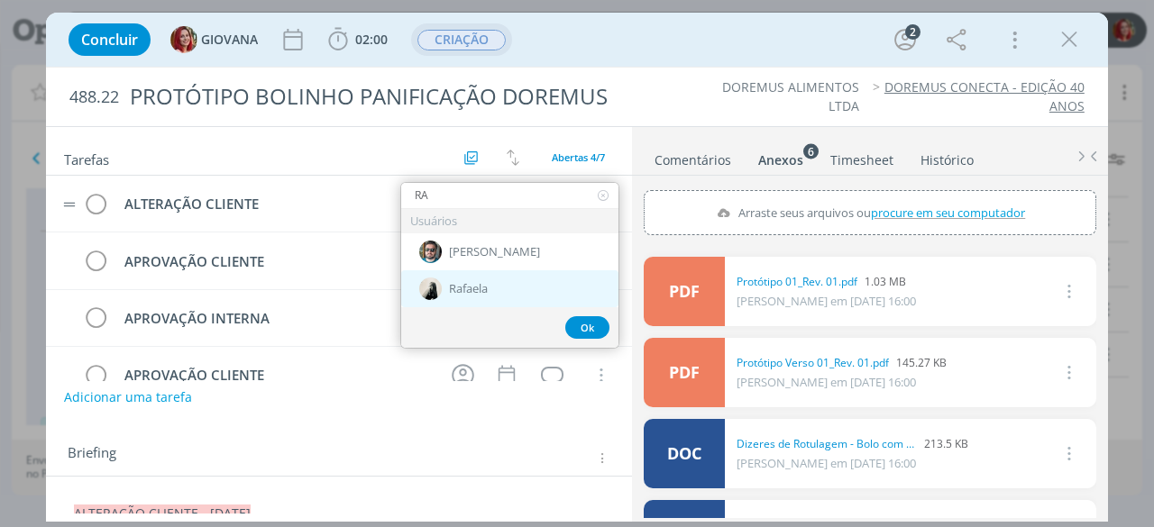
type input "RA"
click at [475, 287] on span "Rafaela" at bounding box center [468, 289] width 39 height 14
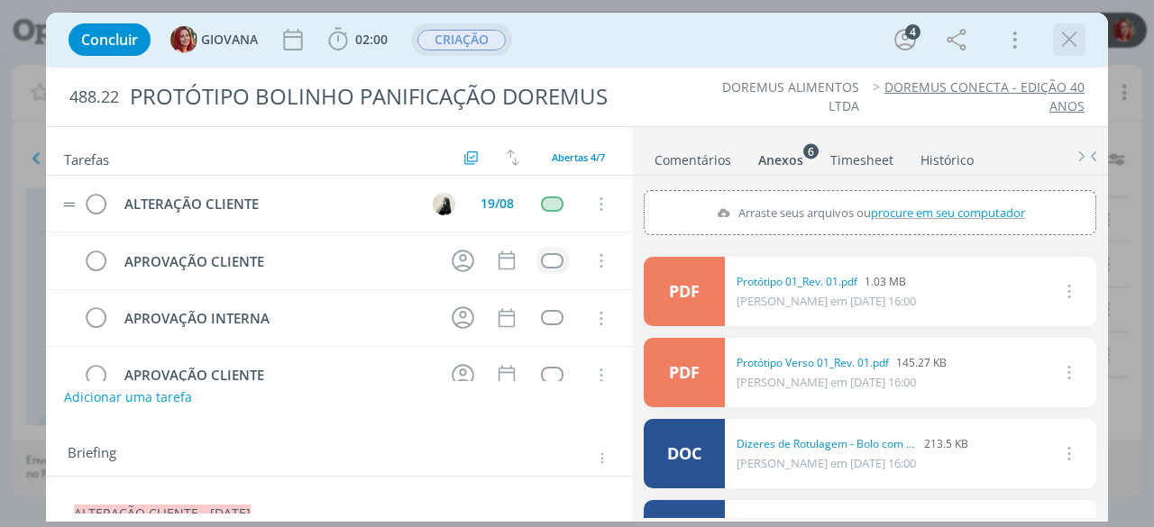
click at [1059, 41] on icon "dialog" at bounding box center [1068, 39] width 27 height 27
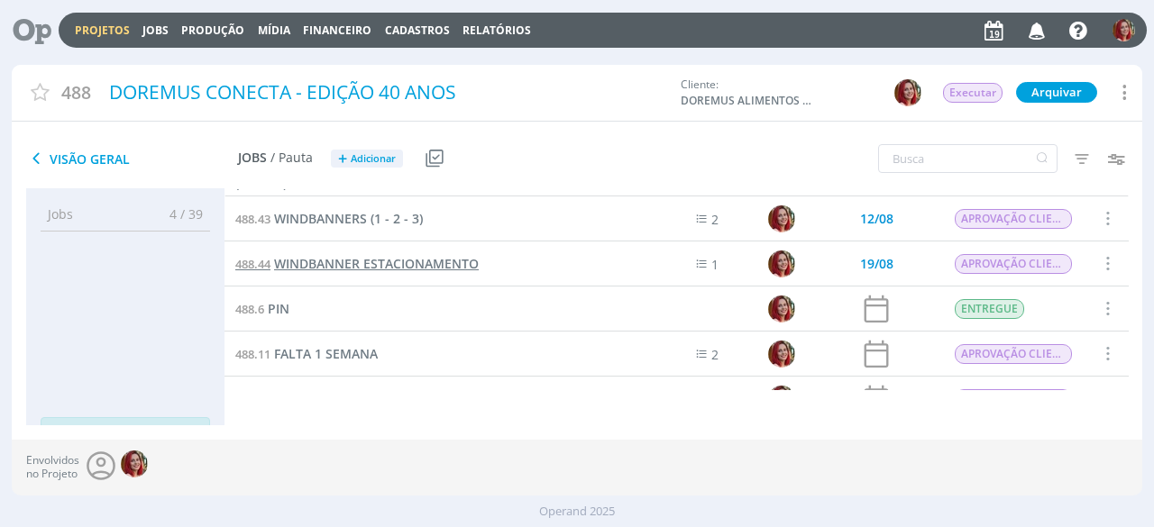
scroll to position [361, 0]
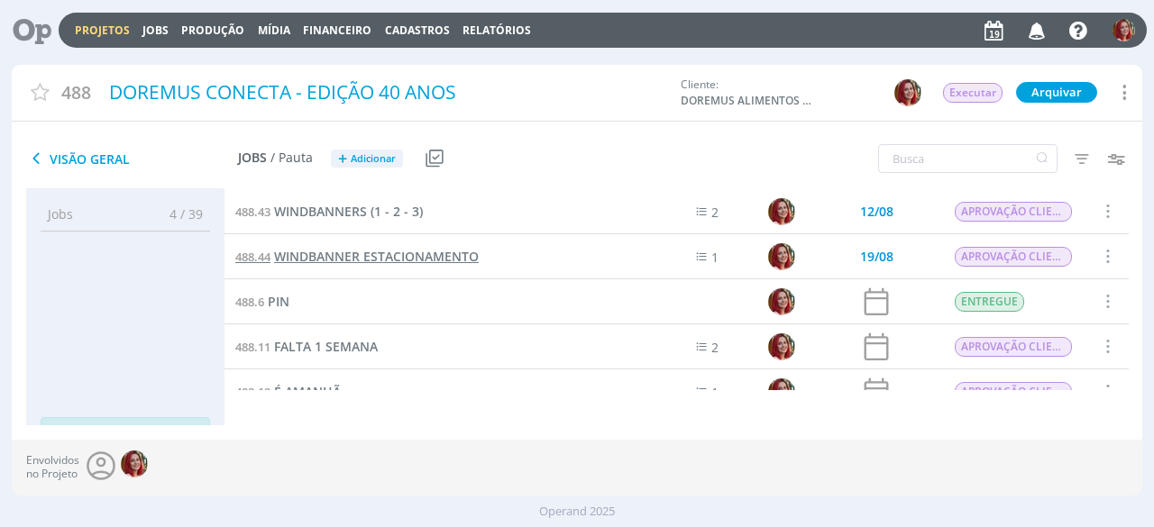
click at [391, 247] on link "488.44 WINDBANNER ESTACIONAMENTO" at bounding box center [356, 257] width 243 height 20
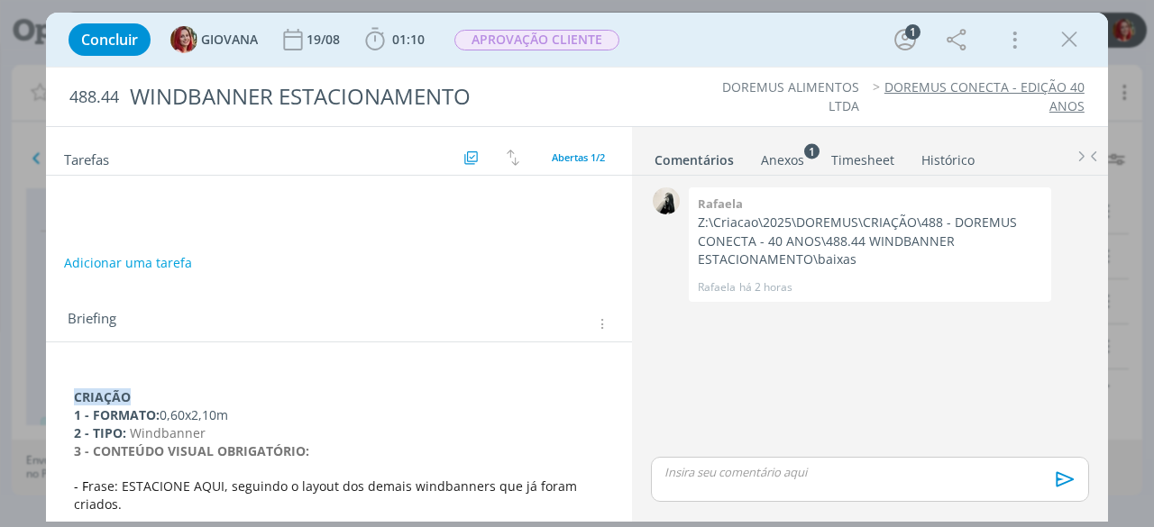
click at [790, 151] on div "Anexos 1" at bounding box center [782, 160] width 43 height 18
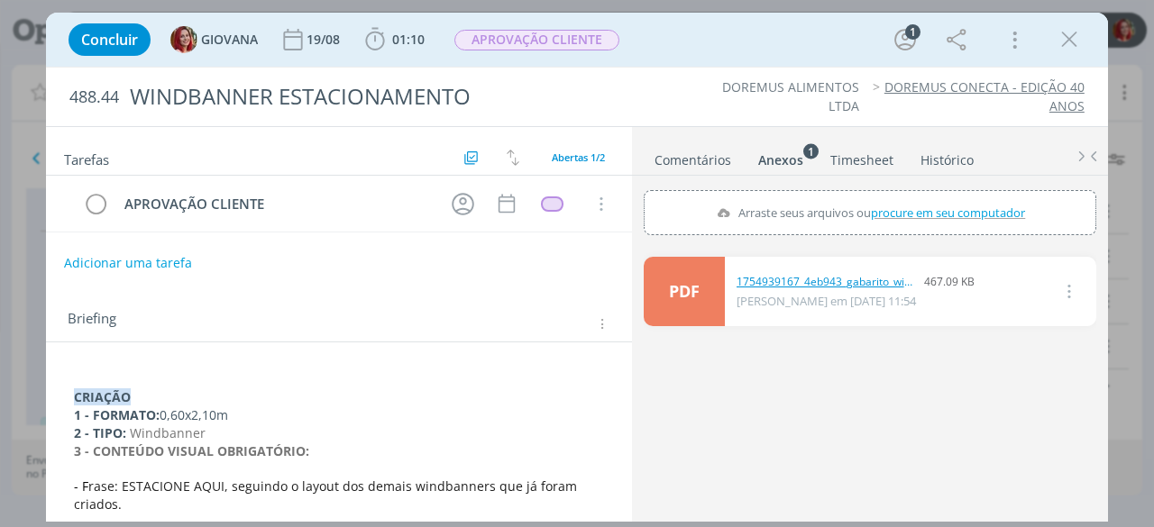
click at [879, 282] on link "1754939167_4eb943_gabarito_wind_banner_m_faca.pdf" at bounding box center [826, 282] width 180 height 16
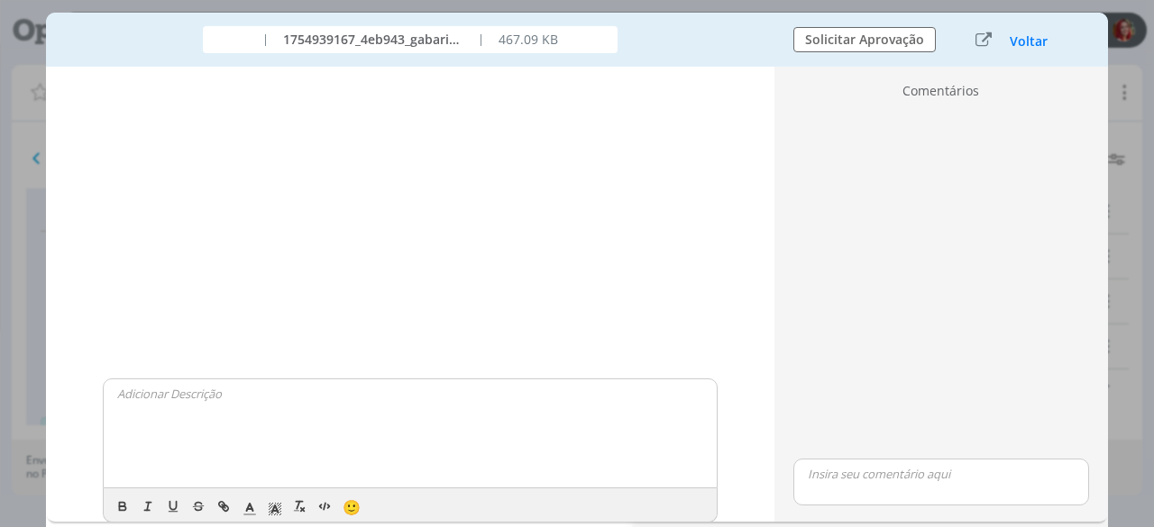
click at [1030, 35] on button "Voltar" at bounding box center [1029, 41] width 40 height 14
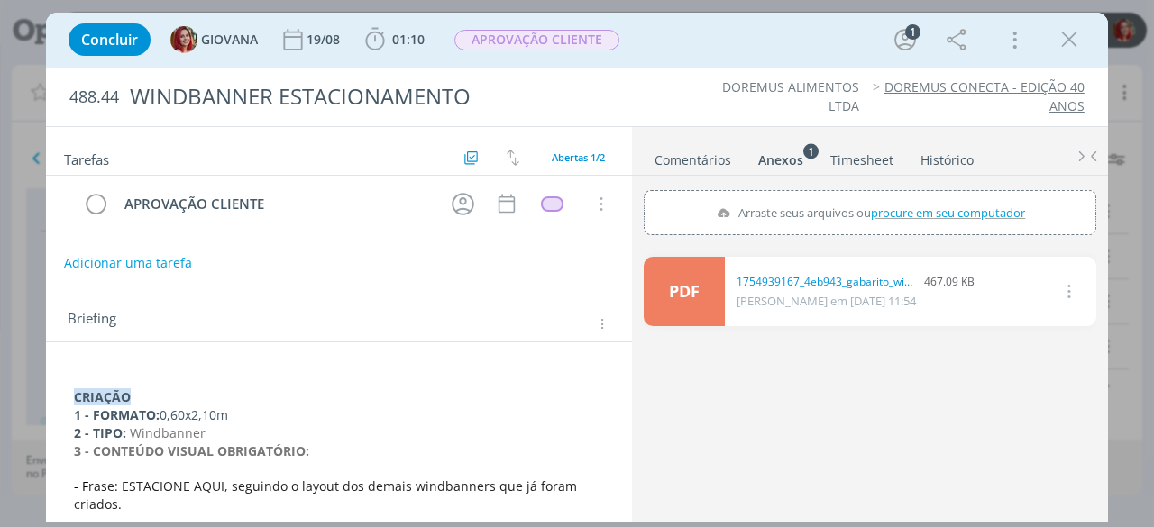
click at [1063, 35] on icon "dialog" at bounding box center [1068, 39] width 27 height 27
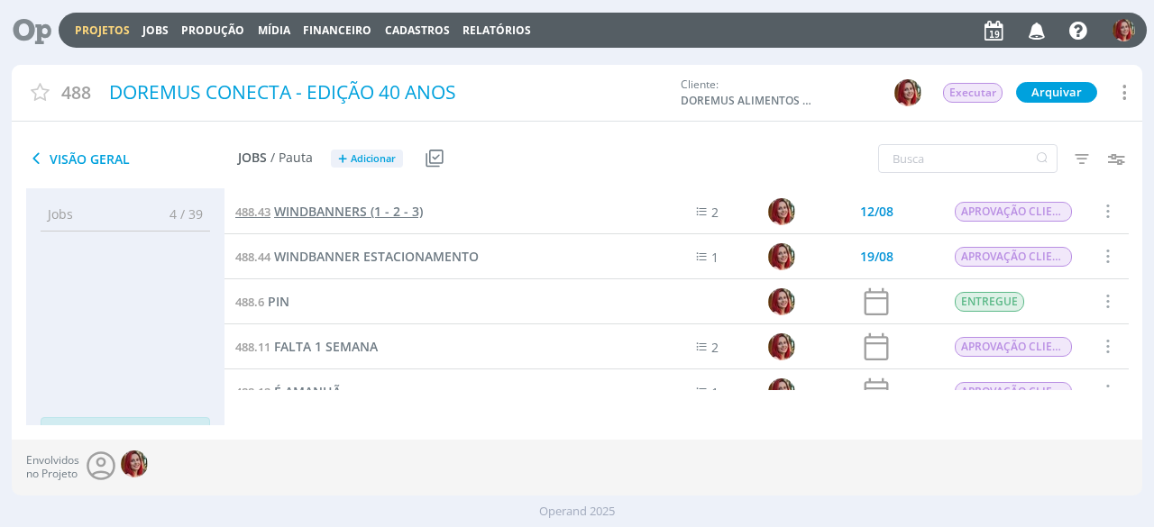
click at [330, 205] on span "WINDBANNERS (1 - 2 - 3)" at bounding box center [348, 211] width 149 height 17
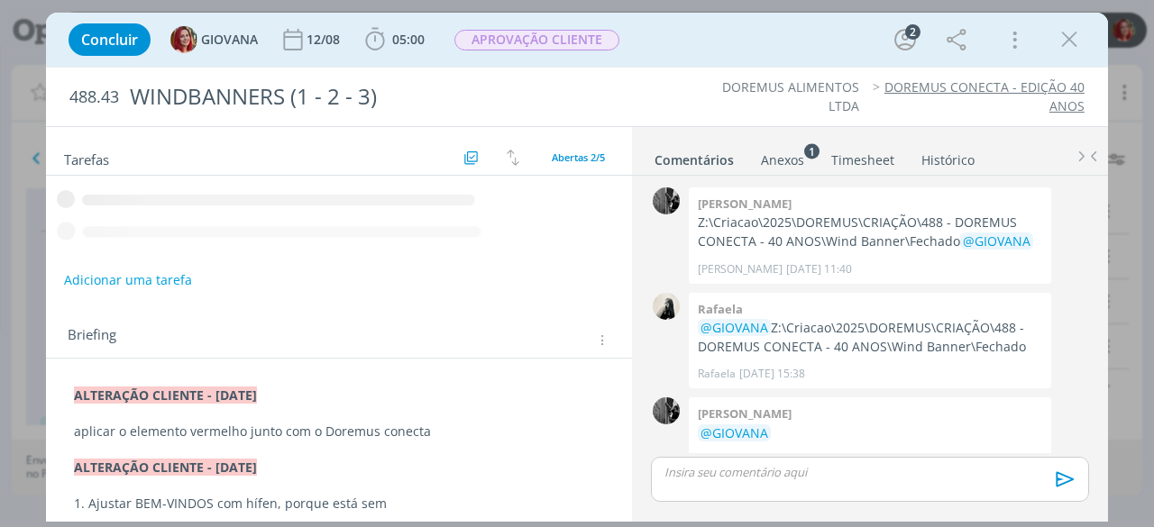
scroll to position [24, 0]
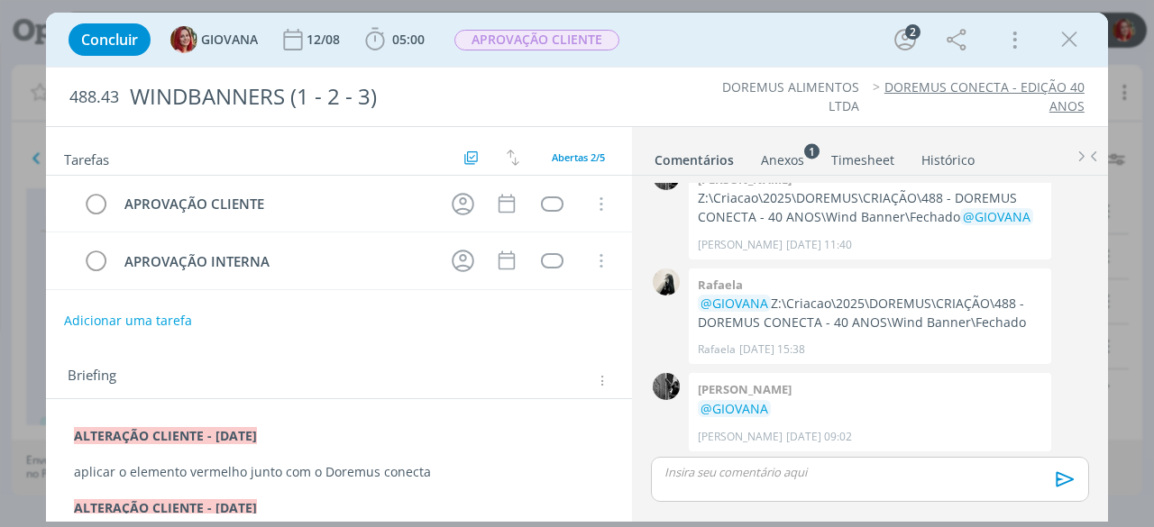
click at [769, 167] on div "Anexos 1" at bounding box center [782, 160] width 43 height 18
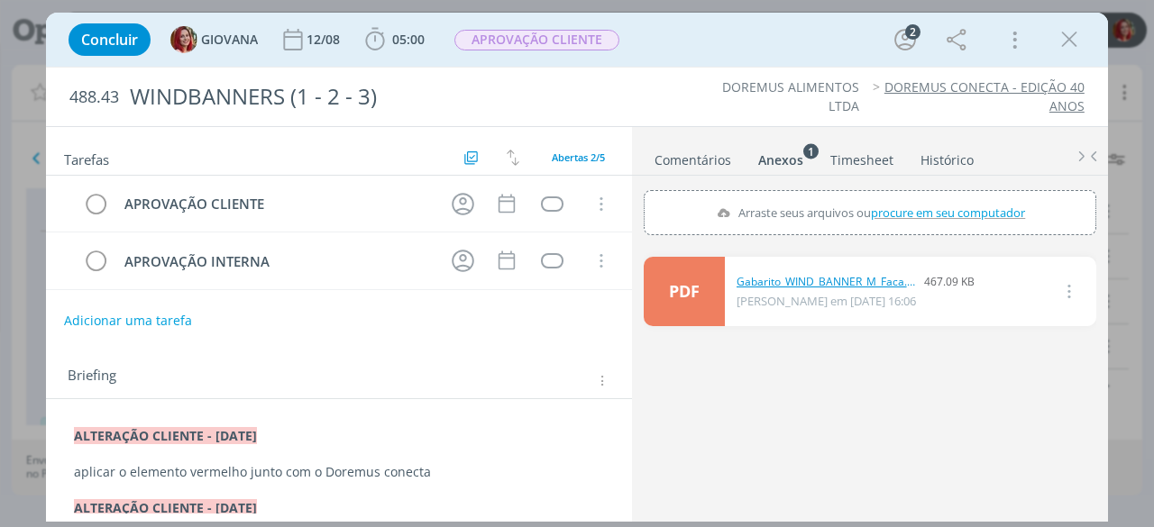
click at [817, 278] on link "Gabarito_WIND_BANNER_M_Faca.pdf" at bounding box center [826, 282] width 180 height 16
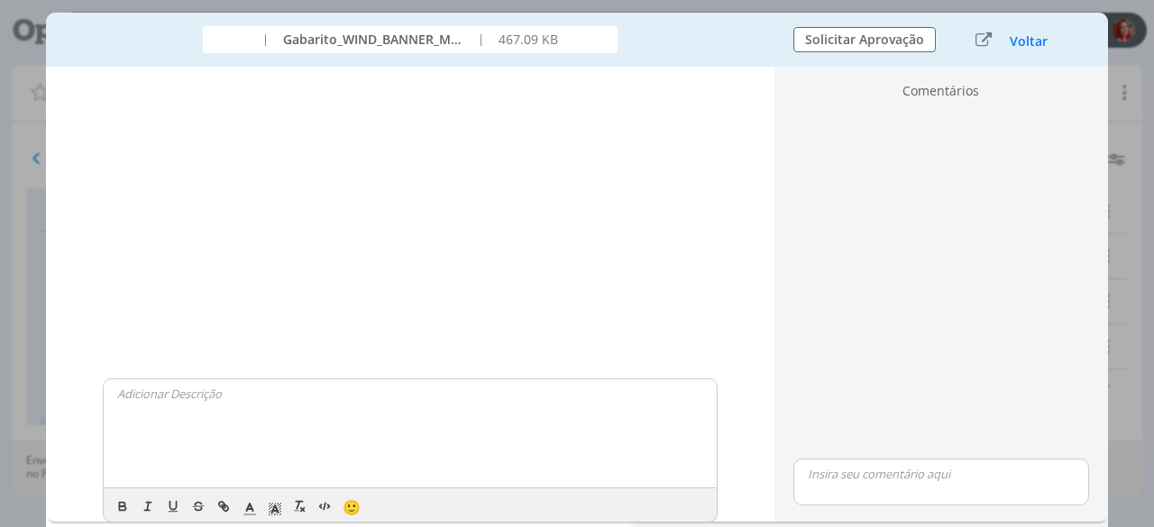
click at [1045, 28] on div "Voltar" at bounding box center [1013, 40] width 113 height 24
click at [1035, 39] on button "Voltar" at bounding box center [1029, 41] width 40 height 14
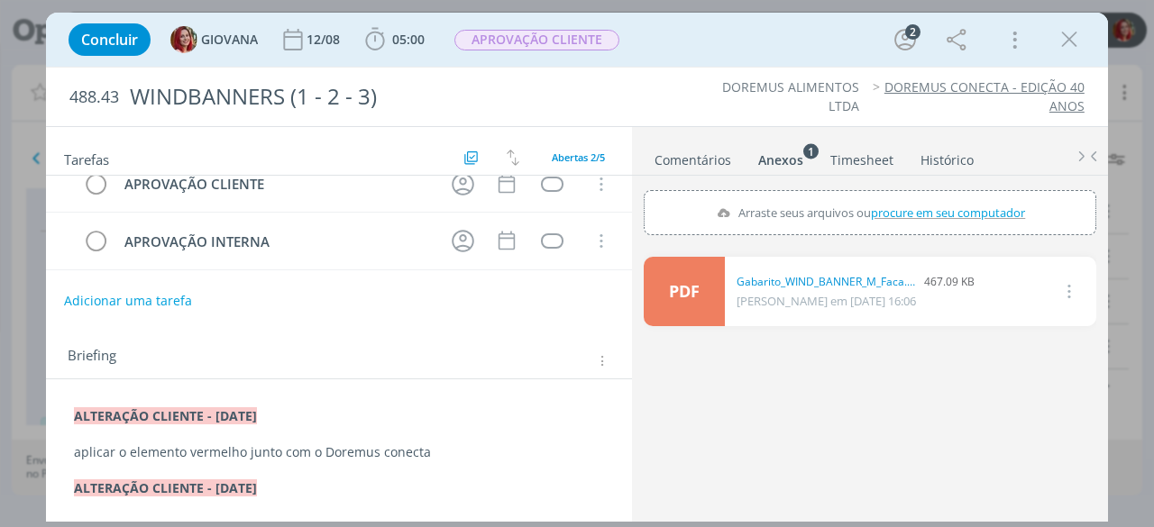
scroll to position [0, 0]
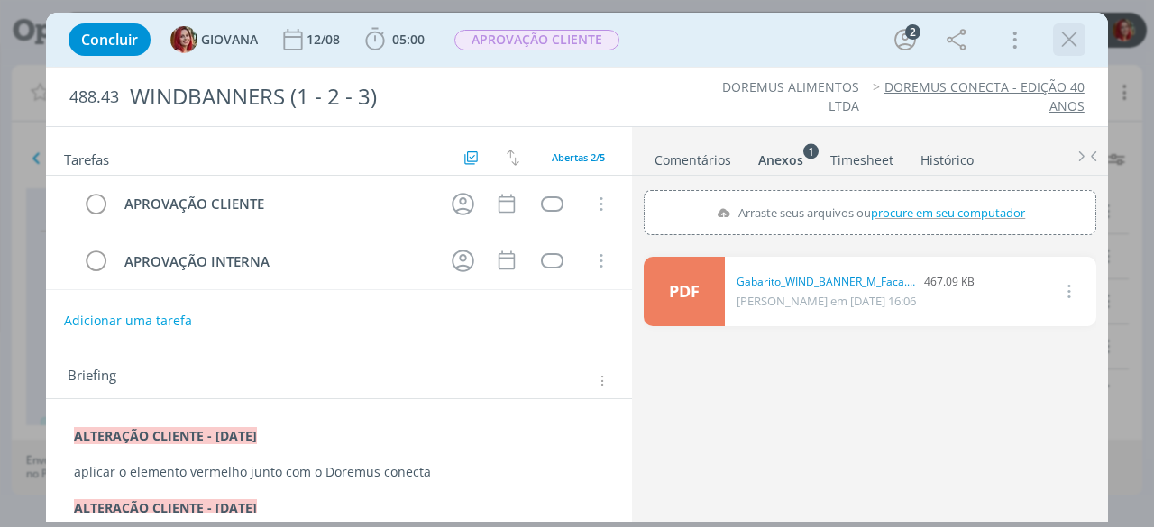
click at [1071, 43] on icon "dialog" at bounding box center [1068, 39] width 27 height 27
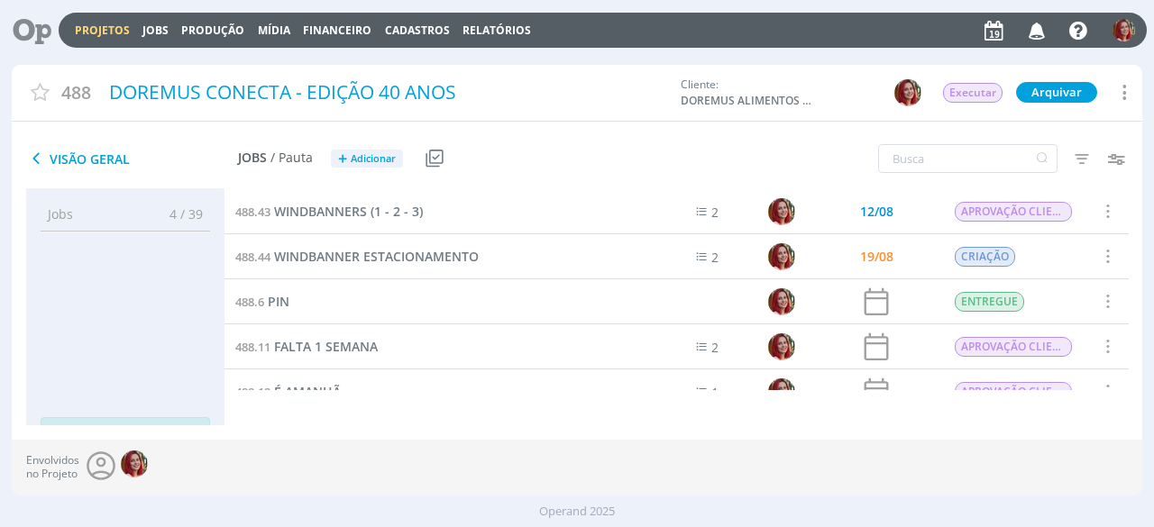
click at [41, 32] on icon at bounding box center [25, 30] width 37 height 35
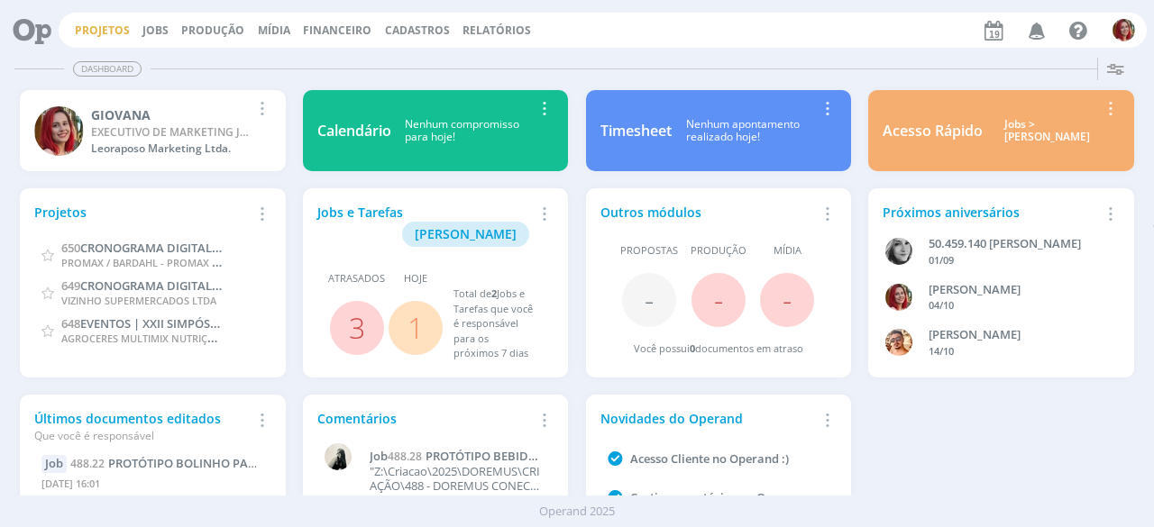
drag, startPoint x: 113, startPoint y: 39, endPoint x: 108, endPoint y: 23, distance: 16.0
click at [110, 38] on div "Projetos Jobs Produção [GEOGRAPHIC_DATA] Financeiro Cadastros Relatórios Notifi…" at bounding box center [603, 30] width 1088 height 35
click at [105, 35] on link "Projetos" at bounding box center [102, 30] width 55 height 15
click at [98, 32] on link "Projetos" at bounding box center [102, 30] width 55 height 15
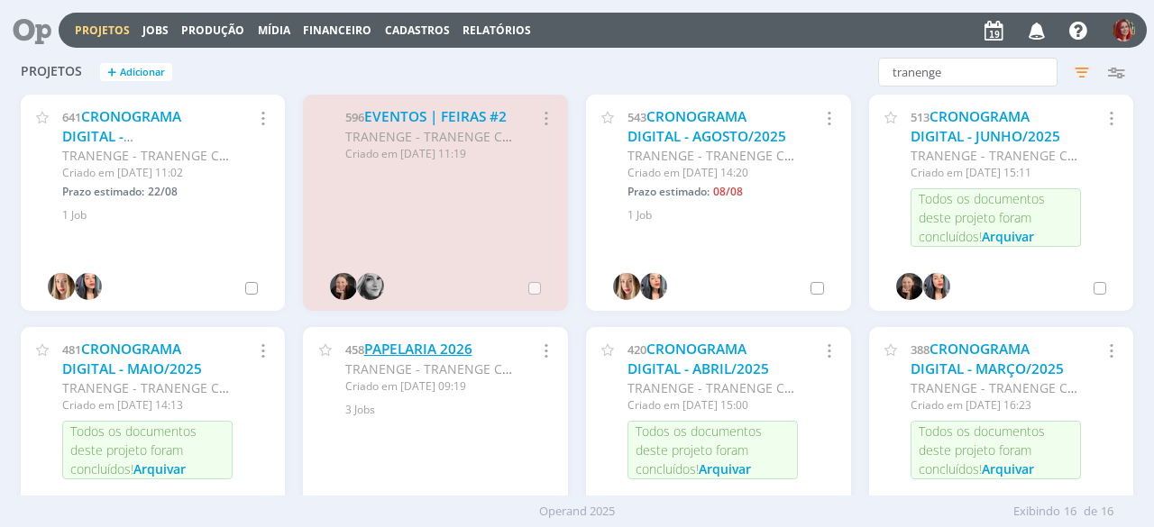
click at [414, 350] on link "PAPELARIA 2026" at bounding box center [418, 349] width 108 height 19
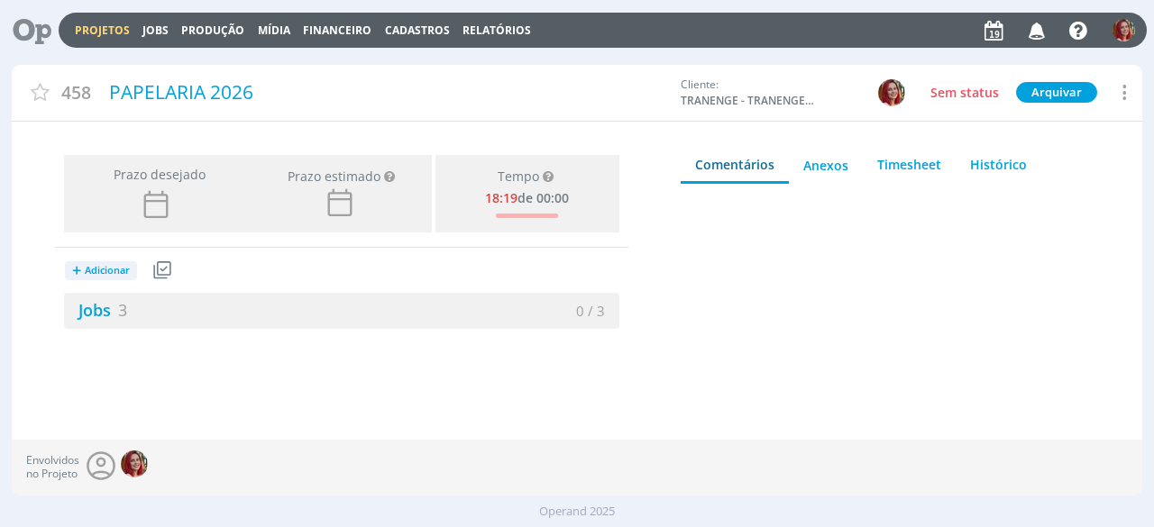
drag, startPoint x: 118, startPoint y: 309, endPoint x: 717, endPoint y: 252, distance: 602.0
click at [117, 308] on link "Jobs 3" at bounding box center [95, 310] width 63 height 22
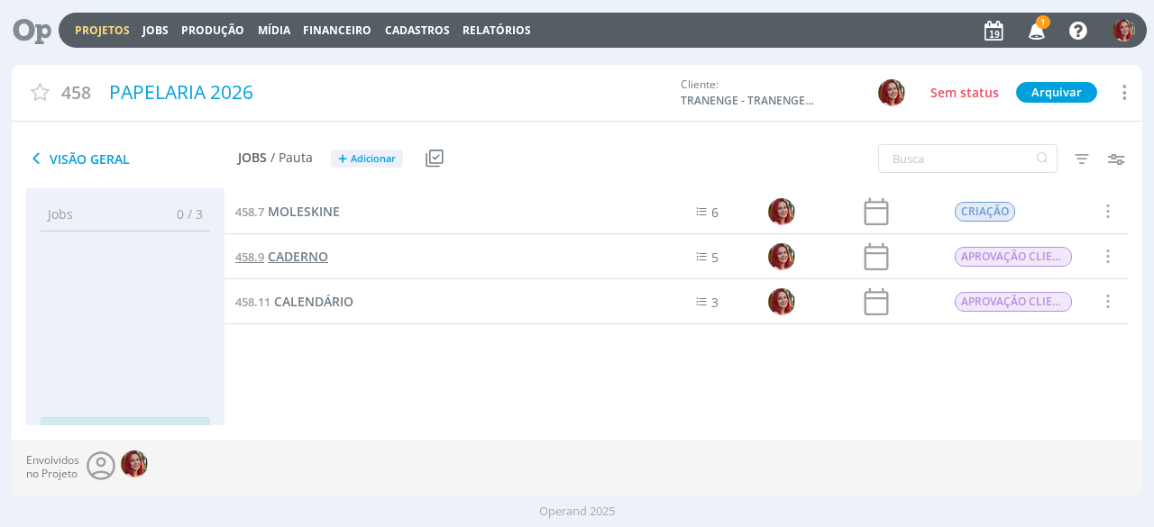
click at [287, 261] on span "CADERNO" at bounding box center [298, 256] width 60 height 17
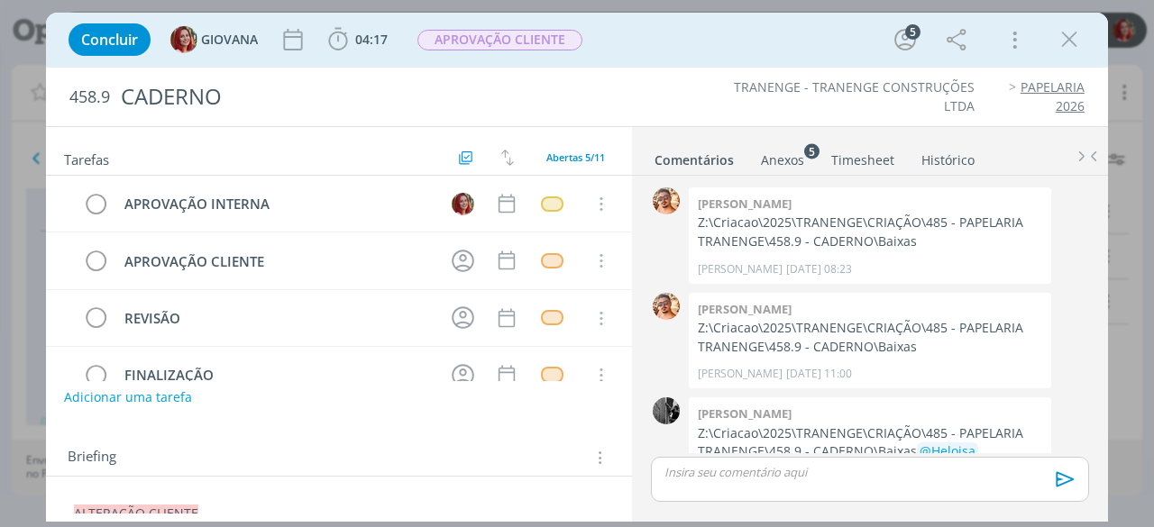
scroll to position [43, 0]
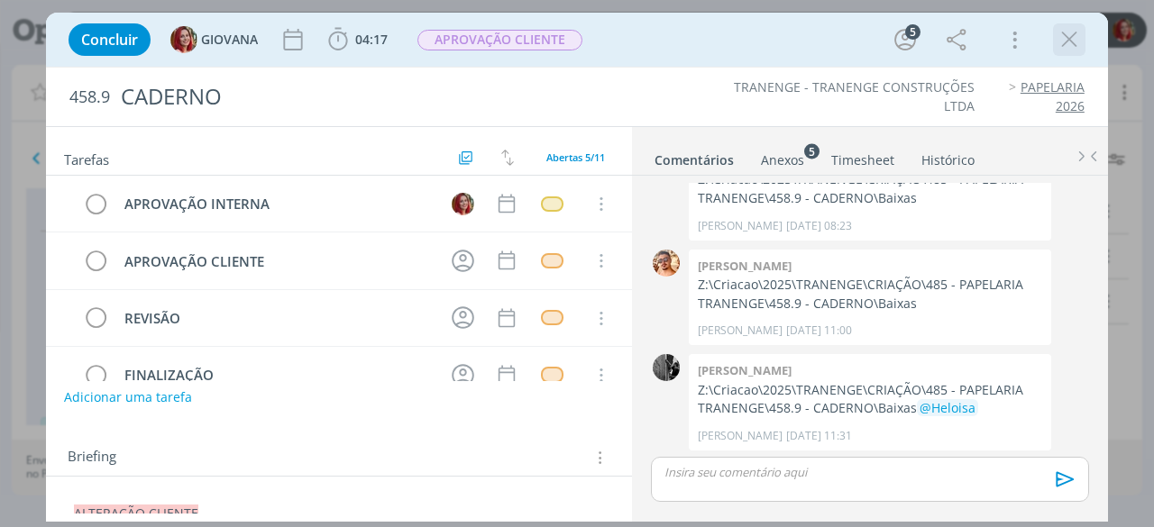
click at [1072, 35] on icon "dialog" at bounding box center [1068, 39] width 27 height 27
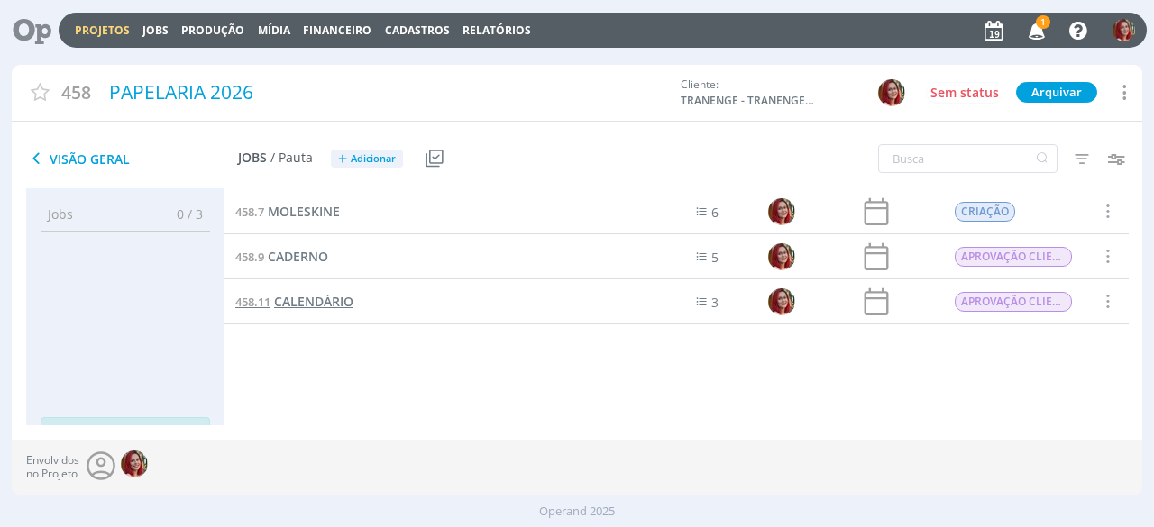
click at [305, 302] on span "CALENDÁRIO" at bounding box center [313, 301] width 79 height 17
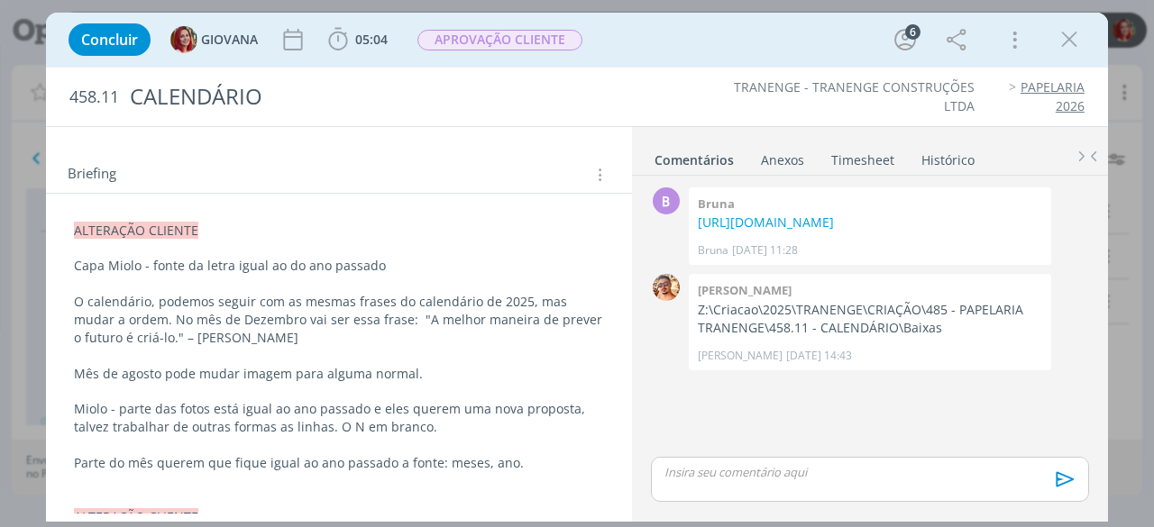
scroll to position [361, 0]
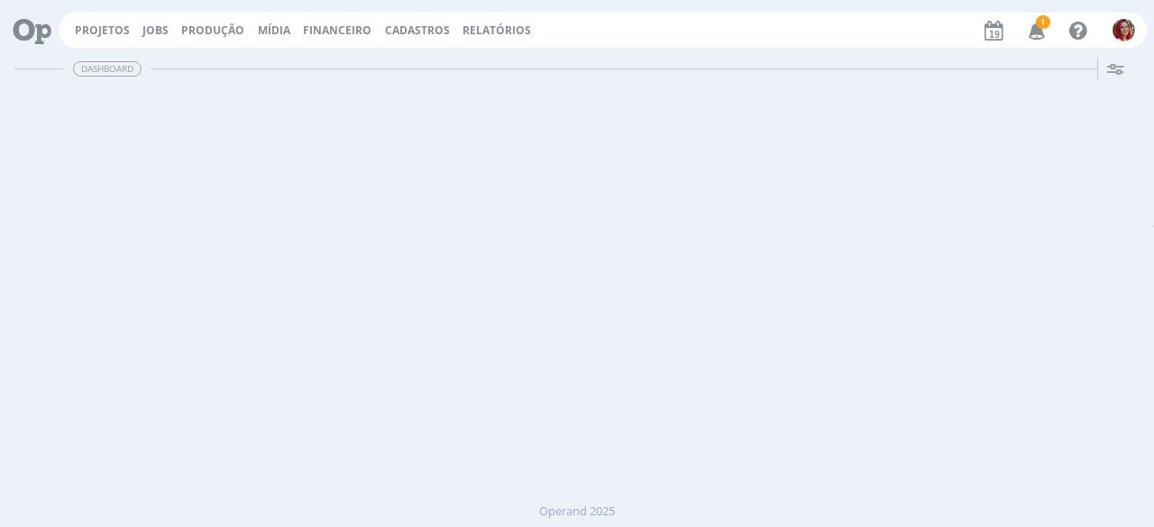
click at [1038, 38] on icon "button" at bounding box center [1037, 29] width 32 height 31
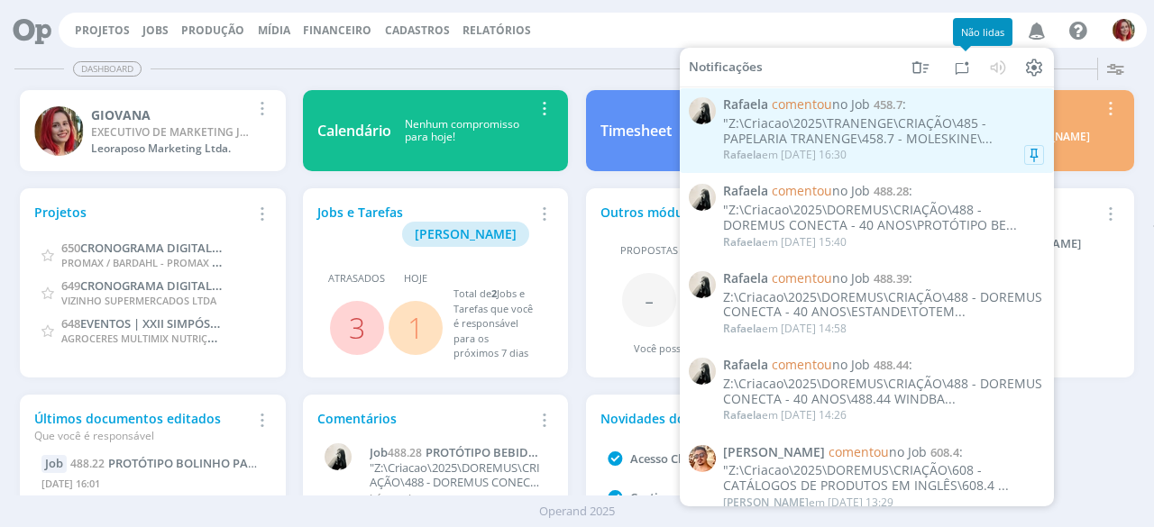
click at [852, 145] on div ""Z:\Criacao\2025\TRANENGE\CRIAÇÃO\485 - PAPELARIA TRANENGE\458.7 - MOLESKINE\..." at bounding box center [883, 131] width 321 height 31
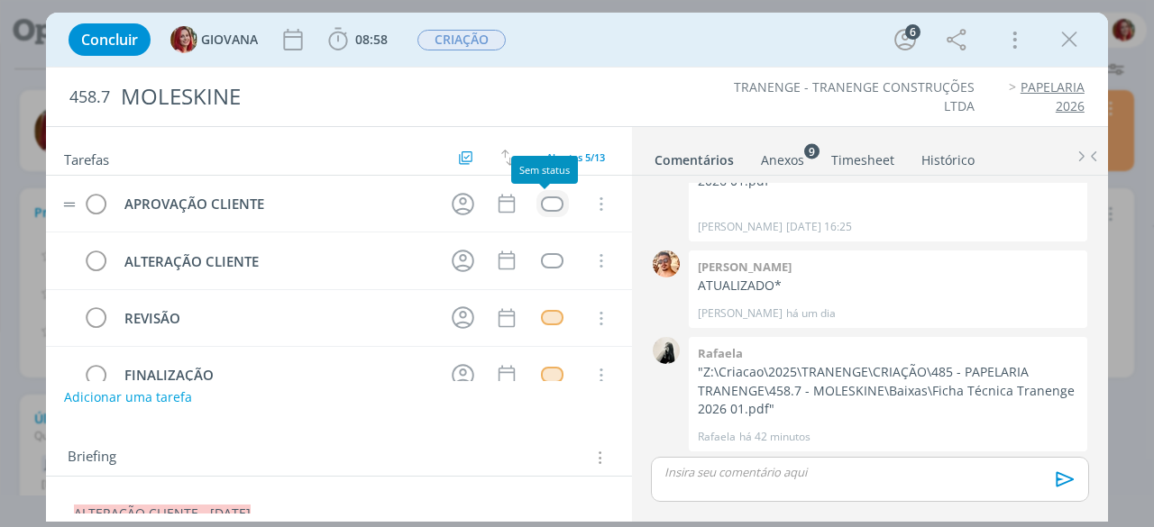
click at [551, 199] on div "dialog" at bounding box center [552, 203] width 23 height 15
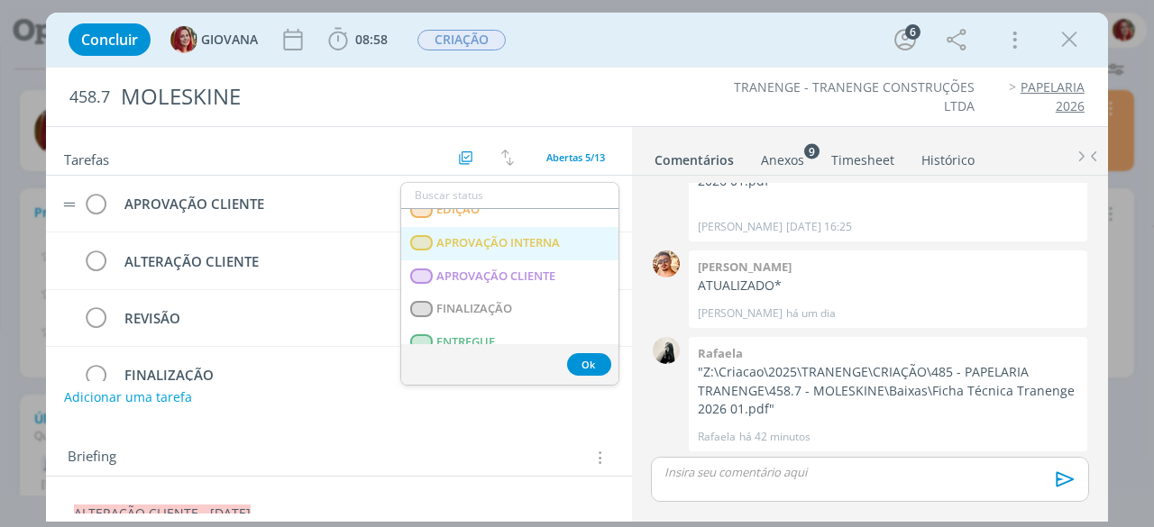
scroll to position [270, 0]
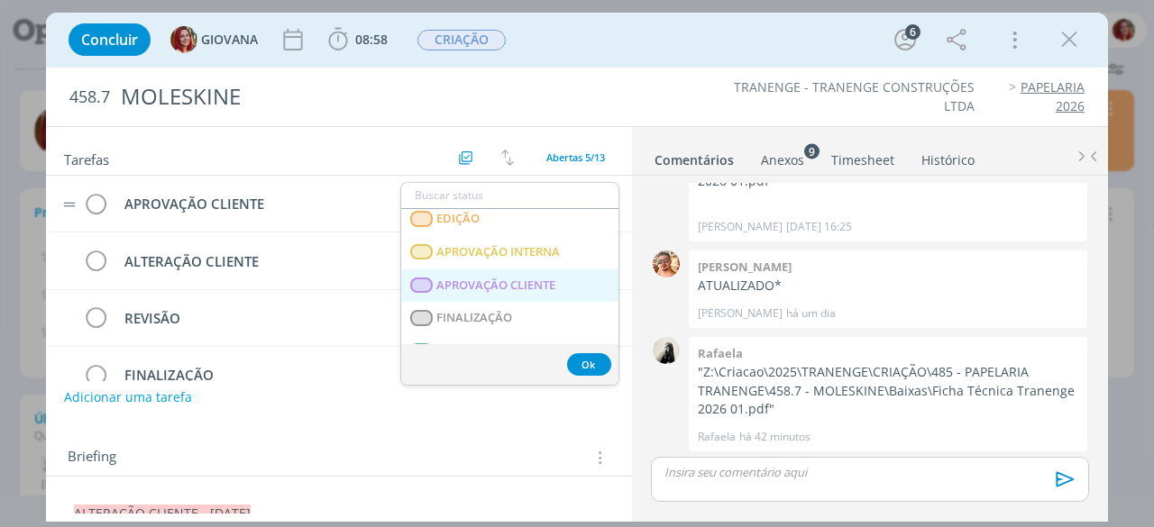
click at [528, 278] on span "APROVAÇÃO CLIENTE" at bounding box center [496, 285] width 119 height 14
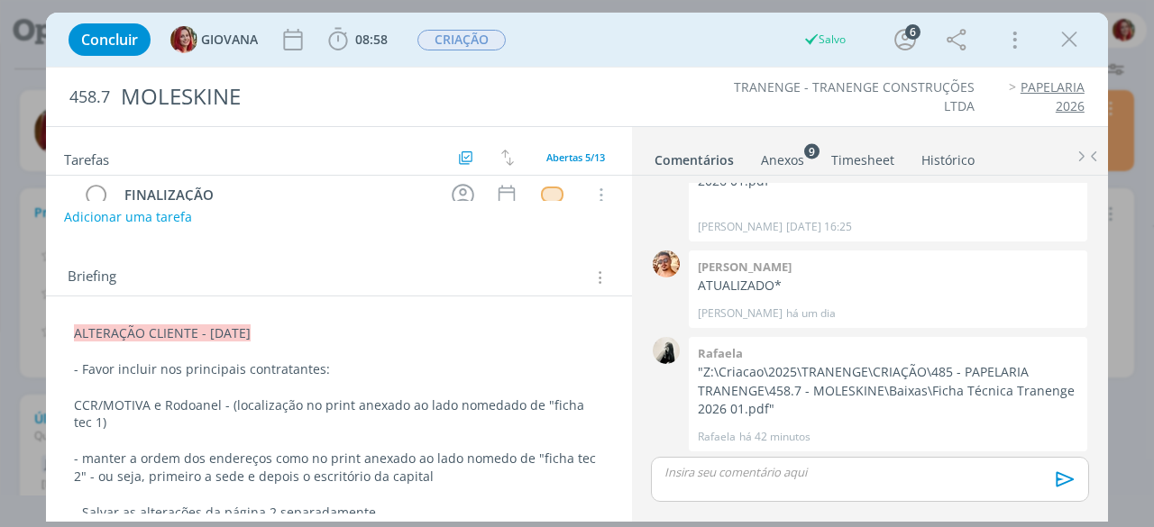
scroll to position [0, 0]
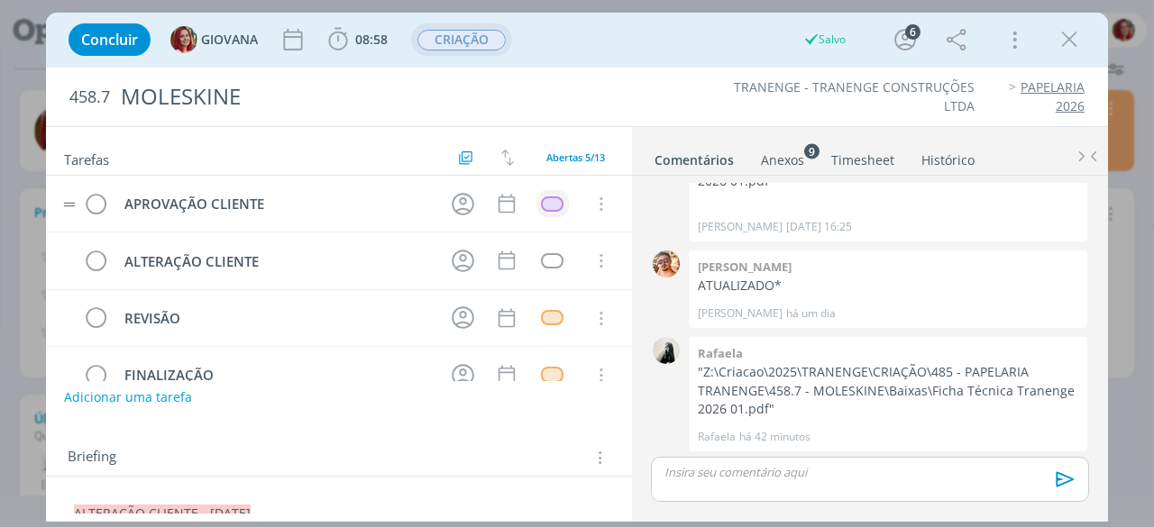
click at [474, 32] on span "CRIAÇÃO" at bounding box center [461, 40] width 88 height 21
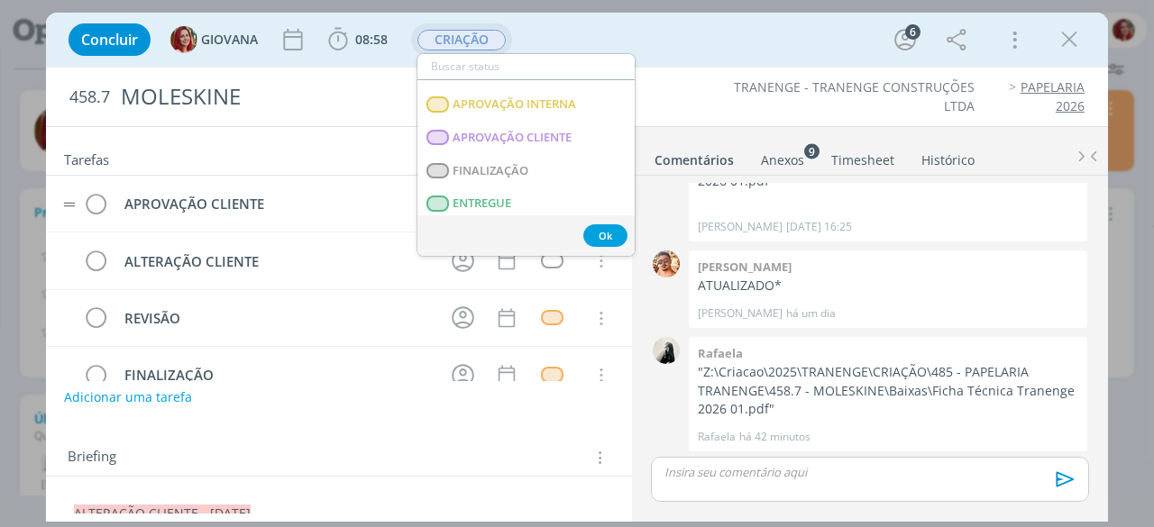
scroll to position [270, 0]
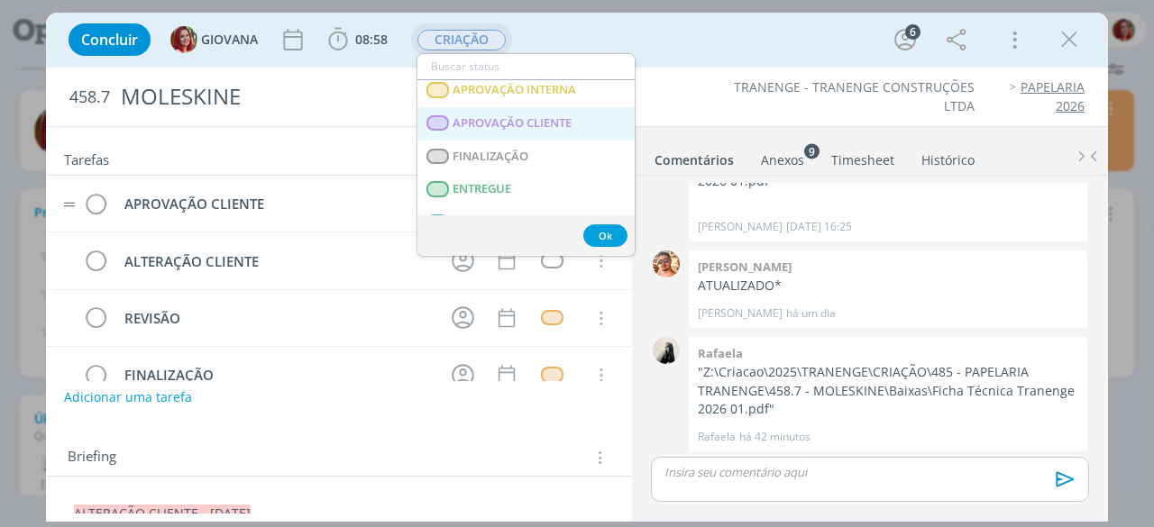
click at [533, 112] on CLIENTE "APROVAÇÃO CLIENTE" at bounding box center [525, 123] width 217 height 33
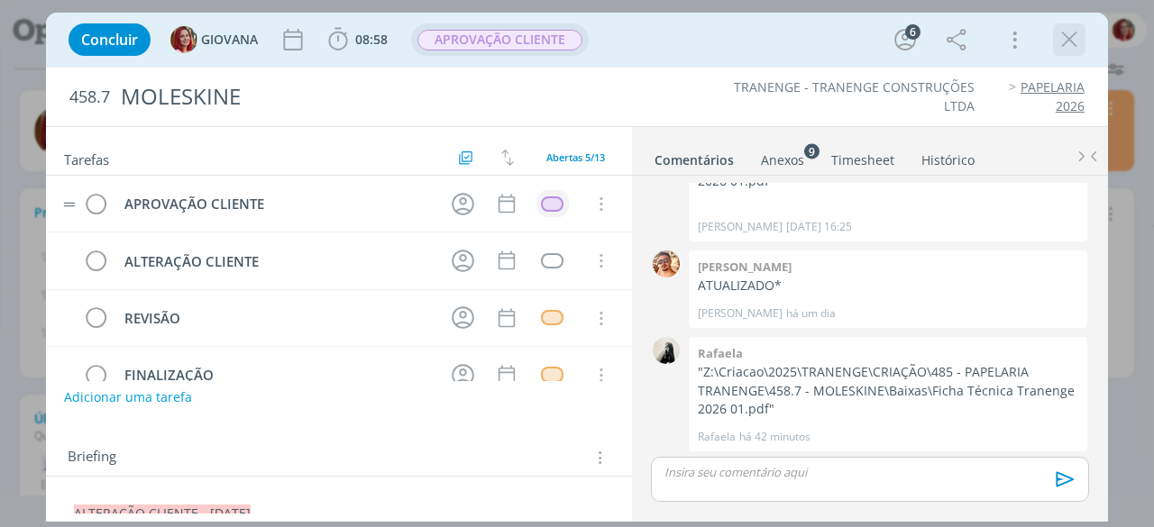
click at [1076, 46] on icon "dialog" at bounding box center [1068, 39] width 27 height 27
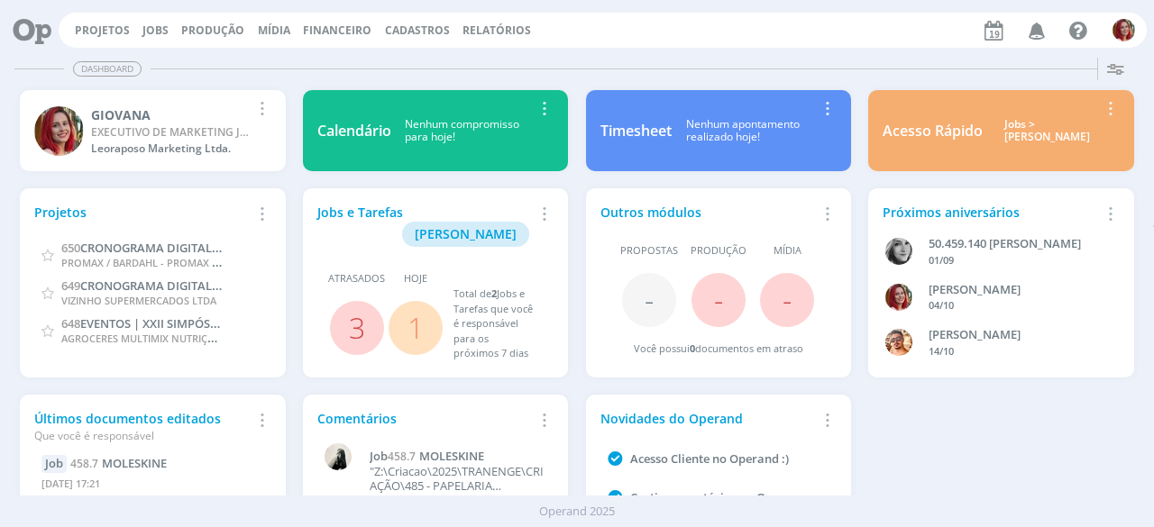
click at [414, 311] on link "1" at bounding box center [415, 327] width 16 height 39
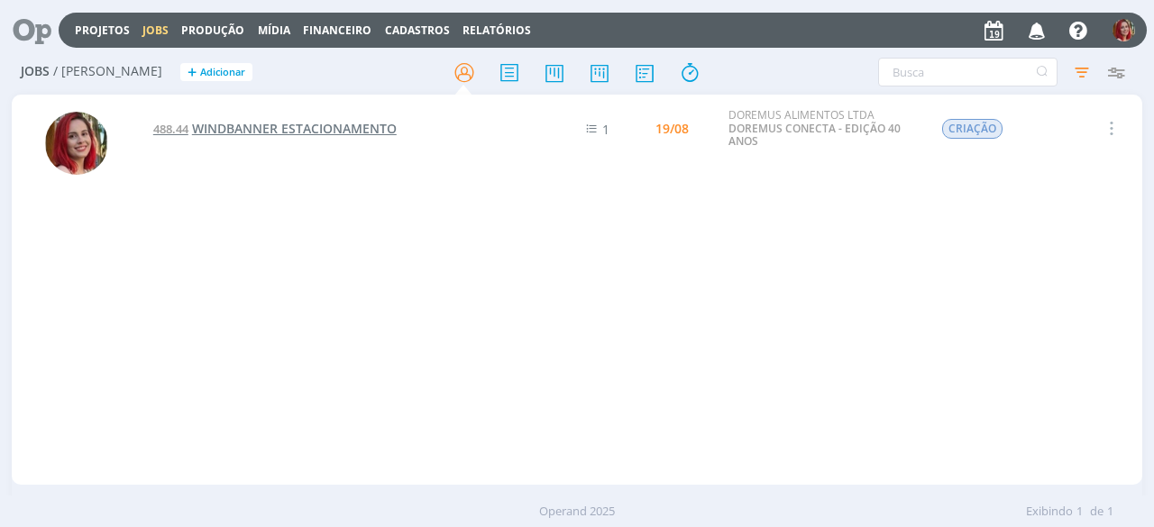
click at [301, 131] on span "WINDBANNER ESTACIONAMENTO" at bounding box center [294, 128] width 205 height 17
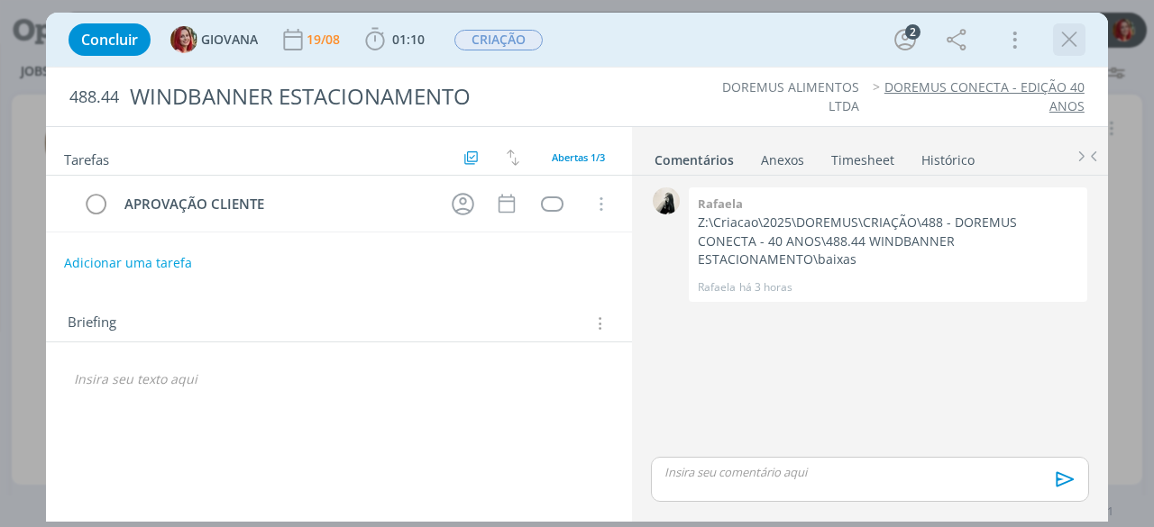
click at [1071, 36] on icon "dialog" at bounding box center [1068, 39] width 27 height 27
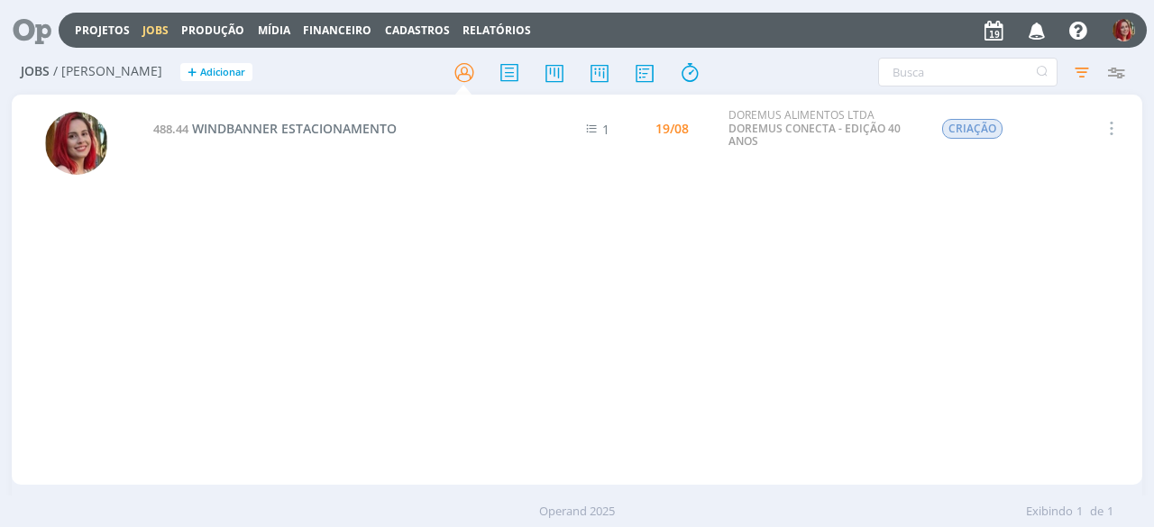
click at [28, 40] on icon at bounding box center [25, 30] width 37 height 35
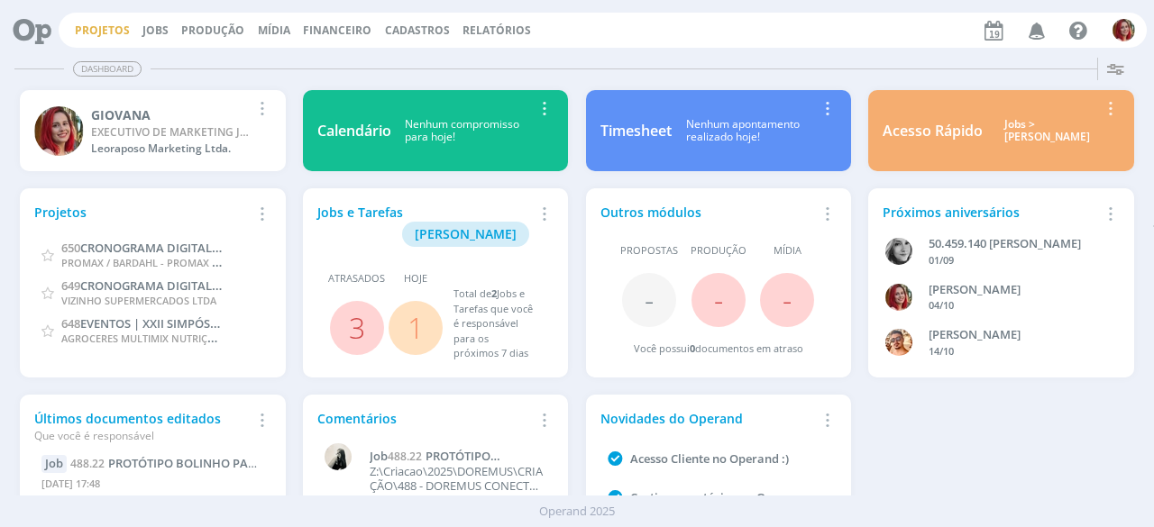
click at [100, 23] on link "Projetos" at bounding box center [102, 30] width 55 height 15
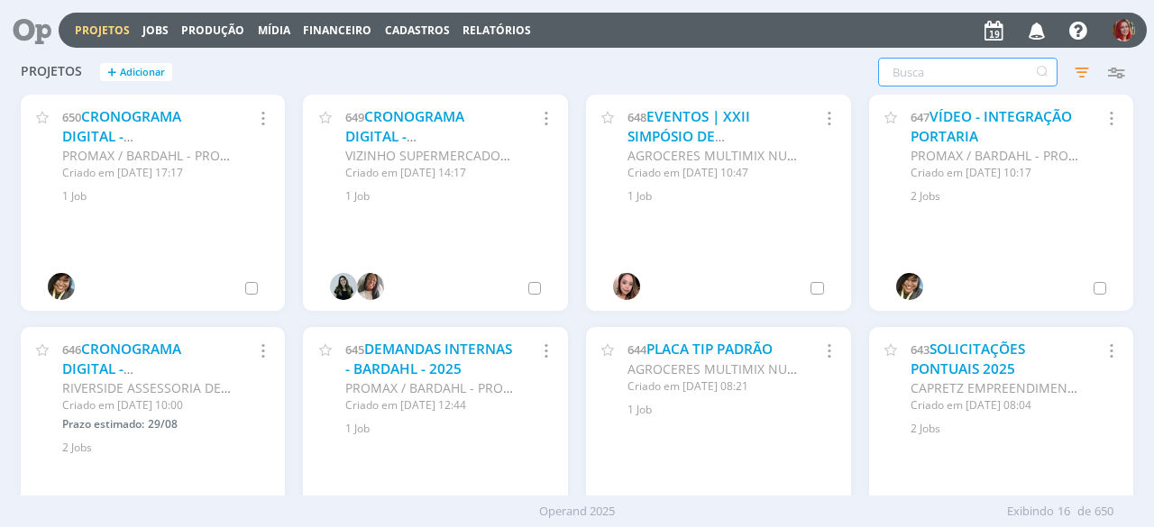
click at [978, 66] on input "text" at bounding box center [967, 72] width 179 height 29
click at [160, 31] on link "Jobs" at bounding box center [155, 30] width 26 height 15
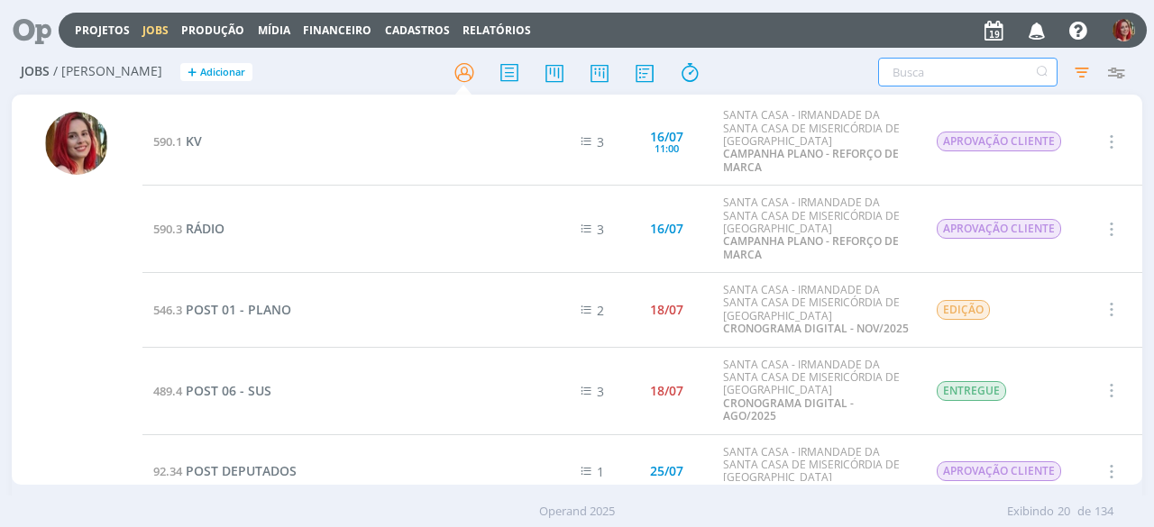
click at [917, 78] on input "text" at bounding box center [967, 72] width 179 height 29
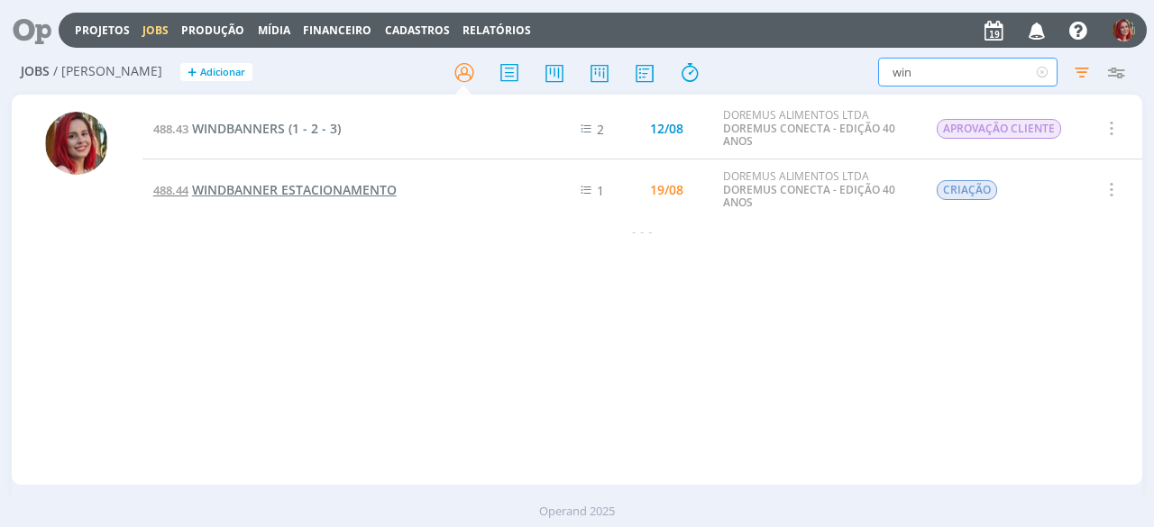
type input "win"
click at [283, 191] on span "WINDBANNER ESTACIONAMENTO" at bounding box center [294, 189] width 205 height 17
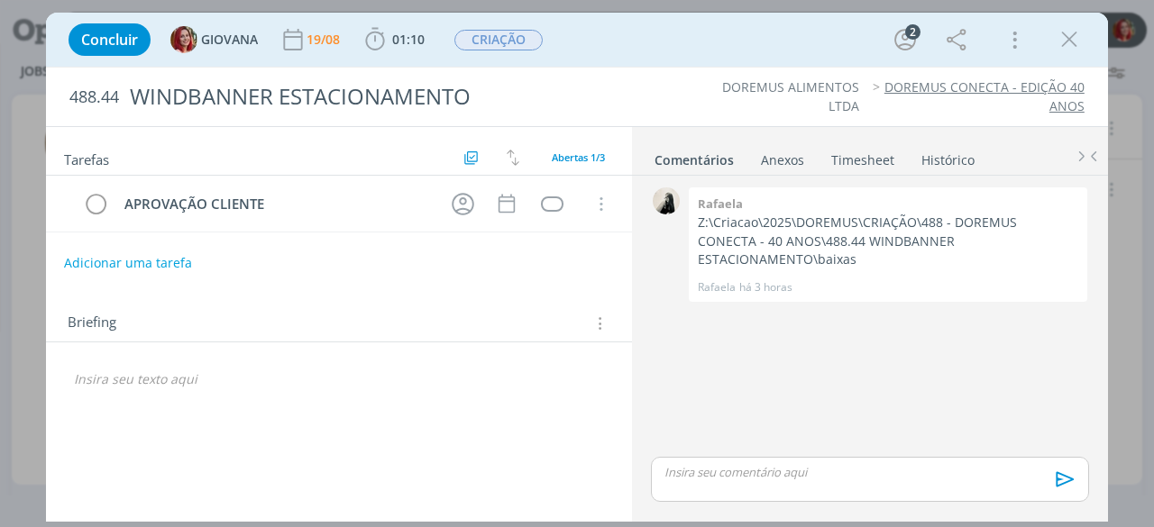
click at [185, 380] on p "dialog" at bounding box center [339, 379] width 530 height 18
click at [1076, 32] on icon "dialog" at bounding box center [1068, 39] width 27 height 27
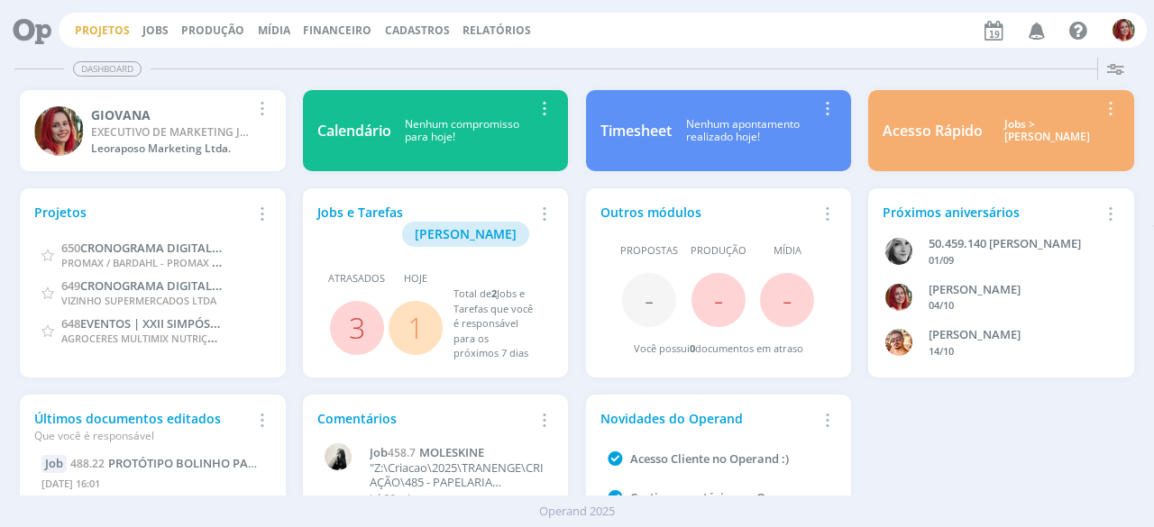
click at [101, 33] on link "Projetos" at bounding box center [102, 30] width 55 height 15
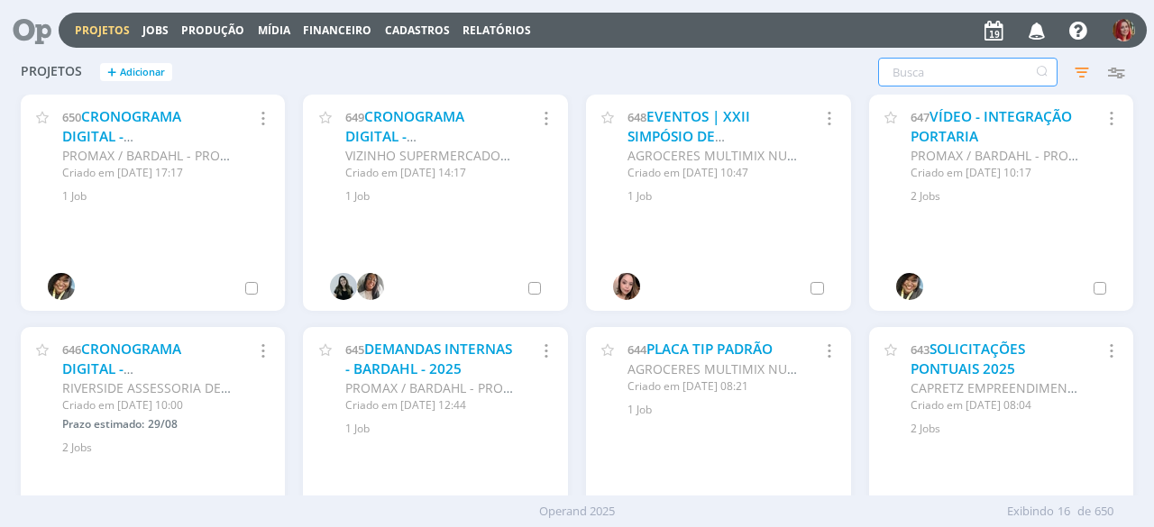
click at [911, 68] on input "text" at bounding box center [967, 72] width 179 height 29
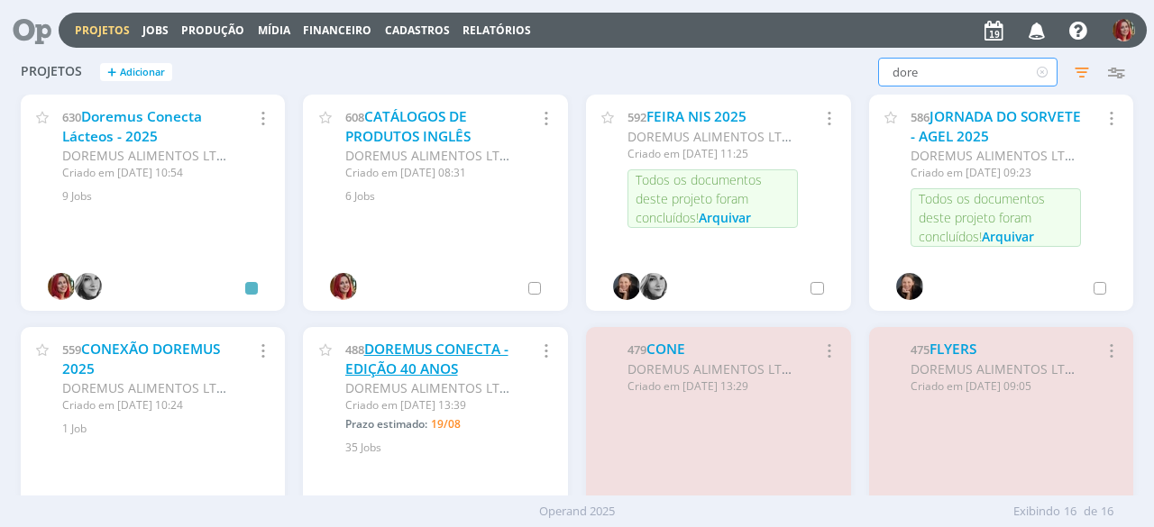
type input "dore"
click at [391, 352] on link "DOREMUS CONECTA - EDIÇÃO 40 ANOS" at bounding box center [426, 359] width 163 height 39
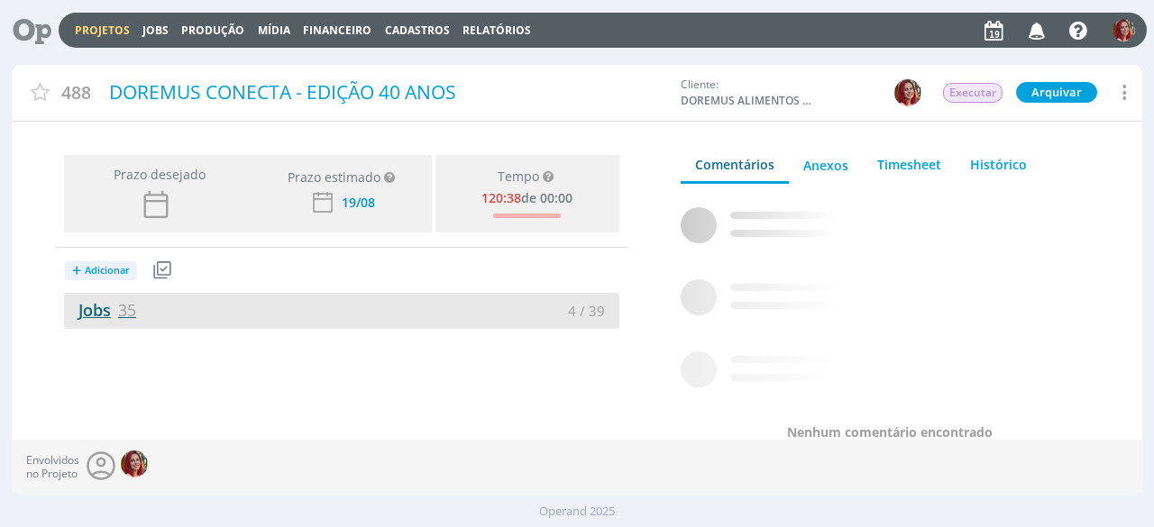
click at [77, 310] on link "Jobs 35" at bounding box center [100, 310] width 72 height 22
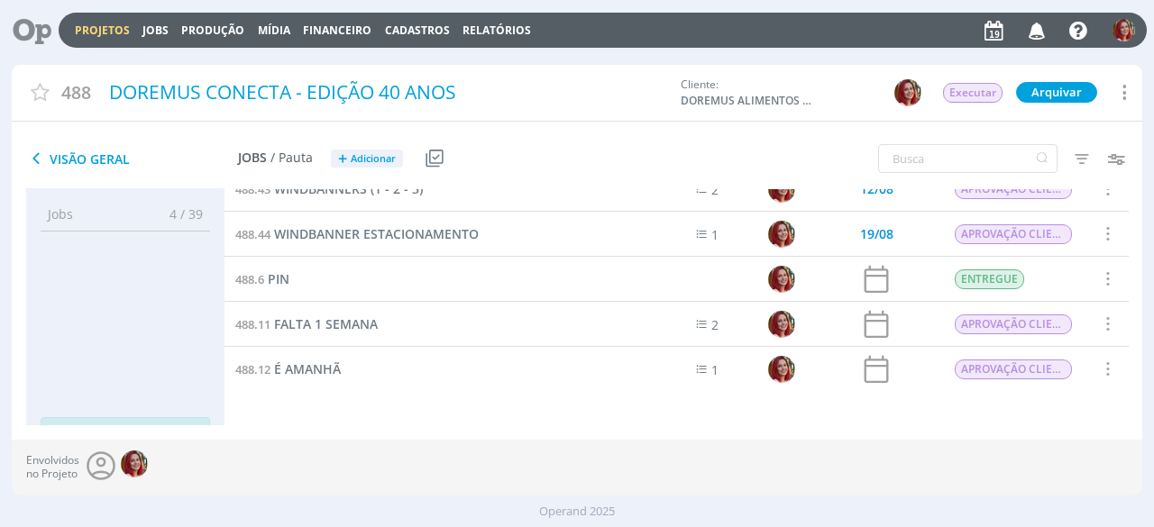
scroll to position [631, 0]
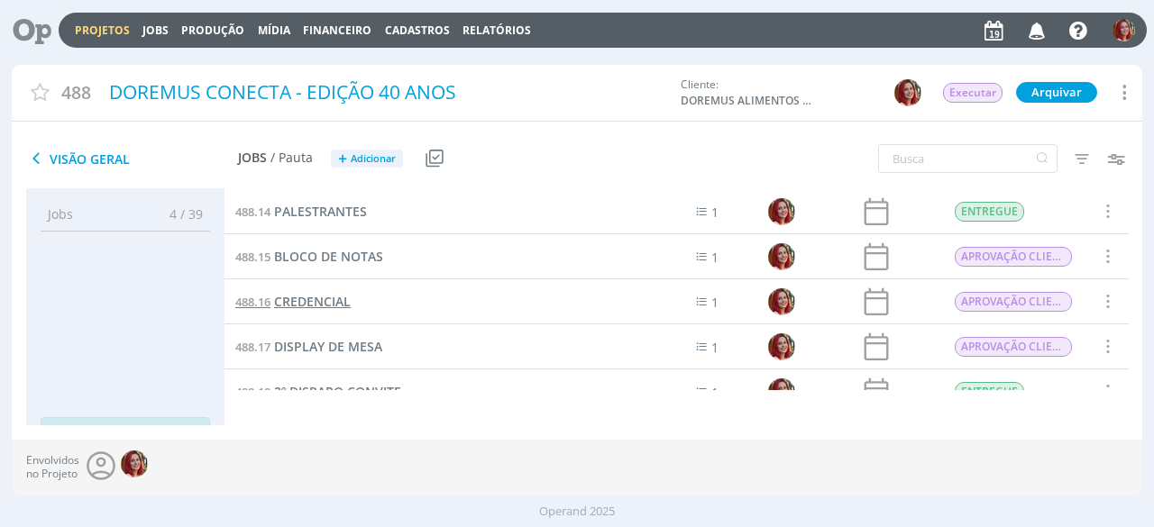
click at [344, 297] on span "CREDENCIAL" at bounding box center [312, 301] width 77 height 17
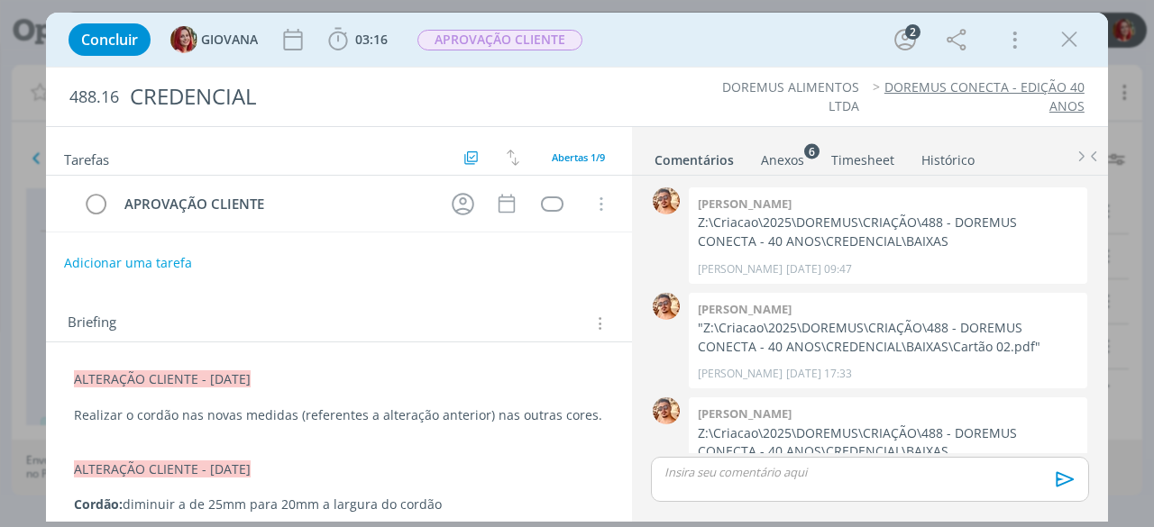
scroll to position [463, 0]
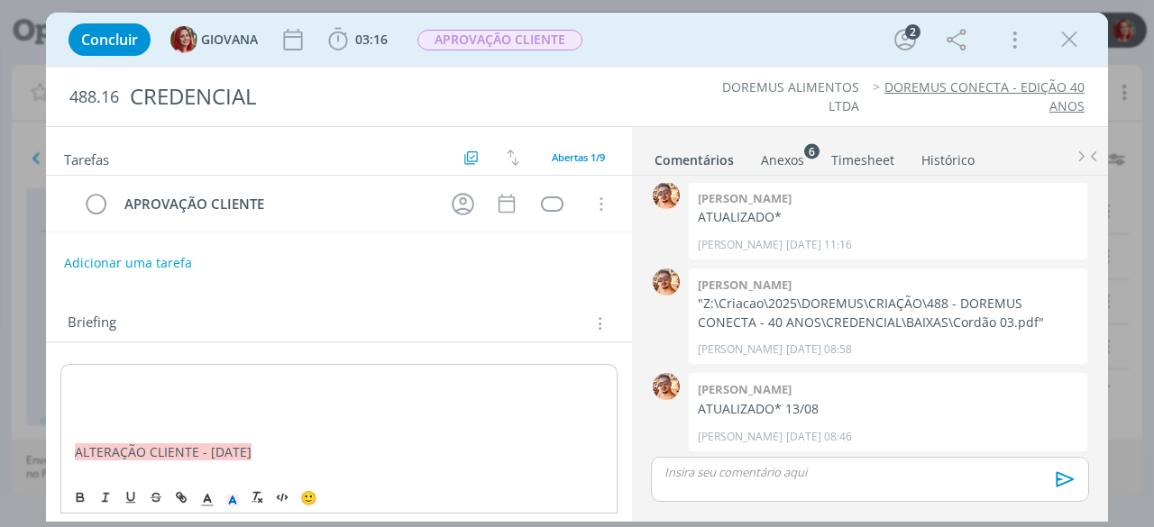
click at [90, 371] on p "dialog" at bounding box center [339, 380] width 528 height 18
drag, startPoint x: 265, startPoint y: 371, endPoint x: 0, endPoint y: 375, distance: 265.0
click at [0, 375] on div "Concluir GIOVANA 03:16 Iniciar Apontar Data * [DATE] Horas * 00:00 Tarefa Selec…" at bounding box center [577, 263] width 1154 height 527
click at [234, 497] on icon "dialog" at bounding box center [232, 500] width 16 height 16
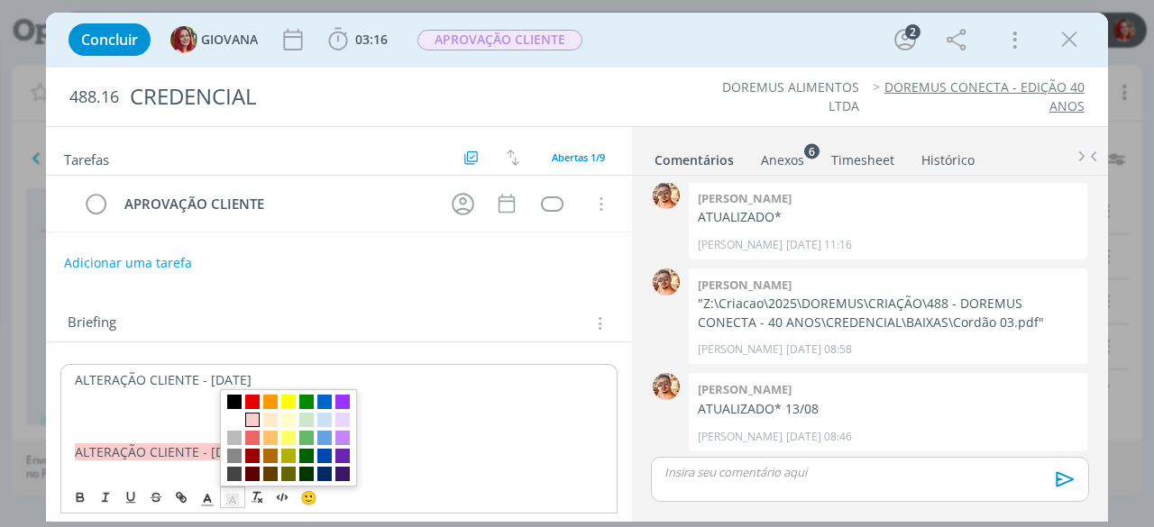
click at [247, 414] on span "dialog" at bounding box center [252, 420] width 14 height 14
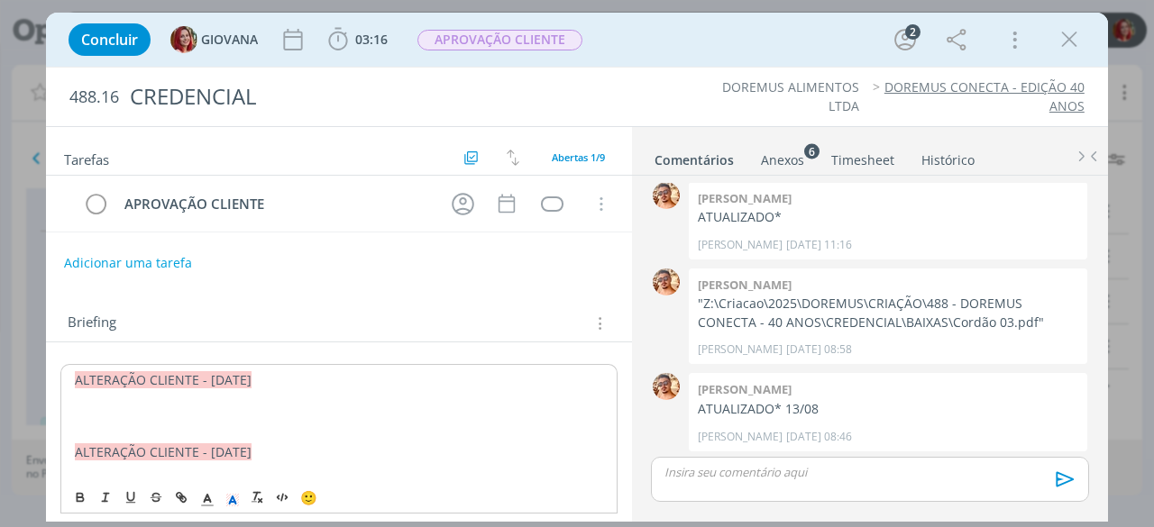
click at [183, 407] on p "dialog" at bounding box center [339, 416] width 528 height 18
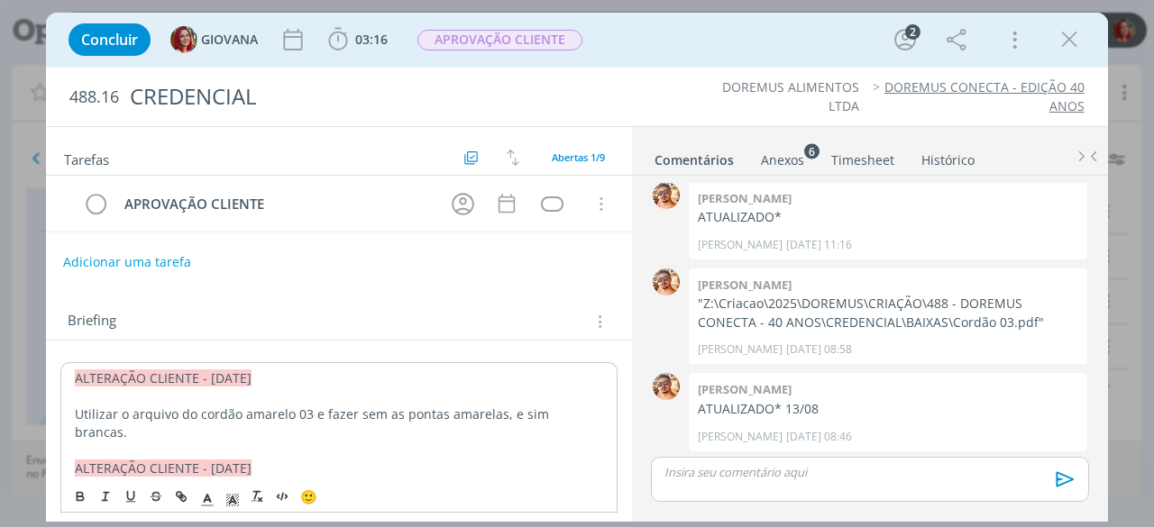
click at [152, 264] on button "Adicionar uma tarefa" at bounding box center [127, 262] width 128 height 31
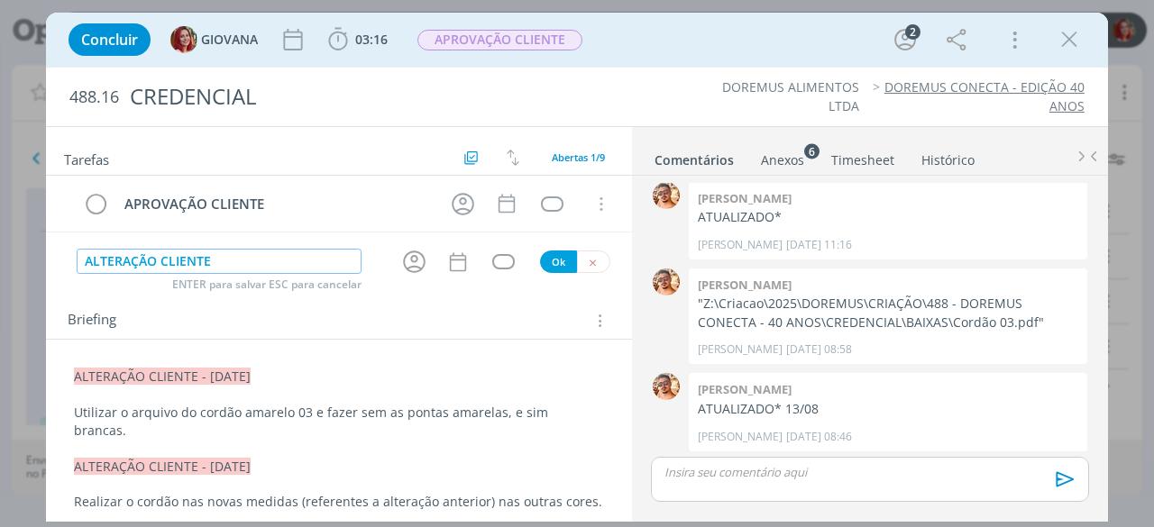
type input "ALTERAÇÃO CLIENTE"
click at [555, 253] on button "Ok" at bounding box center [558, 262] width 37 height 23
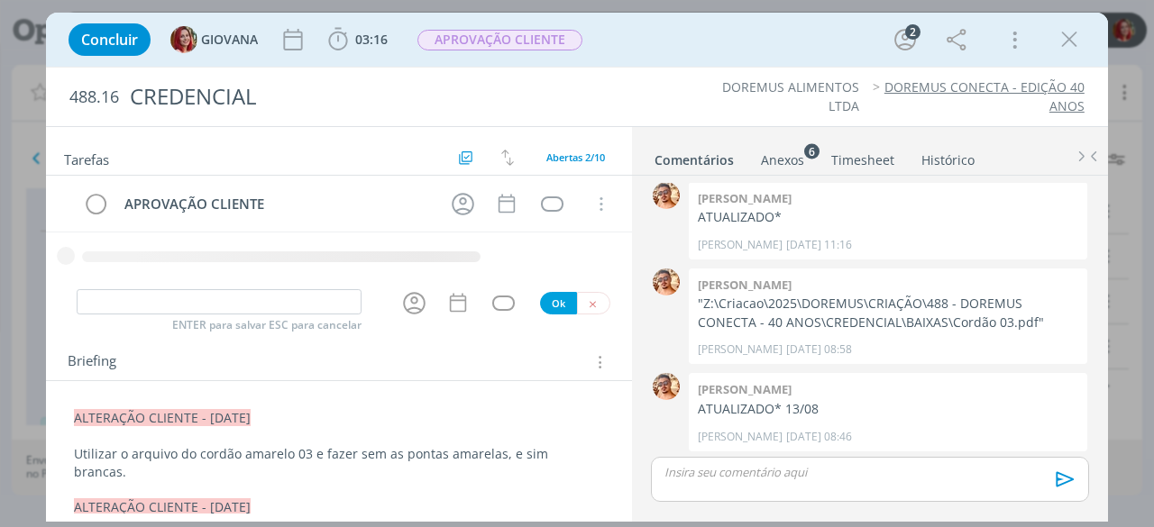
click at [586, 288] on div "APROVAÇÃO CLIENTE Cancelar" at bounding box center [339, 232] width 586 height 113
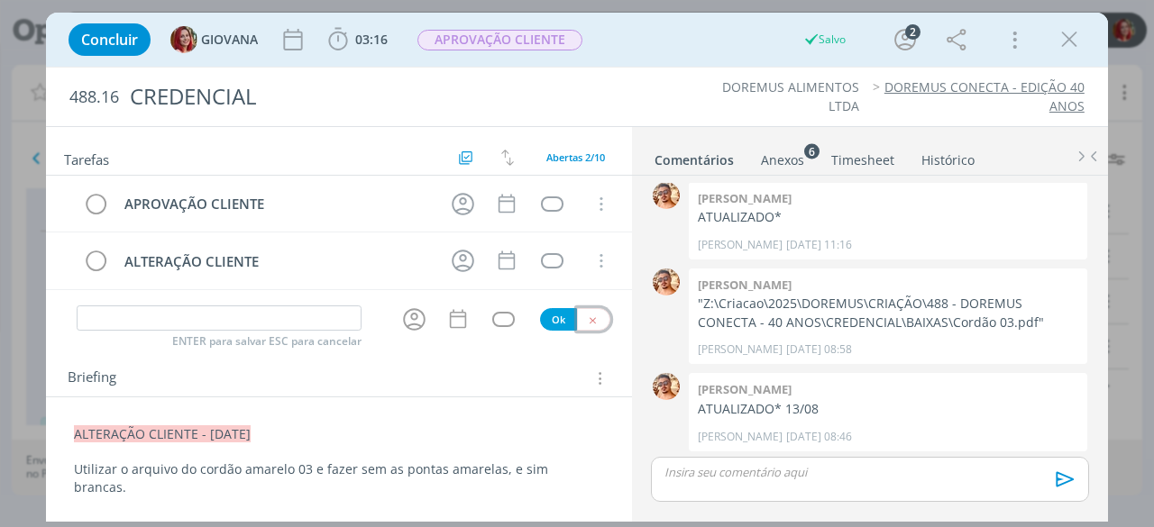
click at [589, 315] on icon "dialog" at bounding box center [593, 321] width 12 height 12
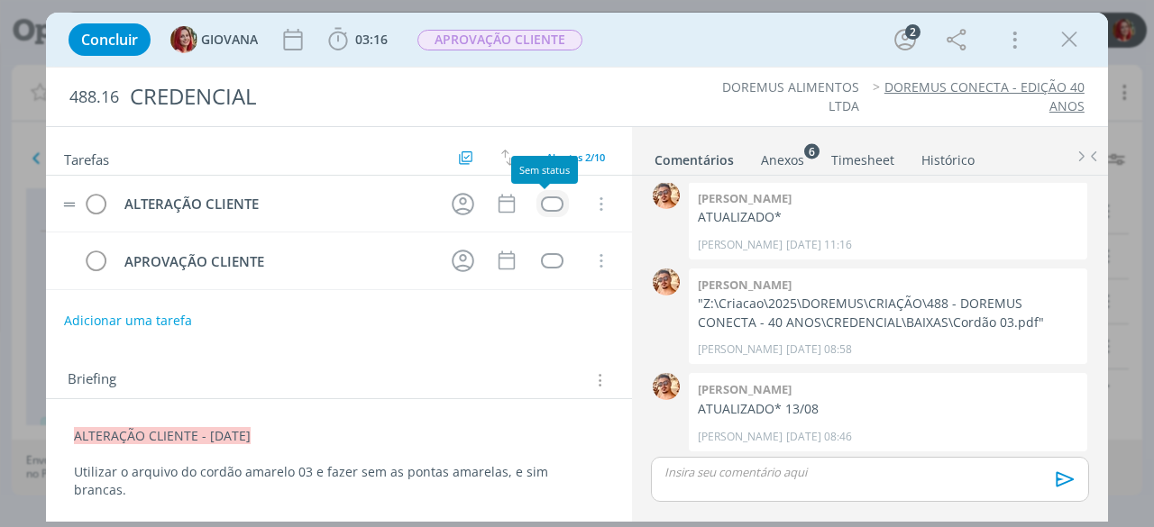
click at [541, 199] on div "dialog" at bounding box center [552, 203] width 23 height 15
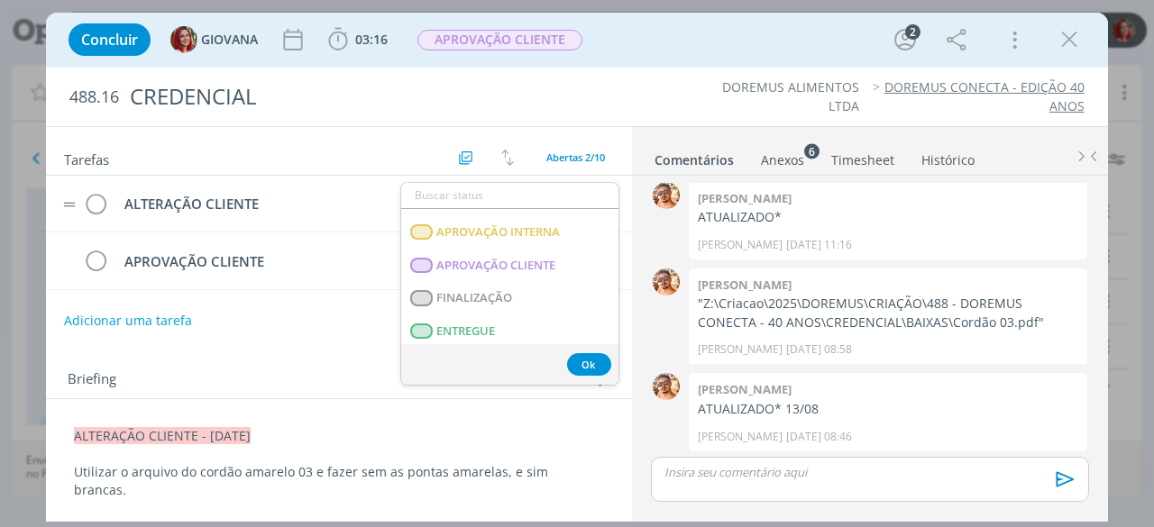
scroll to position [460, 0]
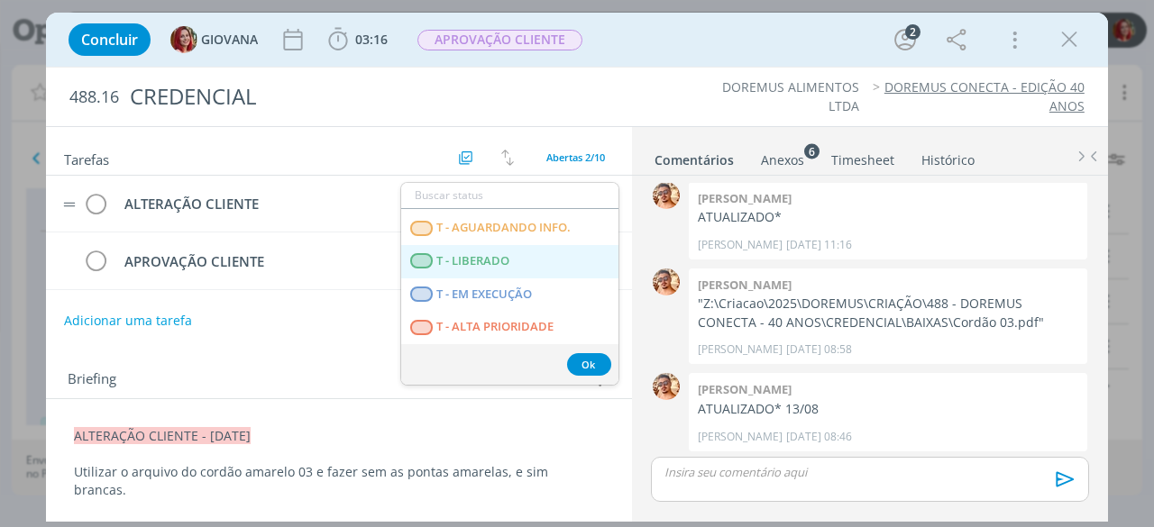
click at [494, 270] on LIBERADO "T - LIBERADO" at bounding box center [509, 261] width 217 height 33
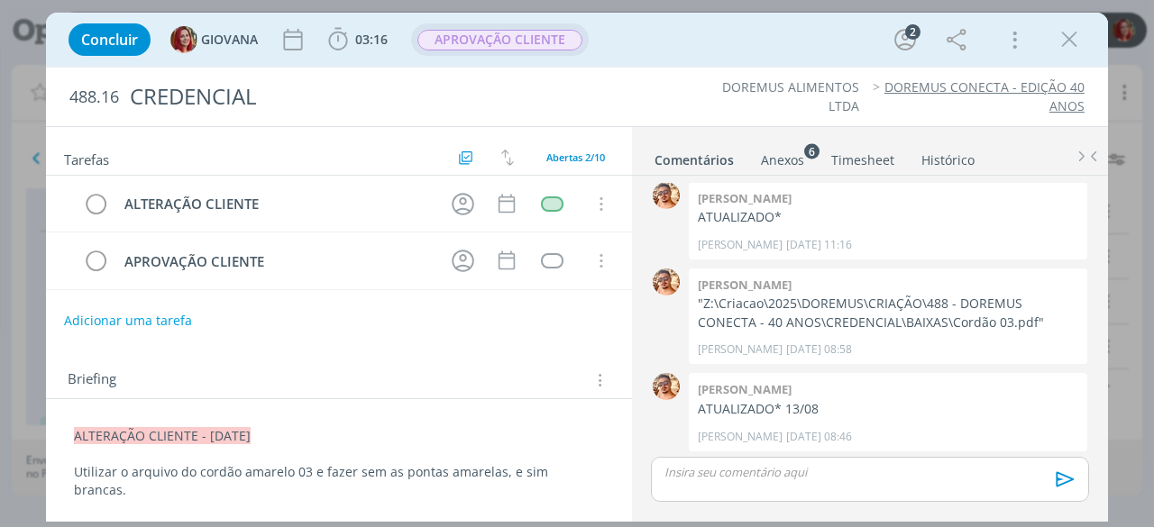
click at [525, 37] on span "APROVAÇÃO CLIENTE" at bounding box center [499, 40] width 165 height 21
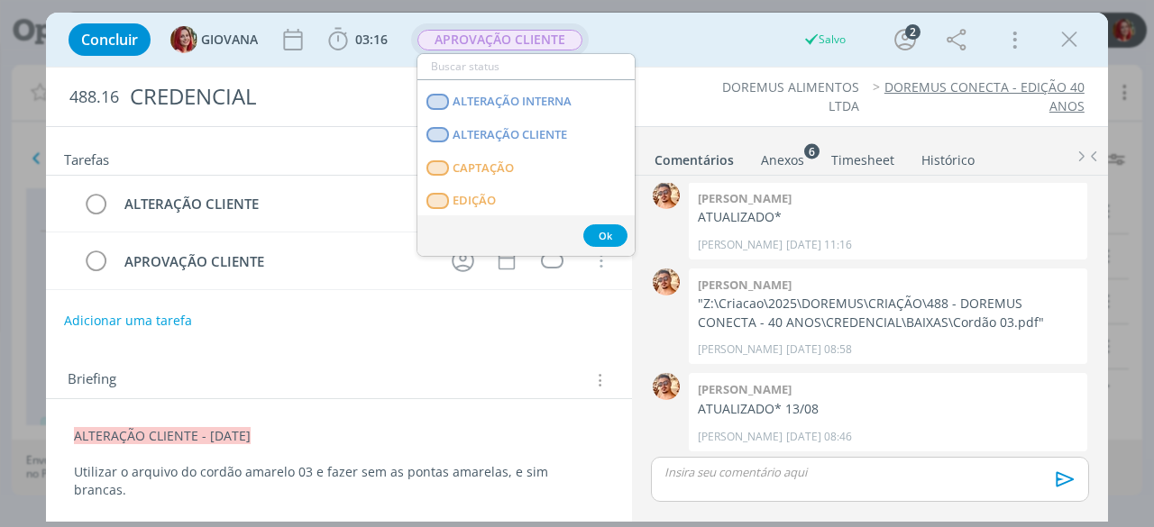
scroll to position [67, 0]
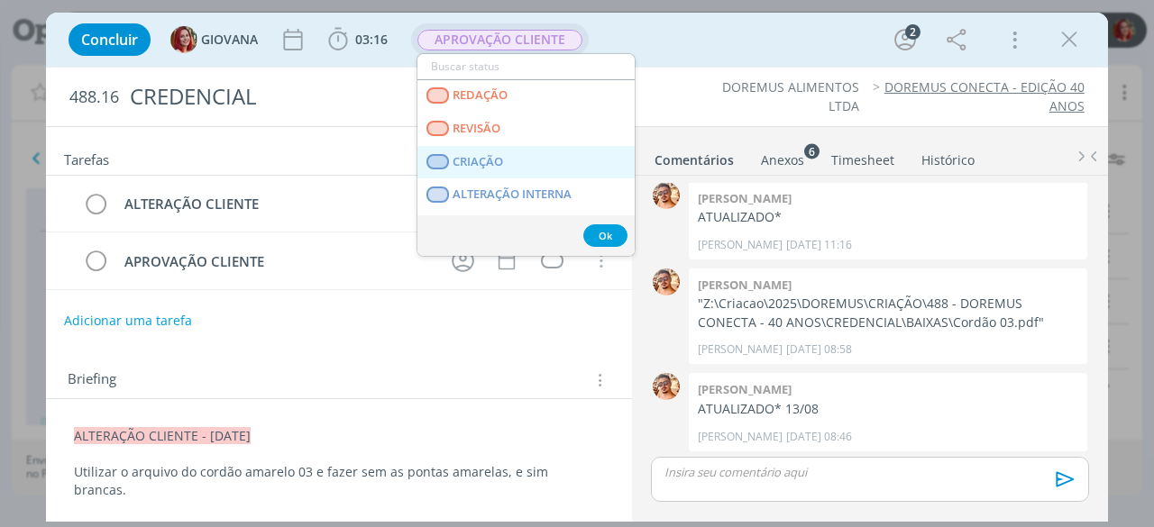
click at [490, 161] on span "CRIAÇÃO" at bounding box center [478, 162] width 50 height 14
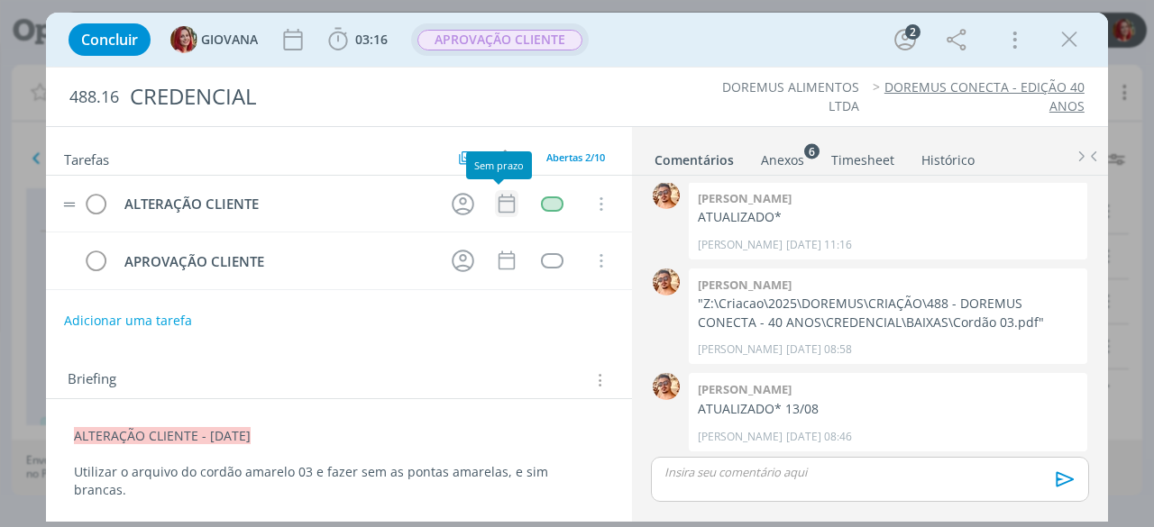
click at [500, 205] on icon "dialog" at bounding box center [506, 203] width 23 height 23
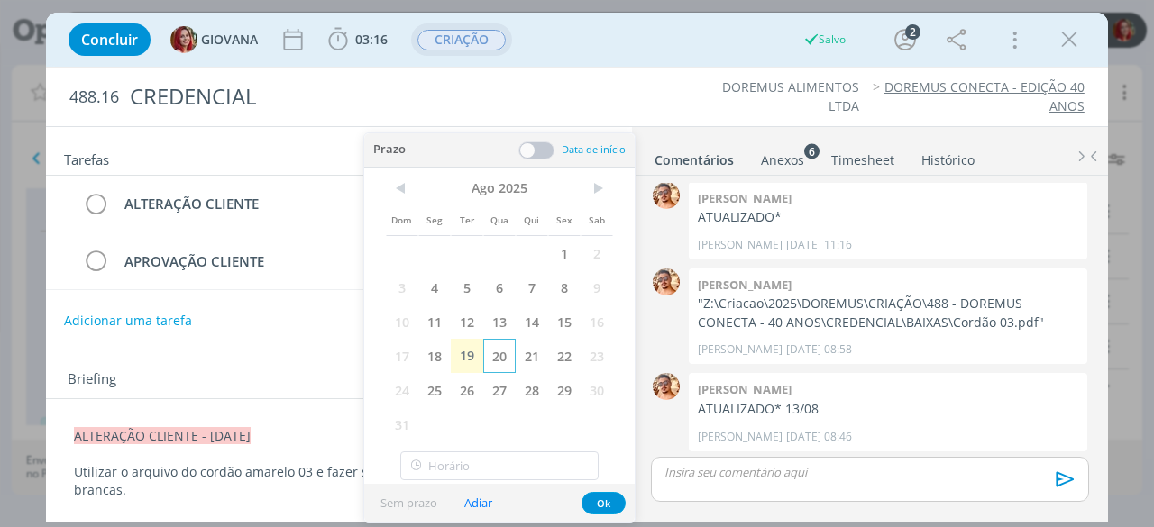
click at [494, 352] on span "20" at bounding box center [499, 356] width 32 height 34
click at [607, 499] on button "Ok" at bounding box center [603, 503] width 44 height 23
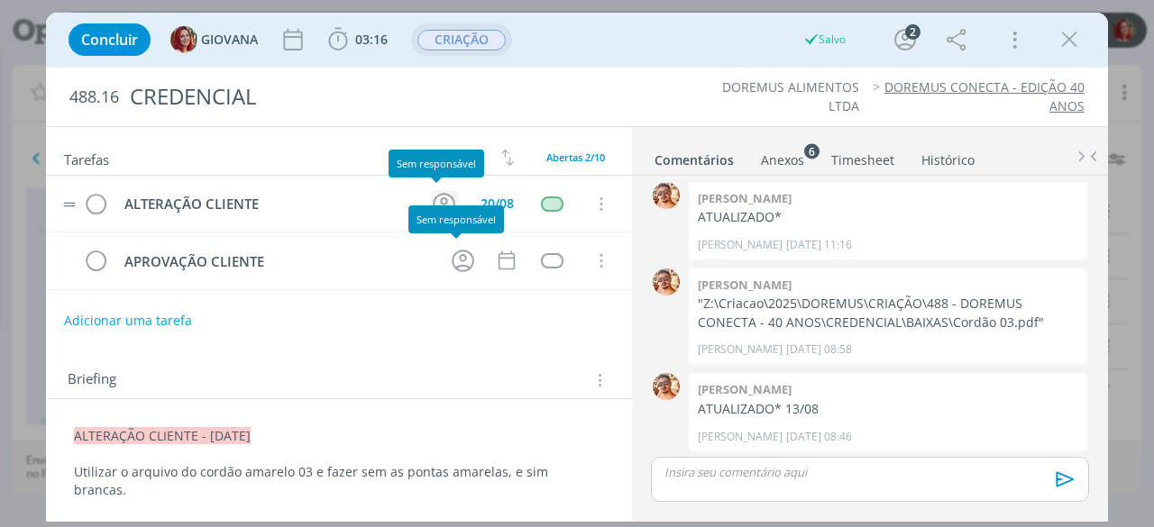
click at [437, 197] on icon "dialog" at bounding box center [444, 204] width 28 height 28
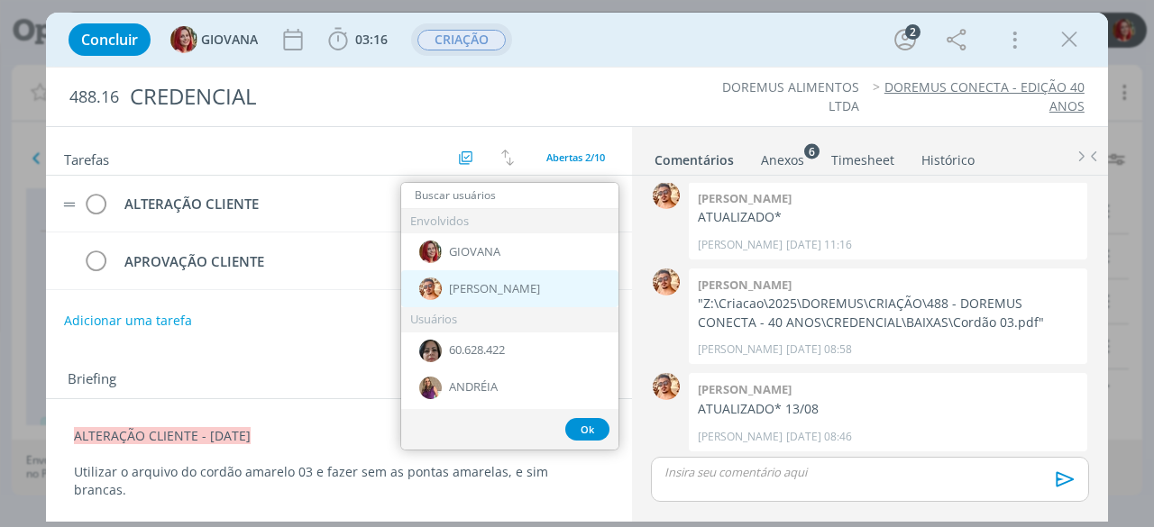
click at [467, 298] on div "[PERSON_NAME]" at bounding box center [509, 288] width 217 height 37
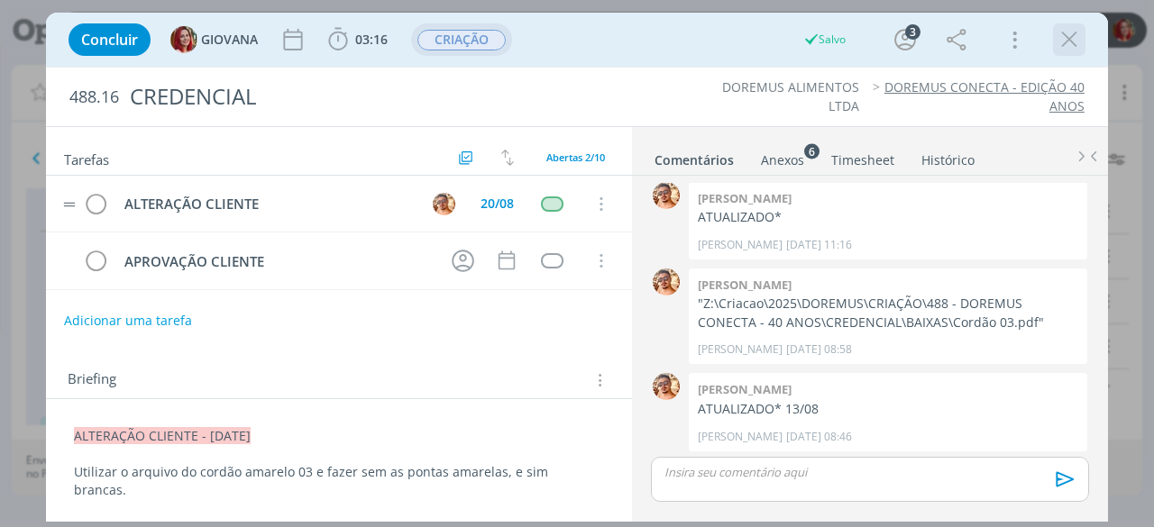
click at [1073, 33] on icon "dialog" at bounding box center [1068, 39] width 27 height 27
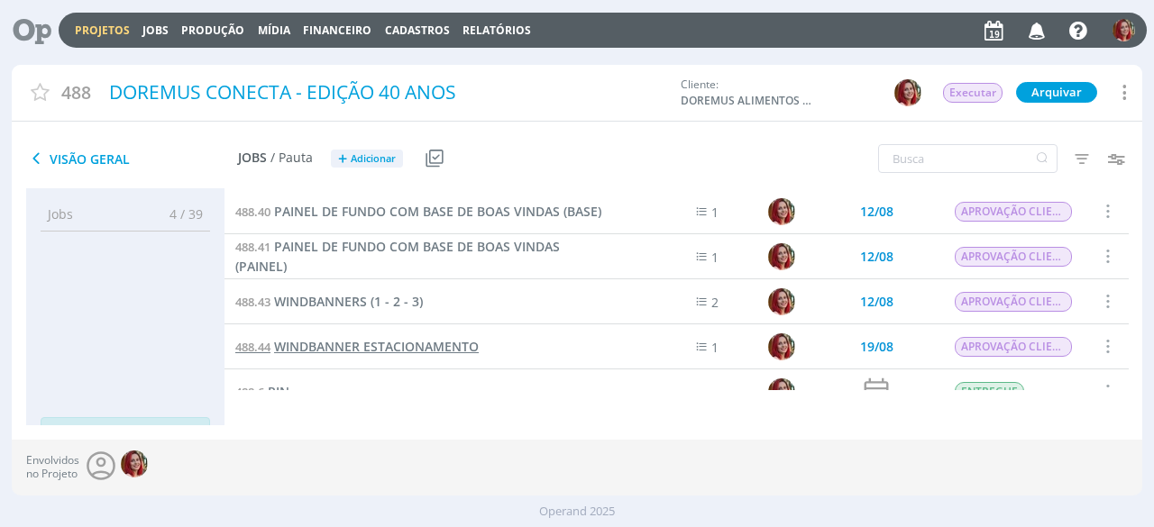
scroll to position [361, 0]
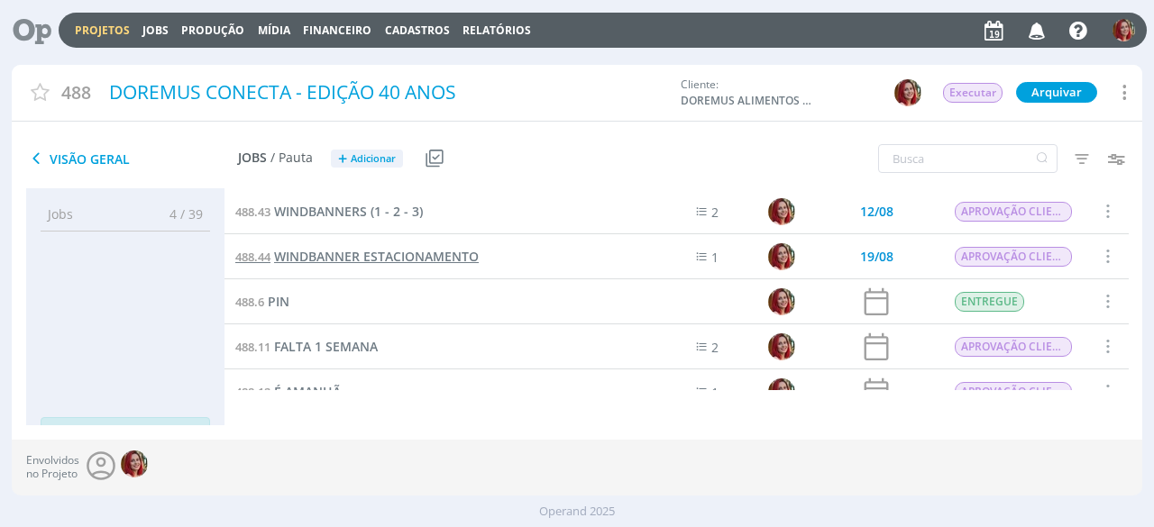
click at [414, 260] on span "WINDBANNER ESTACIONAMENTO" at bounding box center [376, 256] width 205 height 17
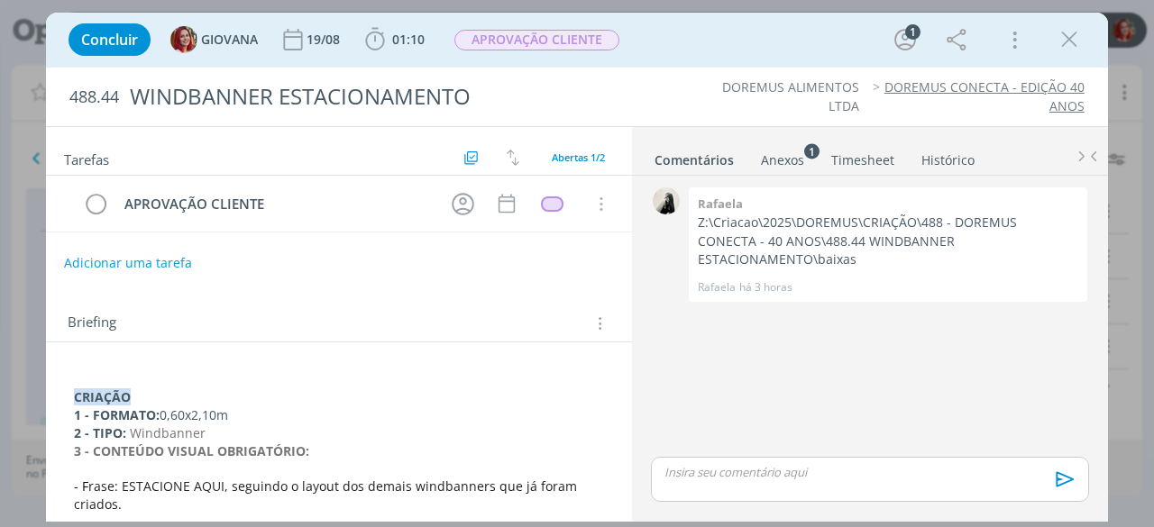
click at [76, 364] on div "CRIAÇÃO 1 - FORMATO: 0,60x2,10m 2 - TIPO: Windbanner 3 - CONTEÚDO VISUAL OBRIGA…" at bounding box center [338, 513] width 557 height 299
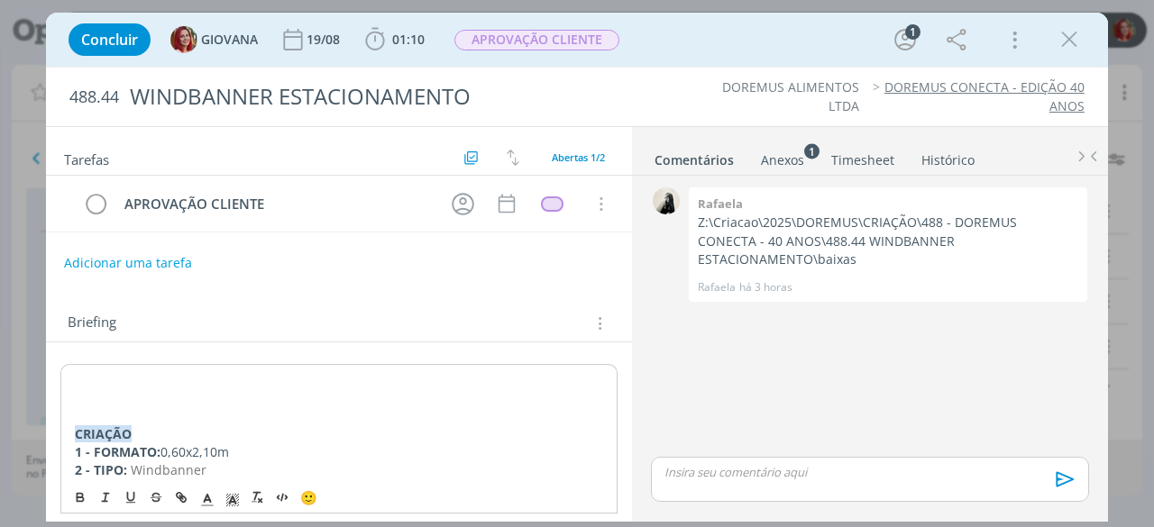
click at [88, 381] on p "dialog" at bounding box center [339, 380] width 528 height 18
click at [225, 378] on p "ALTERAÇÃO INTERNA" at bounding box center [339, 379] width 530 height 18
drag, startPoint x: 282, startPoint y: 370, endPoint x: 61, endPoint y: 379, distance: 221.0
click at [61, 379] on div "ALTERAÇÃO INTERNA - 19/08/25 CRIAÇÃO 1 - FORMATO: 0,60x2,10m 2 - TIPO: Windbann…" at bounding box center [338, 531] width 557 height 335
click at [232, 495] on icon "dialog" at bounding box center [232, 500] width 16 height 16
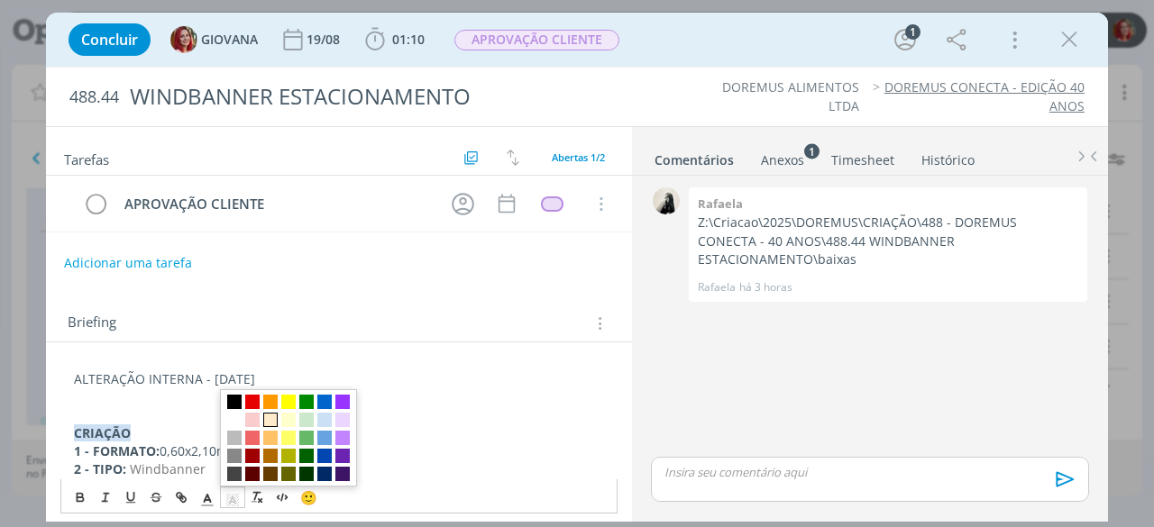
click at [268, 417] on span "dialog" at bounding box center [270, 420] width 14 height 14
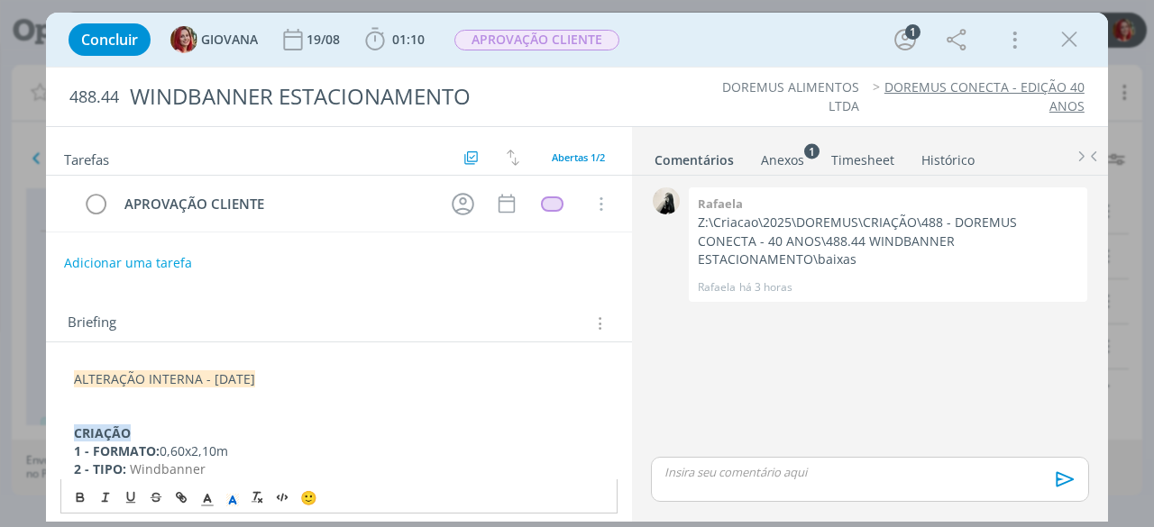
click at [126, 398] on p "dialog" at bounding box center [339, 397] width 530 height 18
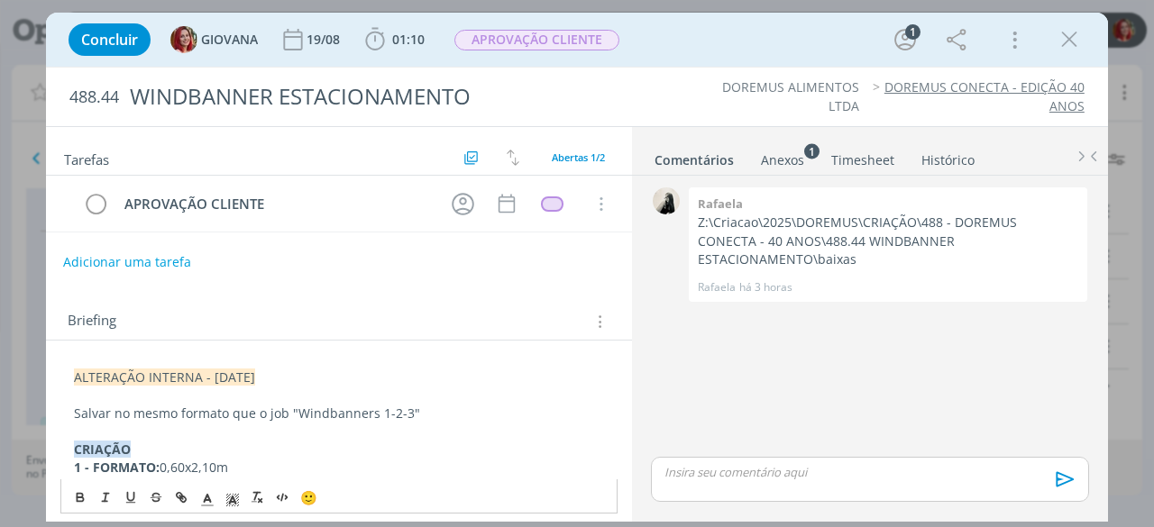
click at [178, 257] on button "Adicionar uma tarefa" at bounding box center [127, 262] width 128 height 31
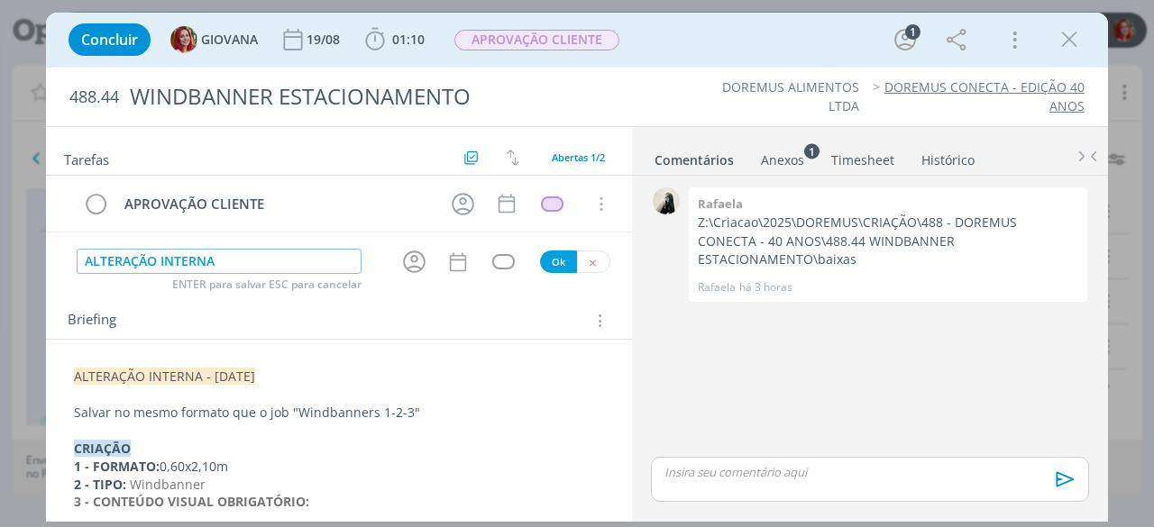
type input "ALTERAÇÃO INTERNA"
click at [552, 259] on button "Ok" at bounding box center [558, 262] width 37 height 23
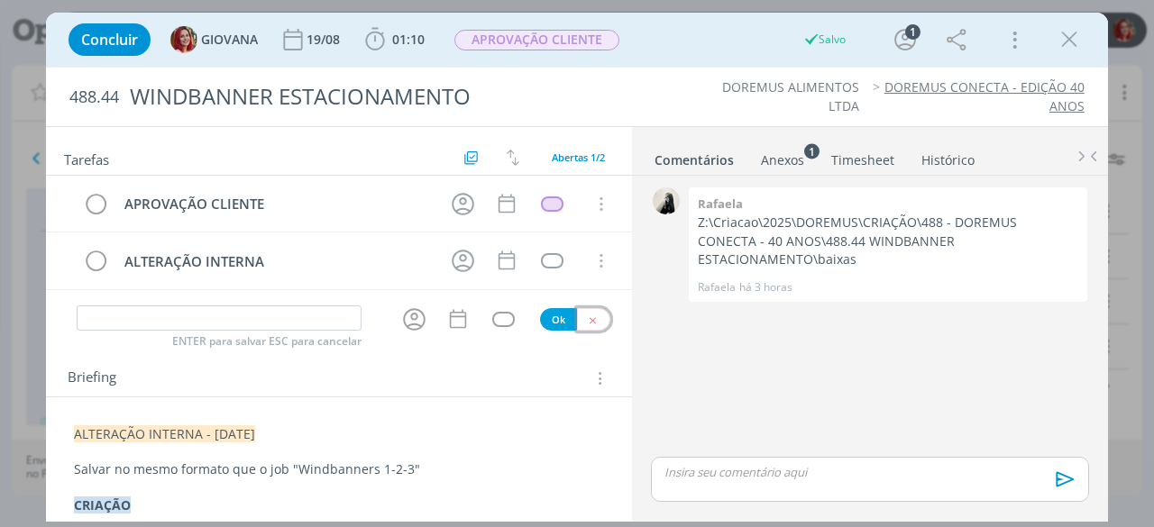
click at [587, 315] on icon "dialog" at bounding box center [593, 321] width 12 height 12
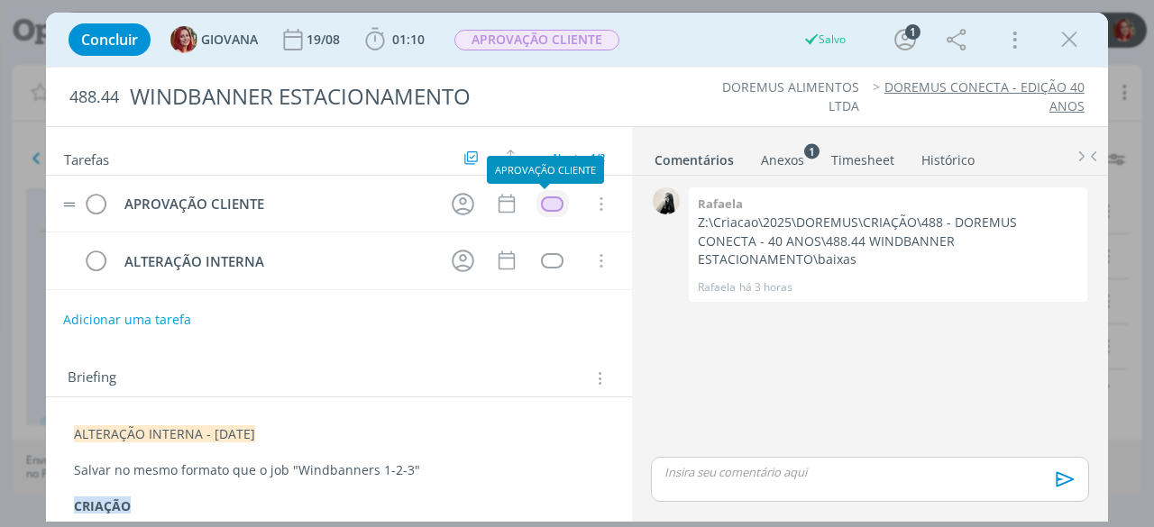
click at [543, 199] on div "dialog" at bounding box center [552, 203] width 23 height 15
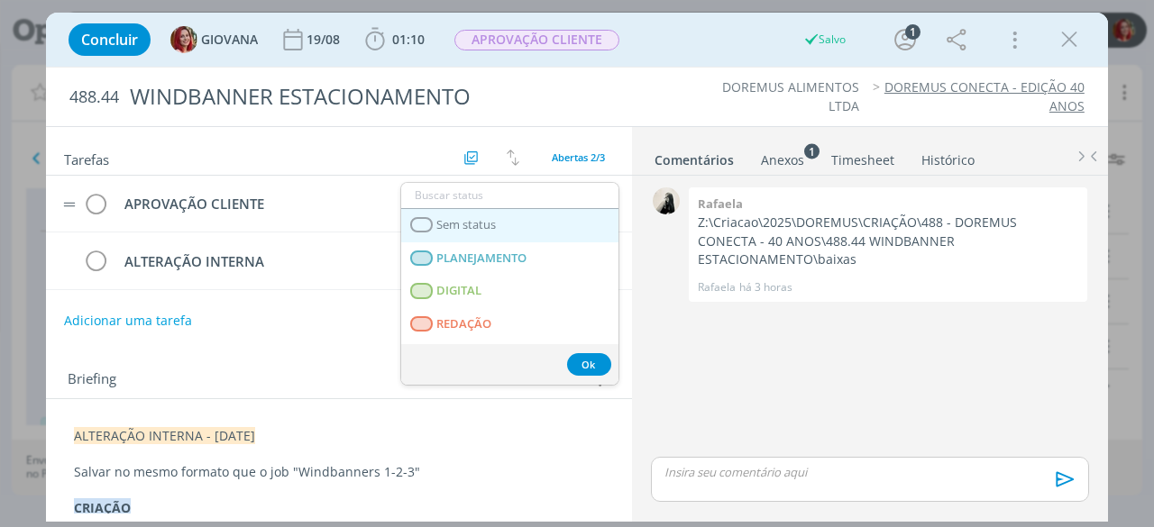
click at [541, 233] on link "Sem status" at bounding box center [509, 225] width 217 height 33
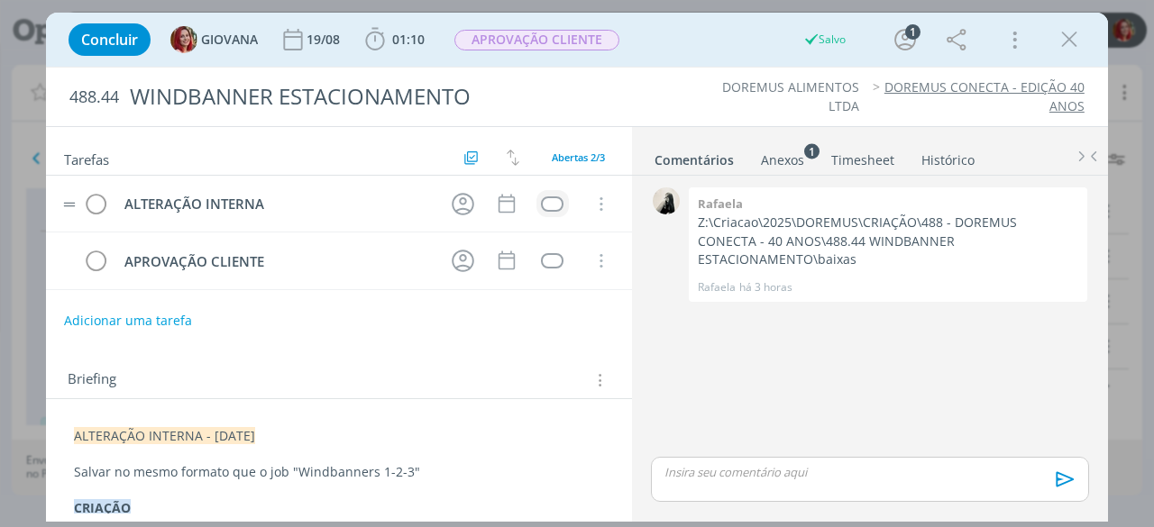
drag, startPoint x: 529, startPoint y: 196, endPoint x: 564, endPoint y: 190, distance: 35.6
click at [559, 191] on tr "ALTERAÇÃO INTERNA Cancelar" at bounding box center [339, 204] width 586 height 57
click at [548, 194] on td "dialog" at bounding box center [552, 203] width 32 height 27
click at [547, 197] on div "dialog" at bounding box center [552, 203] width 23 height 15
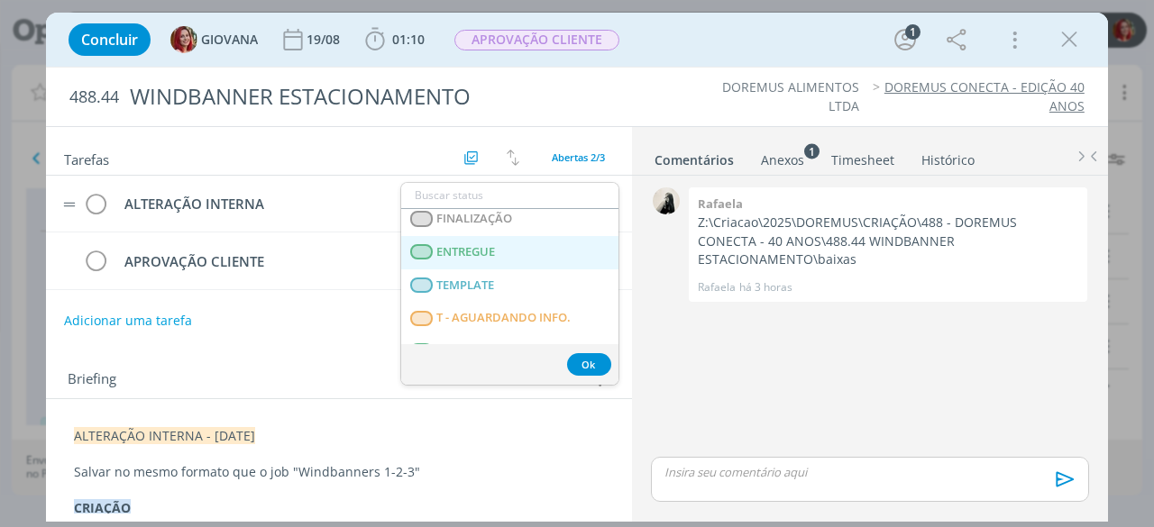
scroll to position [460, 0]
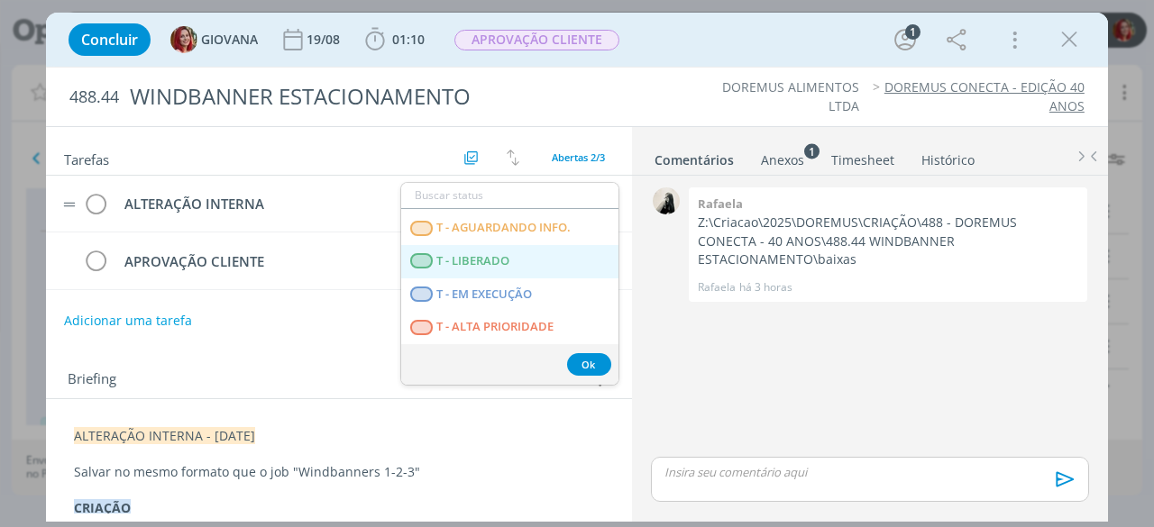
click at [551, 251] on LIBERADO "T - LIBERADO" at bounding box center [509, 261] width 217 height 33
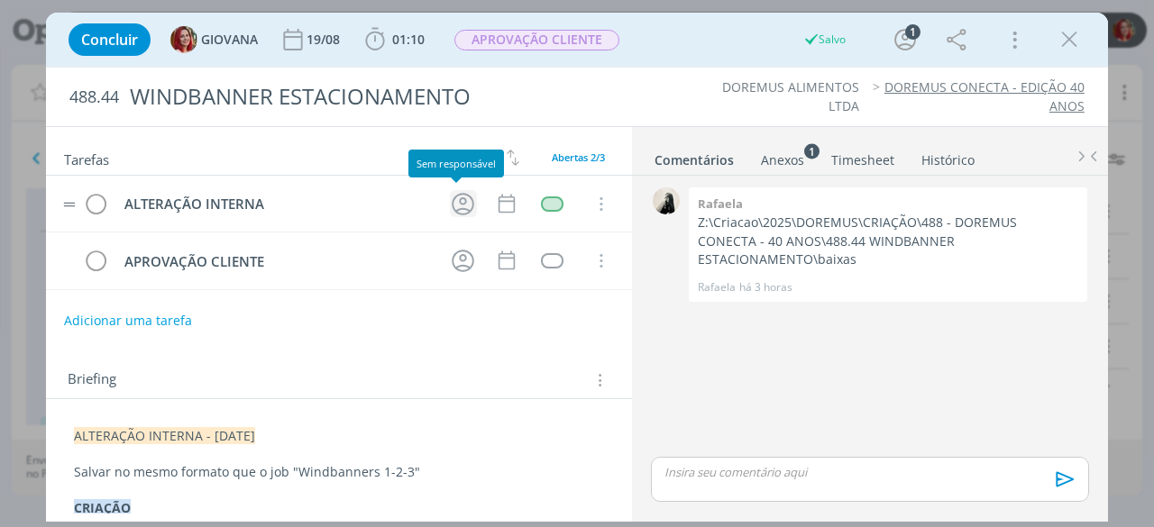
click at [457, 193] on icon "dialog" at bounding box center [463, 204] width 28 height 28
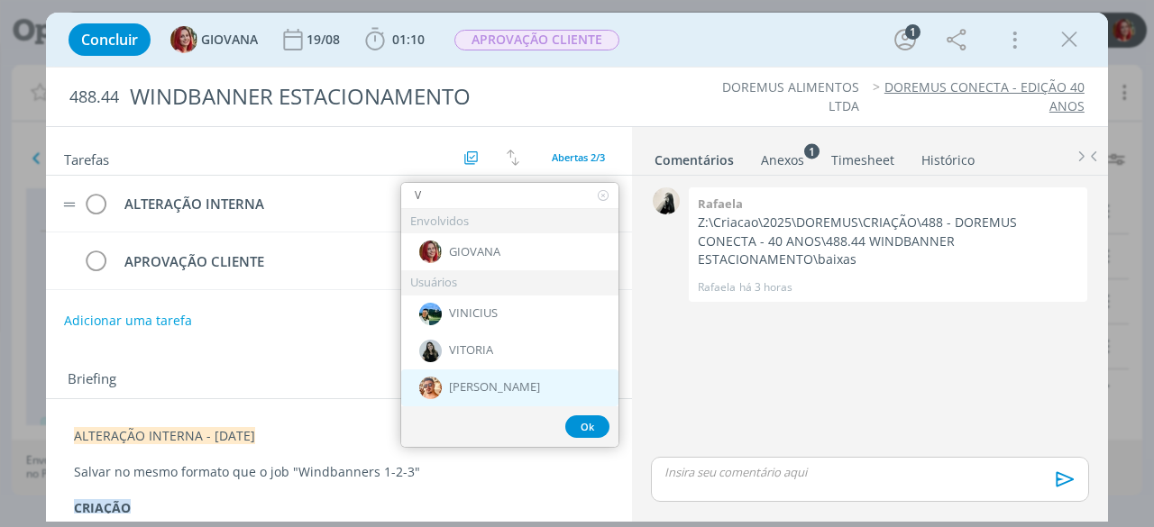
type input "V"
click at [511, 374] on div "[PERSON_NAME]" at bounding box center [509, 388] width 217 height 37
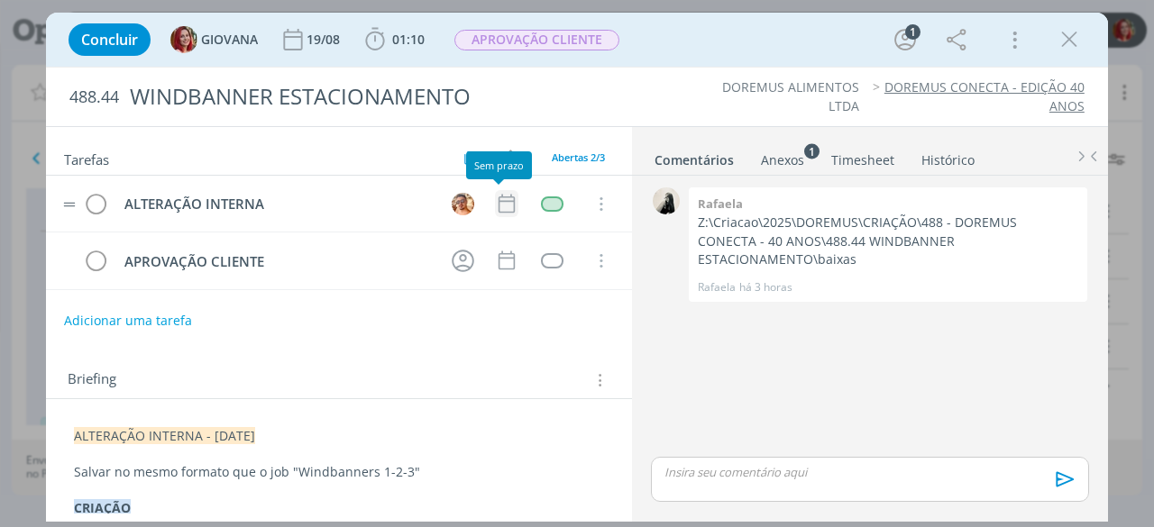
click at [501, 208] on icon "dialog" at bounding box center [506, 203] width 23 height 23
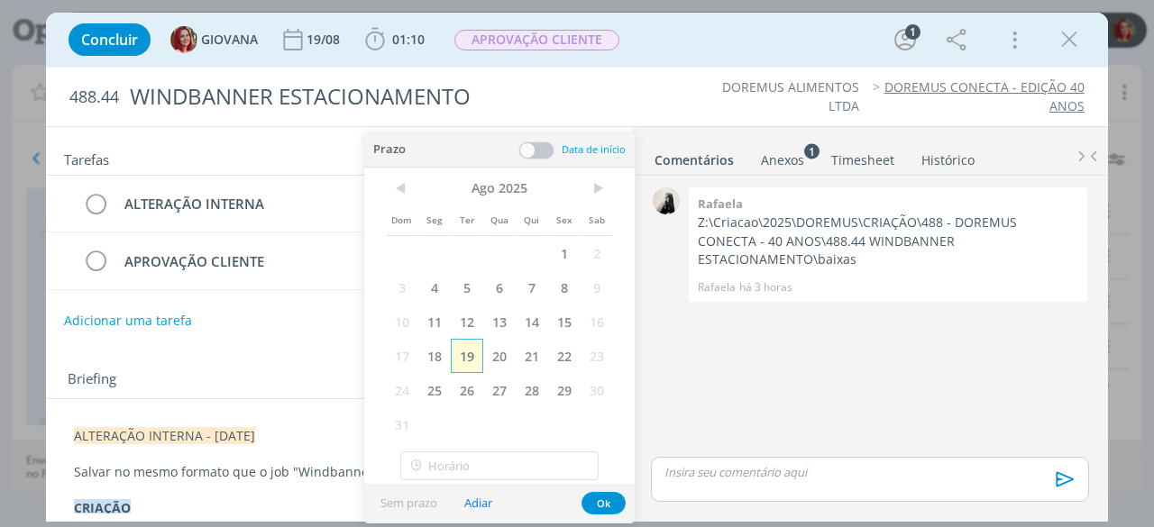
click at [471, 352] on span "19" at bounding box center [467, 356] width 32 height 34
drag, startPoint x: 617, startPoint y: 499, endPoint x: 633, endPoint y: 402, distance: 98.5
click at [616, 500] on button "Ok" at bounding box center [603, 503] width 44 height 23
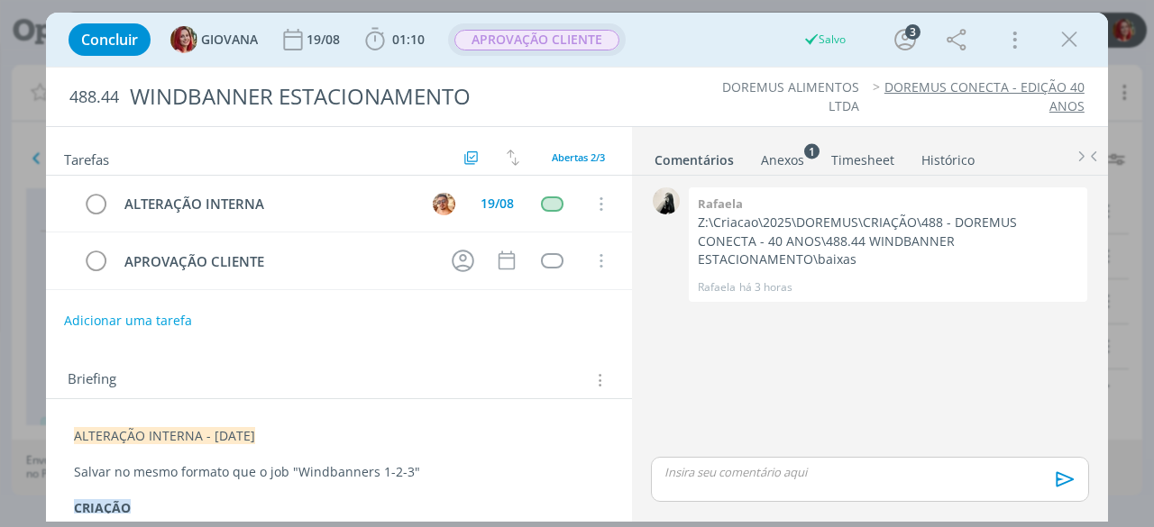
click at [575, 33] on span "APROVAÇÃO CLIENTE" at bounding box center [536, 40] width 165 height 21
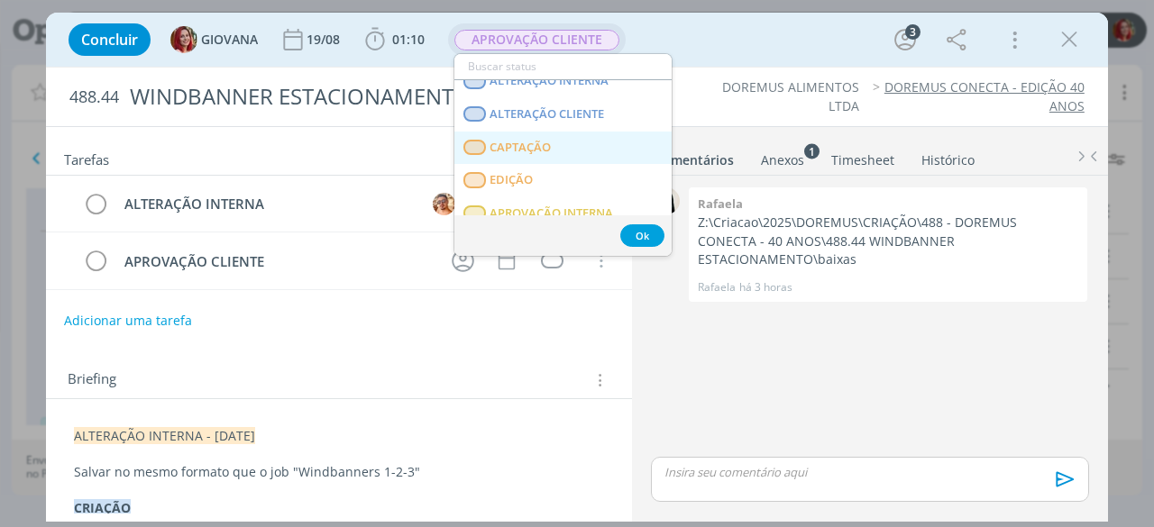
scroll to position [90, 0]
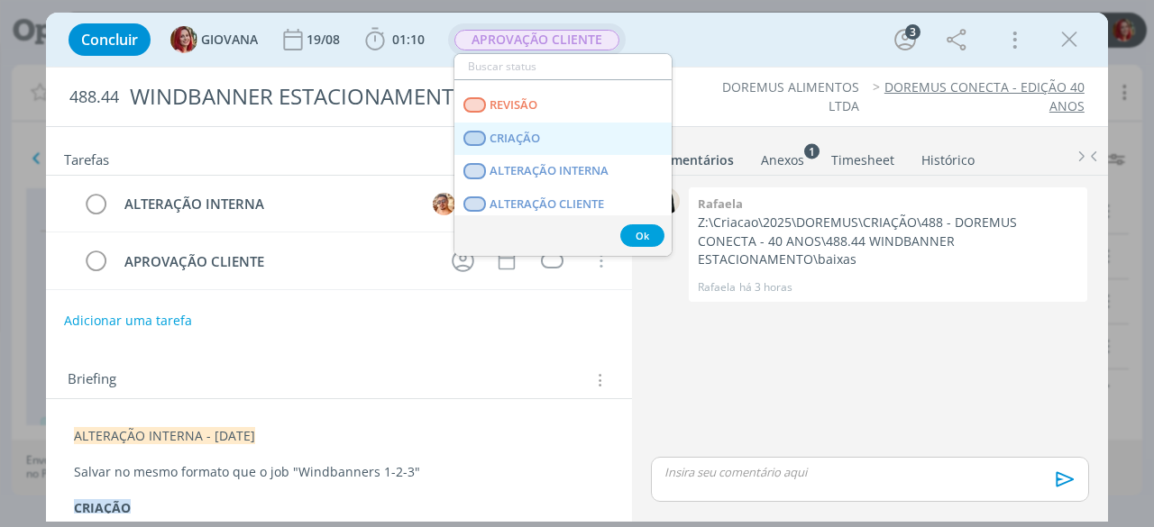
click at [519, 143] on span "CRIAÇÃO" at bounding box center [515, 139] width 50 height 14
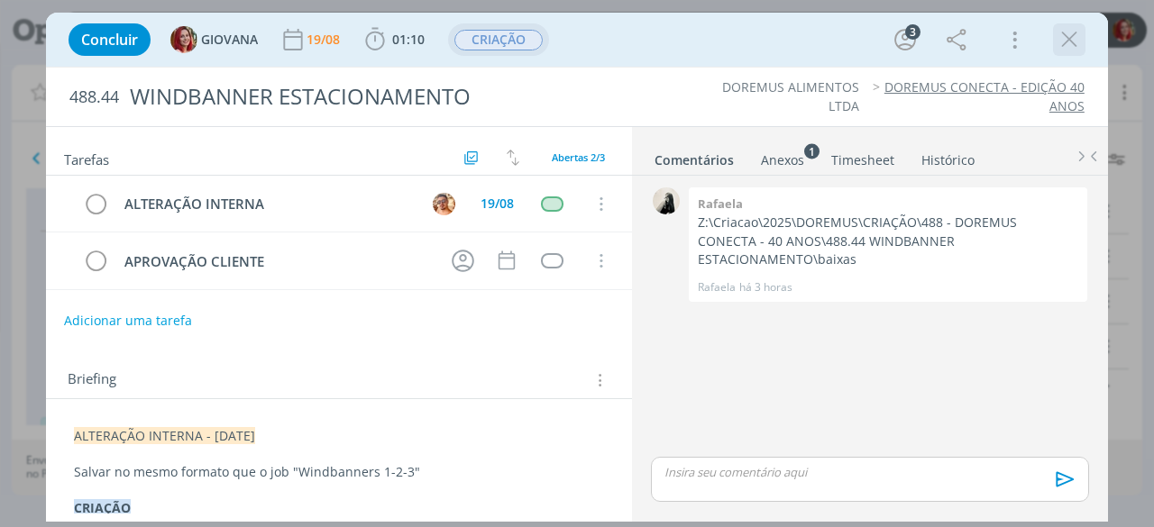
click at [1068, 38] on icon "dialog" at bounding box center [1068, 39] width 27 height 27
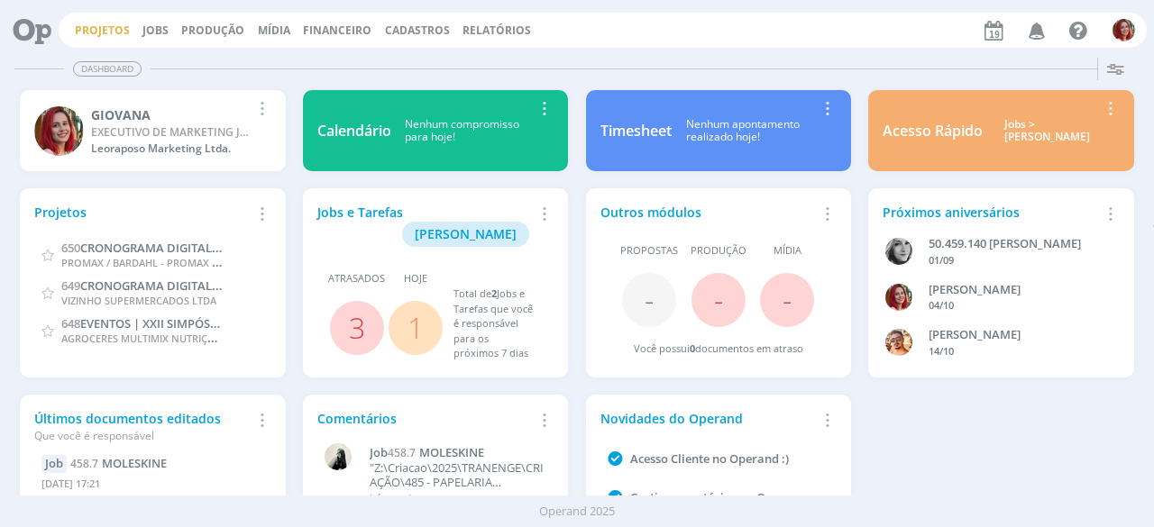
click at [110, 32] on link "Projetos" at bounding box center [102, 30] width 55 height 15
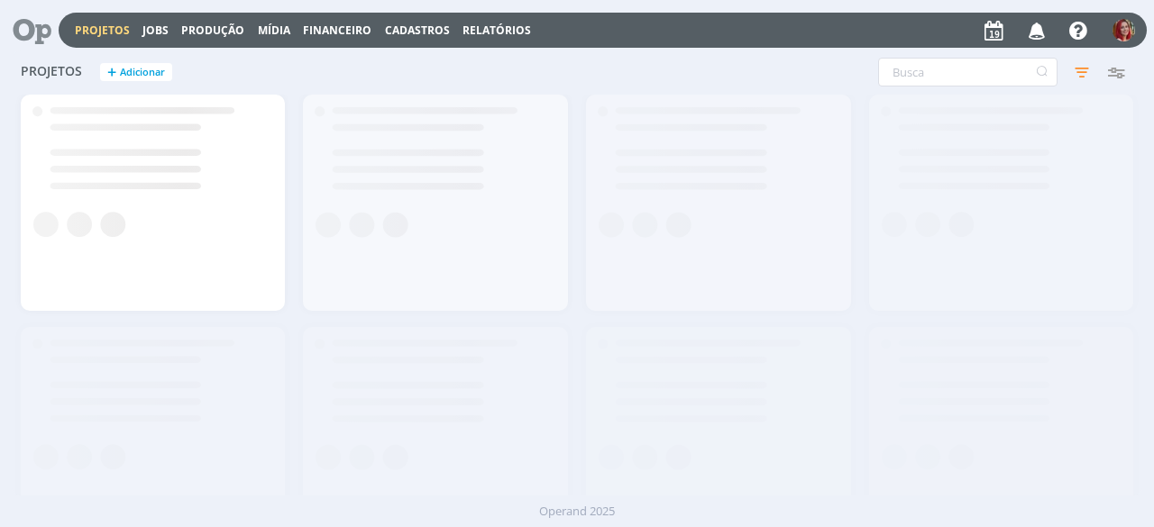
click at [178, 17] on div "Projetos Jobs Produção [GEOGRAPHIC_DATA] Financeiro Cadastros Relatórios Notifi…" at bounding box center [603, 30] width 1088 height 35
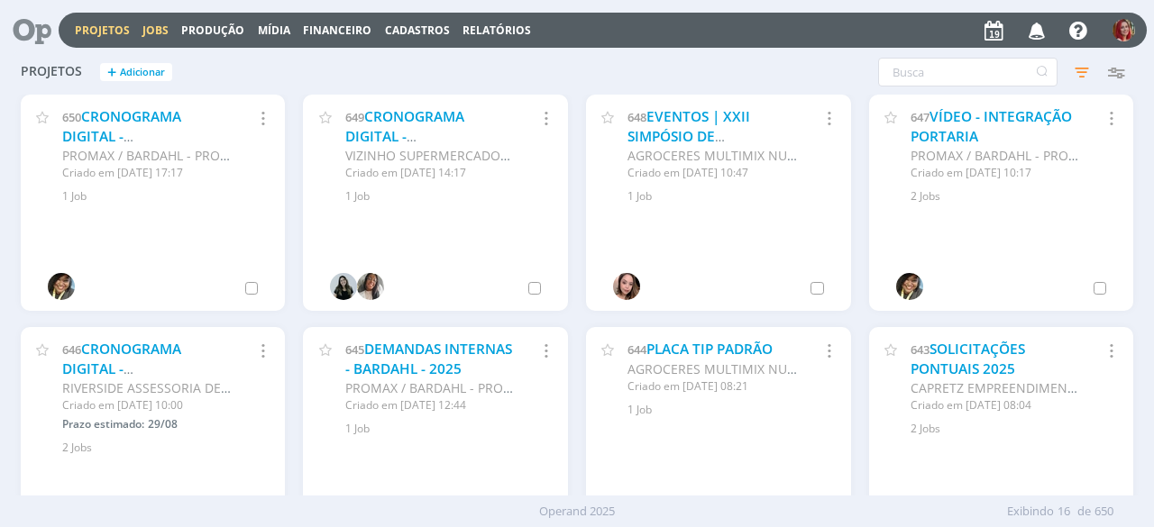
click at [154, 23] on link "Jobs" at bounding box center [155, 30] width 26 height 15
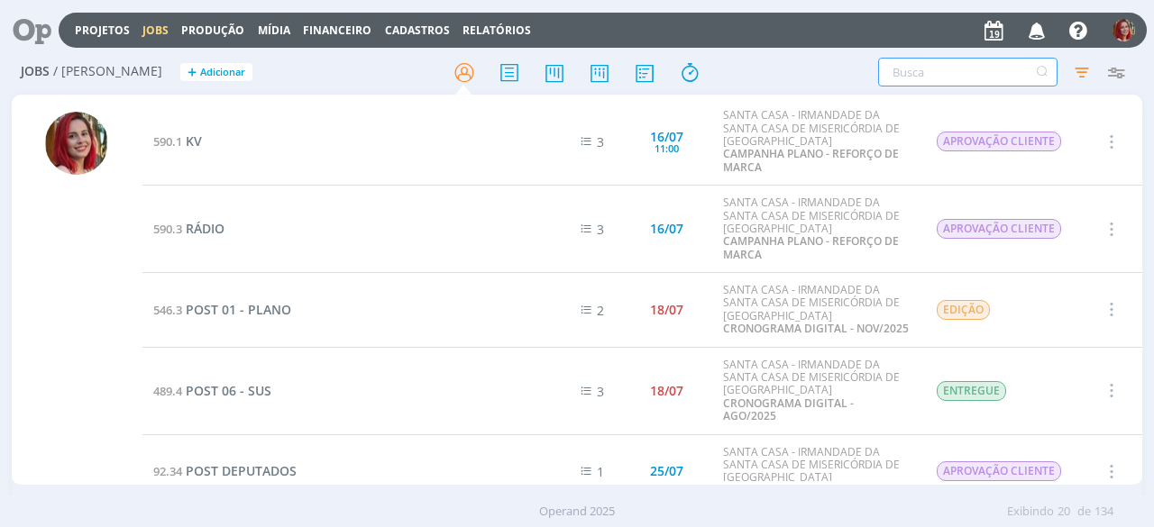
click at [940, 65] on input "text" at bounding box center [967, 72] width 179 height 29
type input ","
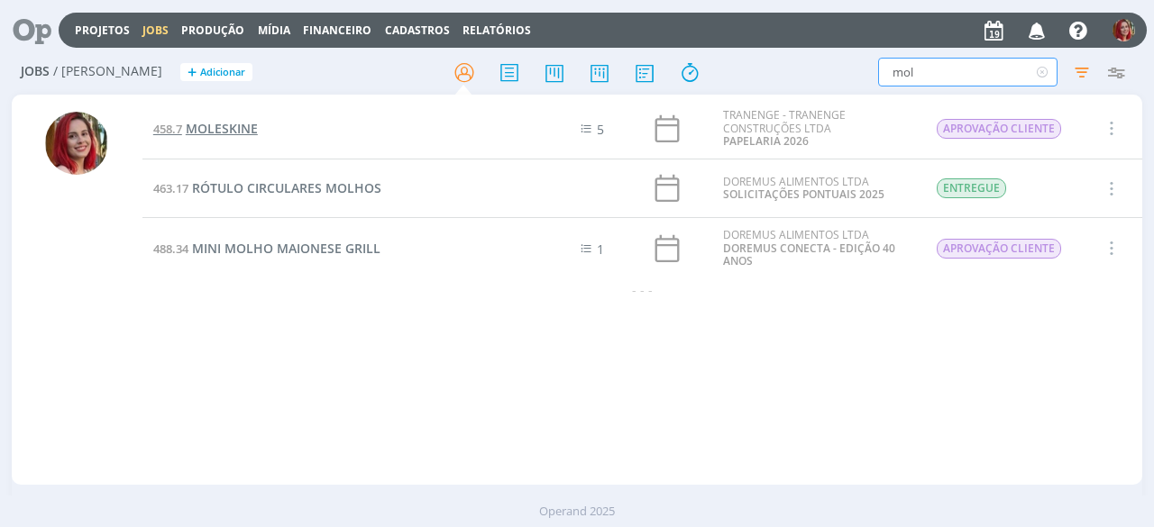
type input "mol"
click at [231, 127] on span "MOLESKINE" at bounding box center [222, 128] width 72 height 17
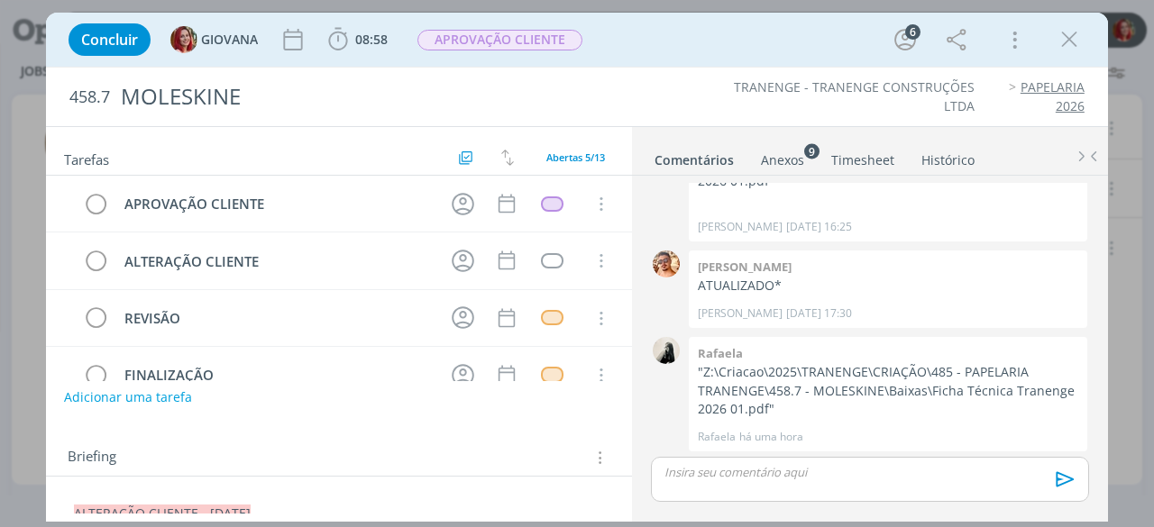
scroll to position [180, 0]
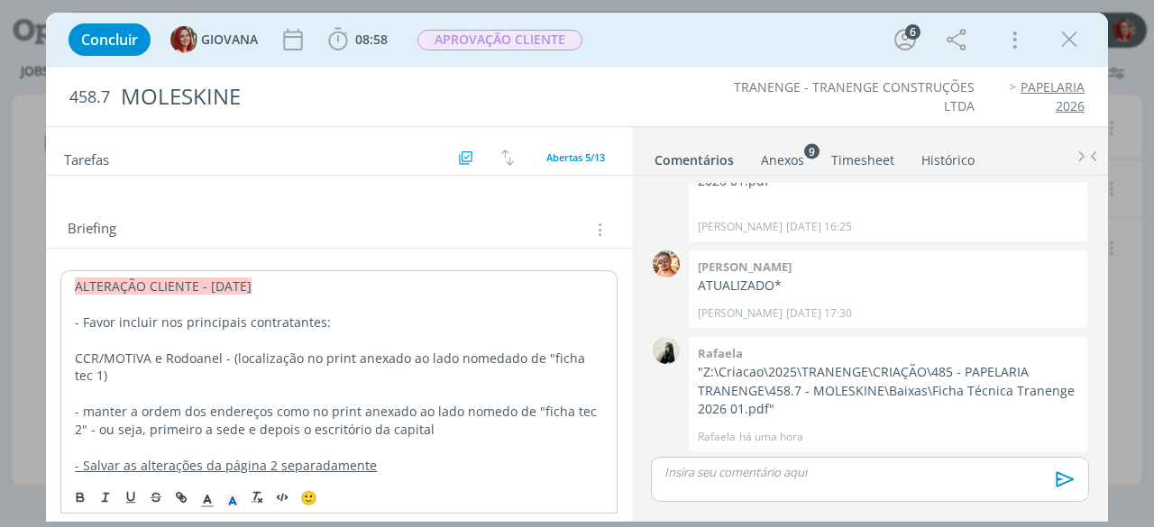
scroll to position [270, 0]
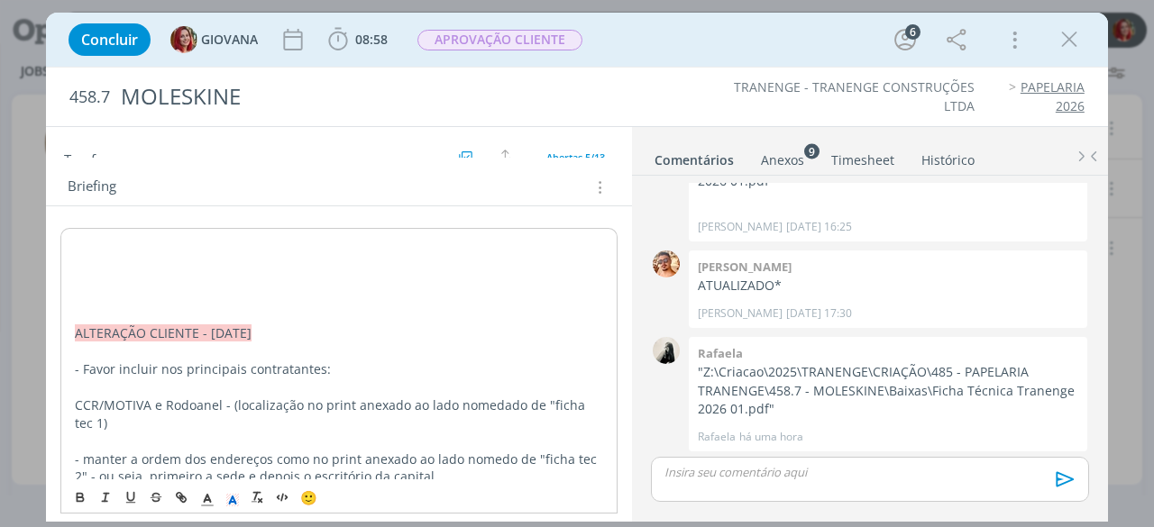
click at [100, 274] on p "dialog" at bounding box center [339, 280] width 528 height 18
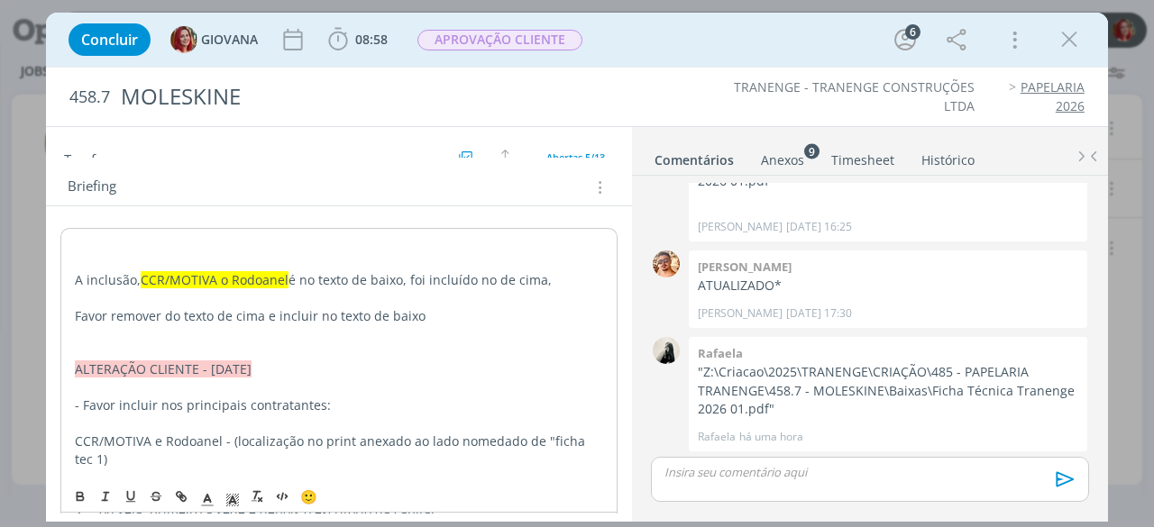
drag, startPoint x: 86, startPoint y: 370, endPoint x: 399, endPoint y: 361, distance: 313.8
copy span "ALTERAÇÃO CLIENTE - [DATE]"
click at [97, 239] on p "dialog" at bounding box center [339, 244] width 528 height 18
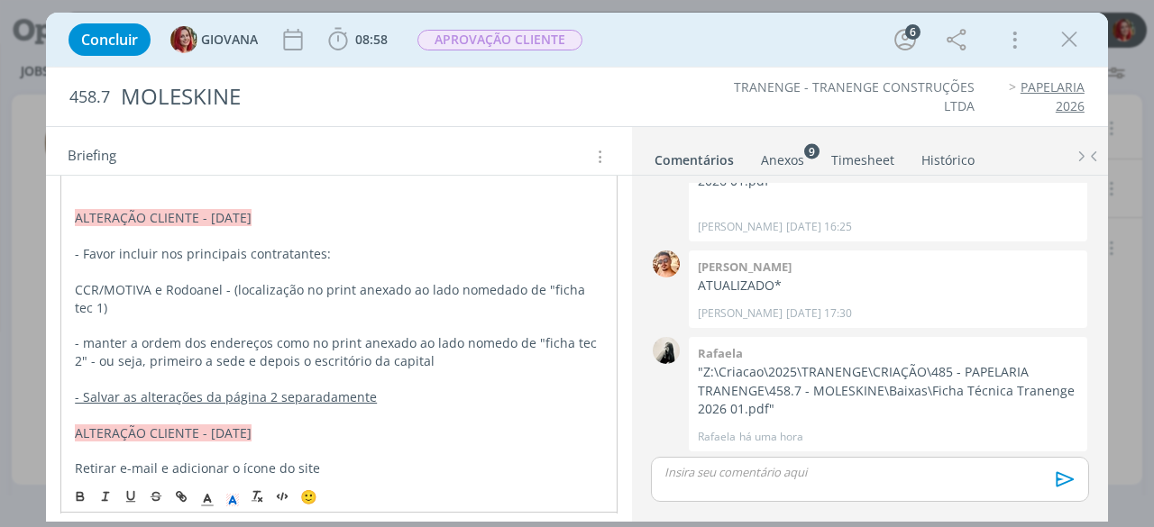
scroll to position [451, 0]
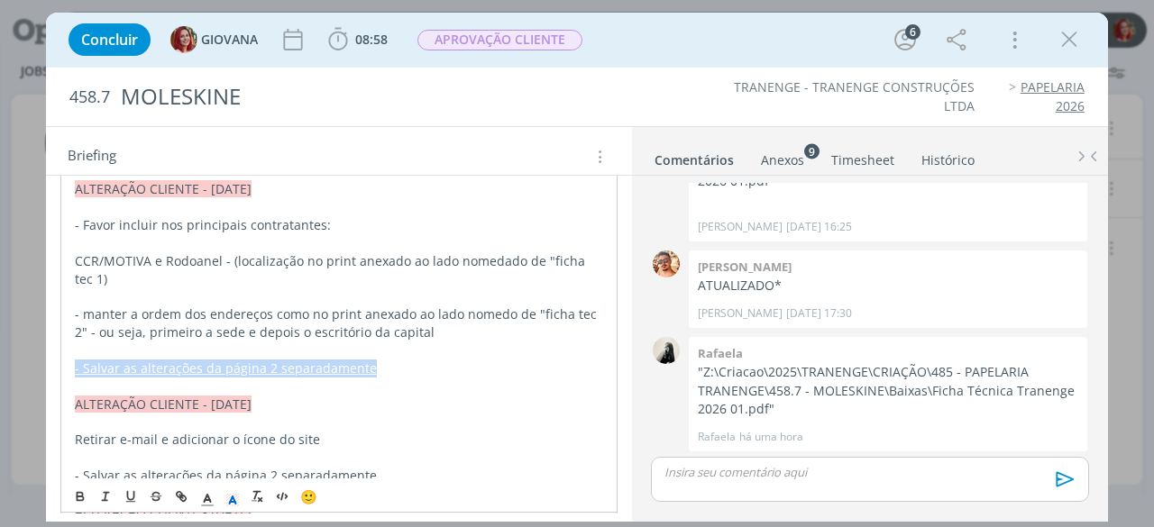
drag, startPoint x: 65, startPoint y: 367, endPoint x: 402, endPoint y: 361, distance: 337.1
copy u "- Salvar as alterações da página 2 separadamente"
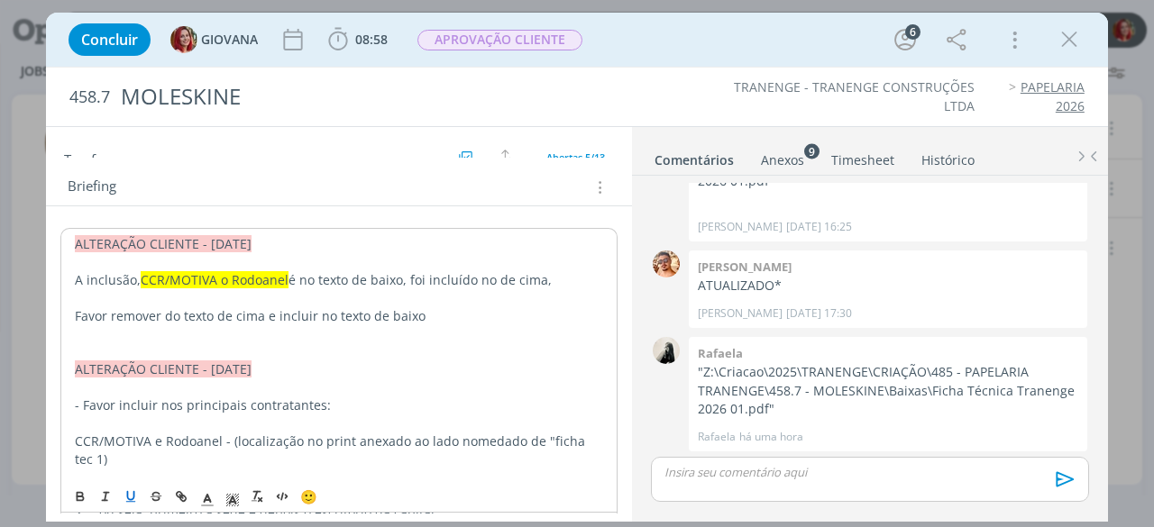
click at [105, 345] on p "dialog" at bounding box center [339, 351] width 528 height 18
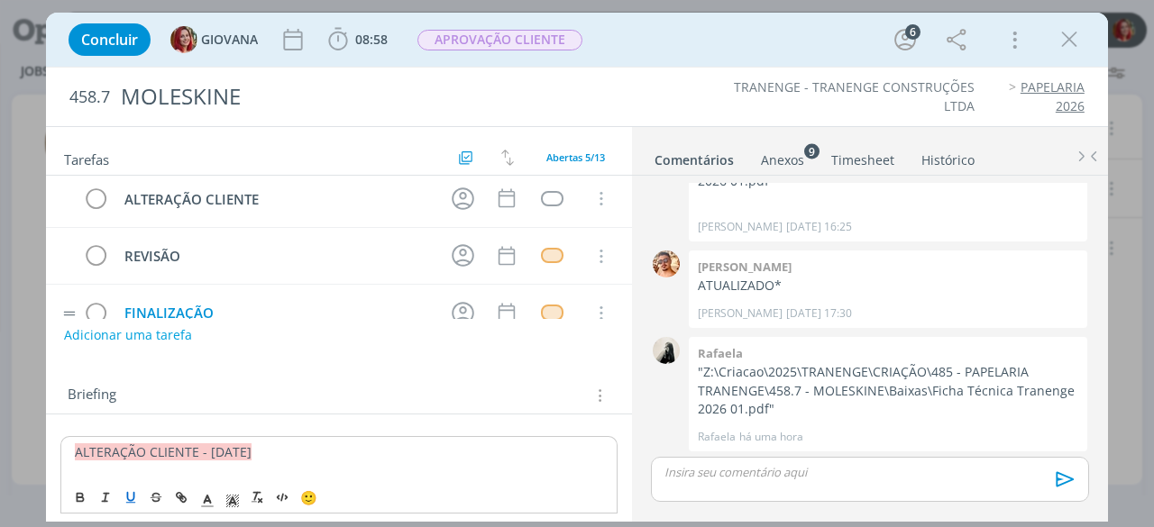
scroll to position [0, 0]
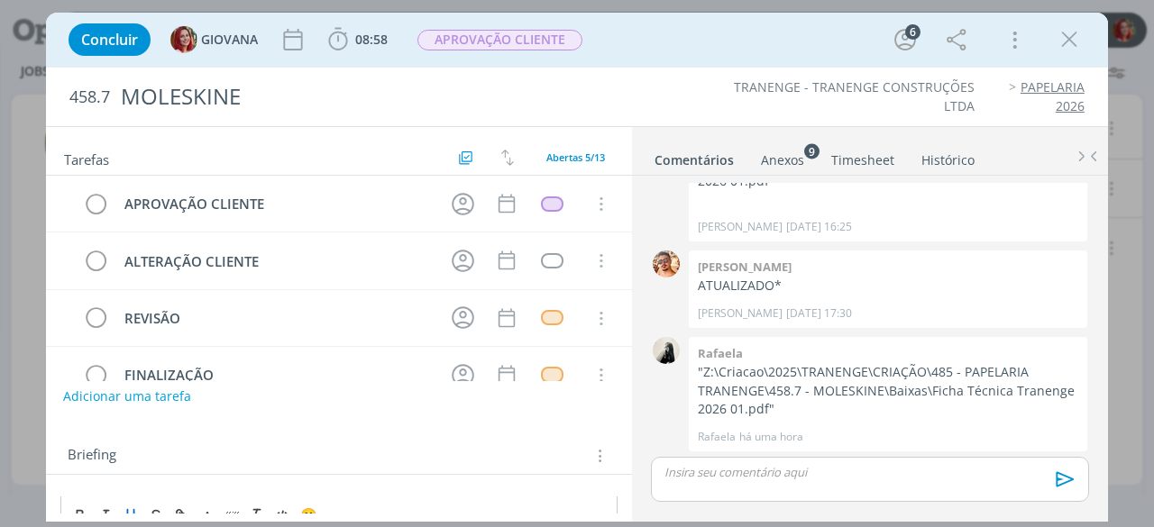
click at [121, 388] on button "Adicionar uma tarefa" at bounding box center [127, 396] width 128 height 31
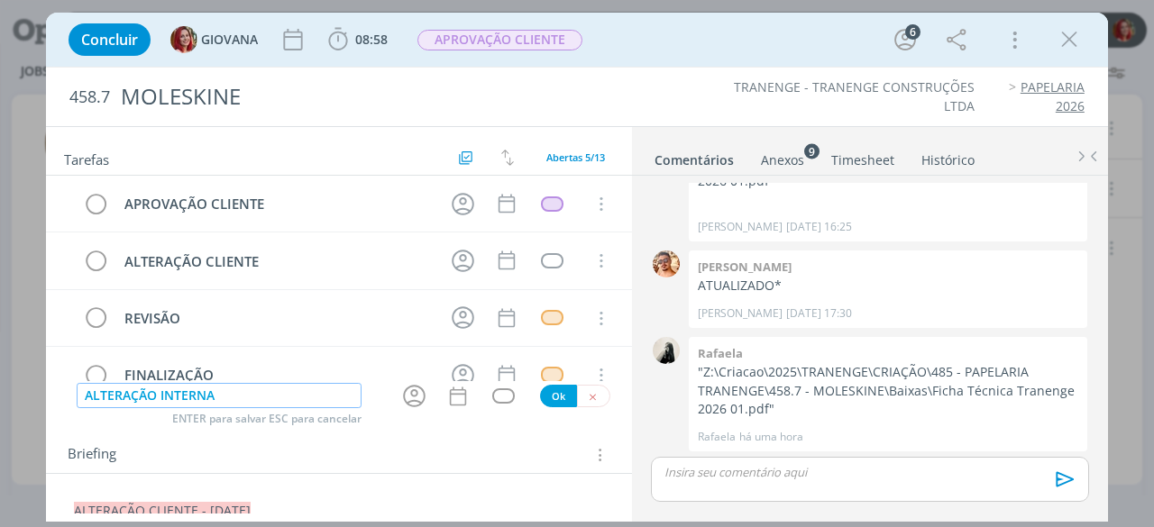
type input "ALTERAÇÃO INTERNA"
click at [541, 396] on button "Ok" at bounding box center [558, 396] width 37 height 23
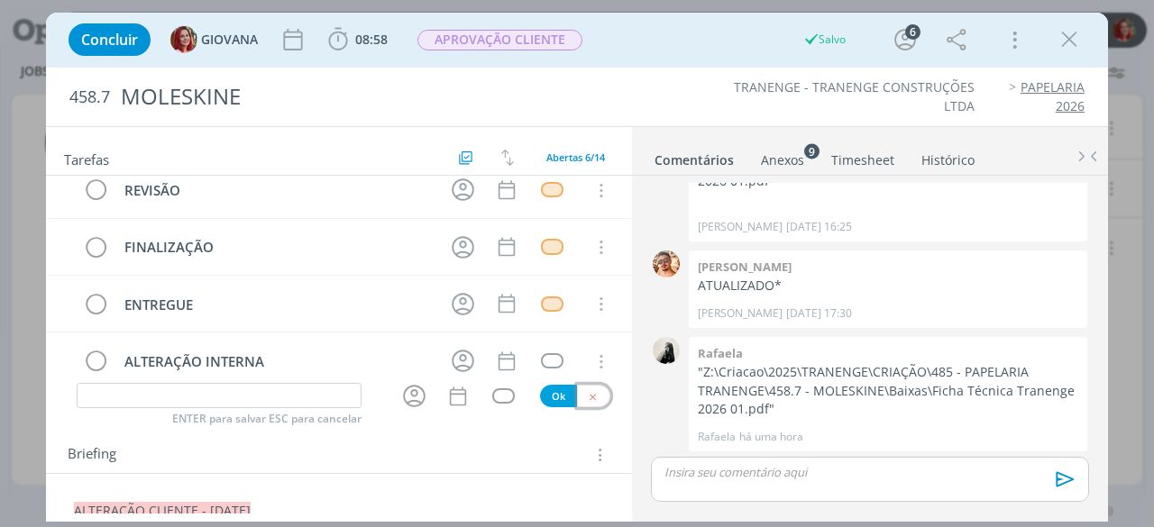
click at [589, 401] on button "dialog" at bounding box center [593, 396] width 33 height 23
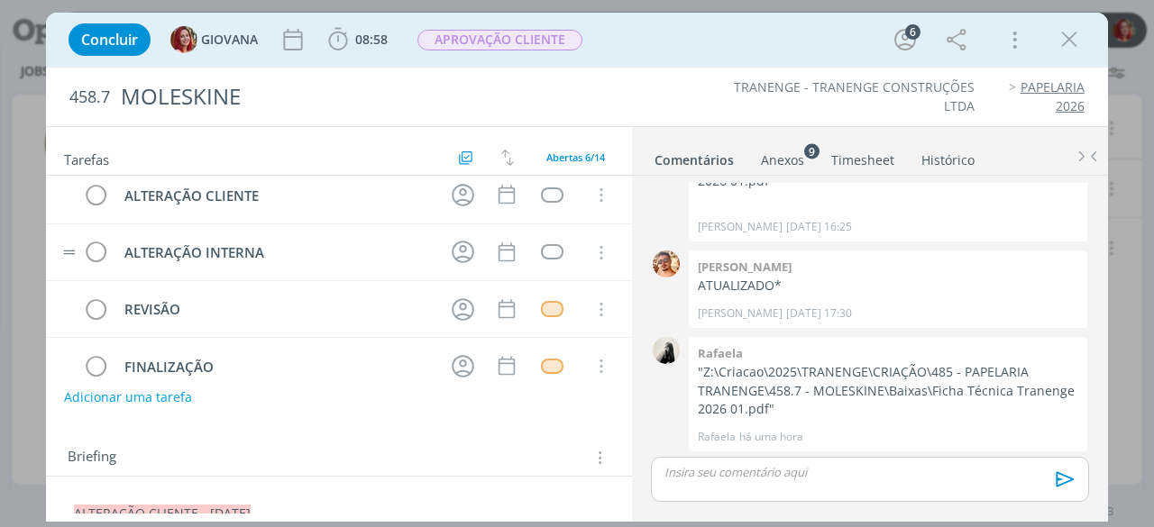
scroll to position [0, 0]
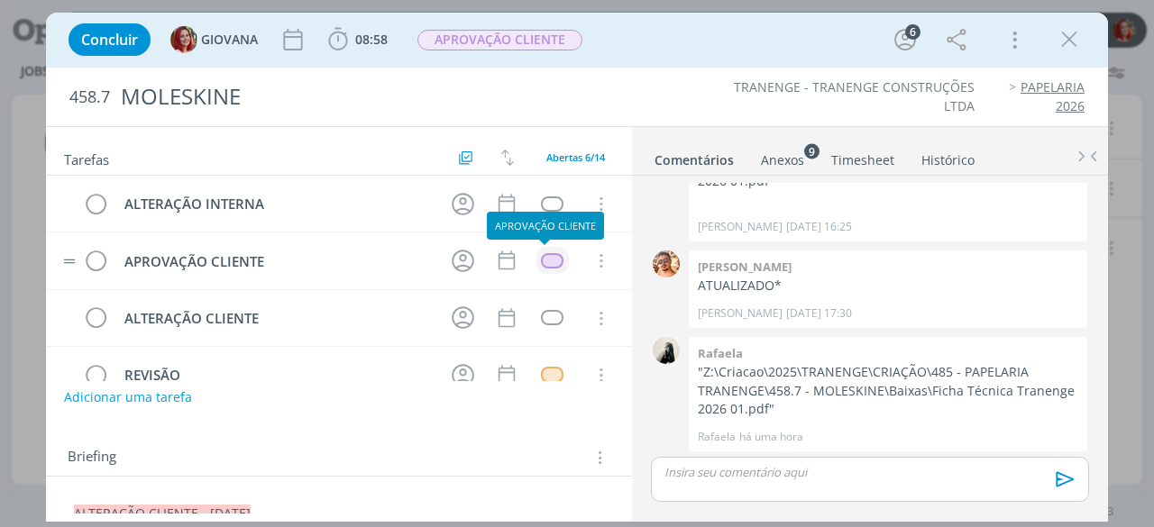
click at [548, 253] on div "dialog" at bounding box center [552, 260] width 23 height 15
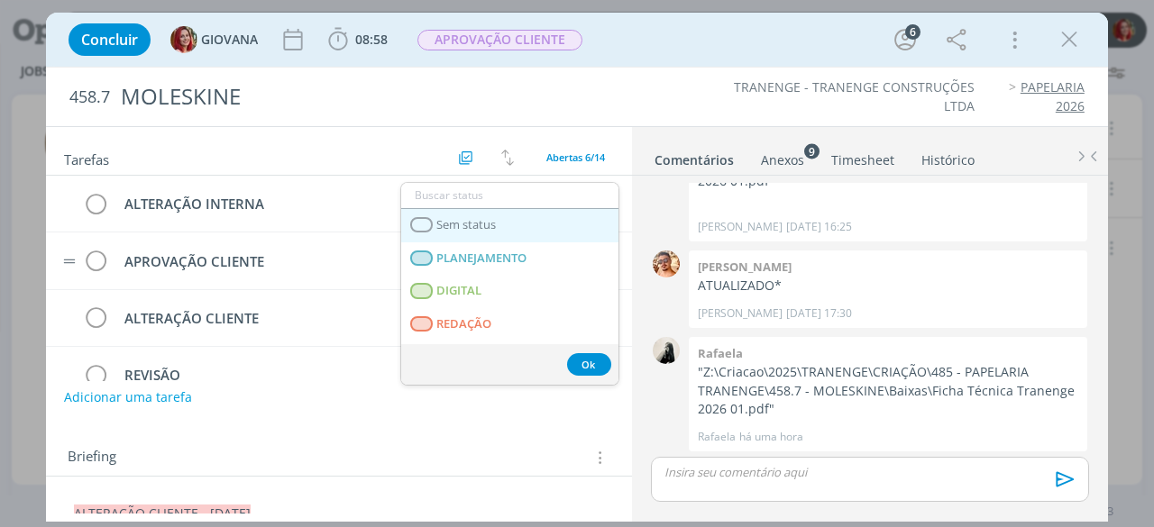
click at [441, 218] on span "Sem status" at bounding box center [466, 225] width 59 height 14
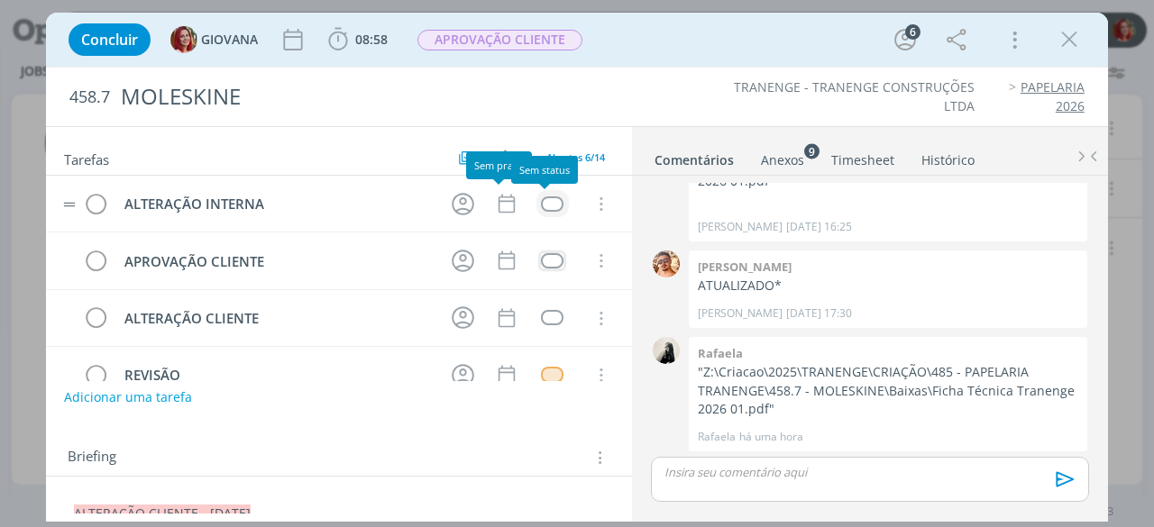
click at [552, 201] on div "dialog" at bounding box center [552, 203] width 23 height 15
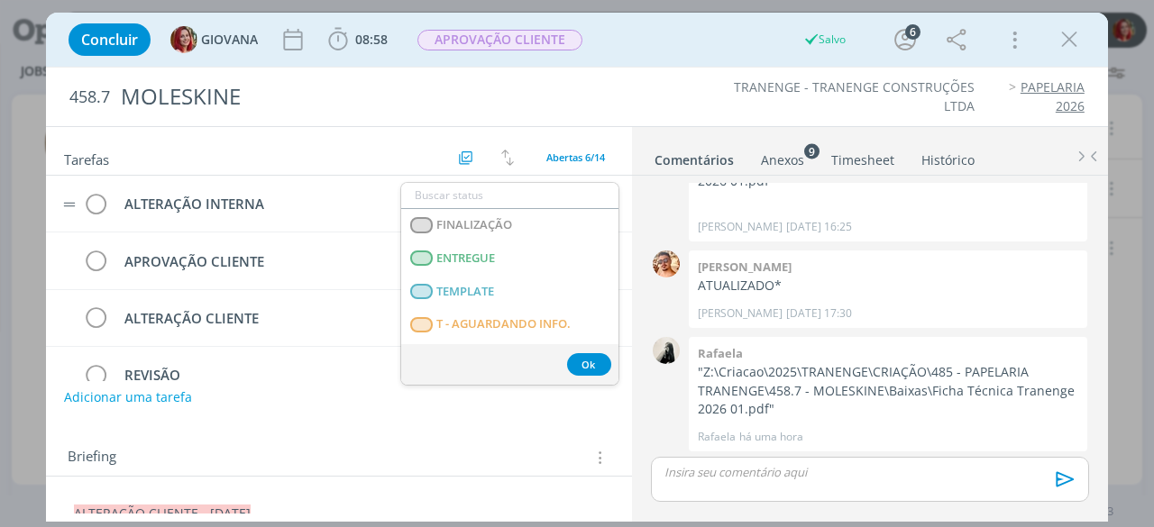
scroll to position [451, 0]
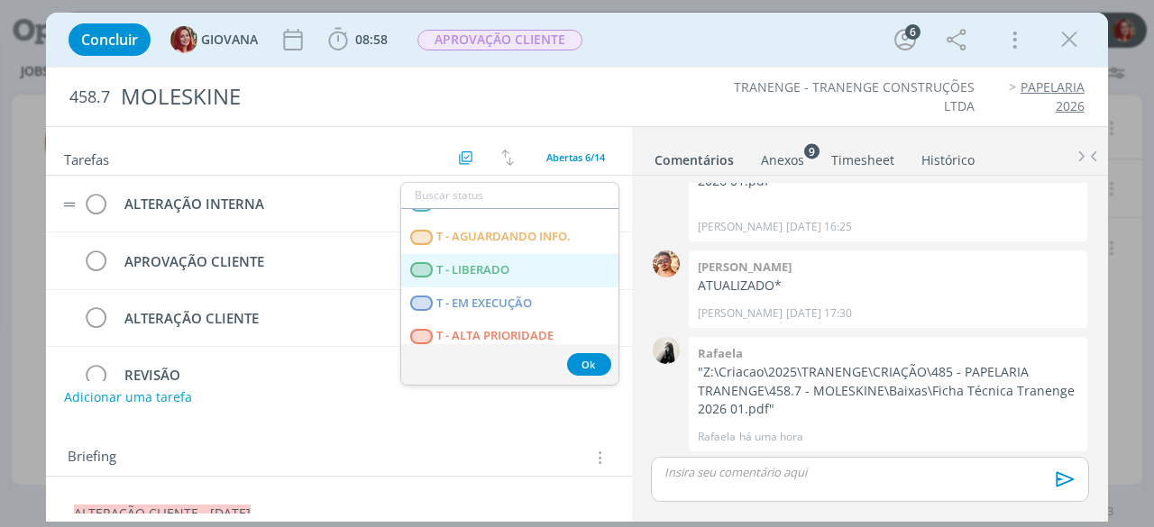
click at [508, 271] on span "T - LIBERADO" at bounding box center [473, 270] width 73 height 14
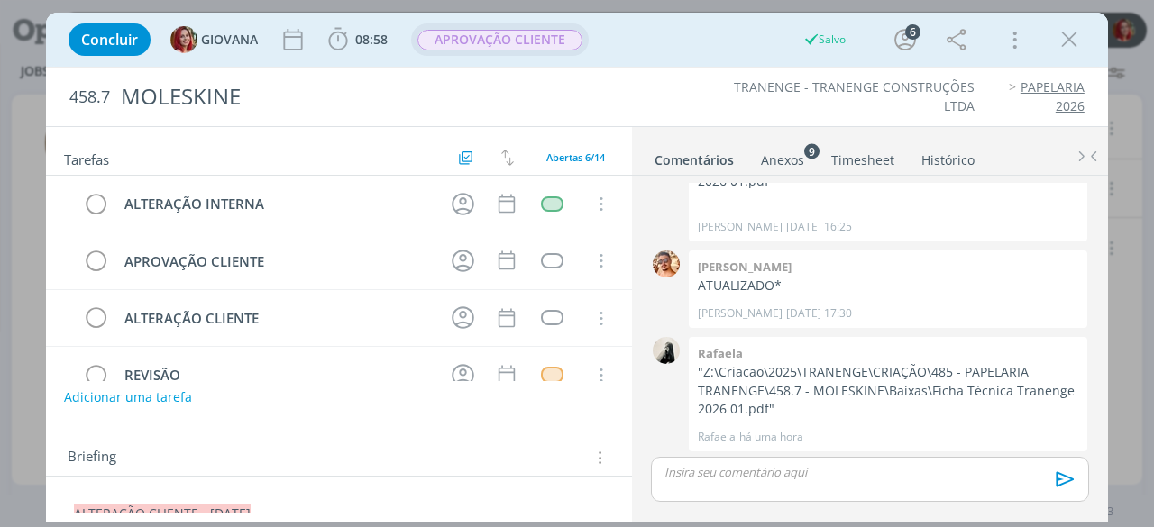
click at [507, 24] on span "APROVAÇÃO CLIENTE" at bounding box center [500, 39] width 178 height 32
click at [456, 204] on icon "dialog" at bounding box center [463, 204] width 28 height 28
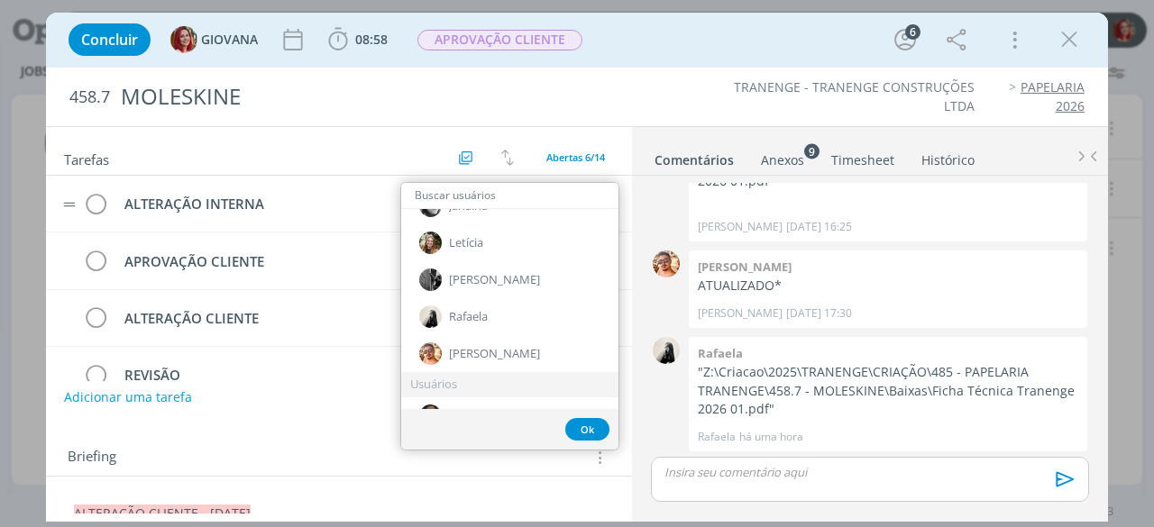
scroll to position [180, 0]
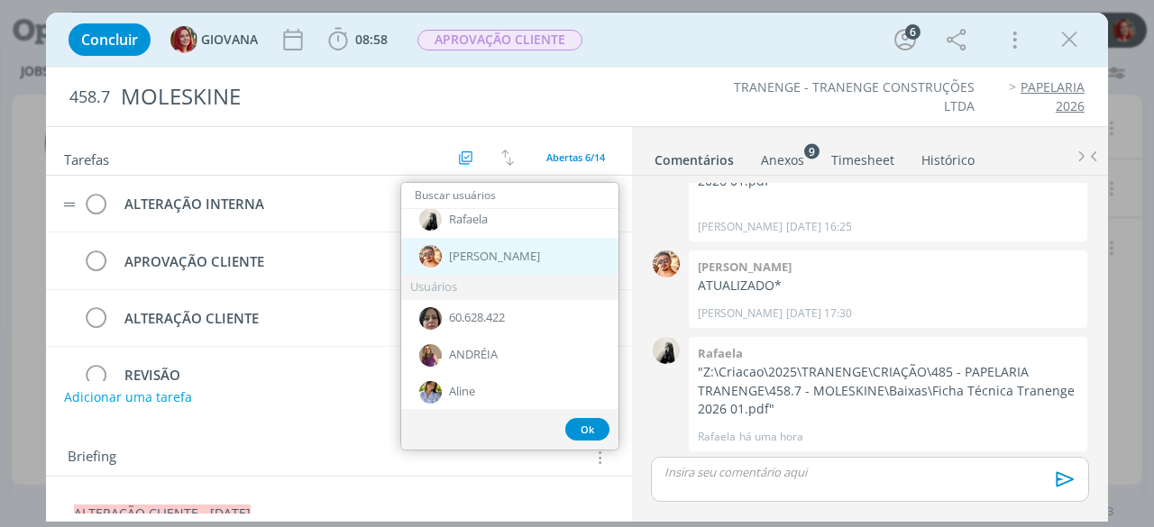
click at [472, 259] on span "[PERSON_NAME]" at bounding box center [494, 257] width 91 height 14
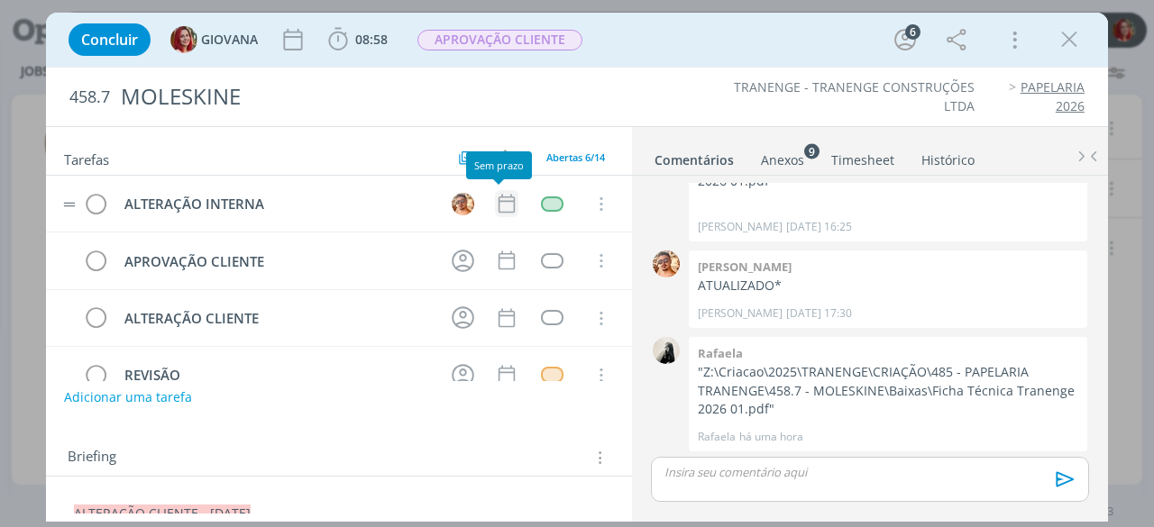
click at [497, 203] on icon "dialog" at bounding box center [506, 203] width 23 height 23
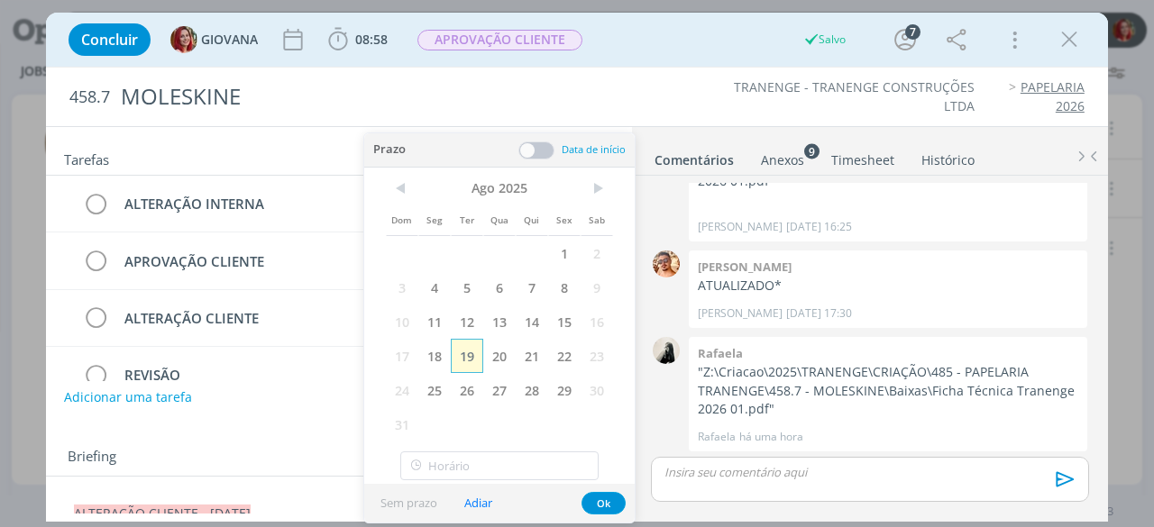
click at [467, 353] on span "19" at bounding box center [467, 356] width 32 height 34
click at [598, 508] on button "Ok" at bounding box center [603, 503] width 44 height 23
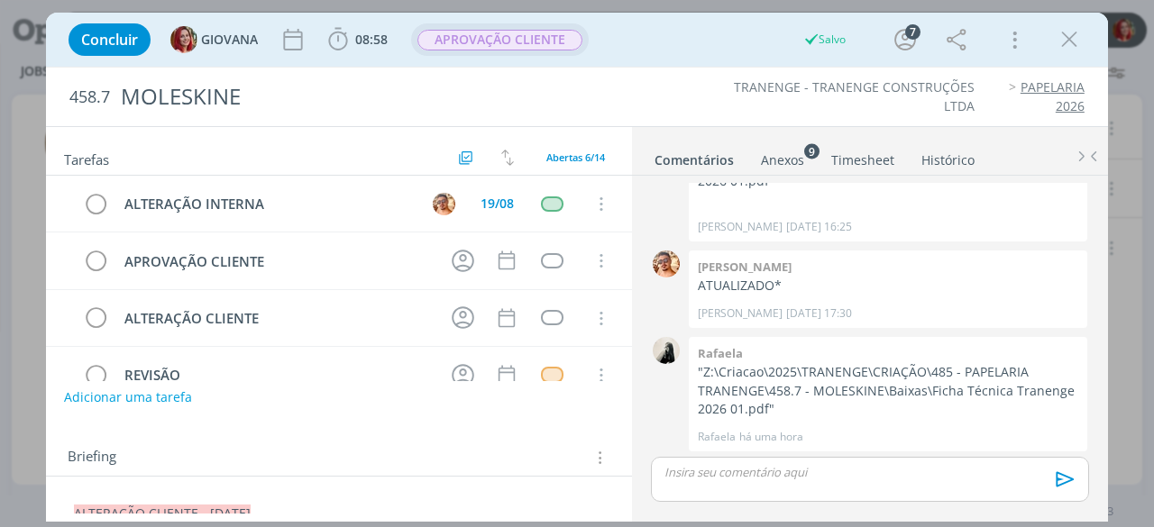
click at [524, 43] on span "APROVAÇÃO CLIENTE" at bounding box center [499, 40] width 165 height 21
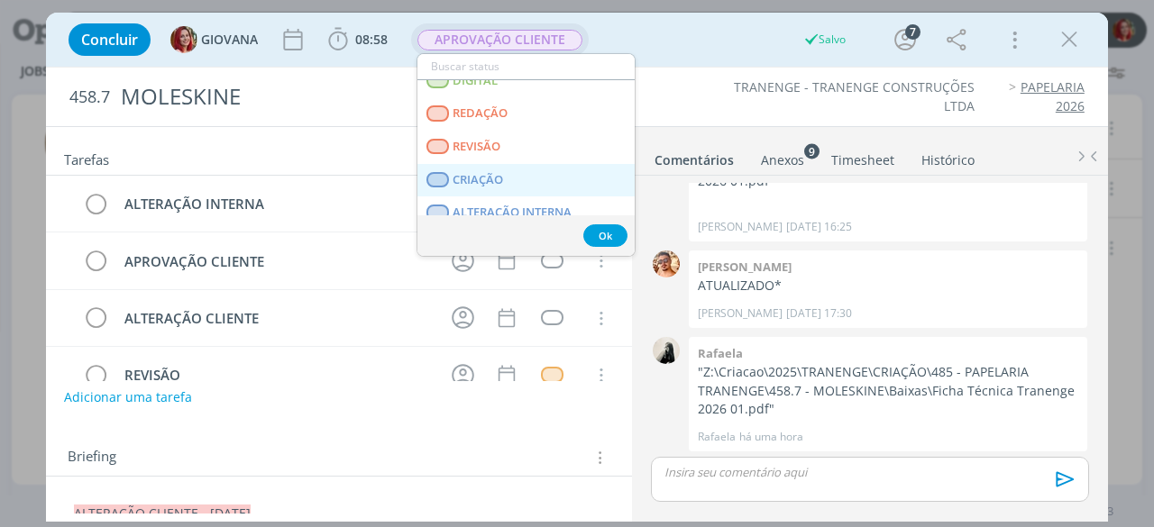
scroll to position [90, 0]
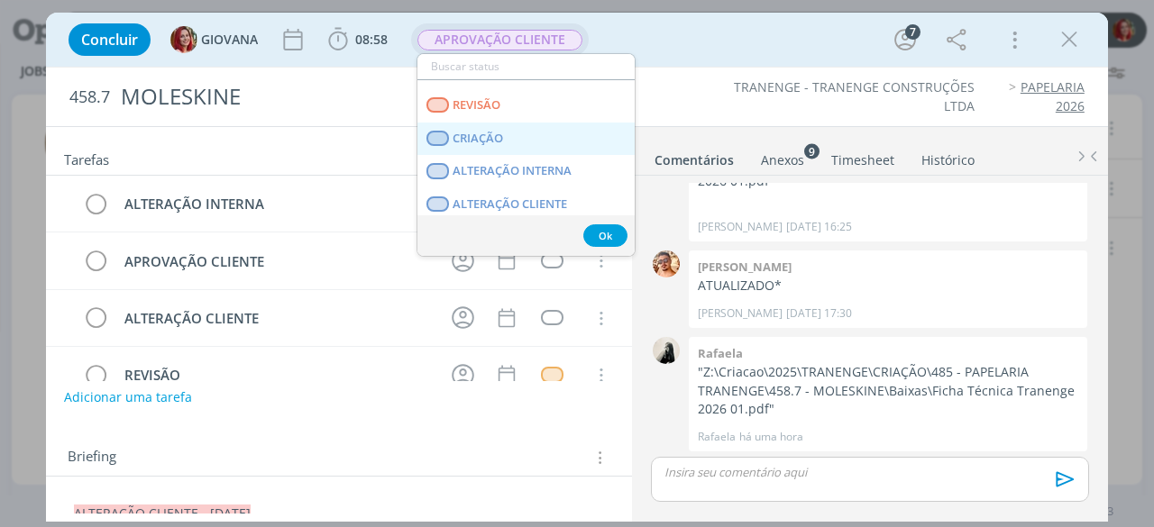
click at [497, 138] on span "CRIAÇÃO" at bounding box center [478, 139] width 50 height 14
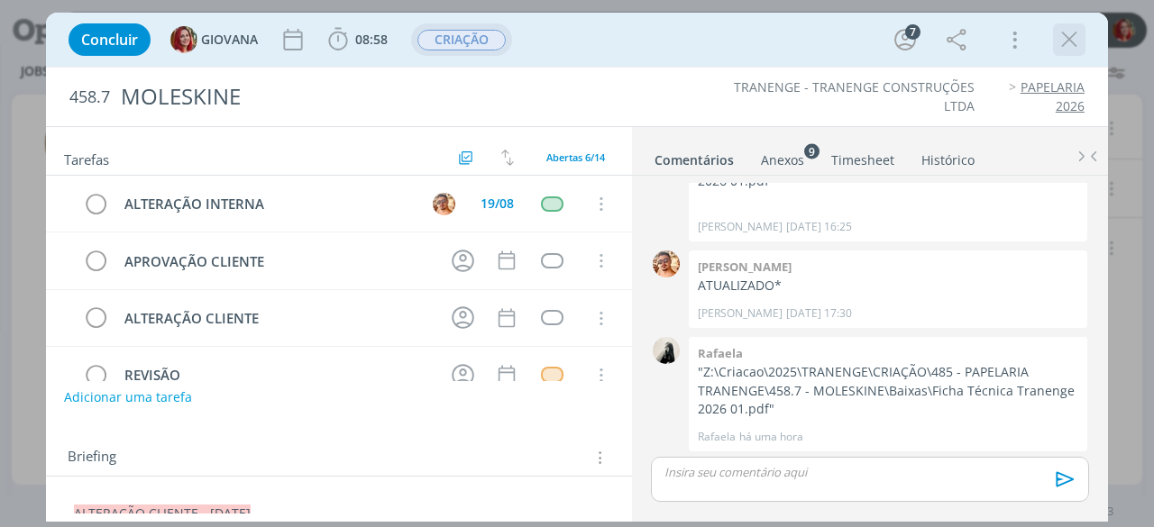
click at [1061, 46] on icon "dialog" at bounding box center [1068, 39] width 27 height 27
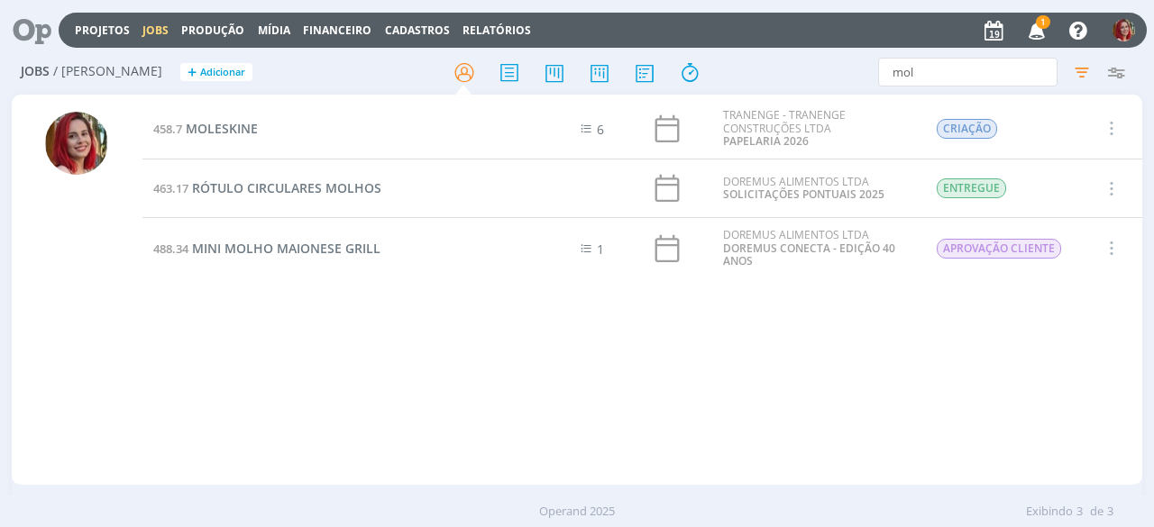
click at [1038, 41] on icon "button" at bounding box center [1037, 29] width 32 height 31
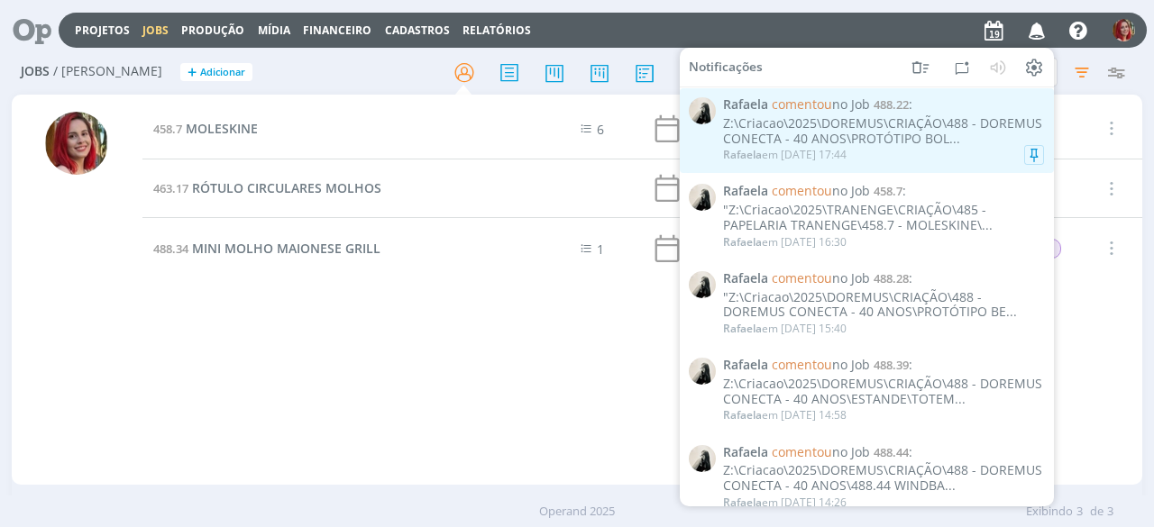
click at [799, 126] on div "Z:\Criacao\2025\DOREMUS\CRIAÇÃO\488 - DOREMUS CONECTA - 40 ANOS\PROTÓTIPO BOL..." at bounding box center [883, 131] width 321 height 31
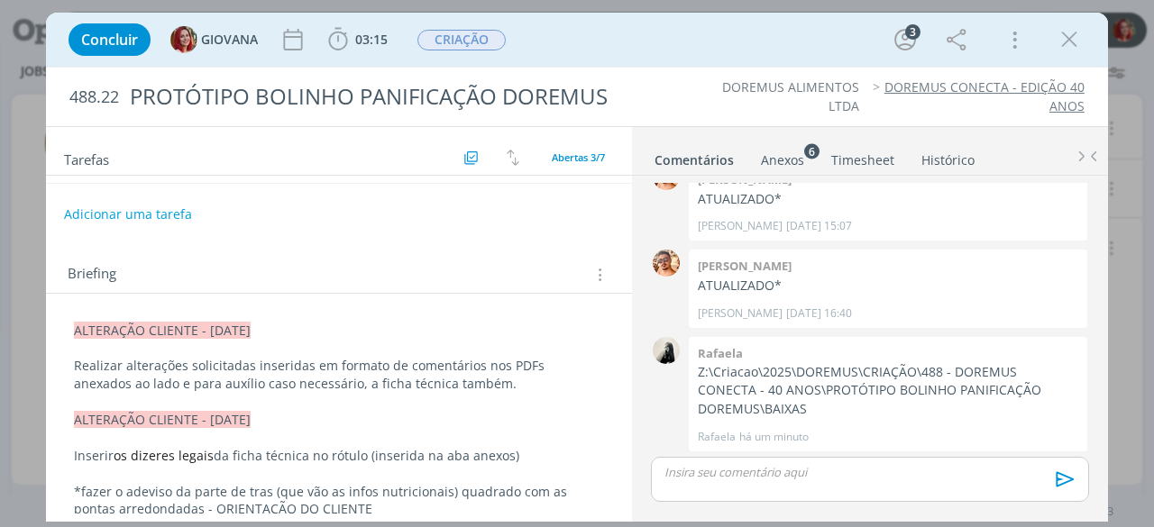
scroll to position [180, 0]
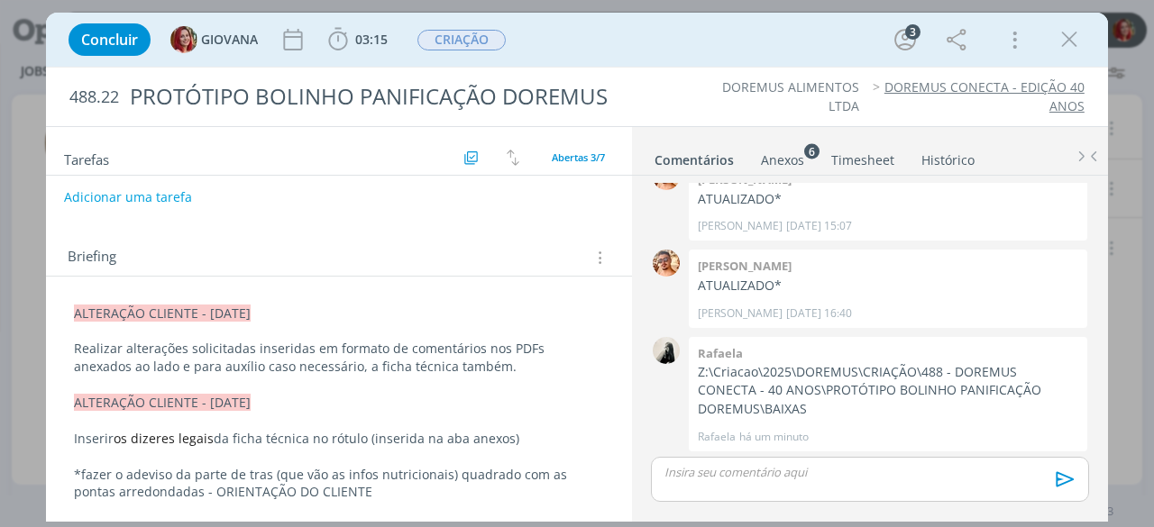
click at [774, 152] on div "Anexos 6" at bounding box center [782, 160] width 43 height 18
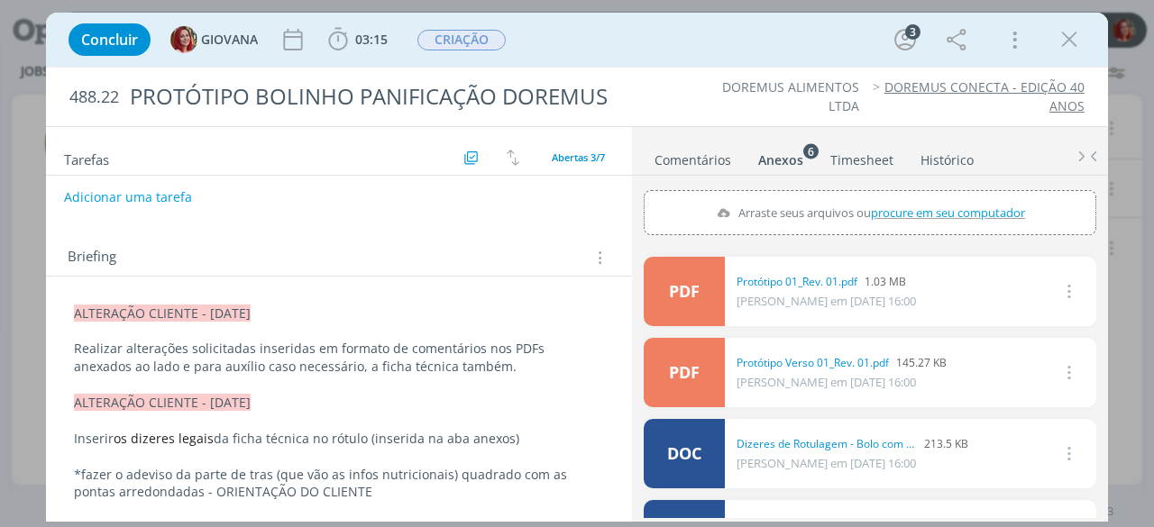
click at [694, 154] on link "Comentários" at bounding box center [692, 156] width 78 height 26
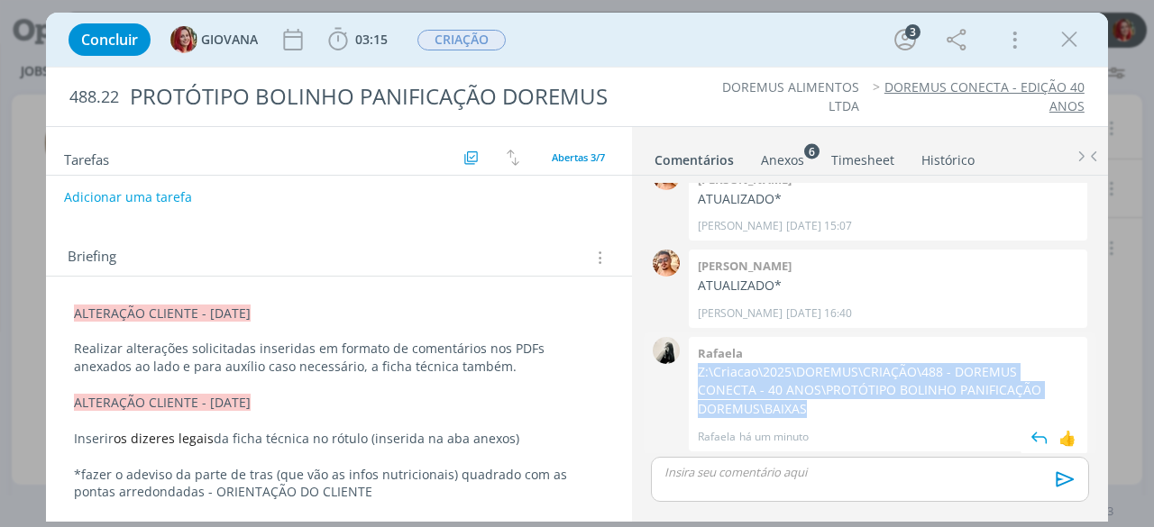
drag, startPoint x: 698, startPoint y: 370, endPoint x: 807, endPoint y: 406, distance: 114.9
click at [807, 406] on p "Z:\Criacao\2025\DOREMUS\CRIAÇÃO\488 - DOREMUS CONECTA - 40 ANOS\PROTÓTIPO BOLIN…" at bounding box center [888, 390] width 380 height 55
copy p "Z:\Criacao\2025\DOREMUS\CRIAÇÃO\488 - DOREMUS CONECTA - 40 ANOS\PROTÓTIPO BOLIN…"
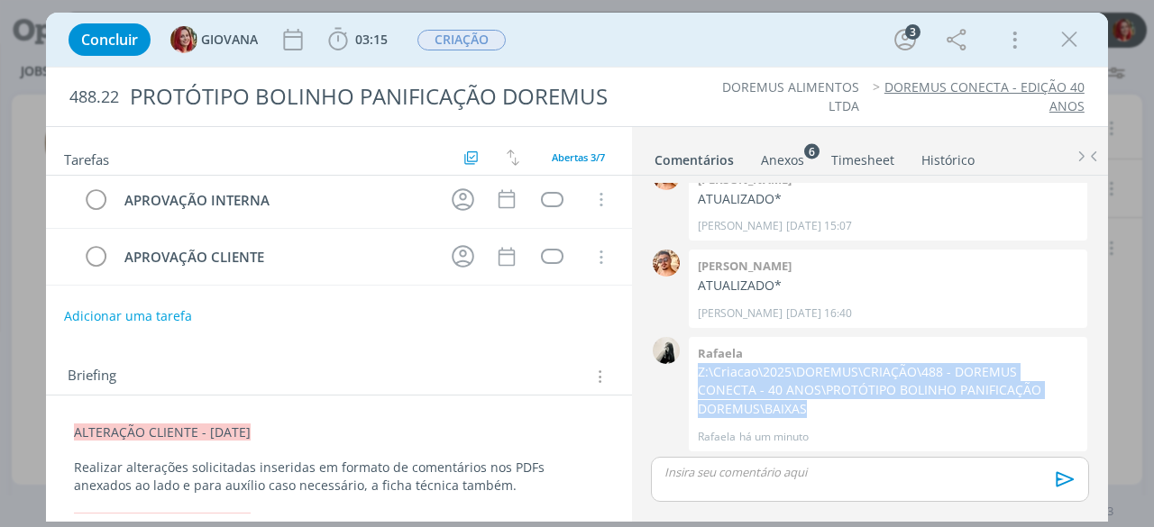
scroll to position [0, 0]
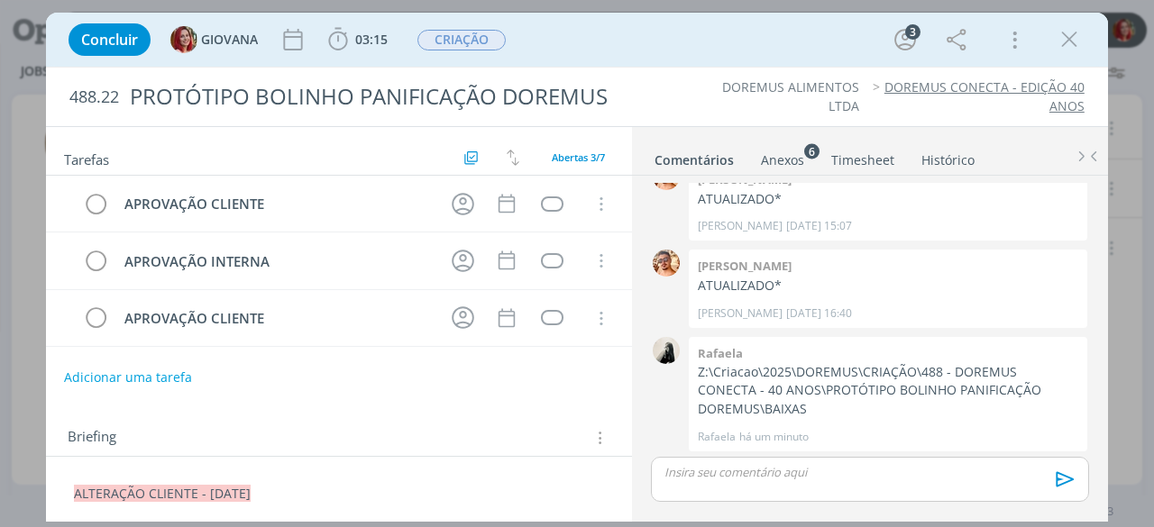
click at [458, 408] on div "Briefing Briefings Predefinidos Versões do Briefing Ver Briefing do Projeto" at bounding box center [339, 432] width 586 height 49
click at [549, 198] on div "dialog" at bounding box center [552, 203] width 23 height 15
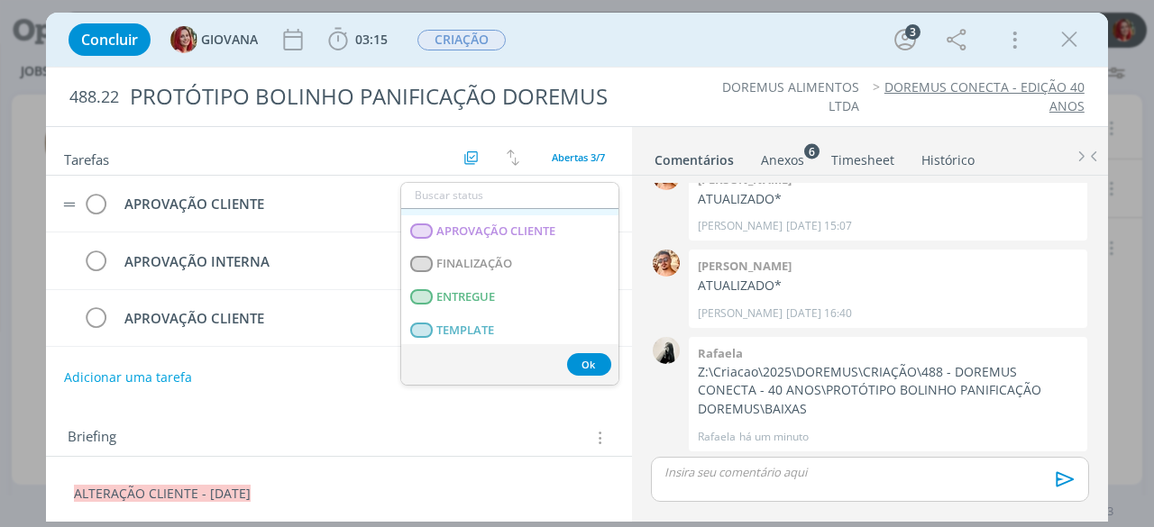
scroll to position [270, 0]
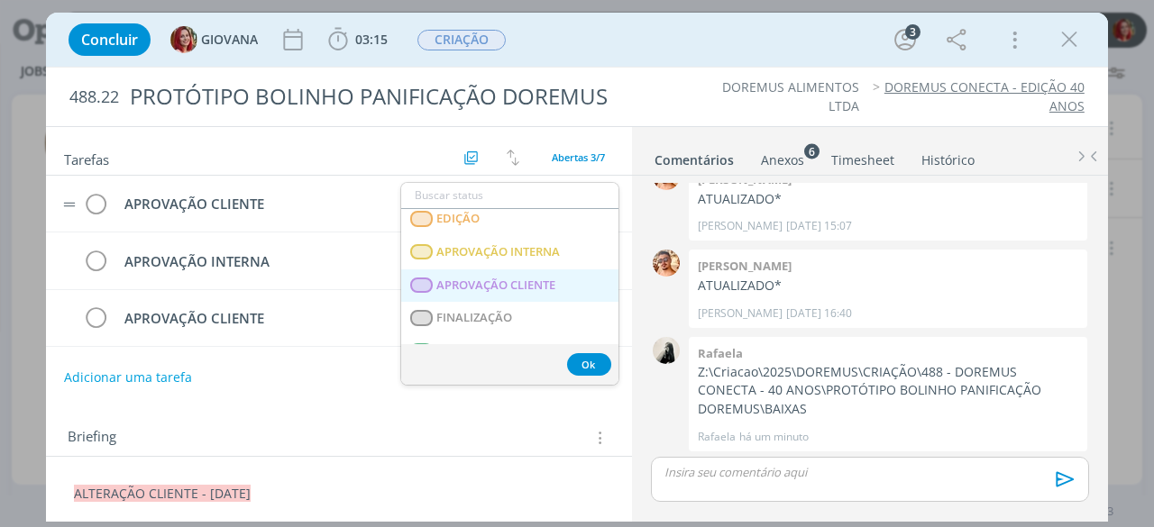
click at [526, 278] on span "APROVAÇÃO CLIENTE" at bounding box center [496, 285] width 119 height 14
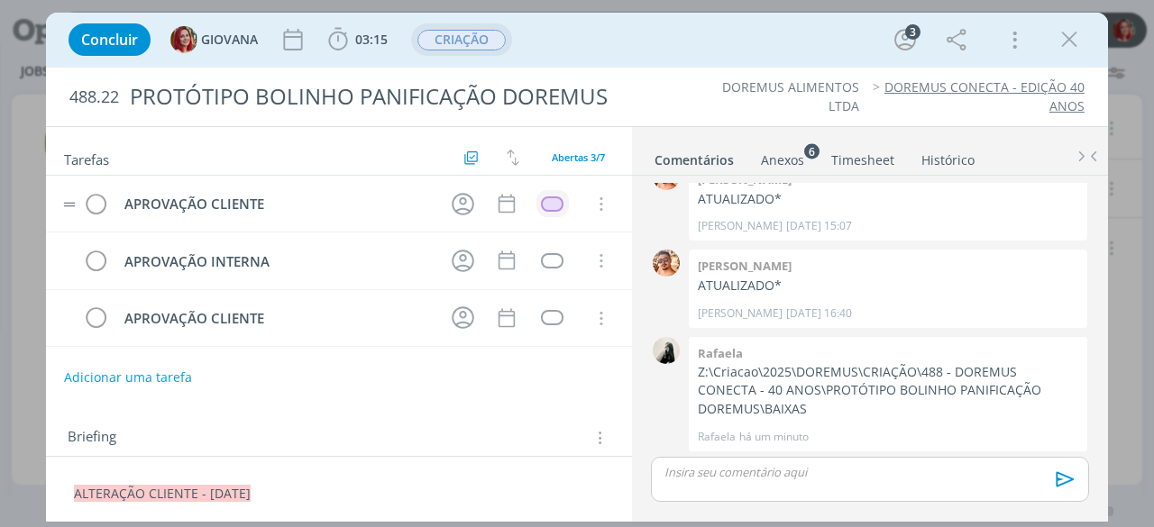
click at [479, 40] on span "CRIAÇÃO" at bounding box center [461, 40] width 88 height 21
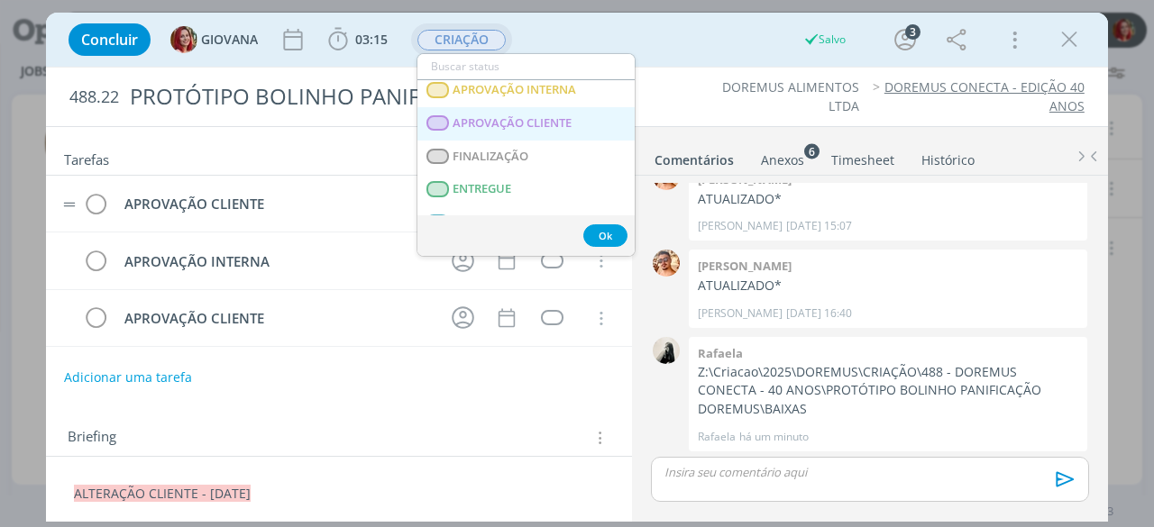
click at [529, 125] on span "APROVAÇÃO CLIENTE" at bounding box center [512, 123] width 119 height 14
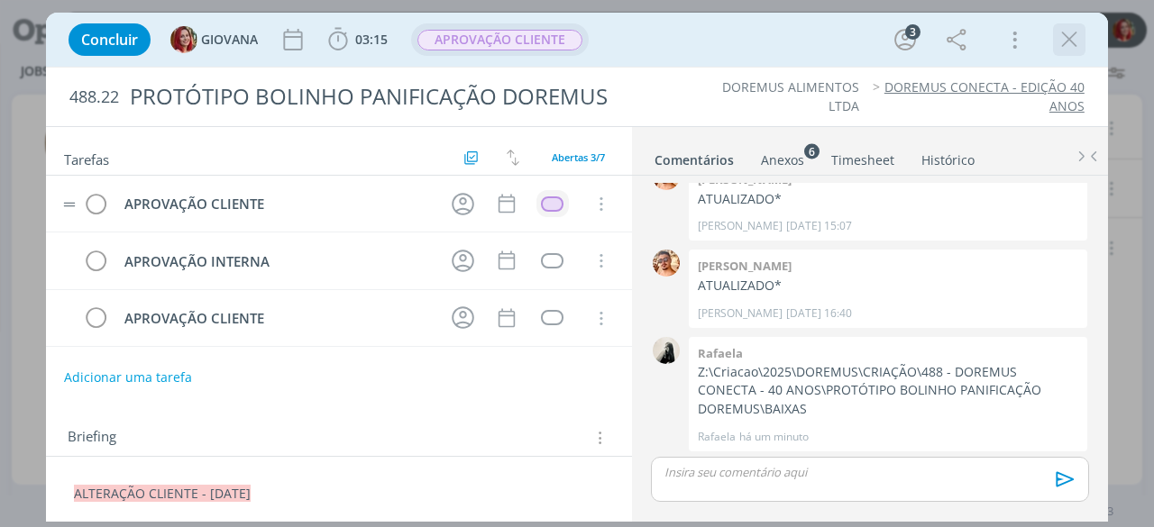
click at [1069, 41] on icon "dialog" at bounding box center [1068, 39] width 27 height 27
